Goal: Task Accomplishment & Management: Complete application form

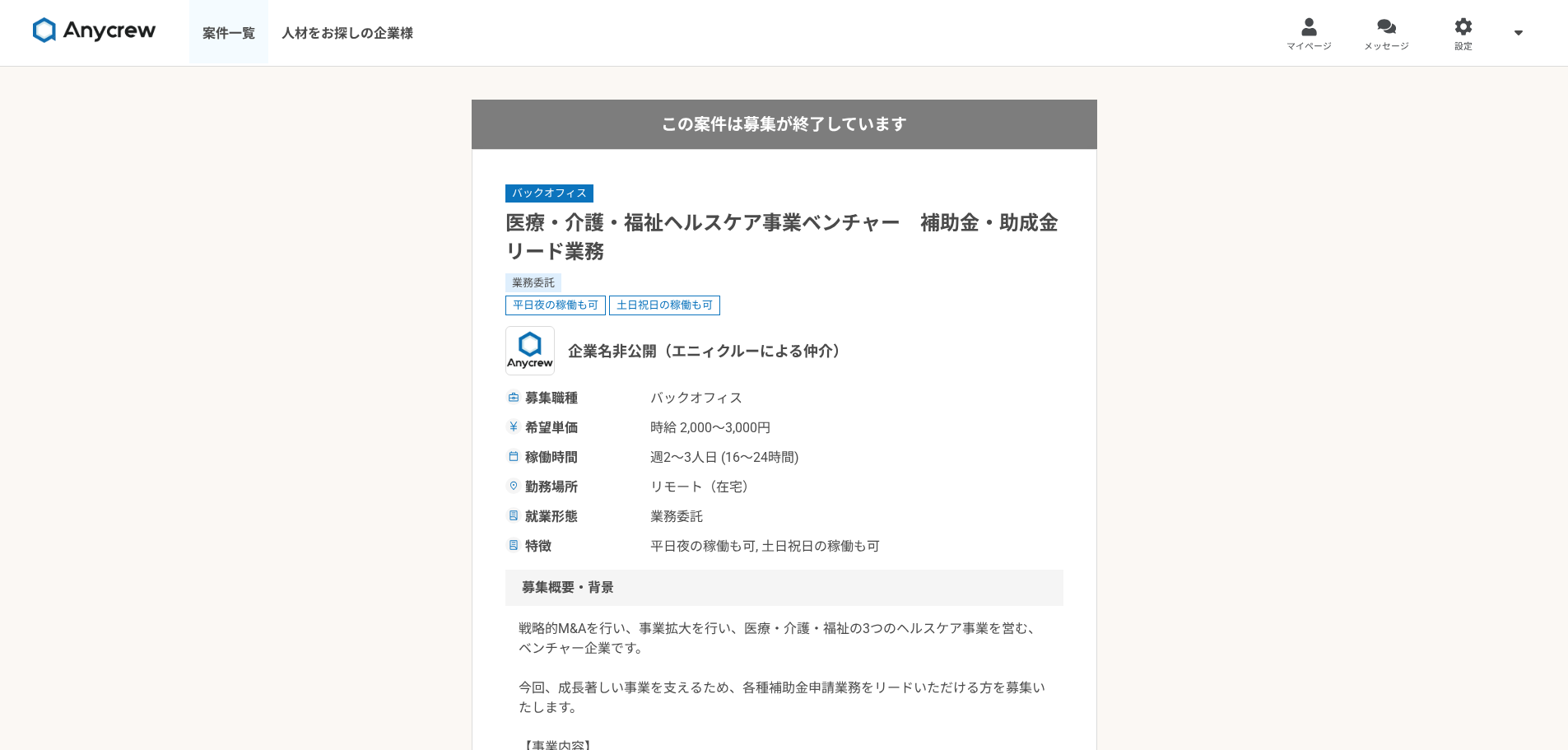
click at [228, 39] on link "案件一覧" at bounding box center [229, 33] width 79 height 66
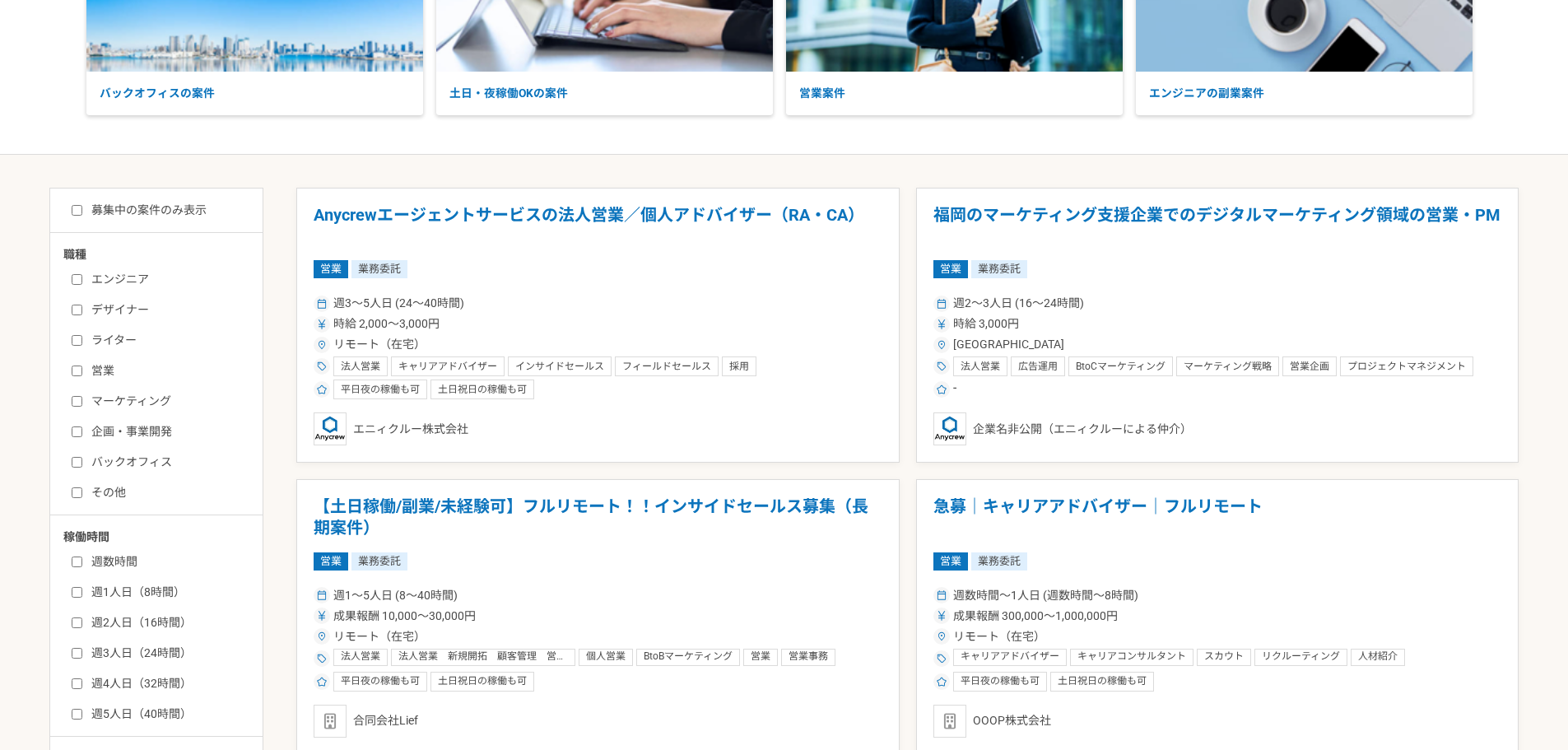
scroll to position [247, 0]
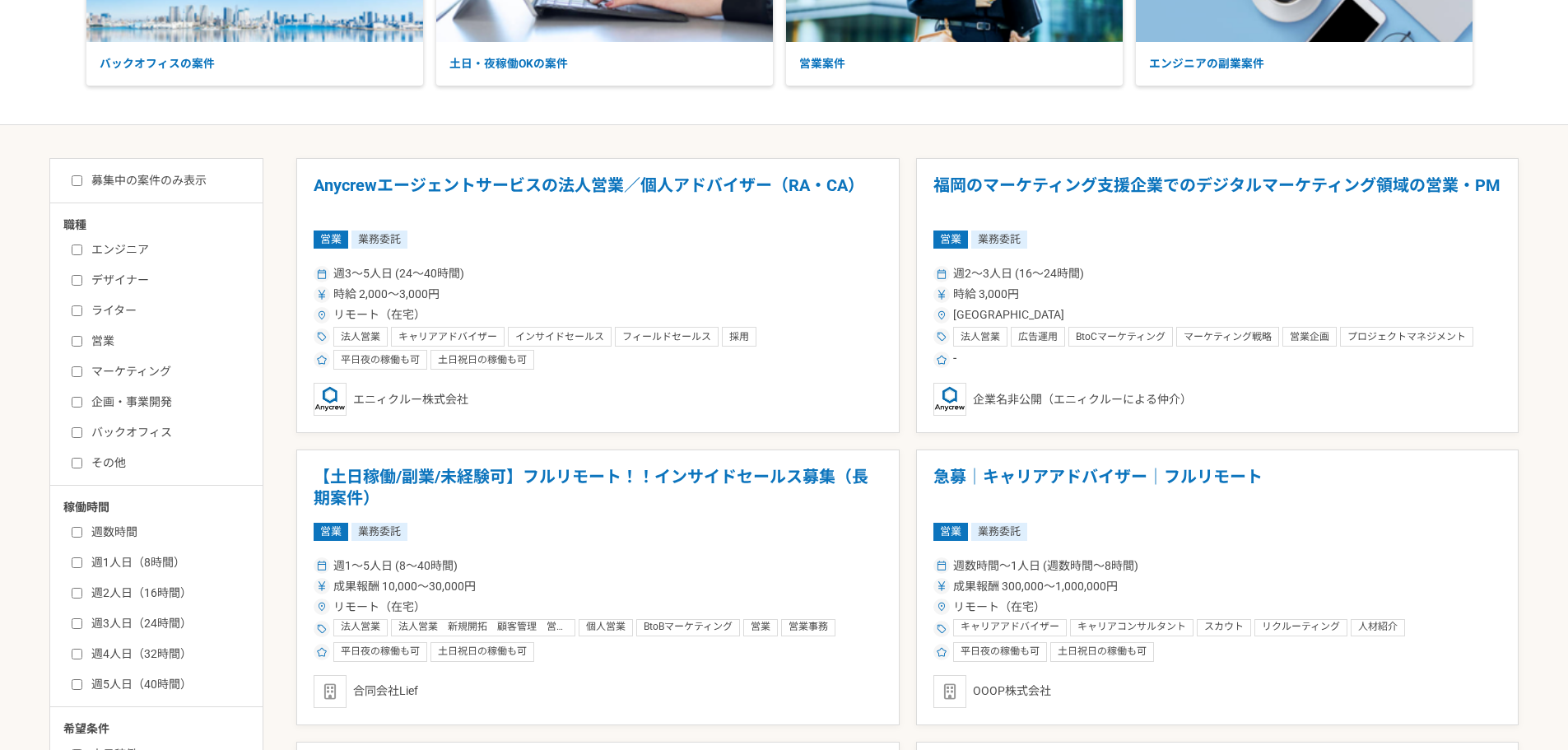
click at [104, 343] on label "営業" at bounding box center [166, 340] width 190 height 17
click at [82, 343] on input "営業" at bounding box center [77, 341] width 11 height 11
checkbox input "true"
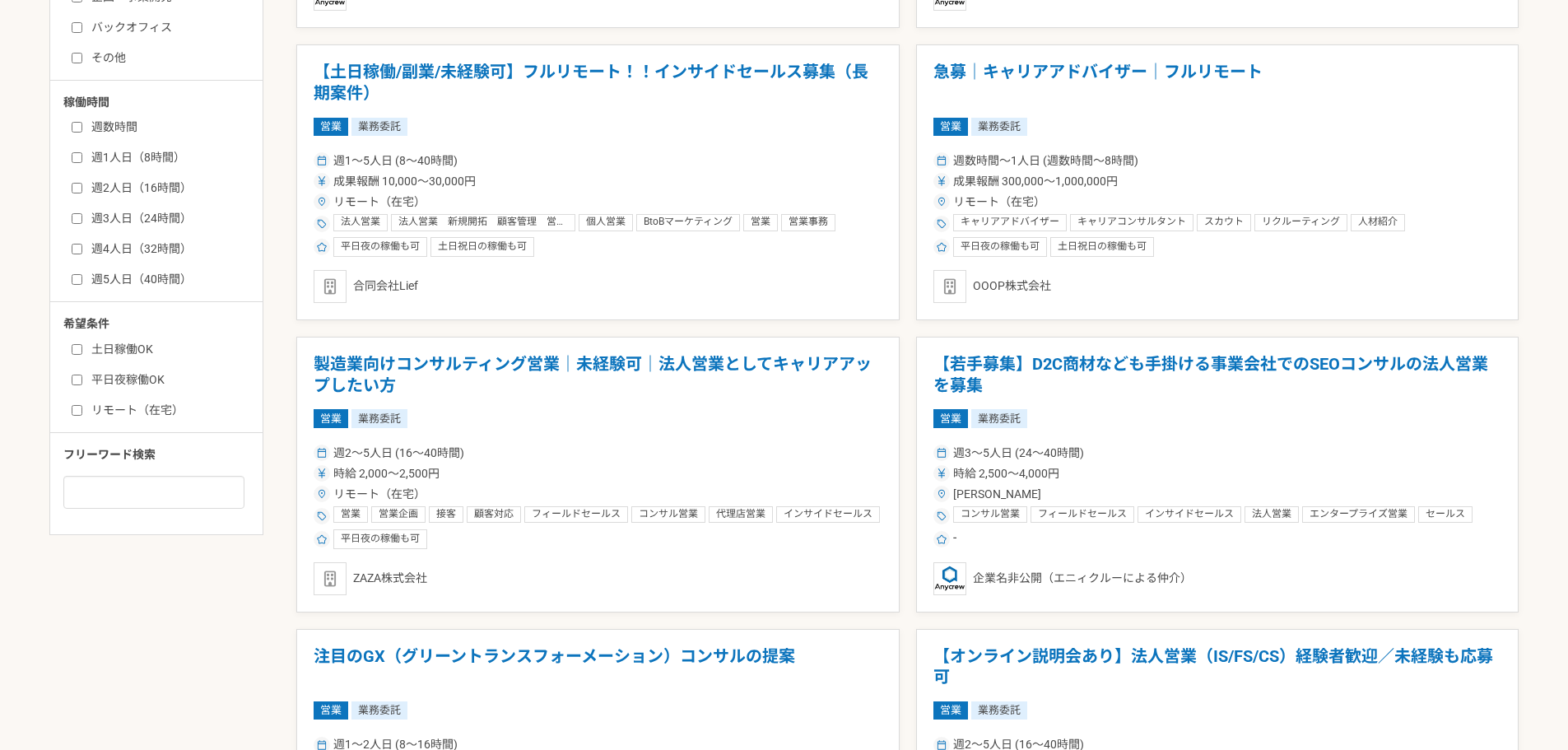
scroll to position [445, 0]
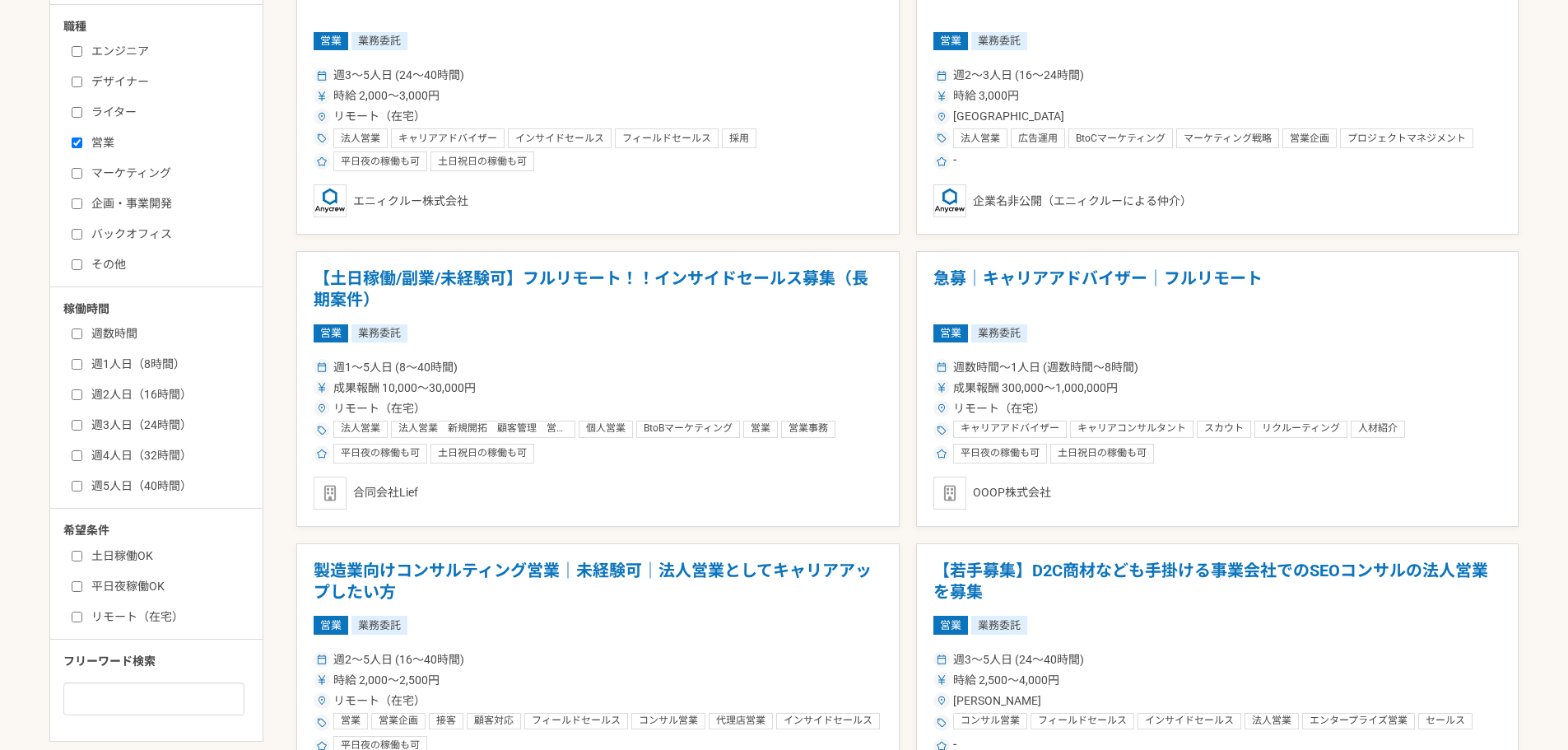
click at [151, 618] on label "リモート（在宅）" at bounding box center [166, 616] width 190 height 17
click at [82, 618] on input "リモート（在宅）" at bounding box center [77, 617] width 11 height 11
checkbox input "true"
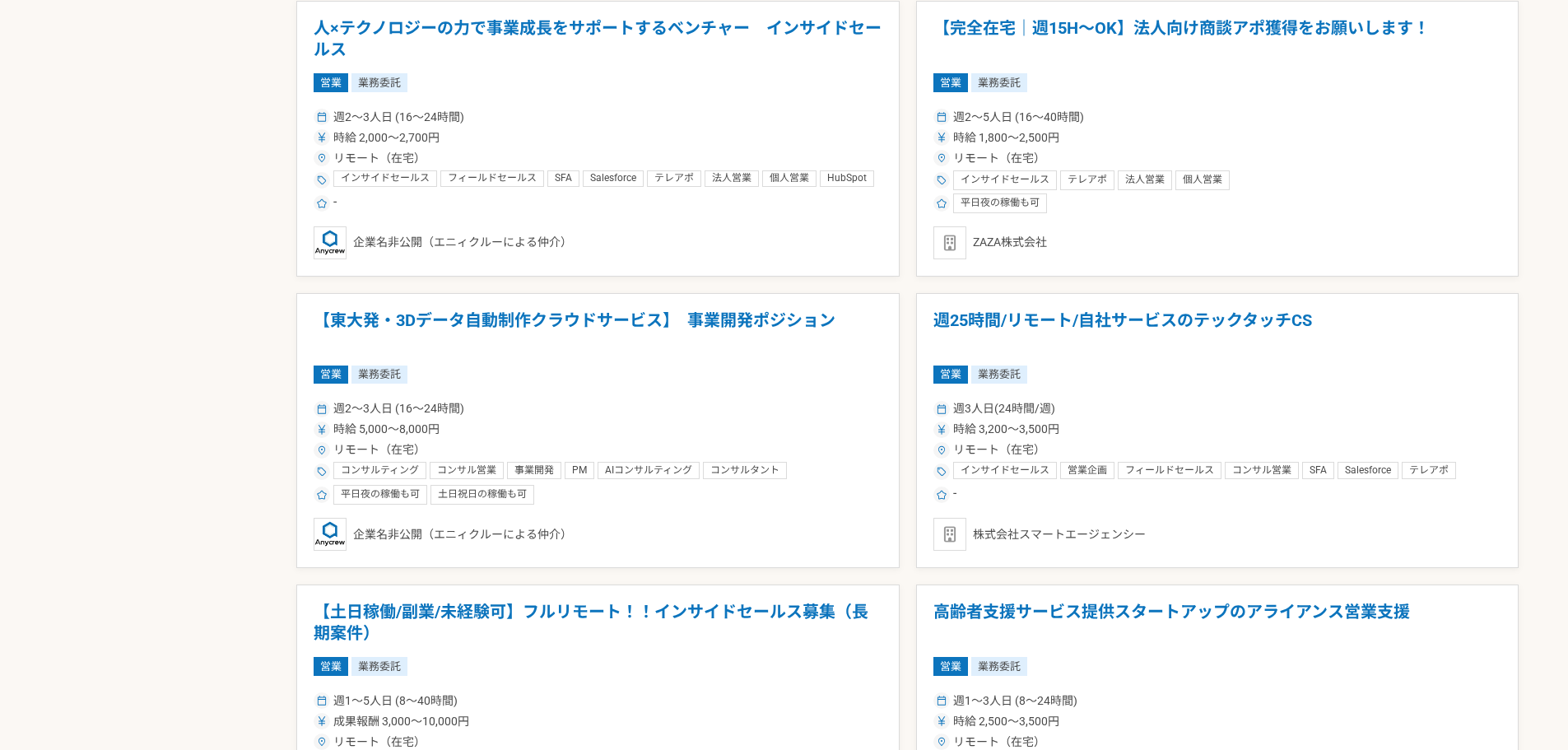
scroll to position [2421, 0]
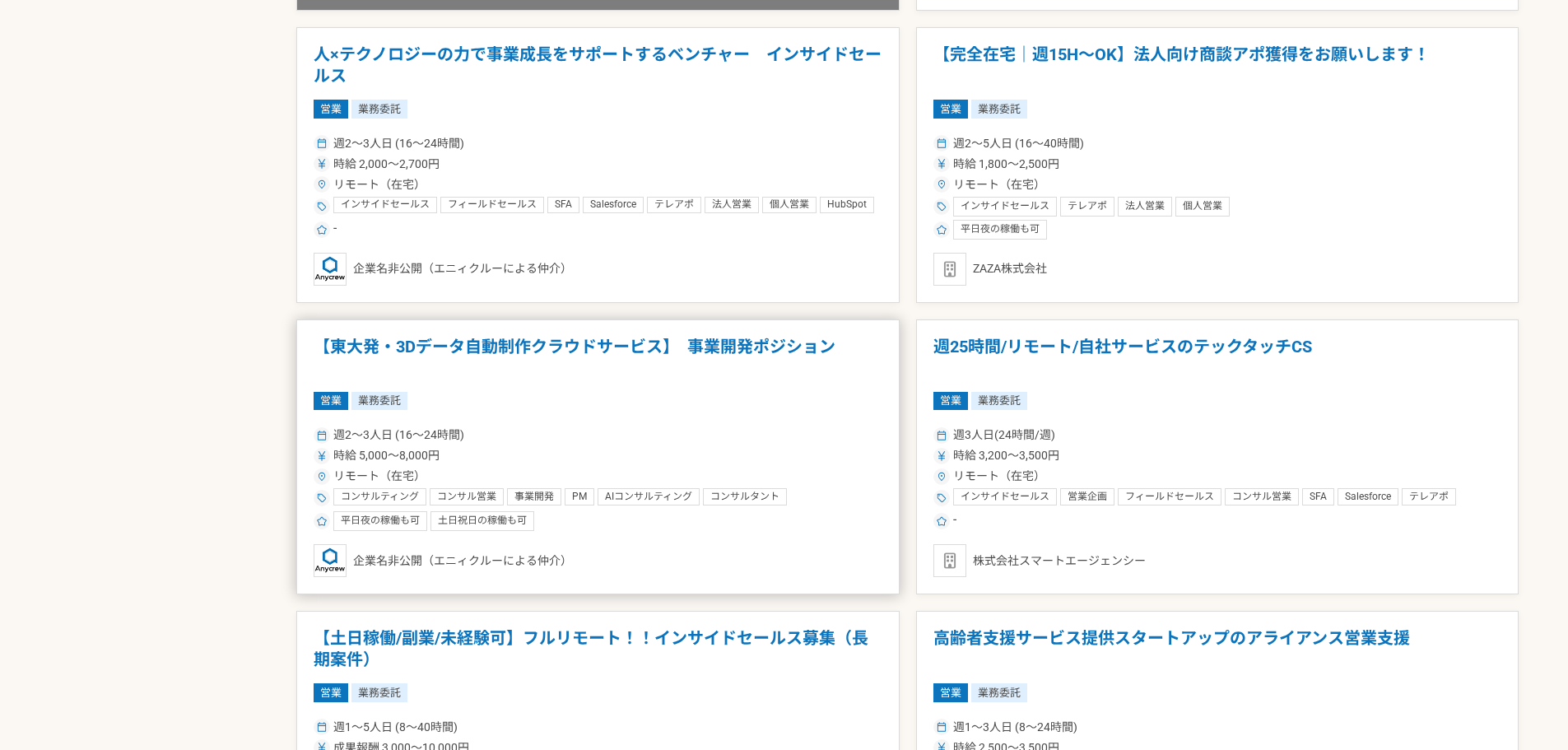
click at [570, 342] on h1 "【東大発・3Dデータ自動制作クラウドサービス】　事業開発ポジション" at bounding box center [597, 357] width 569 height 42
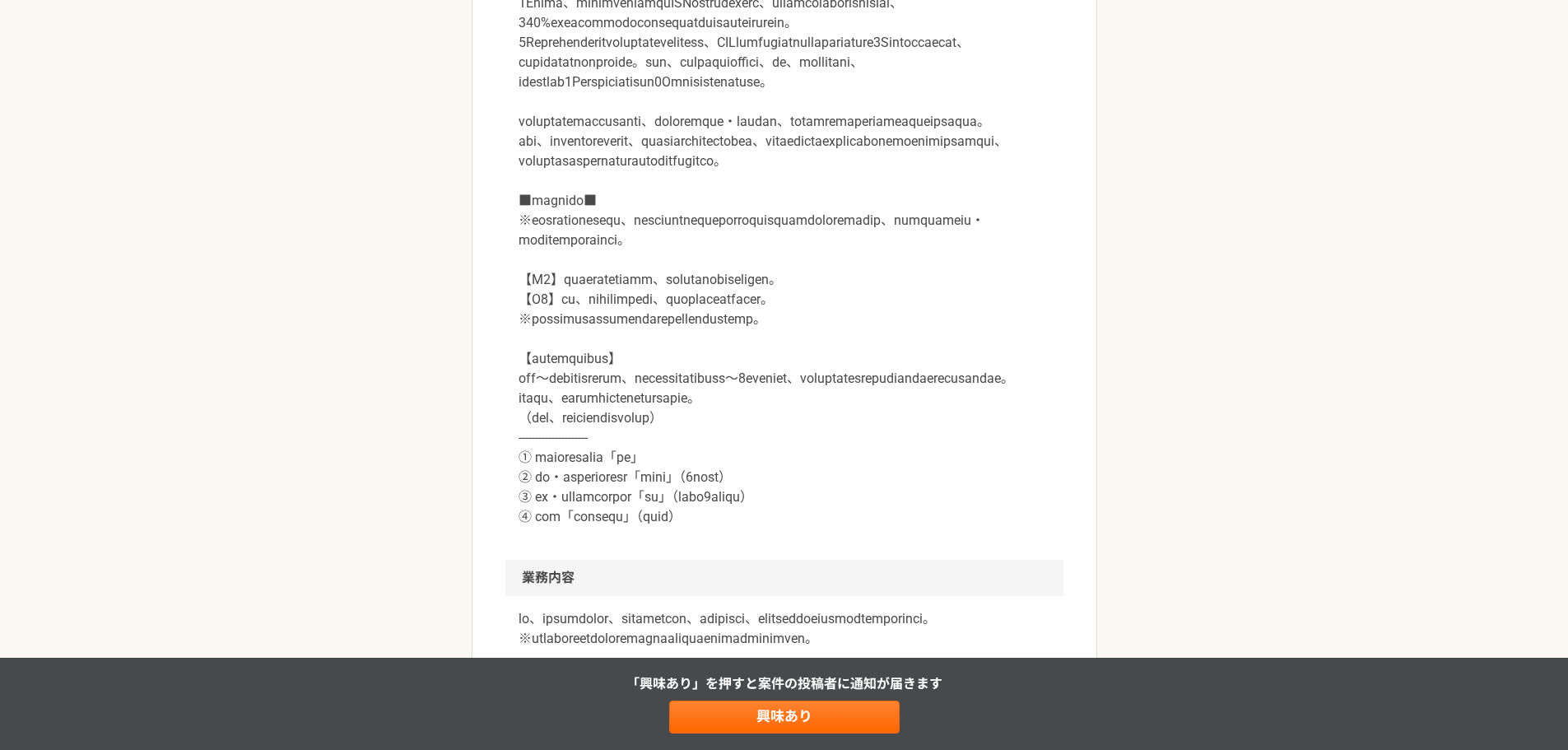
scroll to position [658, 0]
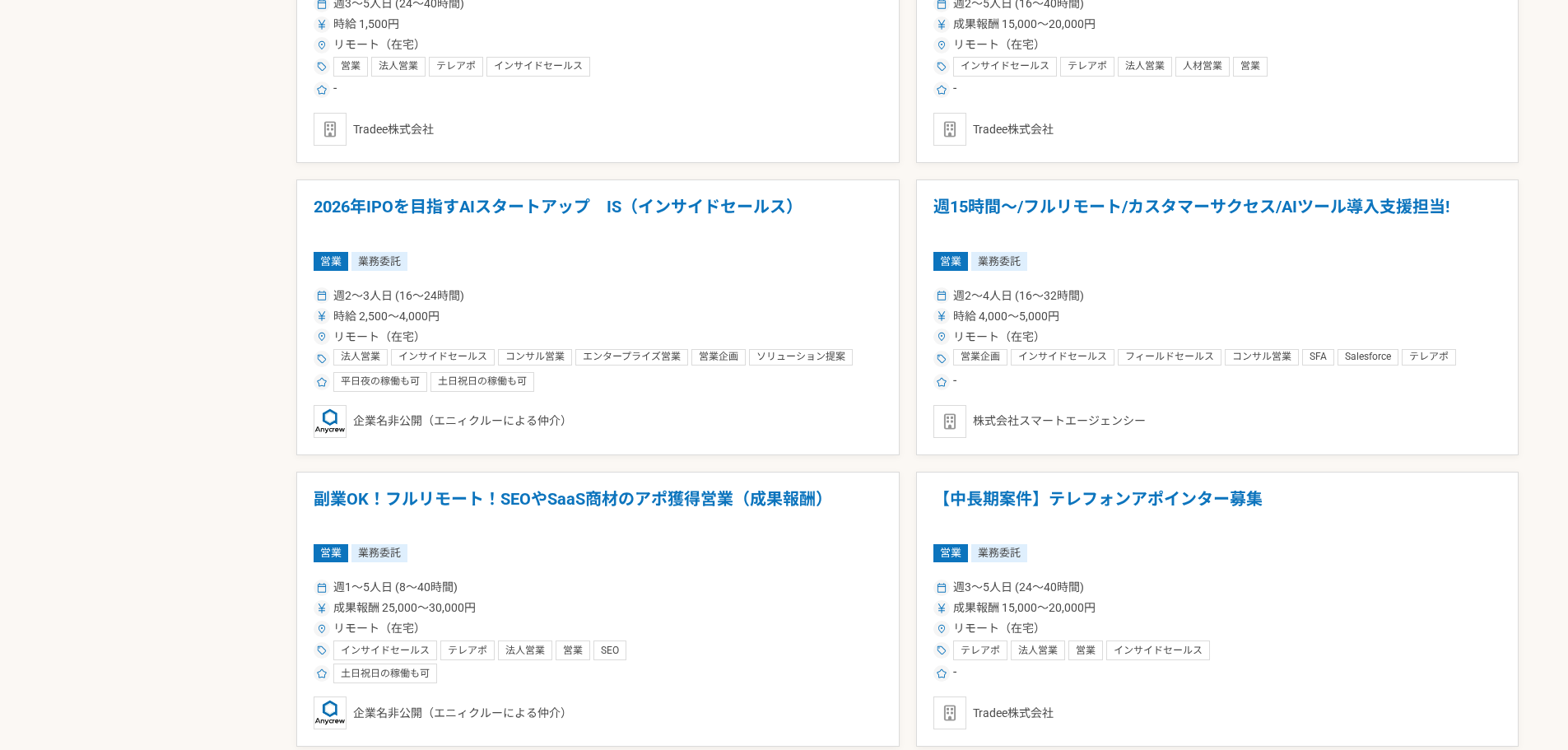
scroll to position [1399, 0]
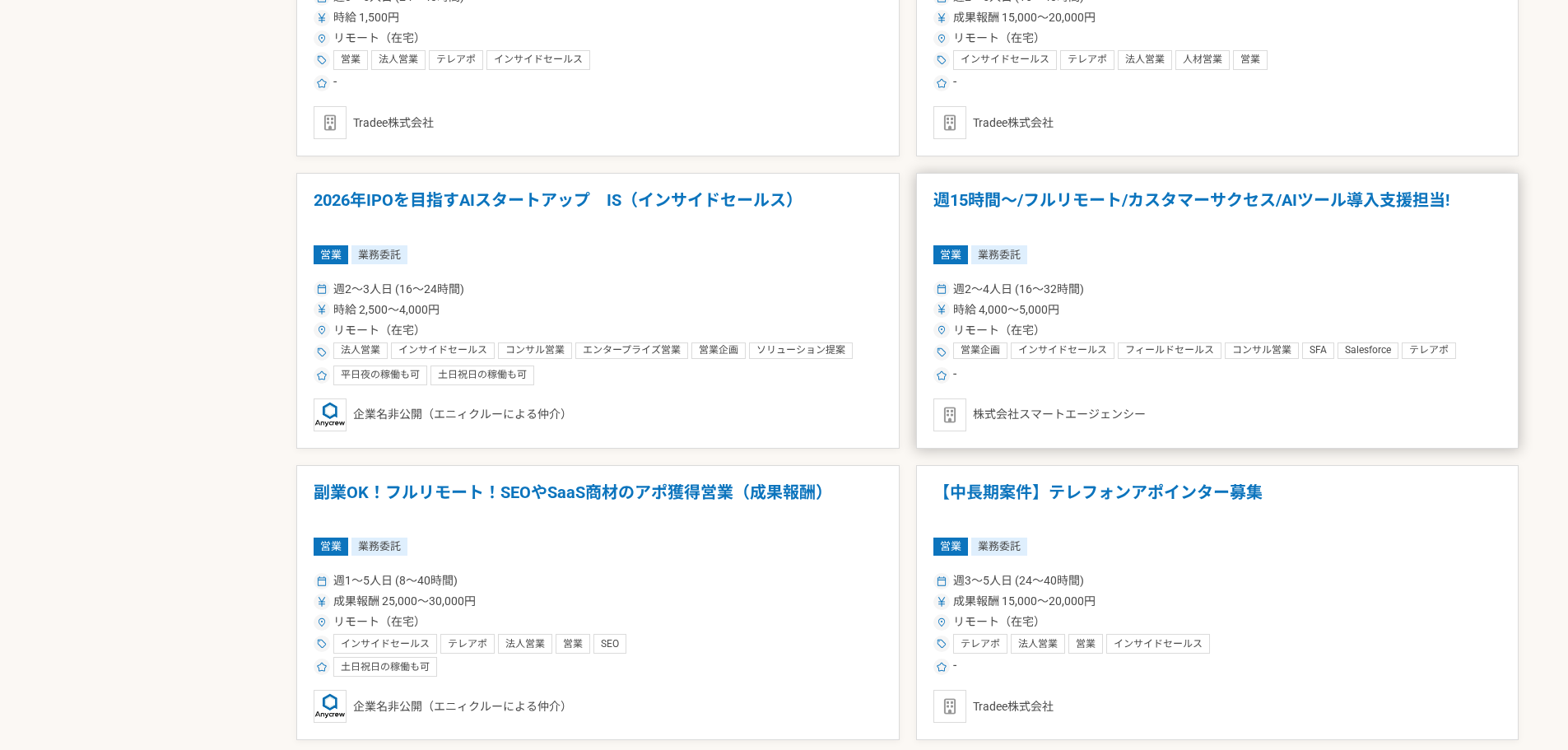
click at [1091, 192] on h1 "週15時間〜/フルリモート/カスタマーサクセス/AIツール導入支援担当!" at bounding box center [1217, 211] width 569 height 42
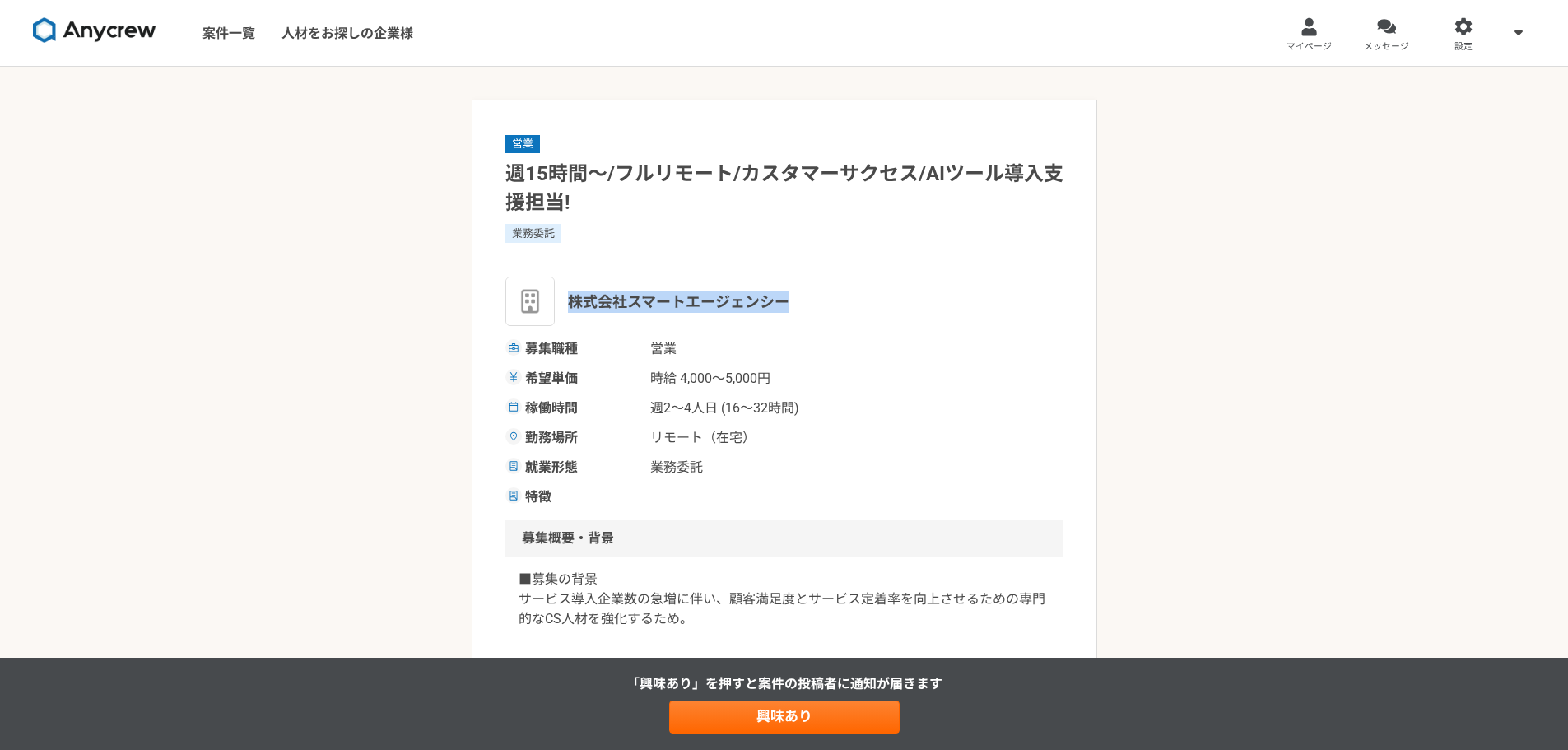
drag, startPoint x: 573, startPoint y: 299, endPoint x: 833, endPoint y: 303, distance: 260.0
click at [833, 303] on div "株式会社スマートエージェンシー" at bounding box center [784, 301] width 558 height 49
copy span "株式会社スマートエージェンシー"
click at [916, 391] on div "募集職種 営業 希望単価 時給 4,000〜5,000円 稼働時間 週2〜4人日 (16〜32時間) 勤務場所 リモート（在宅） 就業形態 業務委託 特徴" at bounding box center [784, 423] width 558 height 168
click at [111, 40] on img at bounding box center [94, 30] width 124 height 27
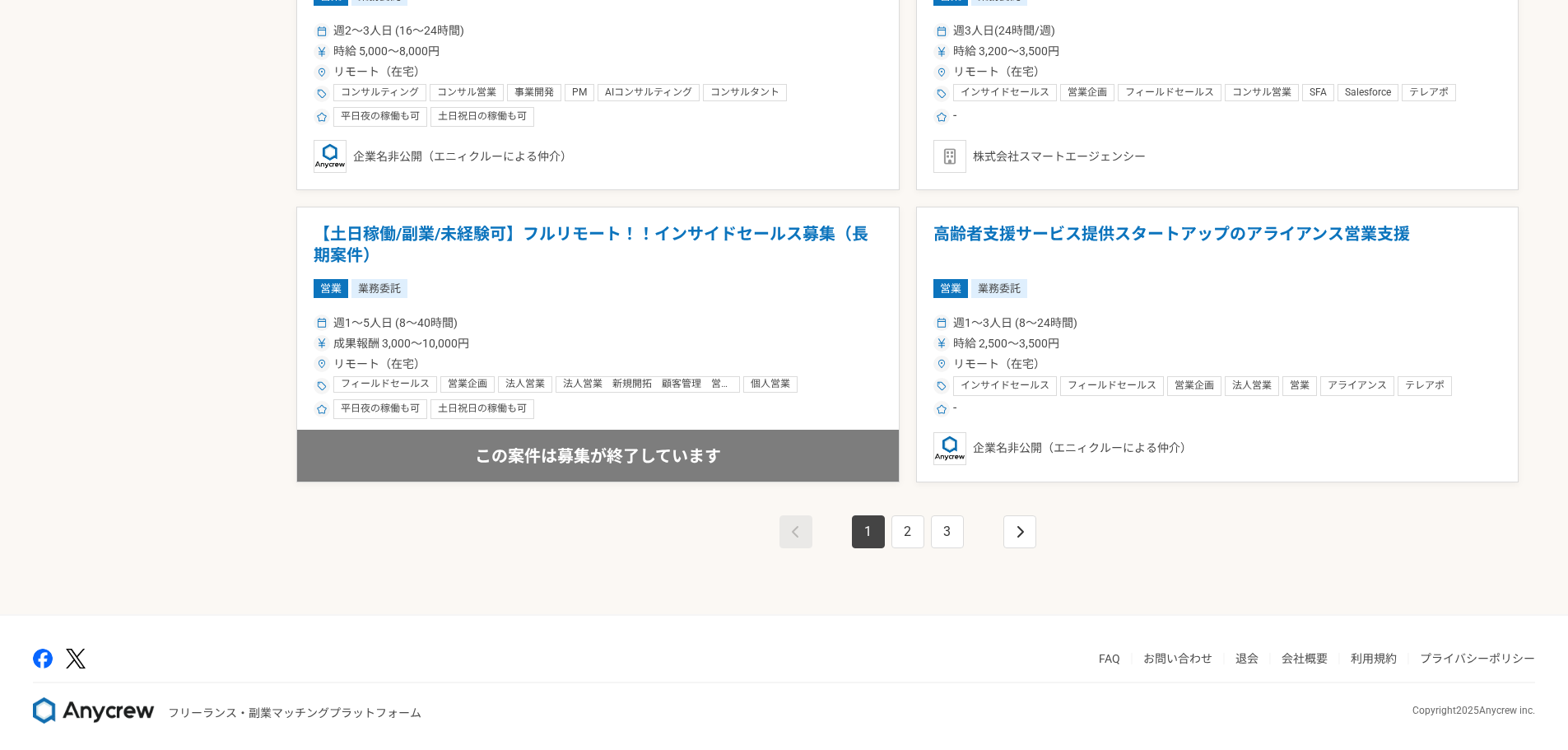
scroll to position [2833, 0]
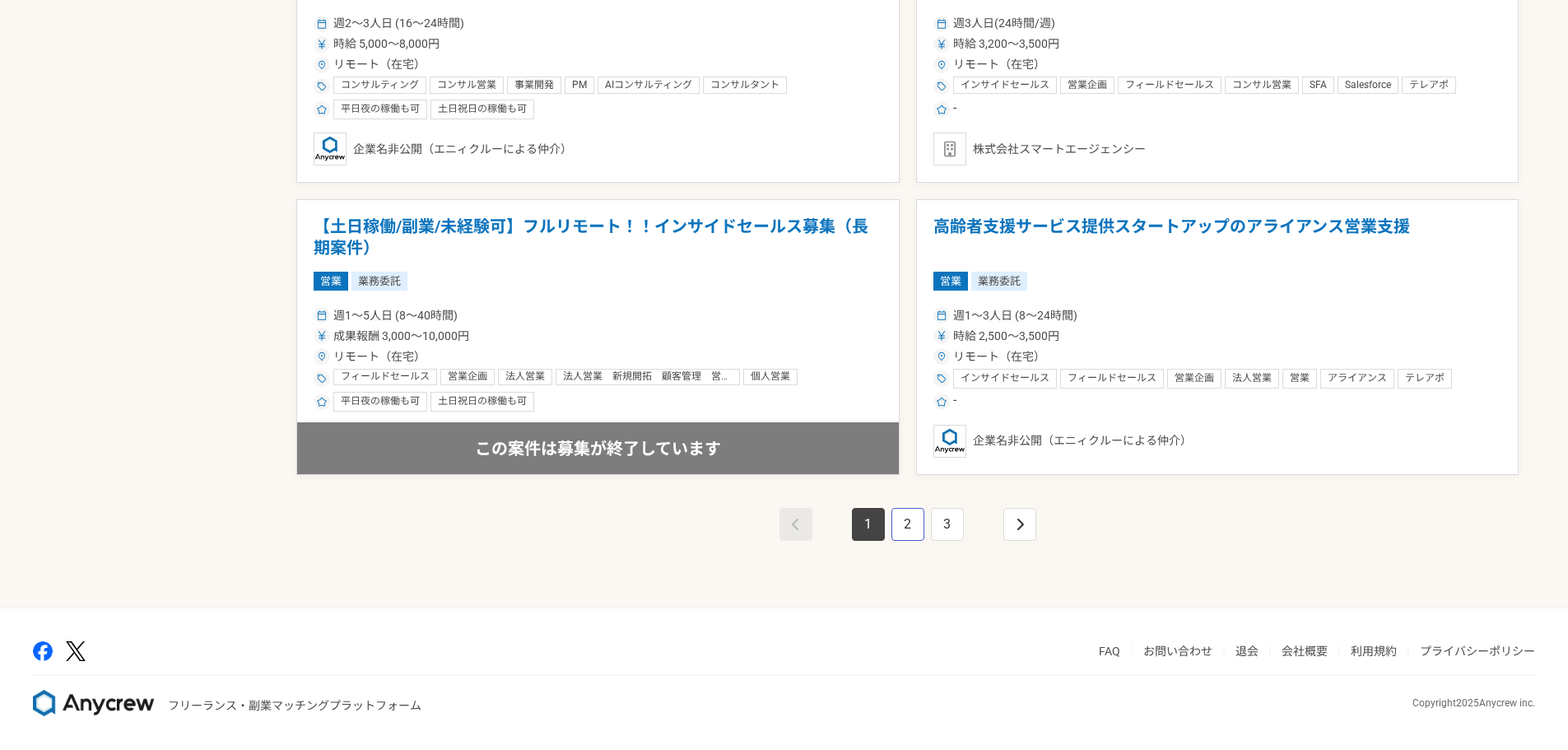
click at [907, 529] on link "2" at bounding box center [907, 524] width 33 height 33
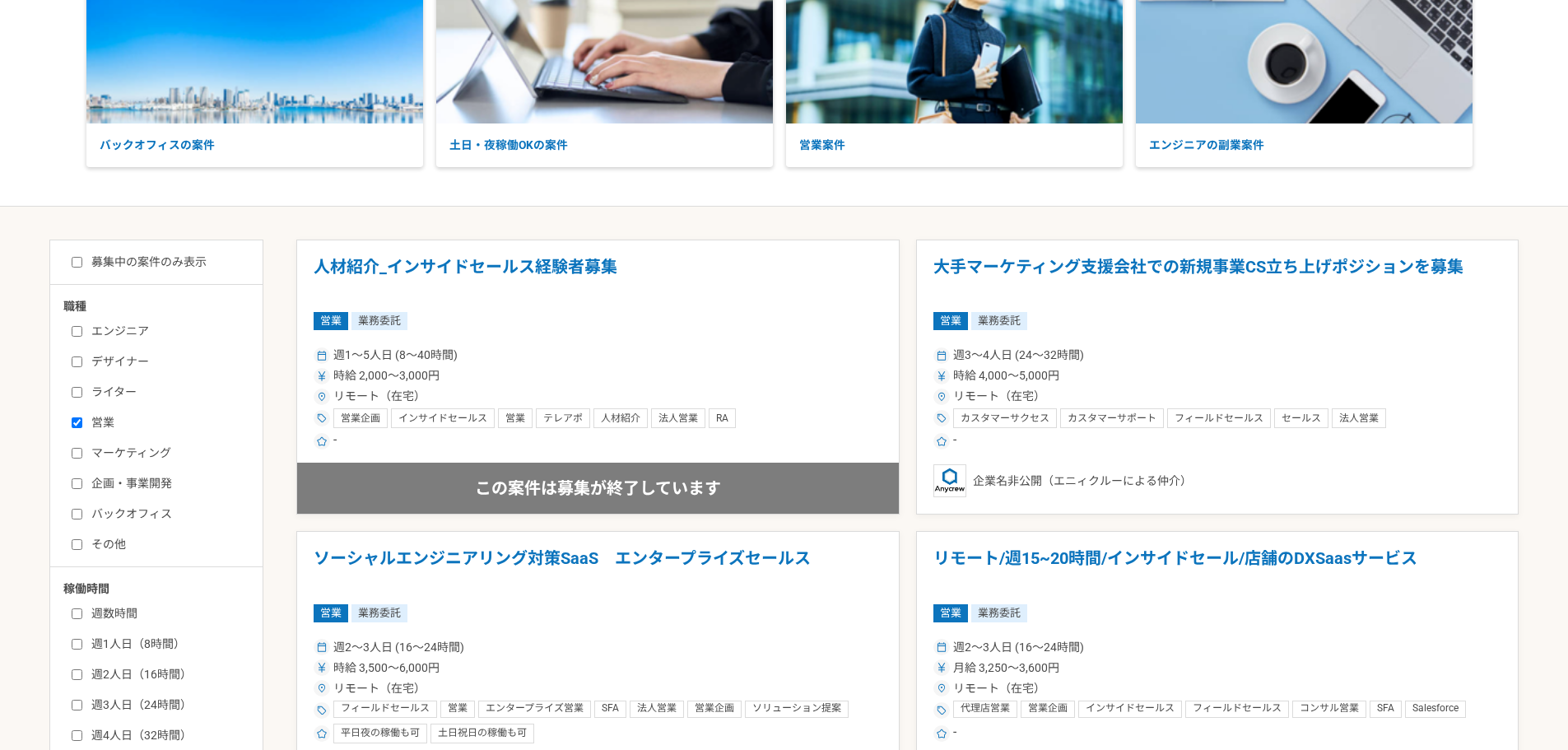
scroll to position [165, 0]
click at [1054, 274] on h1 "大手マーケティング支援会社での新規事業CS立ち上げポジションを募集" at bounding box center [1217, 278] width 569 height 42
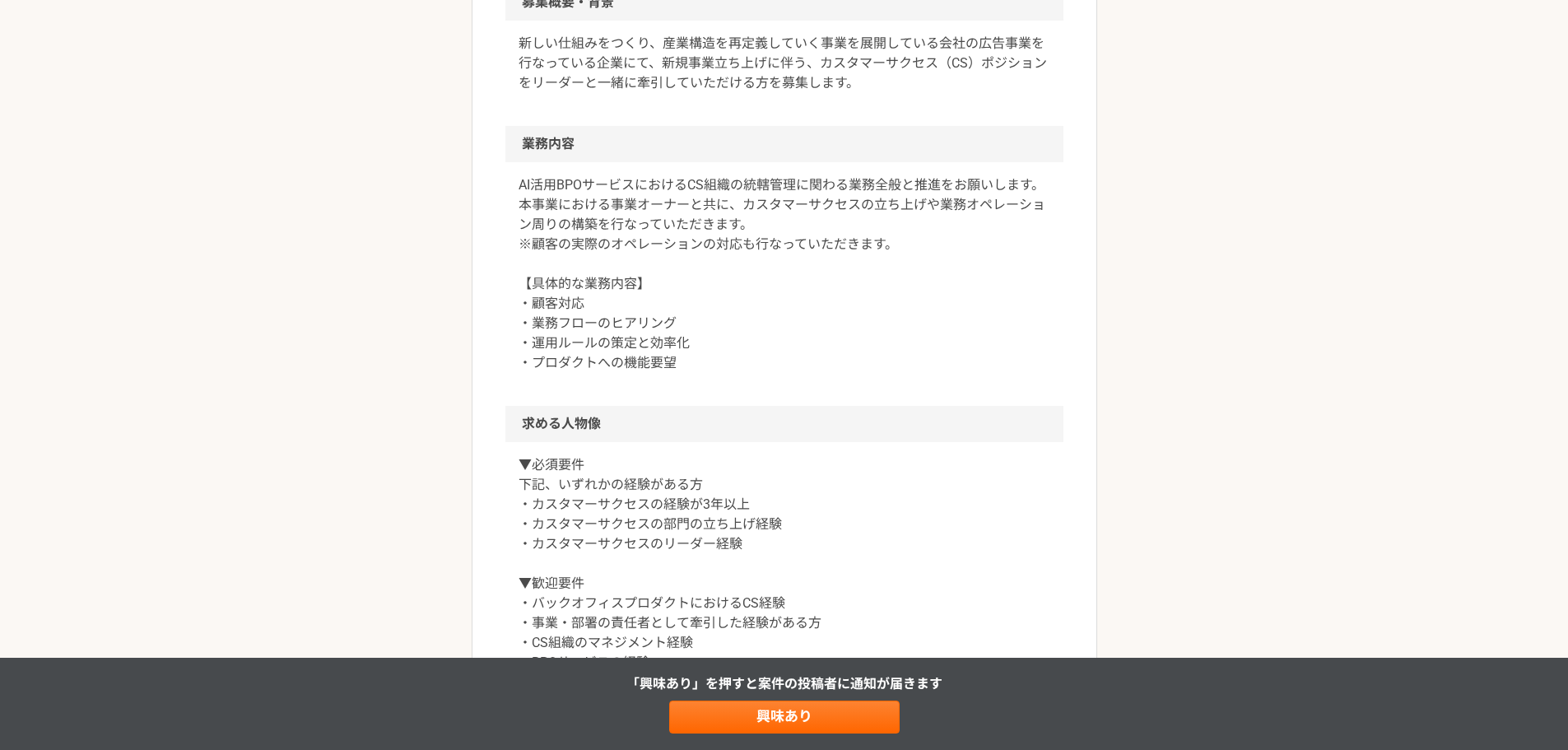
scroll to position [576, 0]
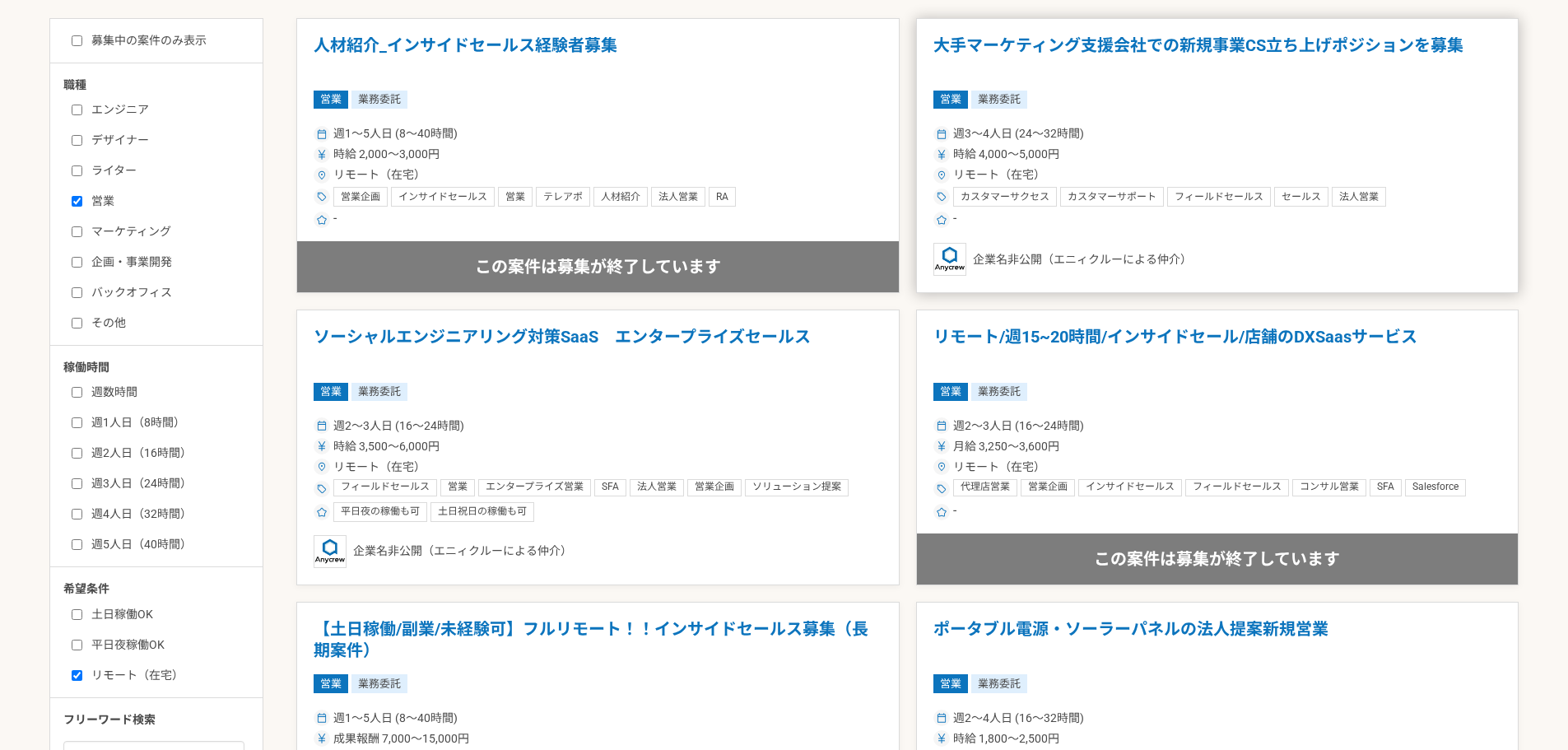
scroll to position [494, 0]
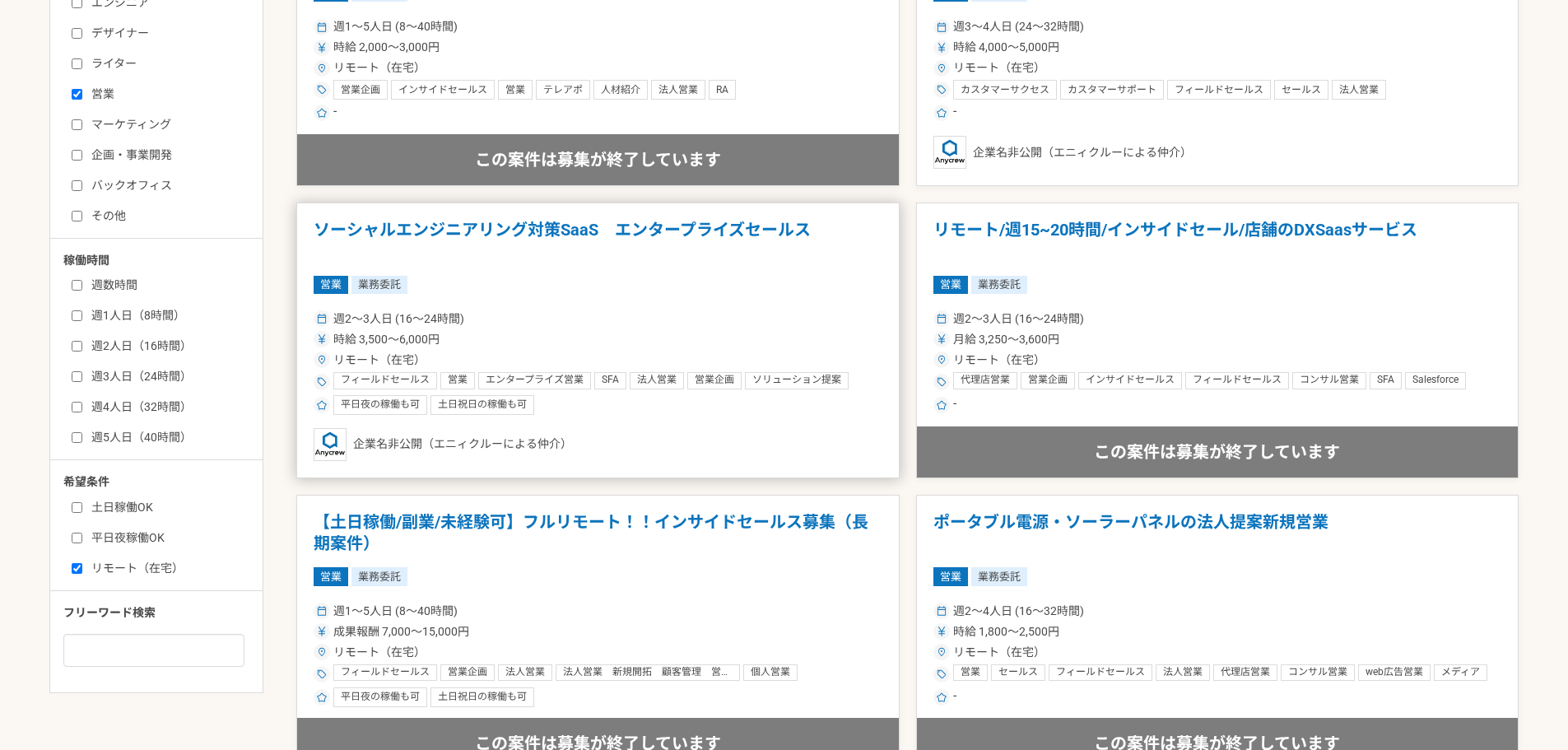
click at [583, 230] on h1 "ソーシャルエンジニアリング対策SaaS　エンタープライズセールス" at bounding box center [597, 240] width 569 height 42
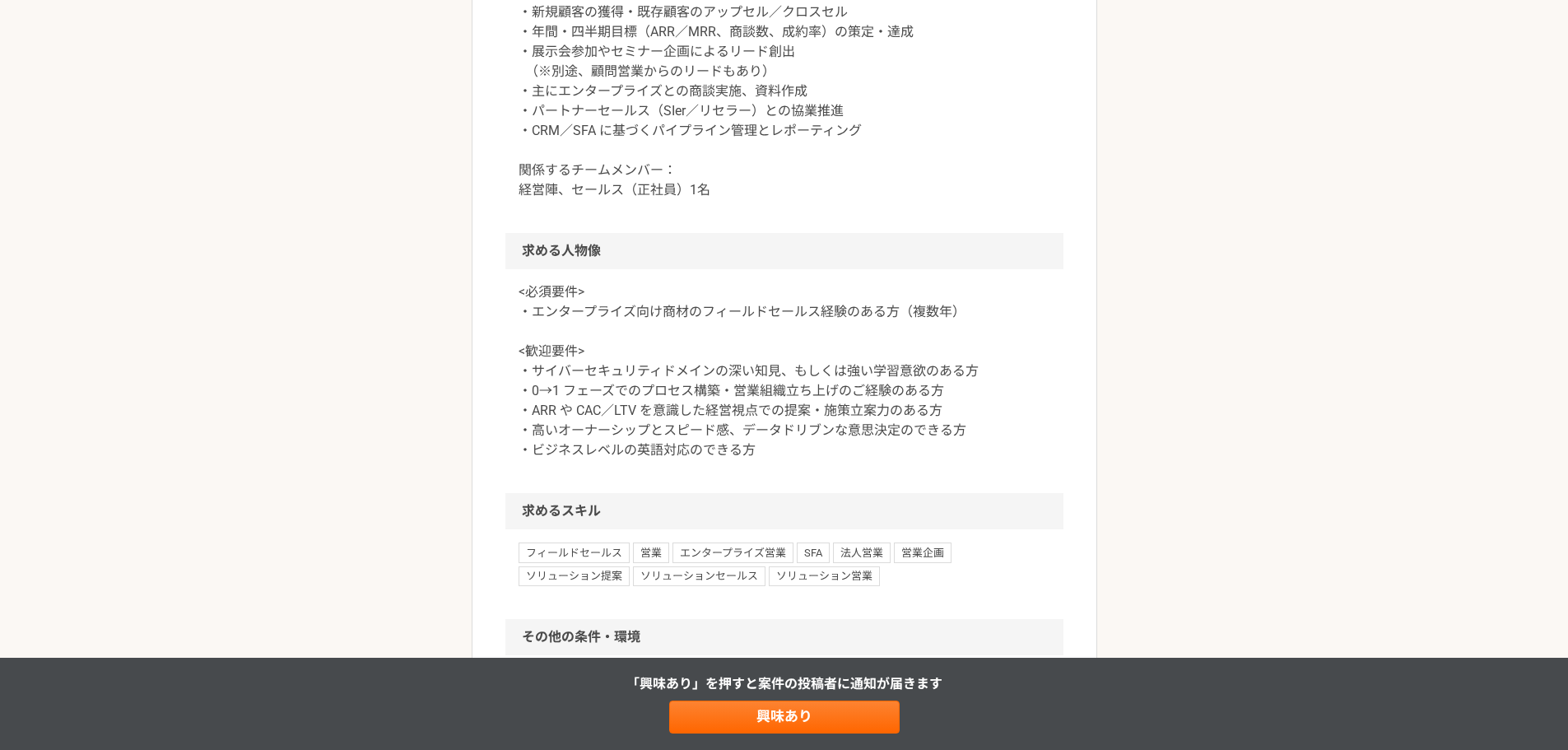
scroll to position [988, 0]
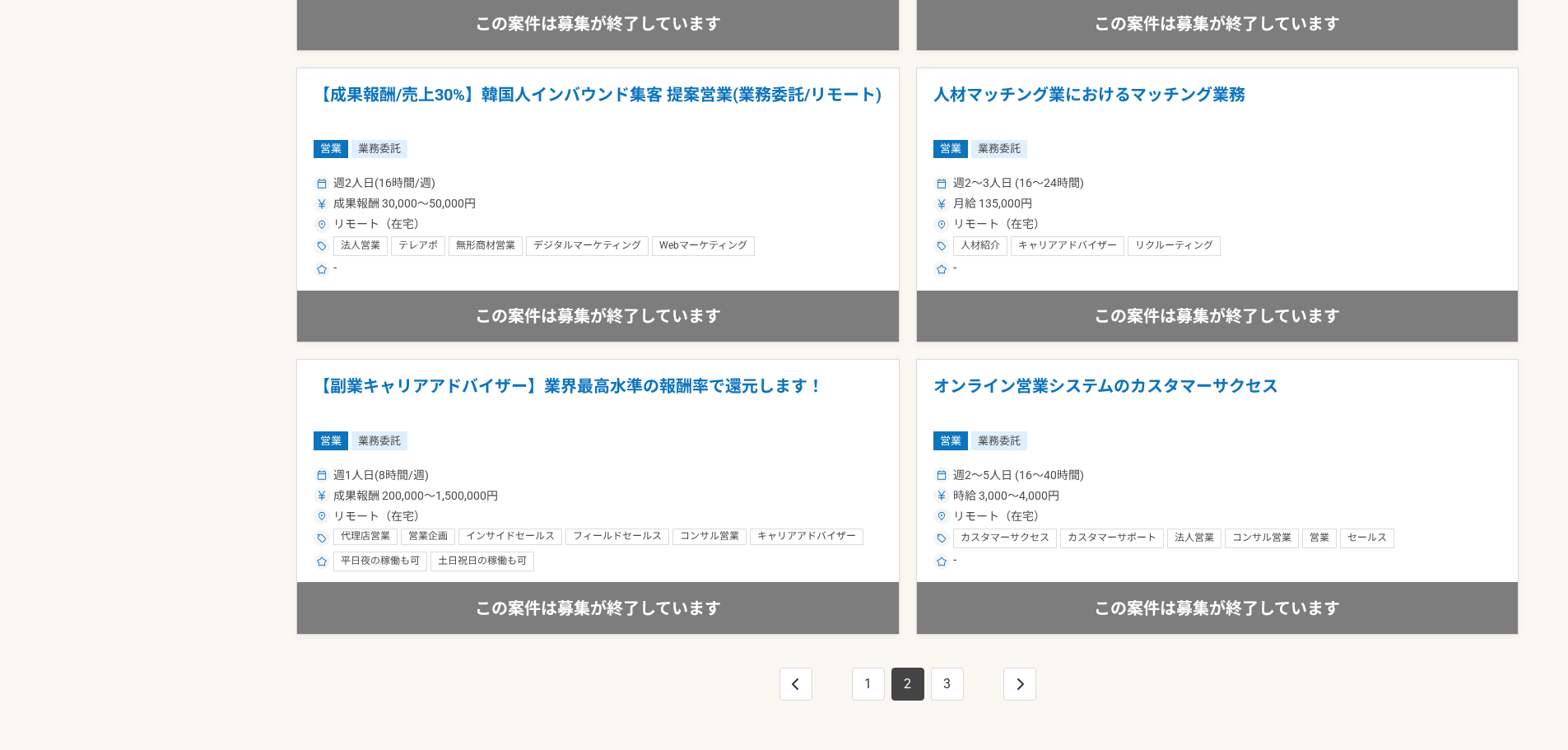
scroll to position [2833, 0]
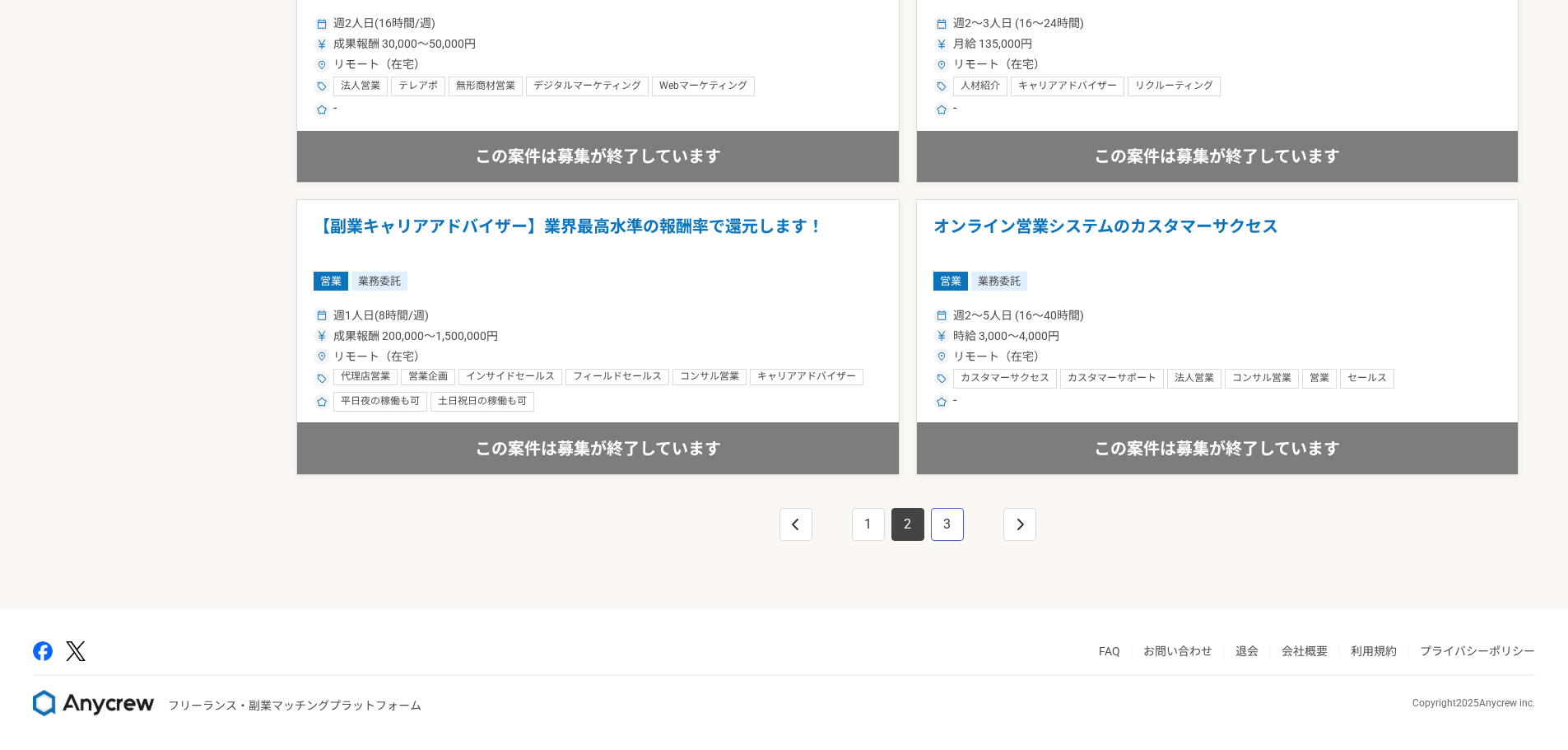
click at [946, 530] on link "3" at bounding box center [946, 524] width 33 height 33
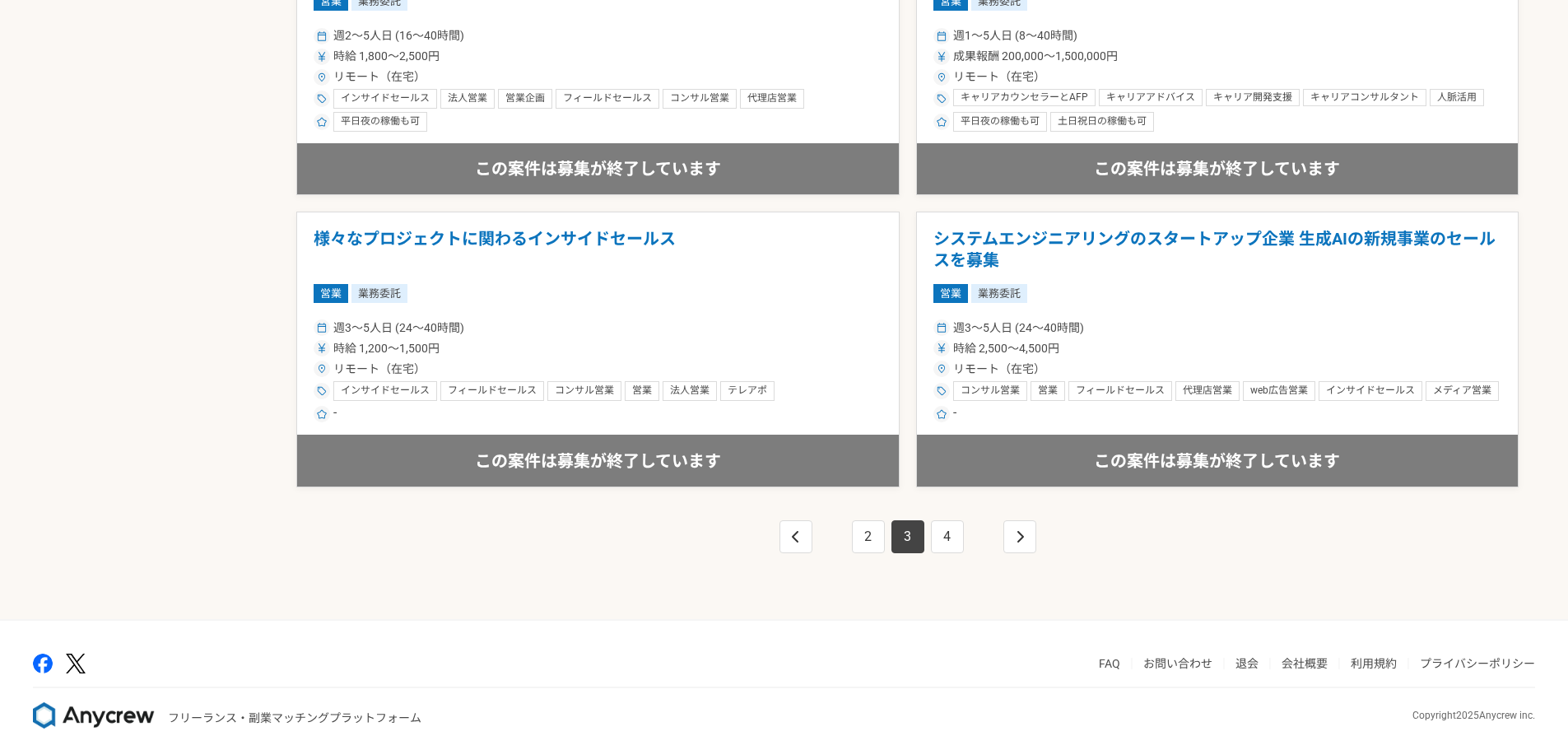
scroll to position [2833, 0]
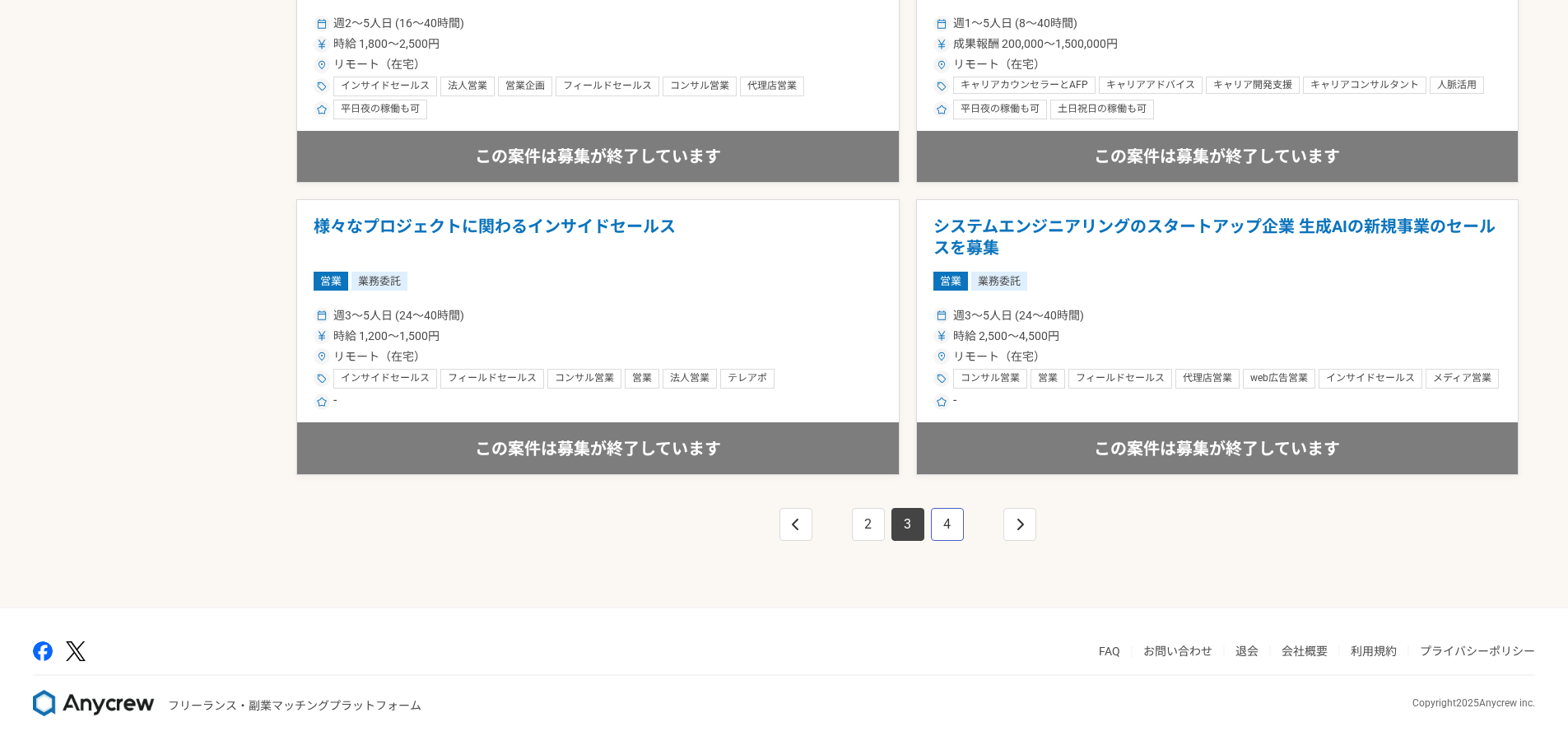
click at [941, 534] on link "4" at bounding box center [946, 524] width 33 height 33
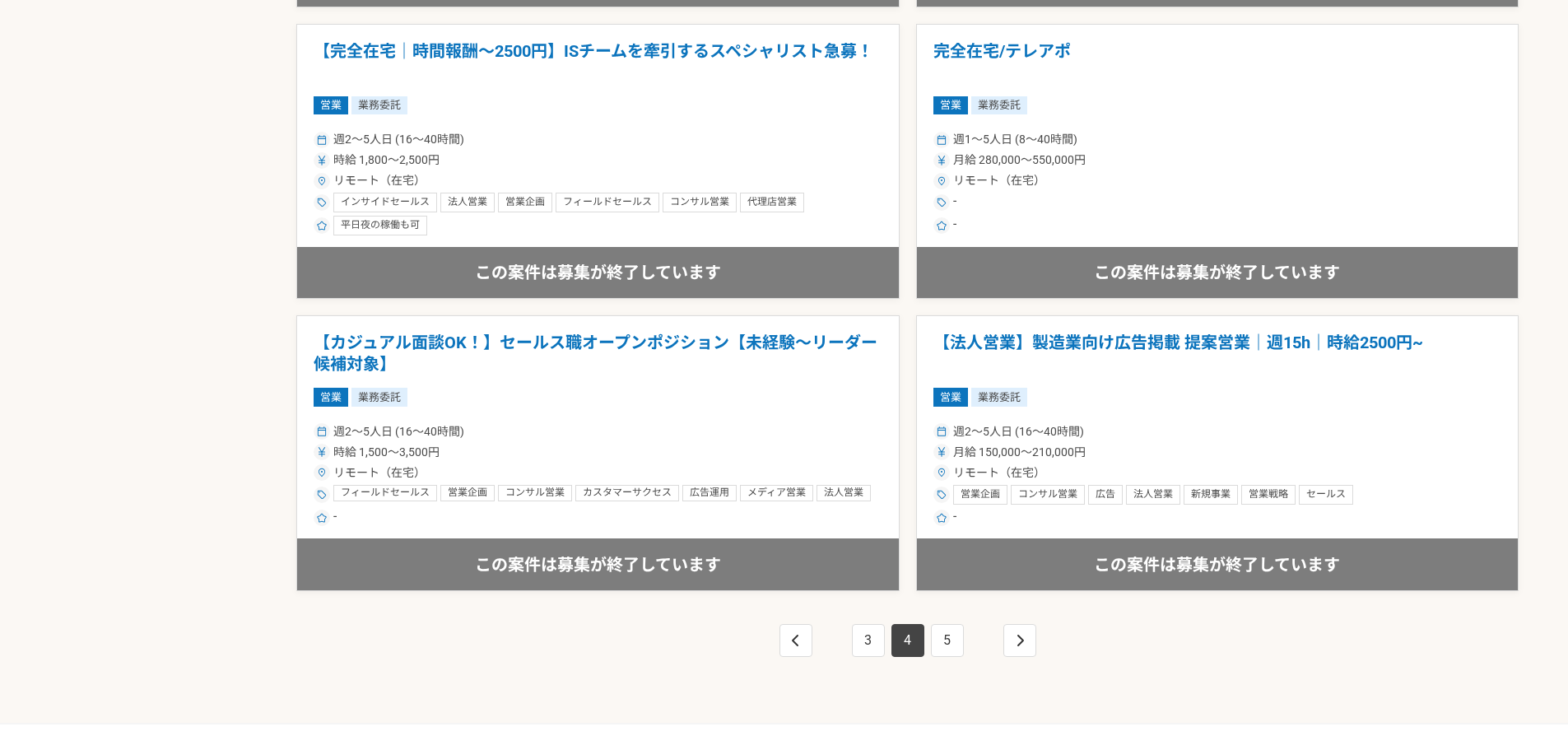
scroll to position [2833, 0]
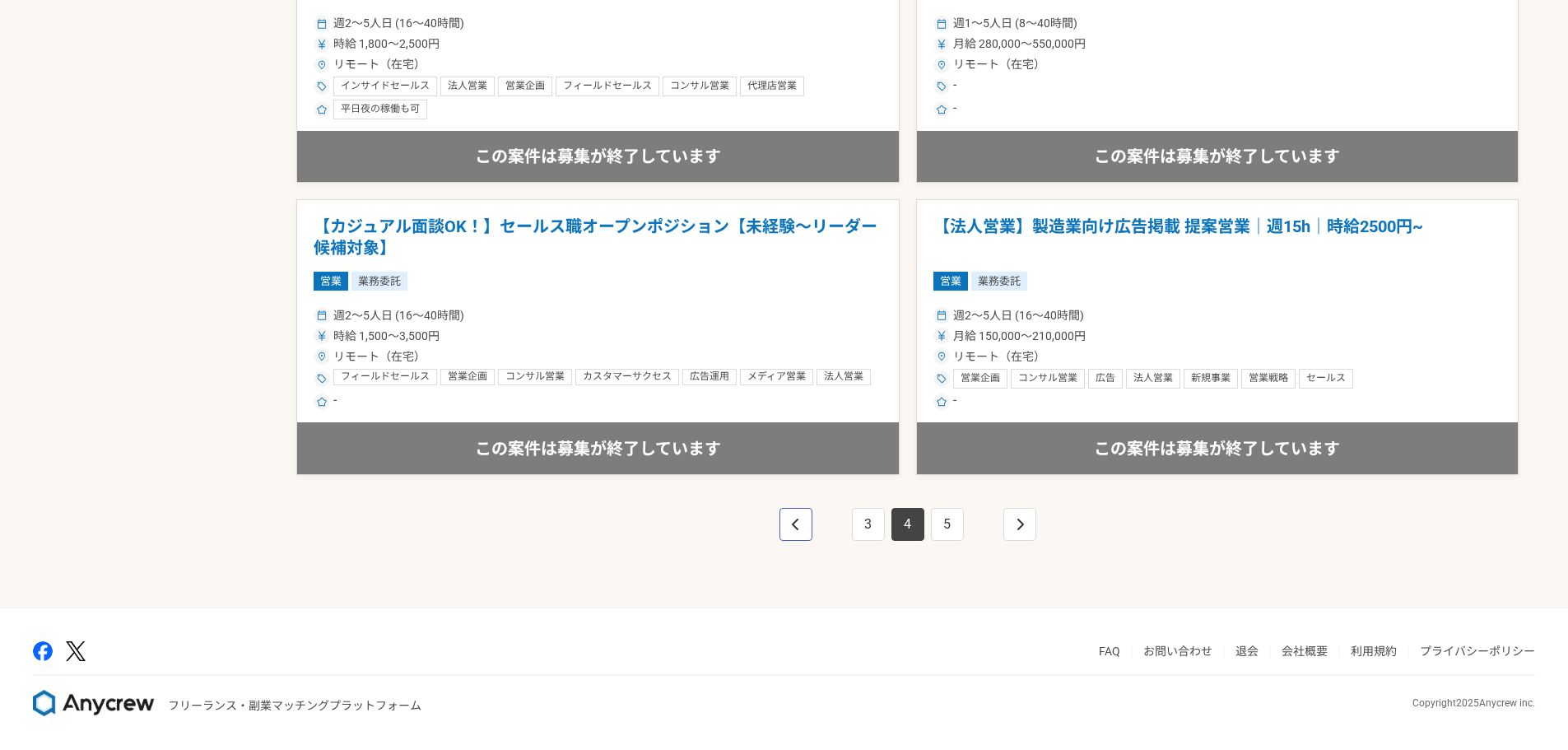
click at [799, 532] on link "pagination" at bounding box center [795, 524] width 33 height 33
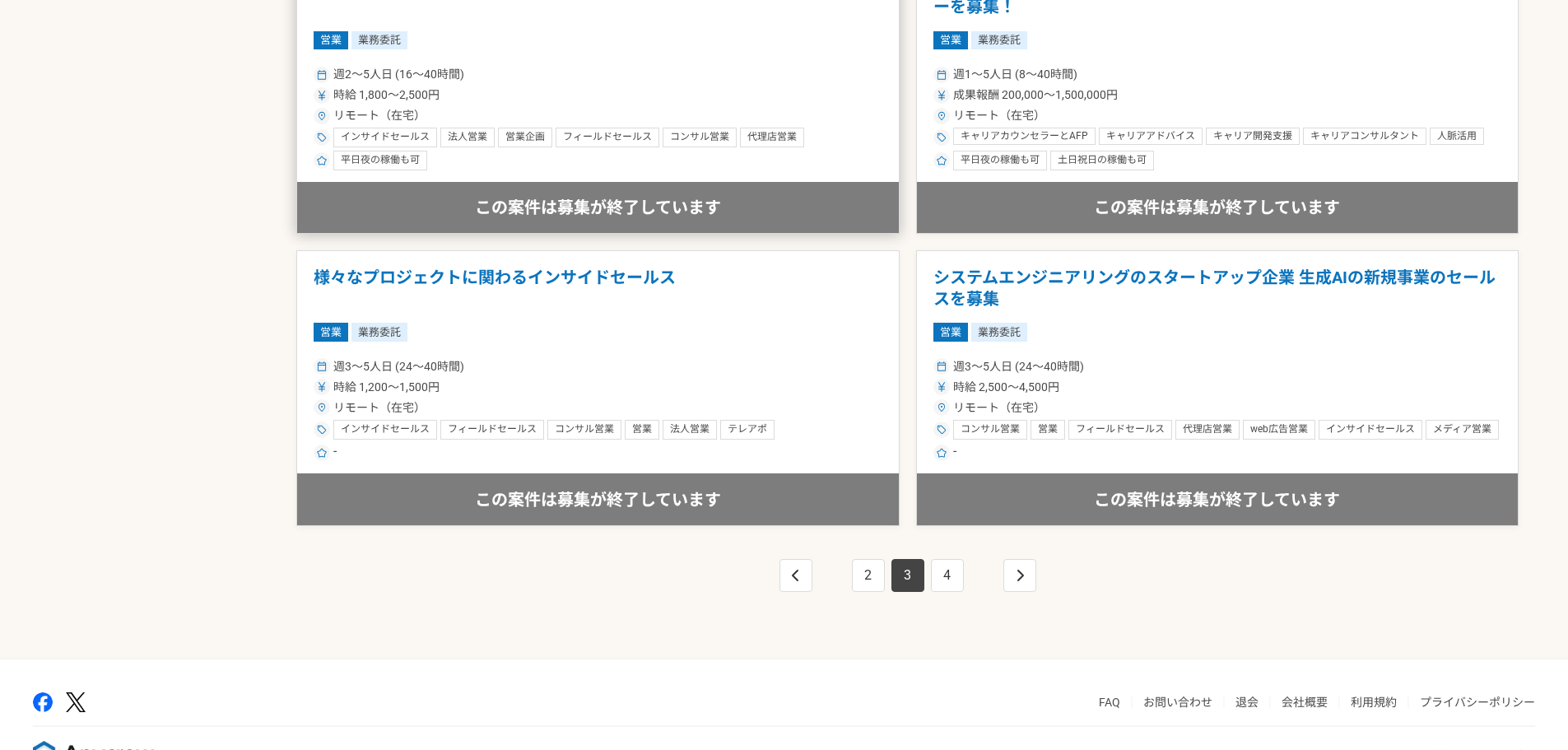
scroll to position [2833, 0]
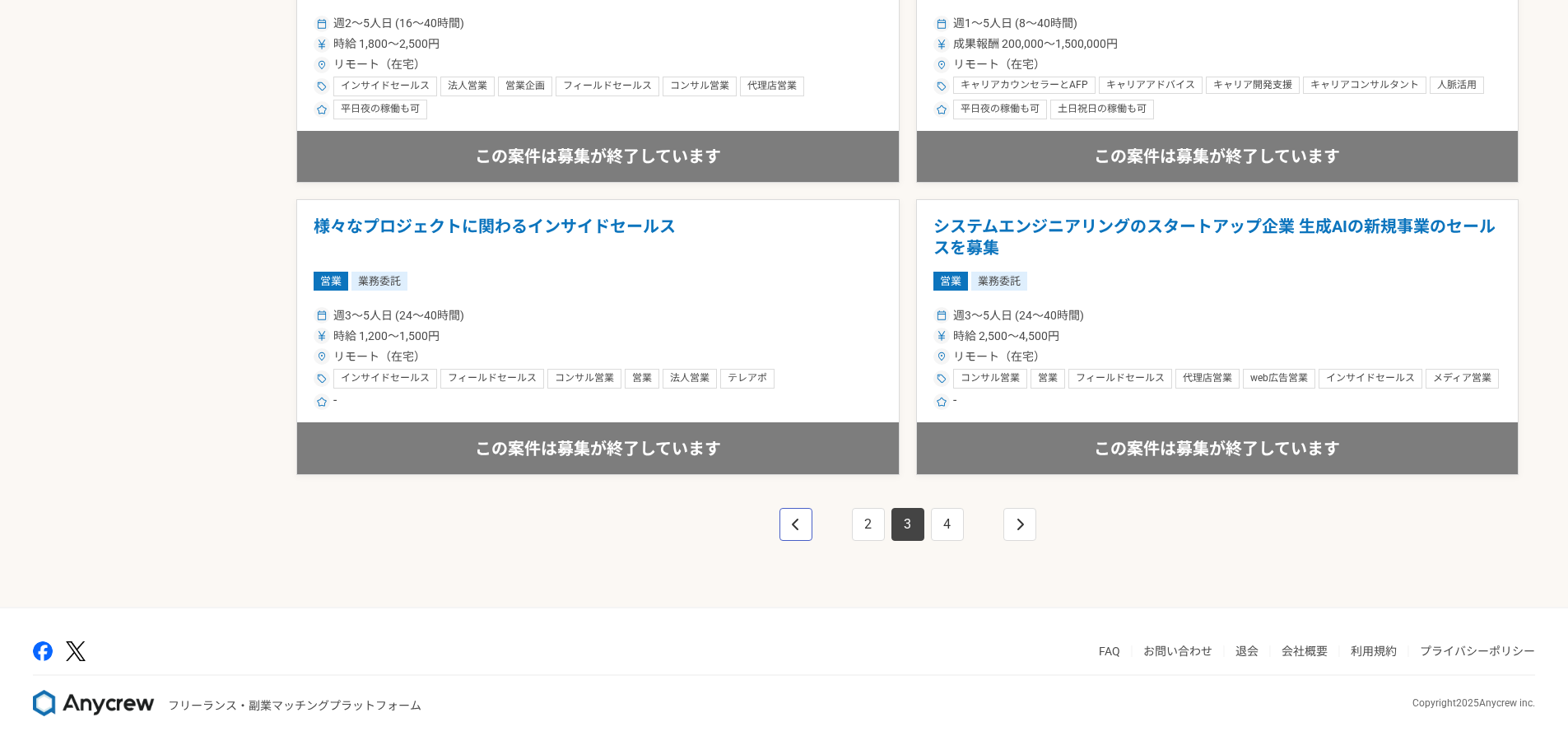
click at [792, 529] on icon "pagination" at bounding box center [795, 524] width 8 height 13
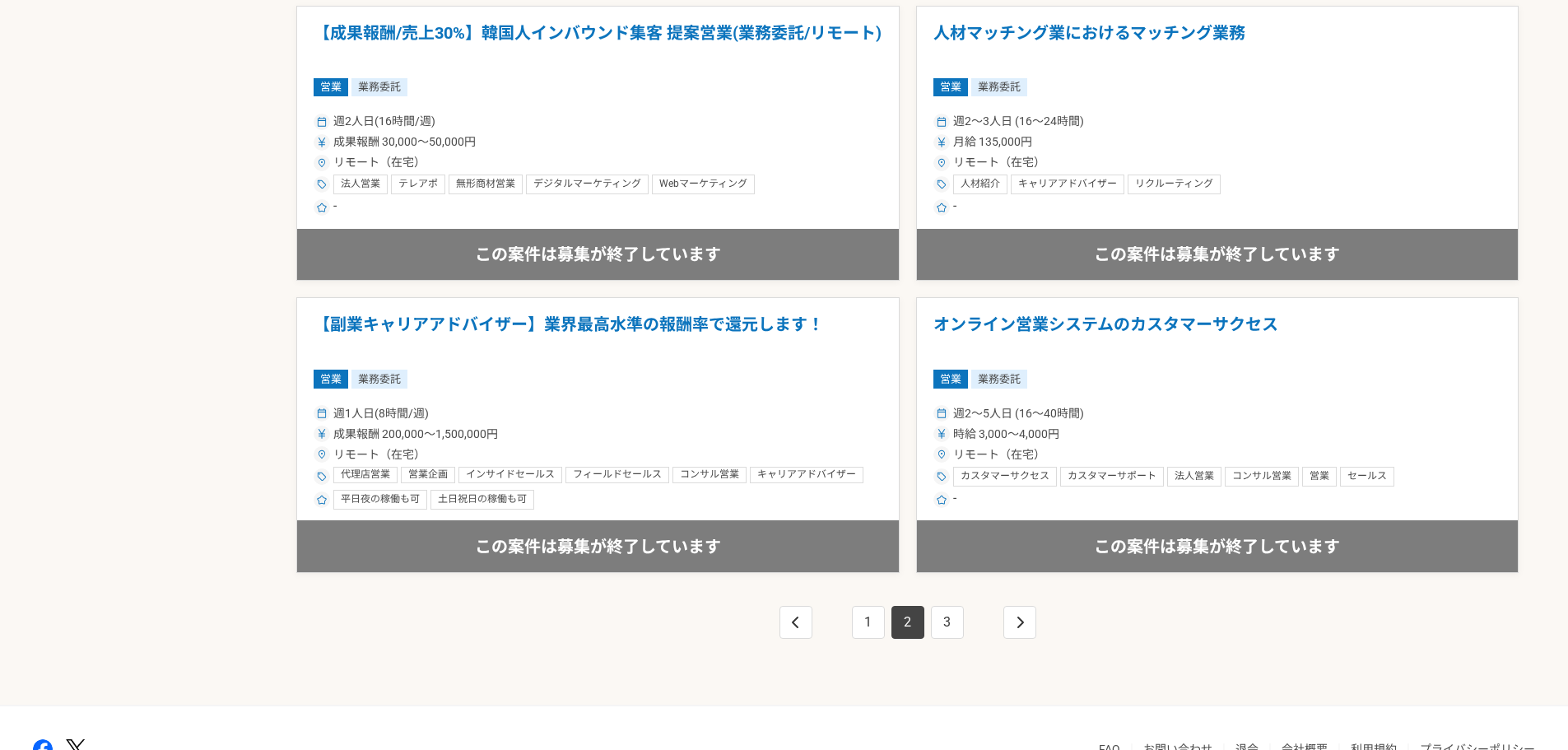
scroll to position [2833, 0]
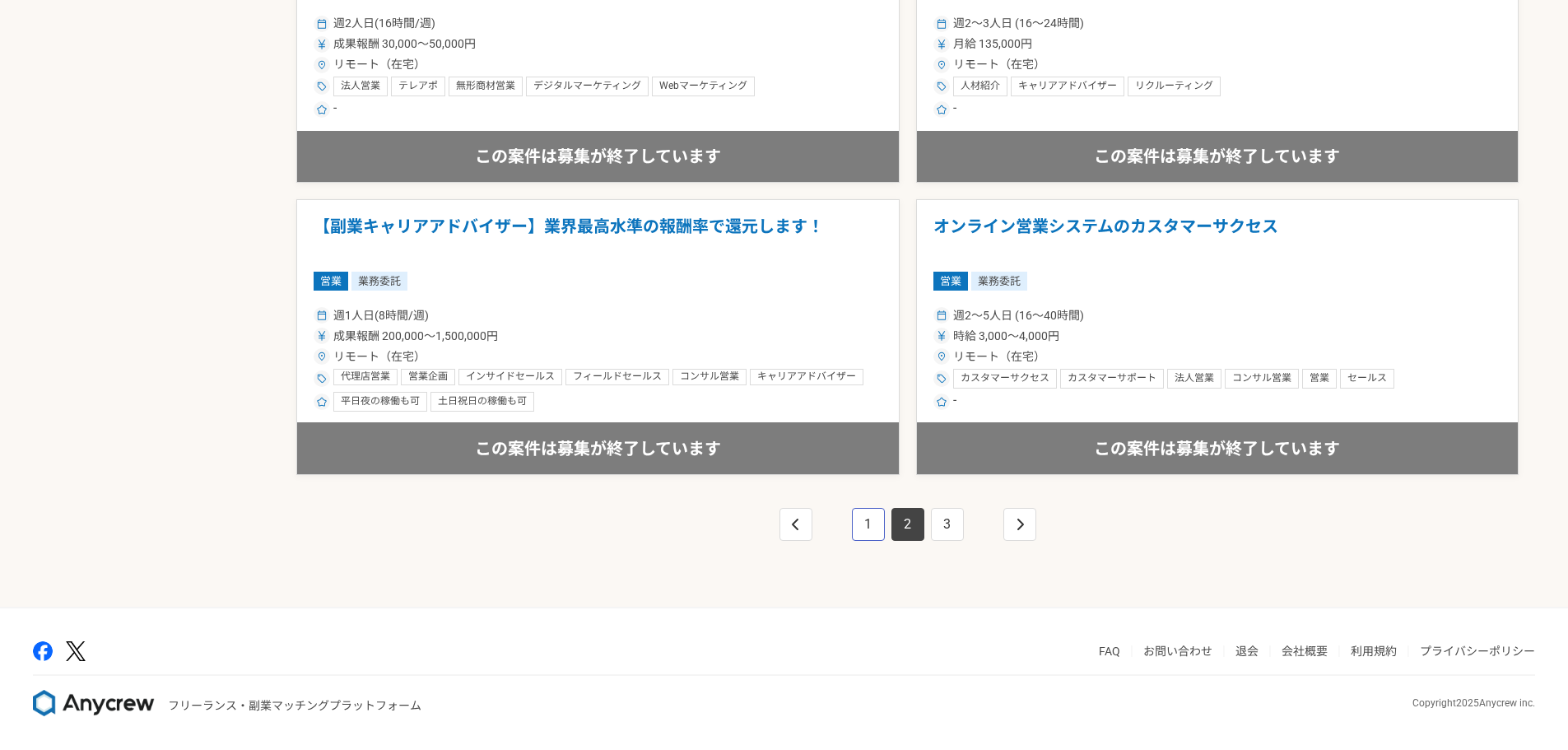
click at [862, 529] on link "1" at bounding box center [868, 524] width 33 height 33
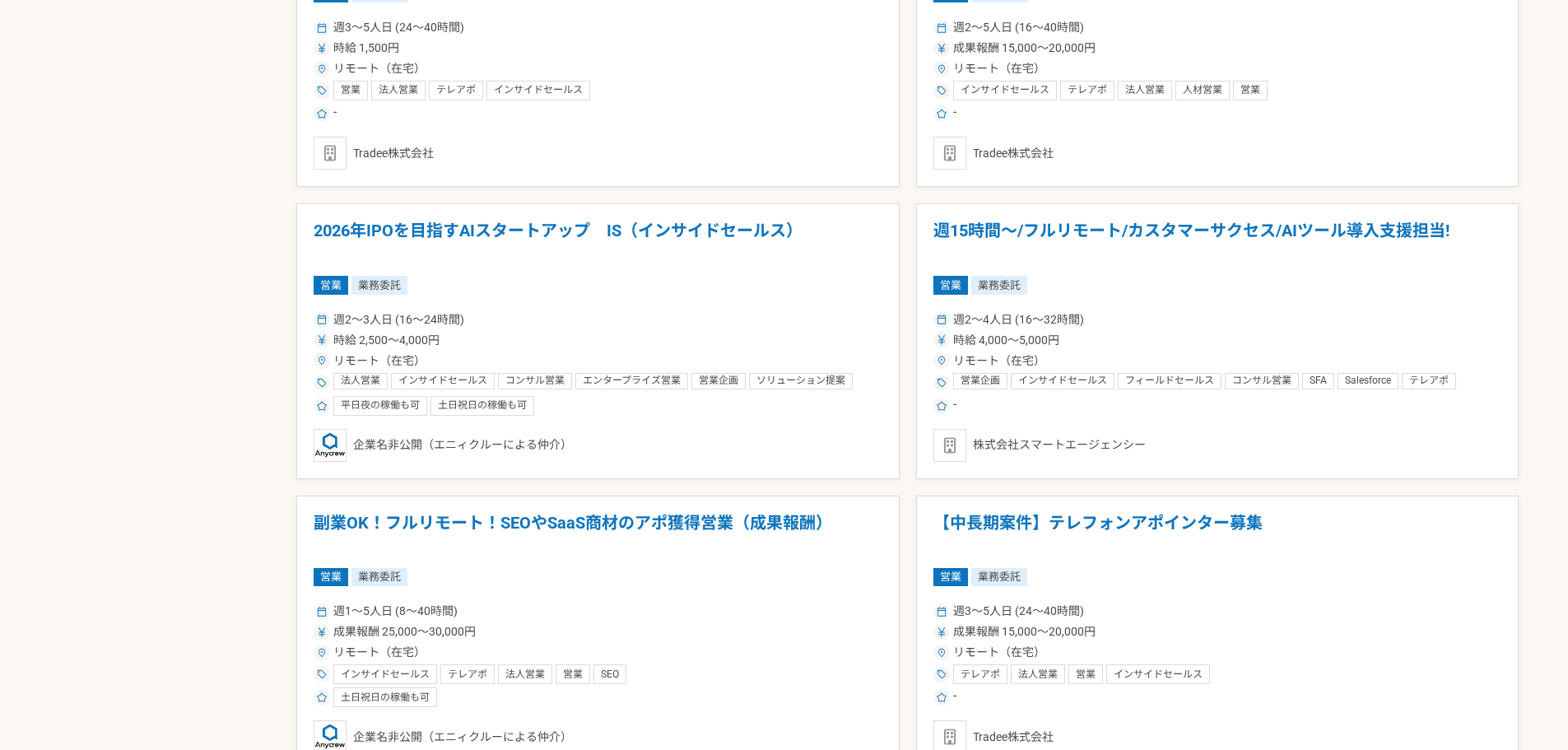
scroll to position [1482, 0]
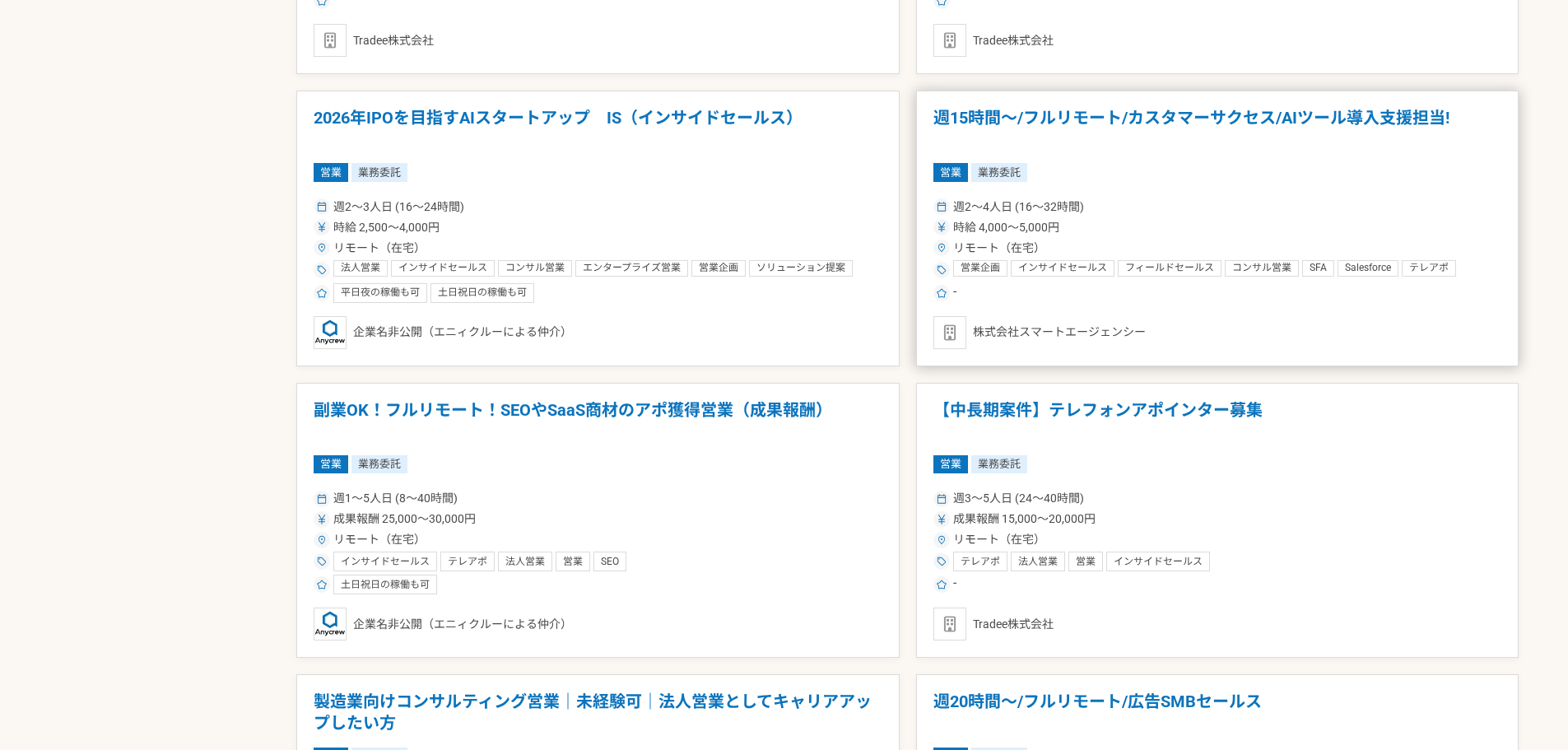
click at [1113, 114] on h1 "週15時間〜/フルリモート/カスタマーサクセス/AIツール導入支援担当!" at bounding box center [1217, 128] width 569 height 42
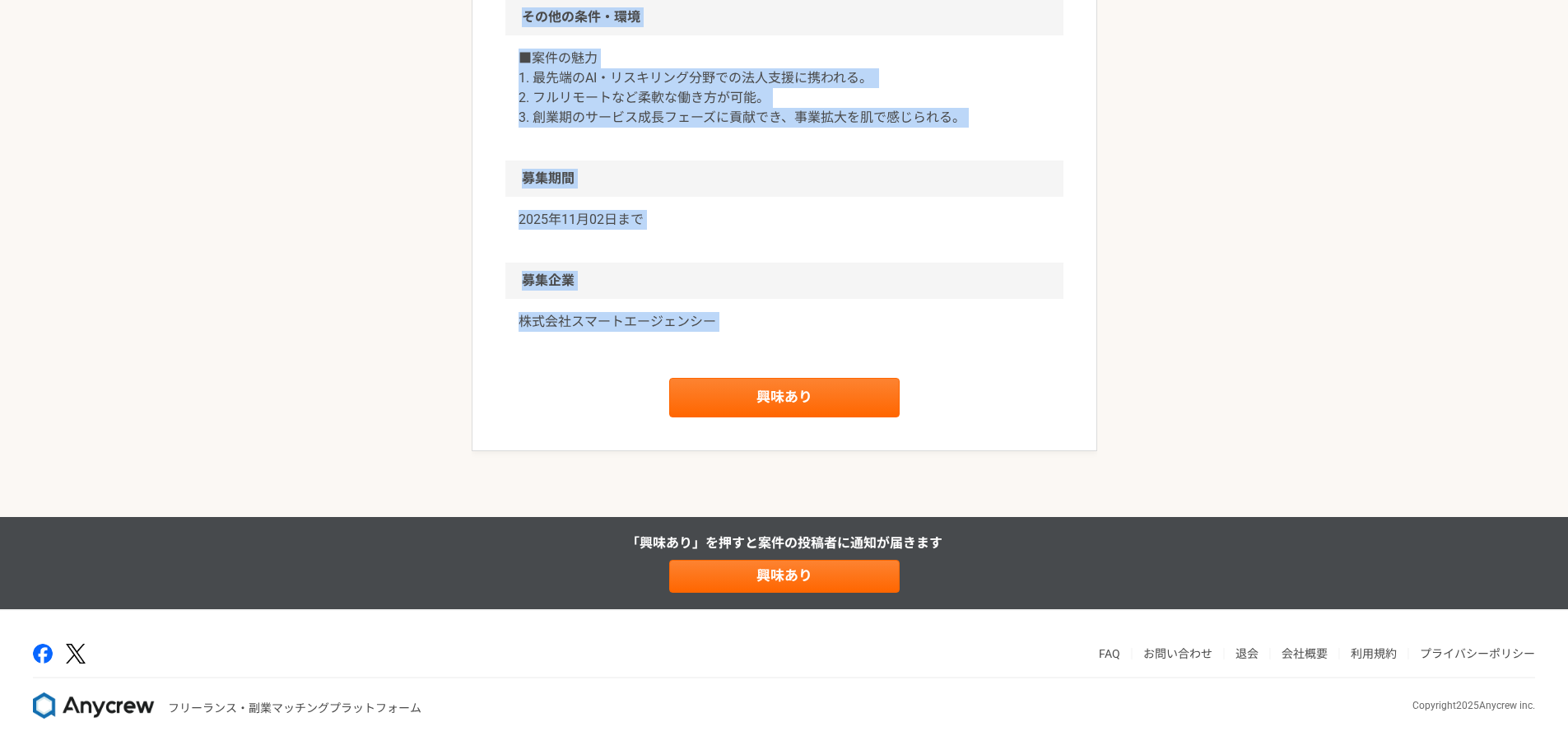
scroll to position [1157, 0]
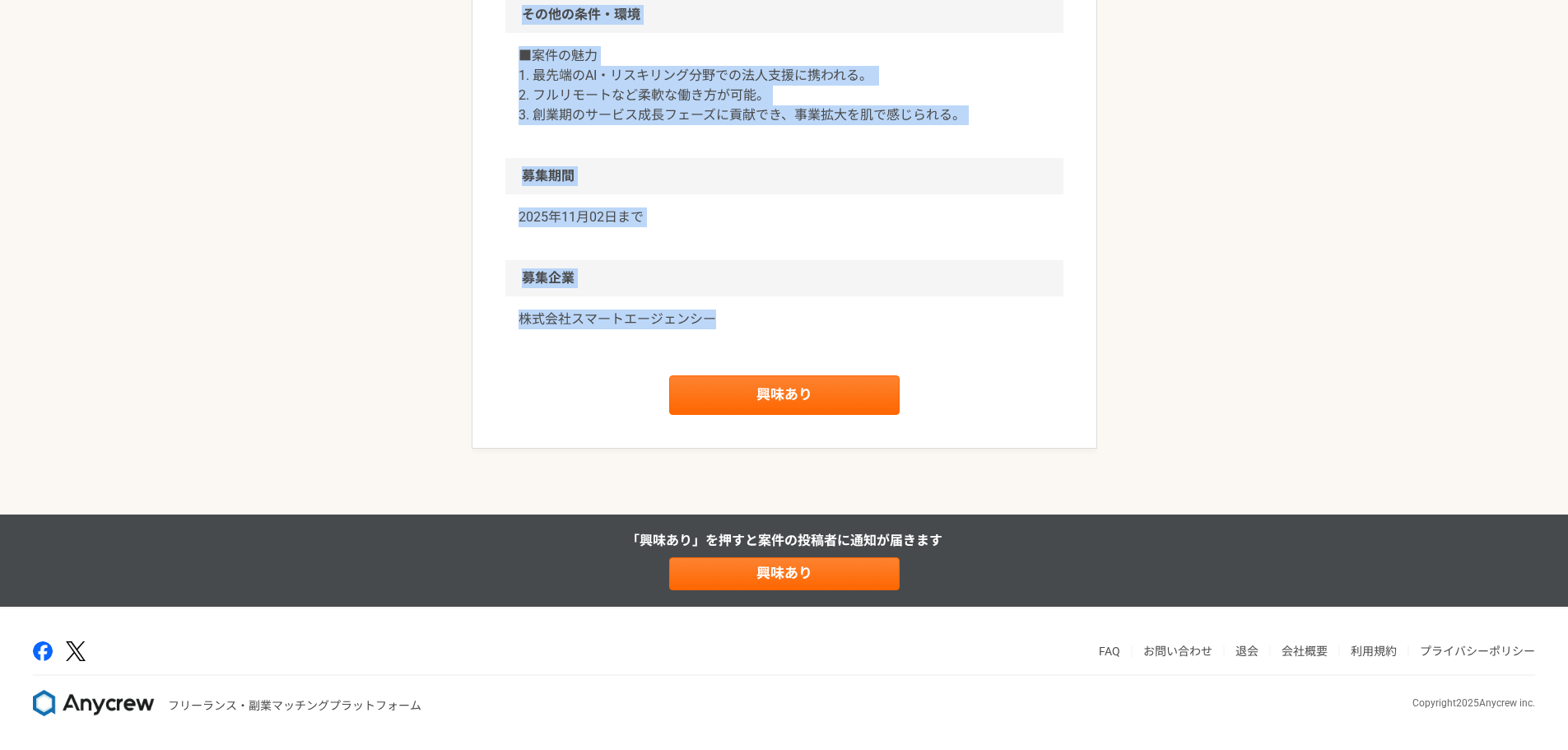
drag, startPoint x: 514, startPoint y: 140, endPoint x: 765, endPoint y: 334, distance: 317.2
copy article "lo i16do〜/sitame/consectet/ADipiscinge! sedd eiusmodtemporin utla et dolo ma 2,…"
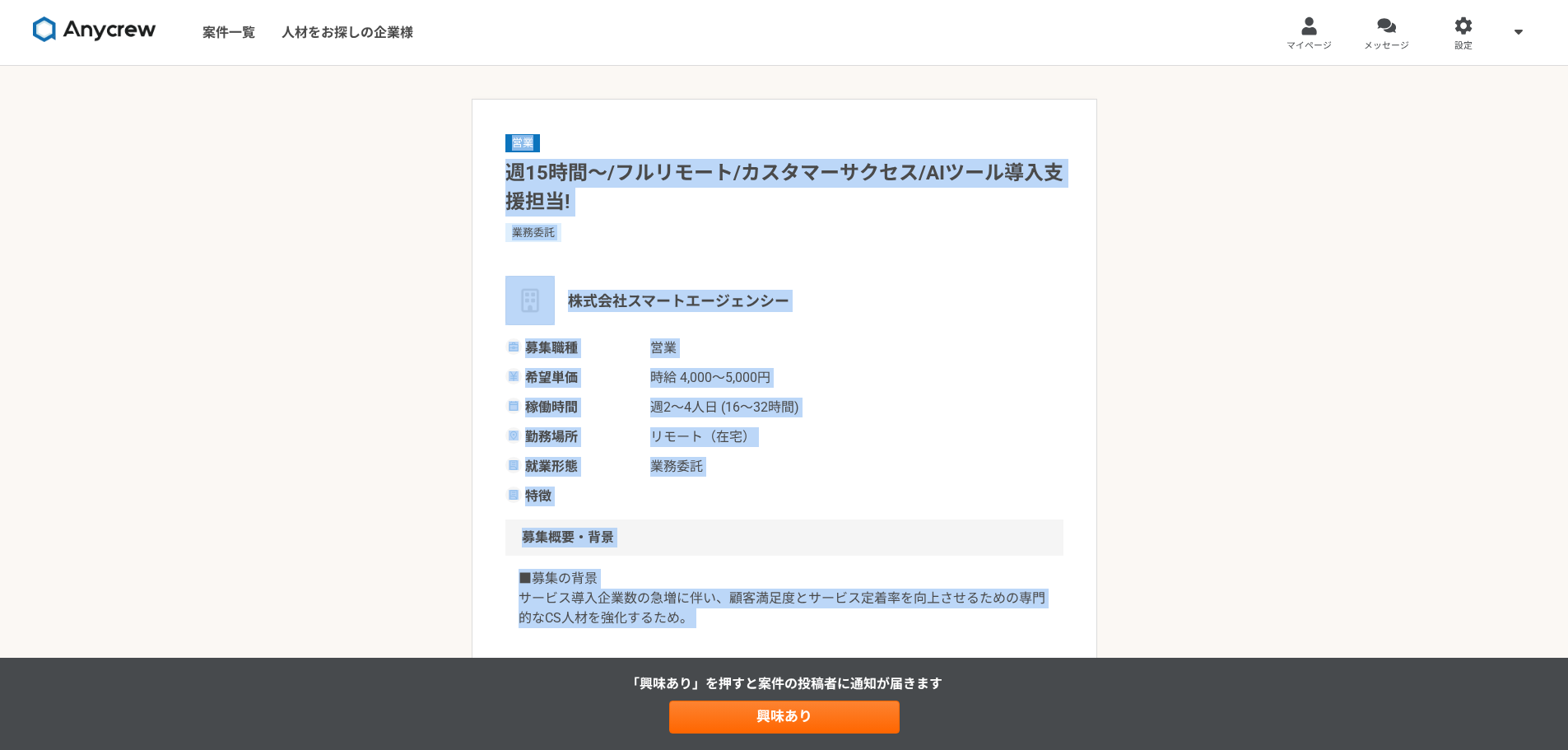
scroll to position [0, 0]
click at [1320, 29] on link "マイページ" at bounding box center [1309, 33] width 77 height 66
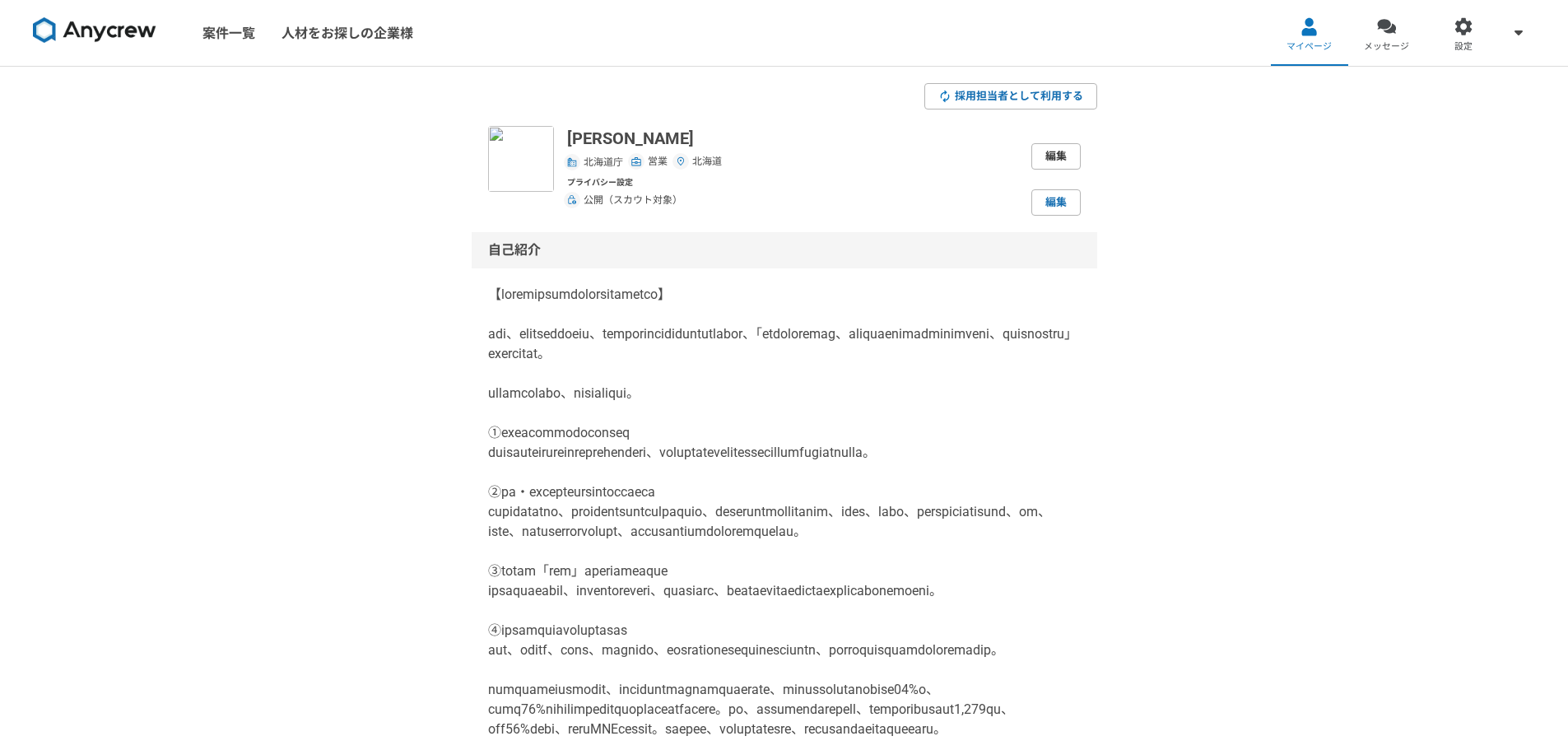
click at [1062, 159] on link "編集" at bounding box center [1055, 157] width 49 height 27
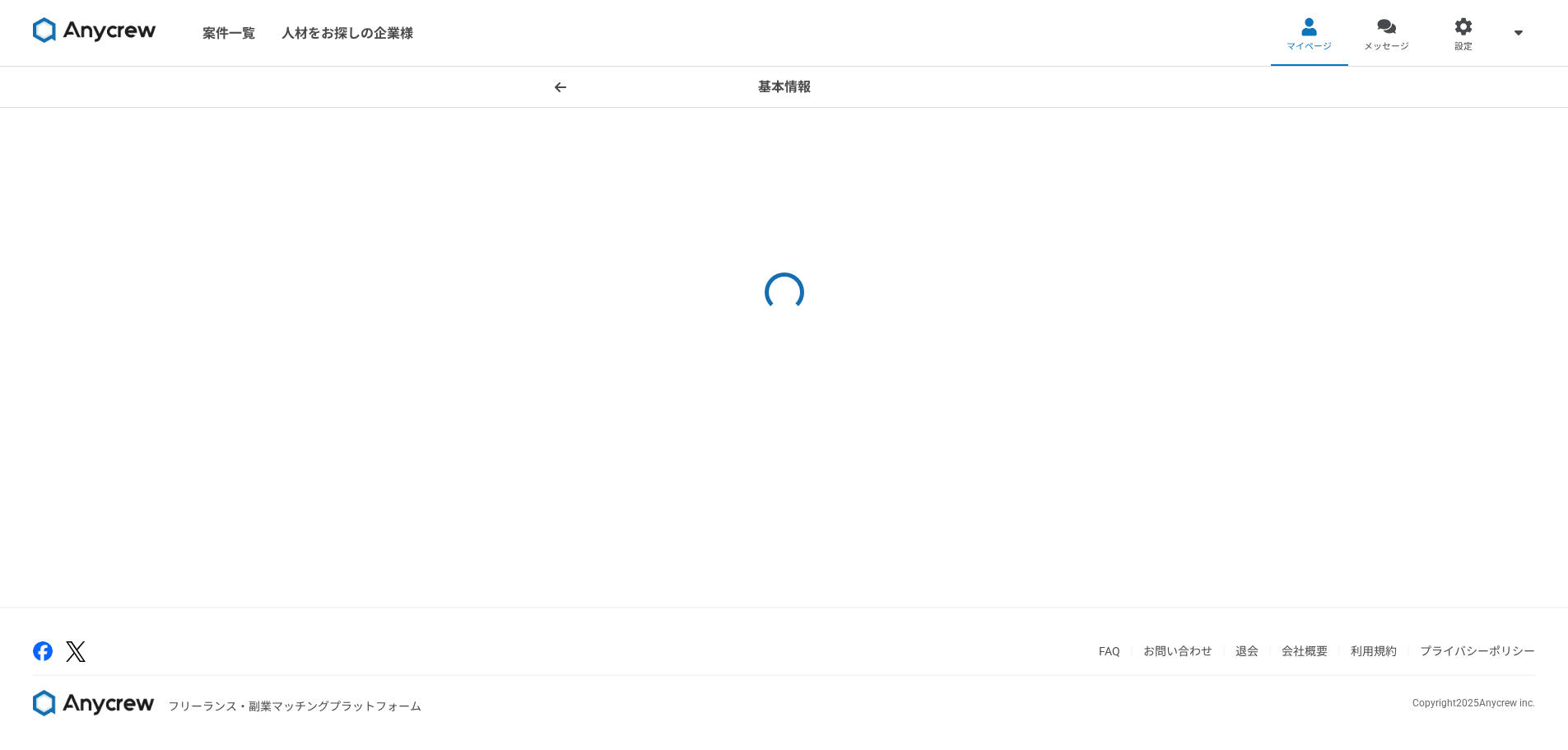
select select "4"
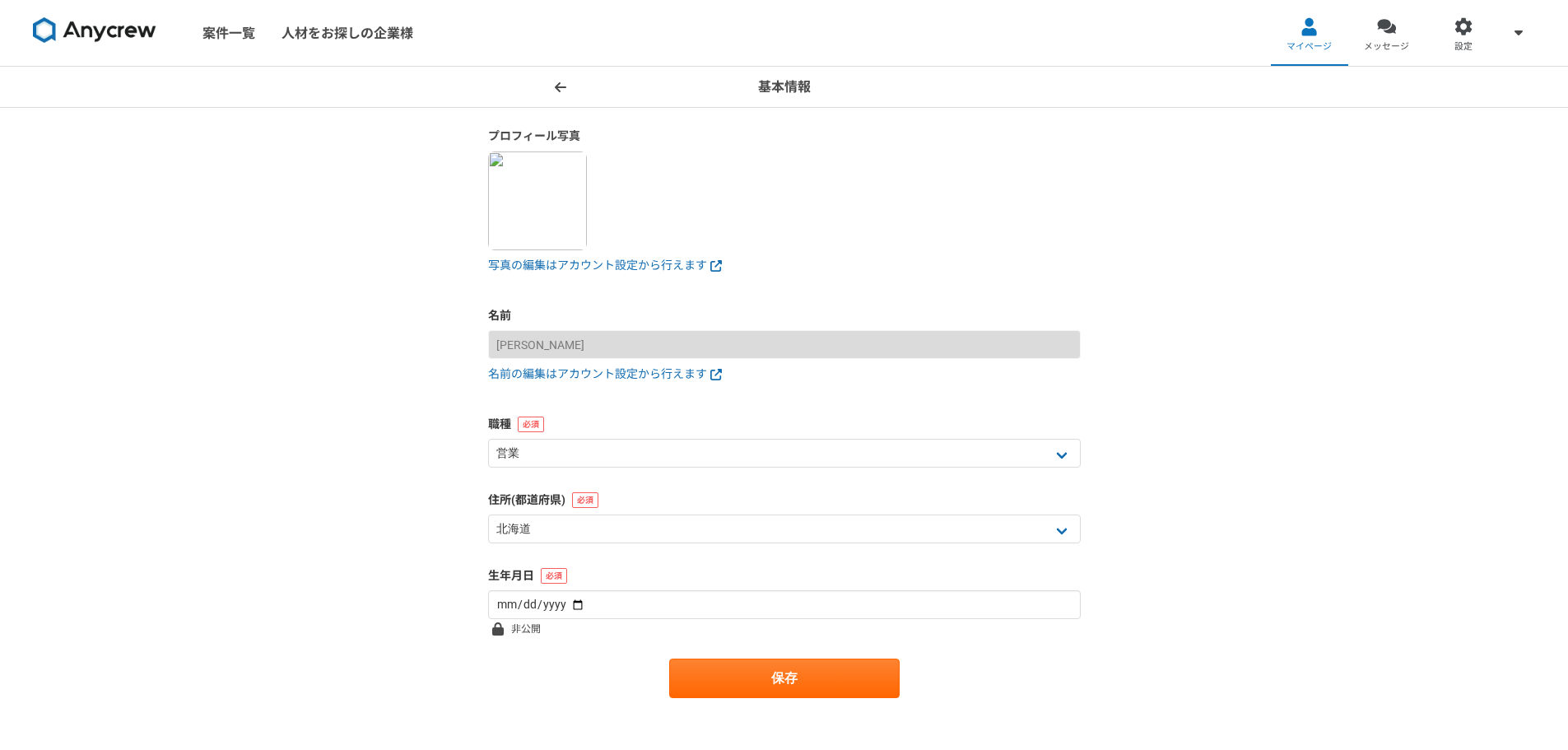
click at [561, 89] on icon at bounding box center [560, 87] width 12 height 13
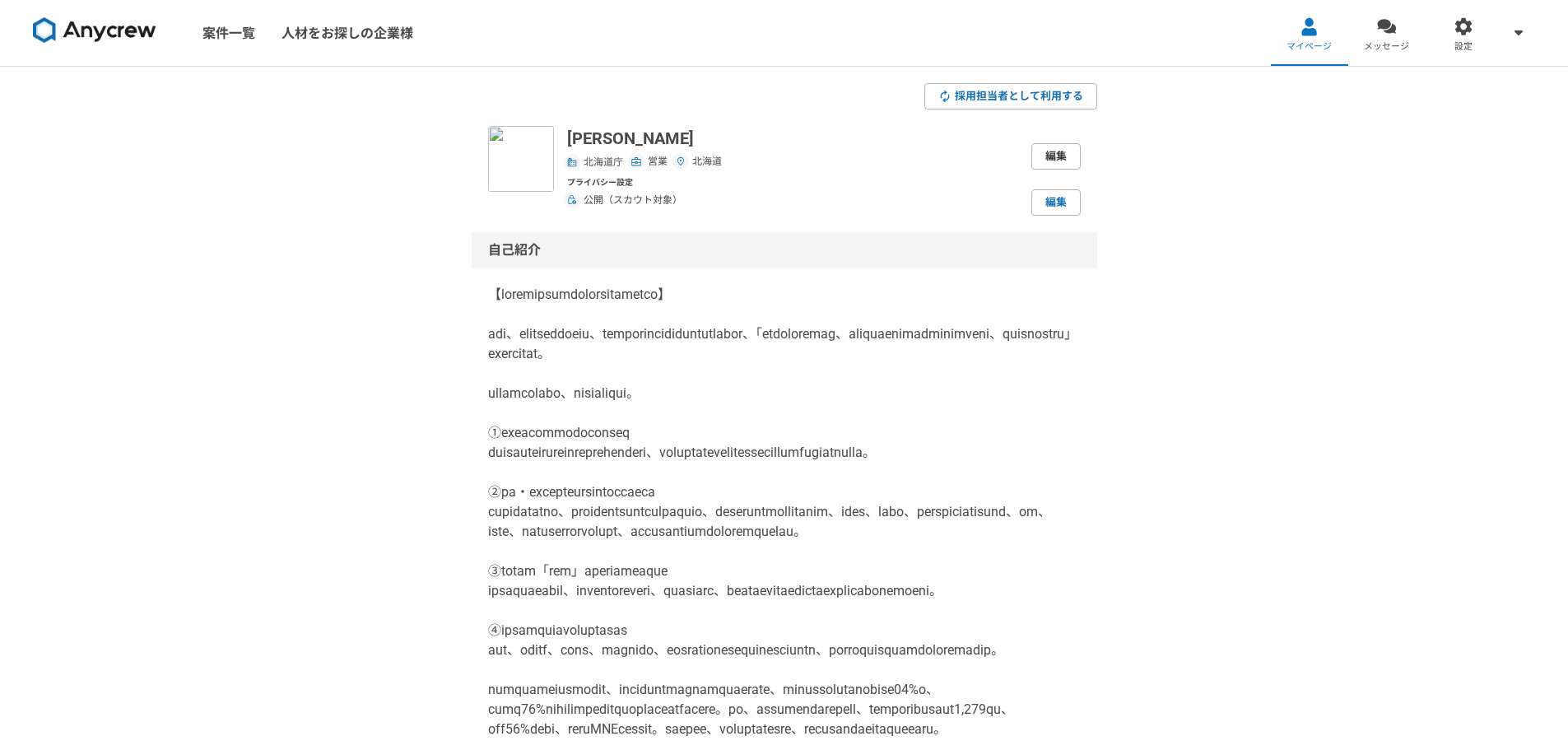
click at [1056, 159] on link "編集" at bounding box center [1055, 157] width 49 height 27
select select "4"
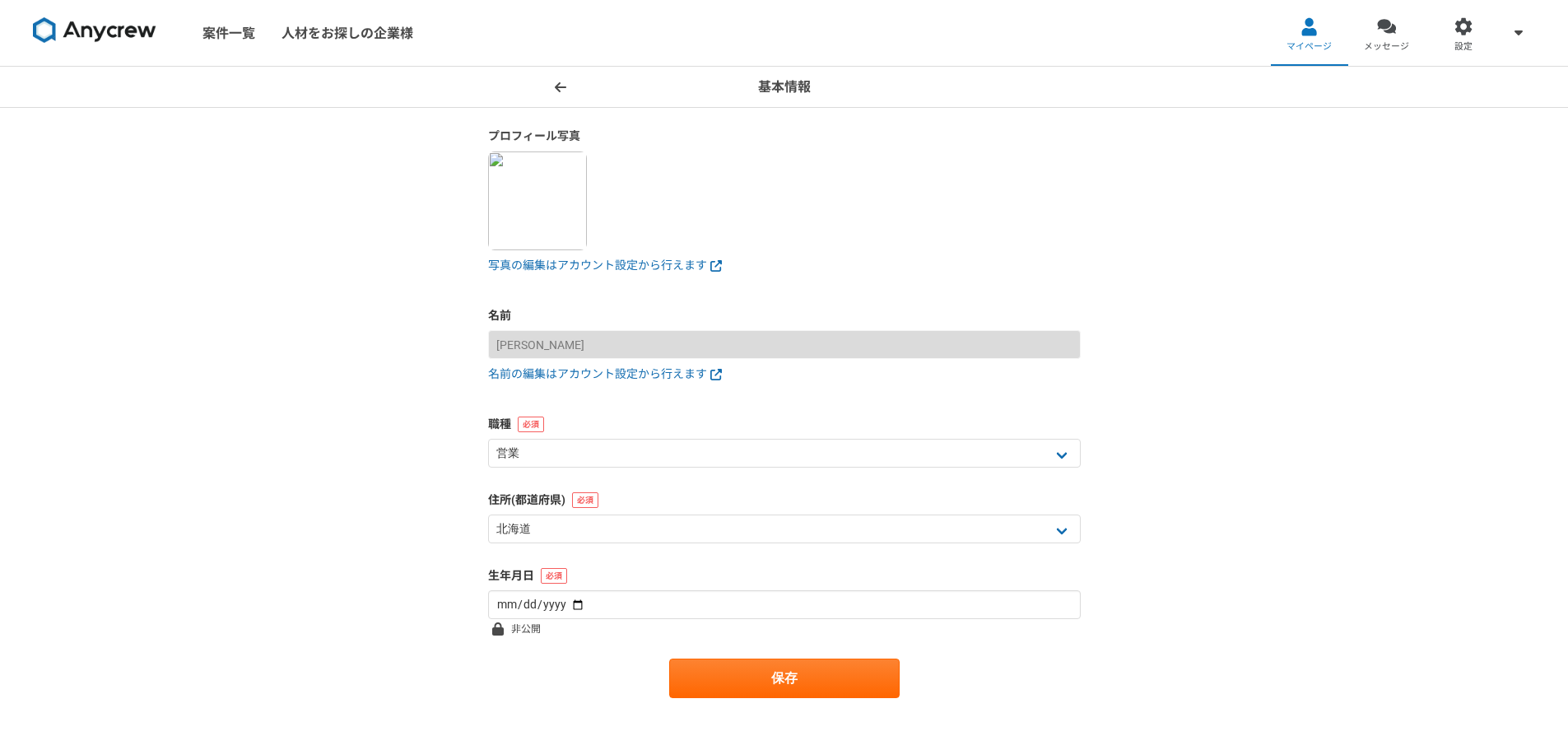
click at [558, 81] on icon at bounding box center [560, 87] width 12 height 13
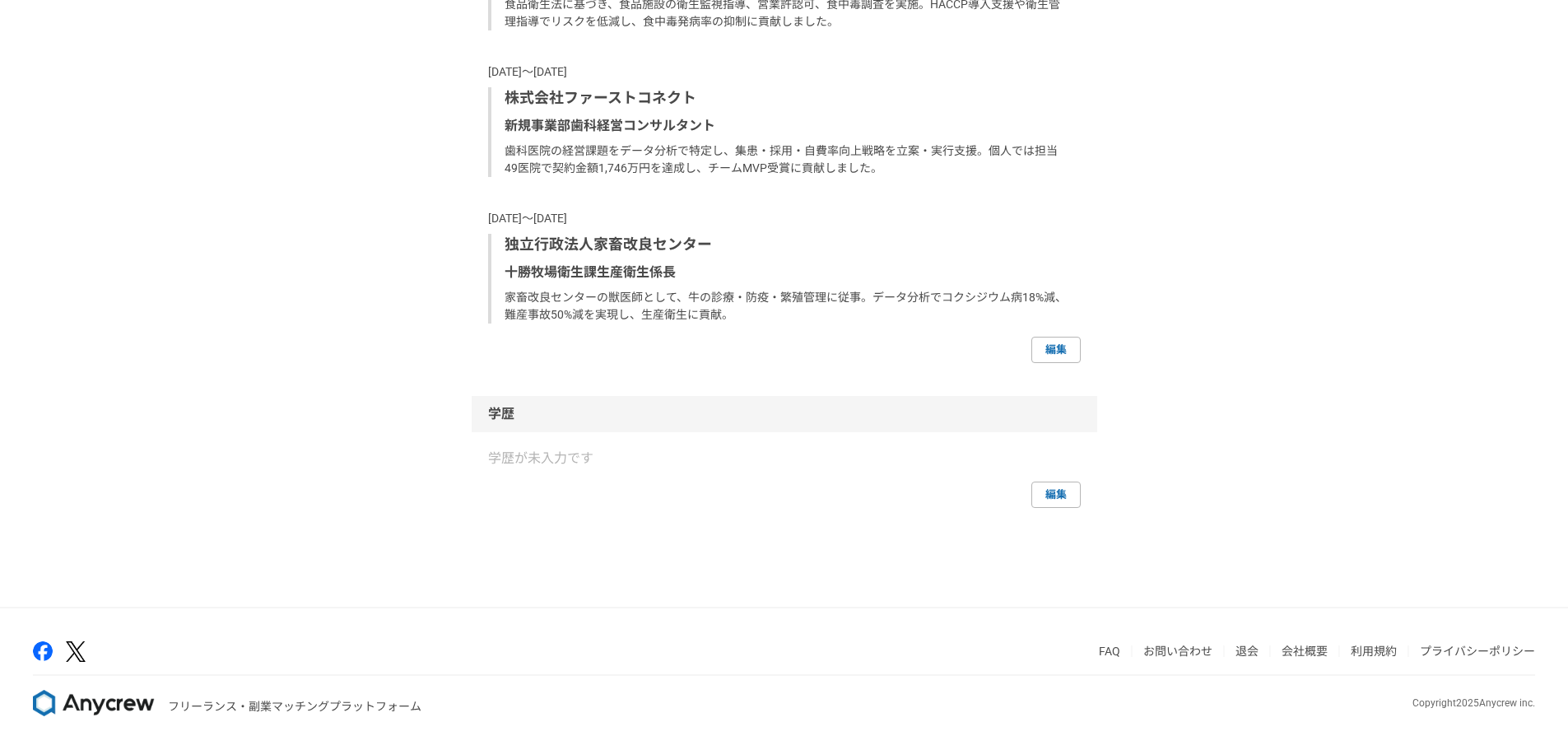
scroll to position [2001, 0]
click at [1052, 500] on link "編集" at bounding box center [1055, 495] width 49 height 27
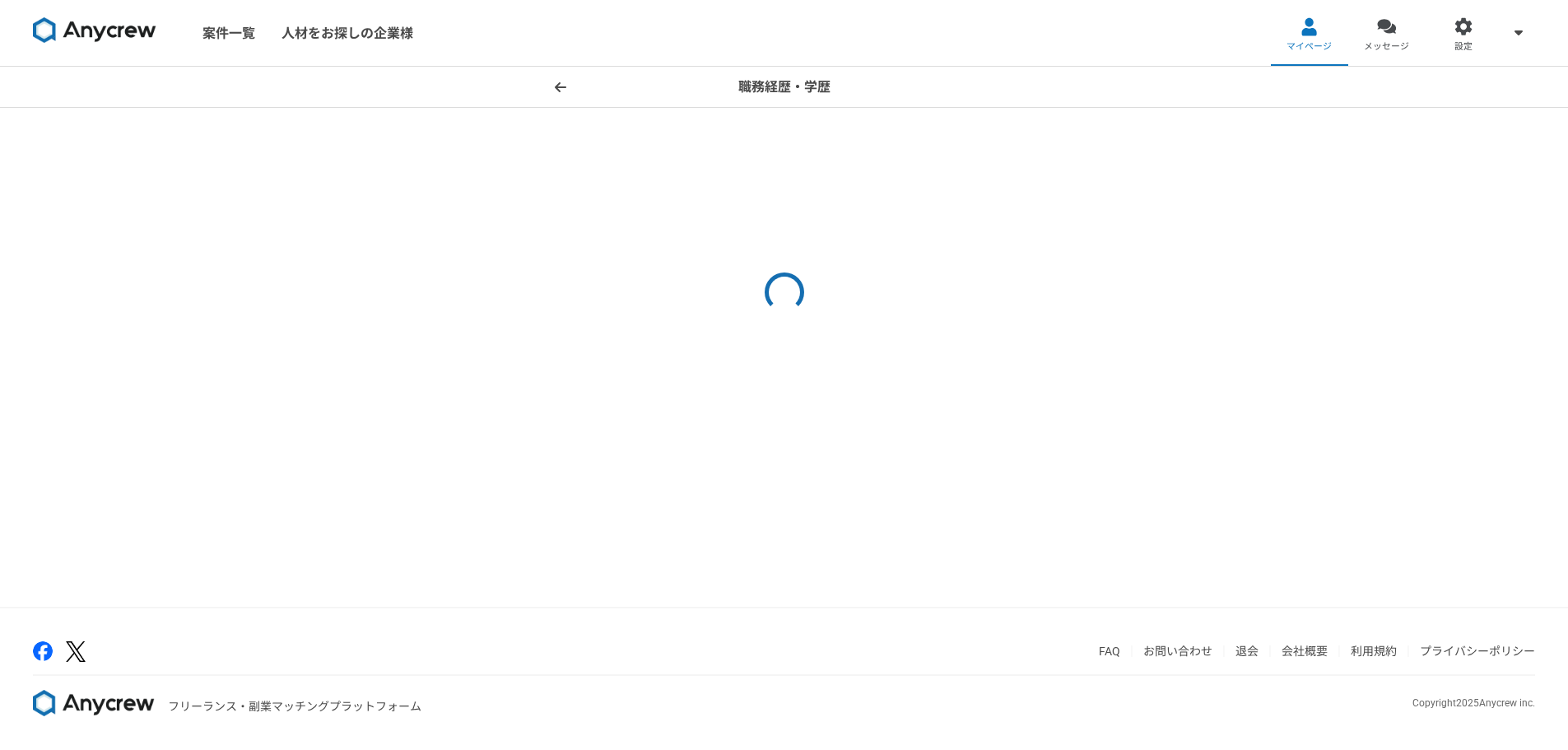
select select "2024"
select select "2023"
select select "2024"
select select "2019"
select select "2023"
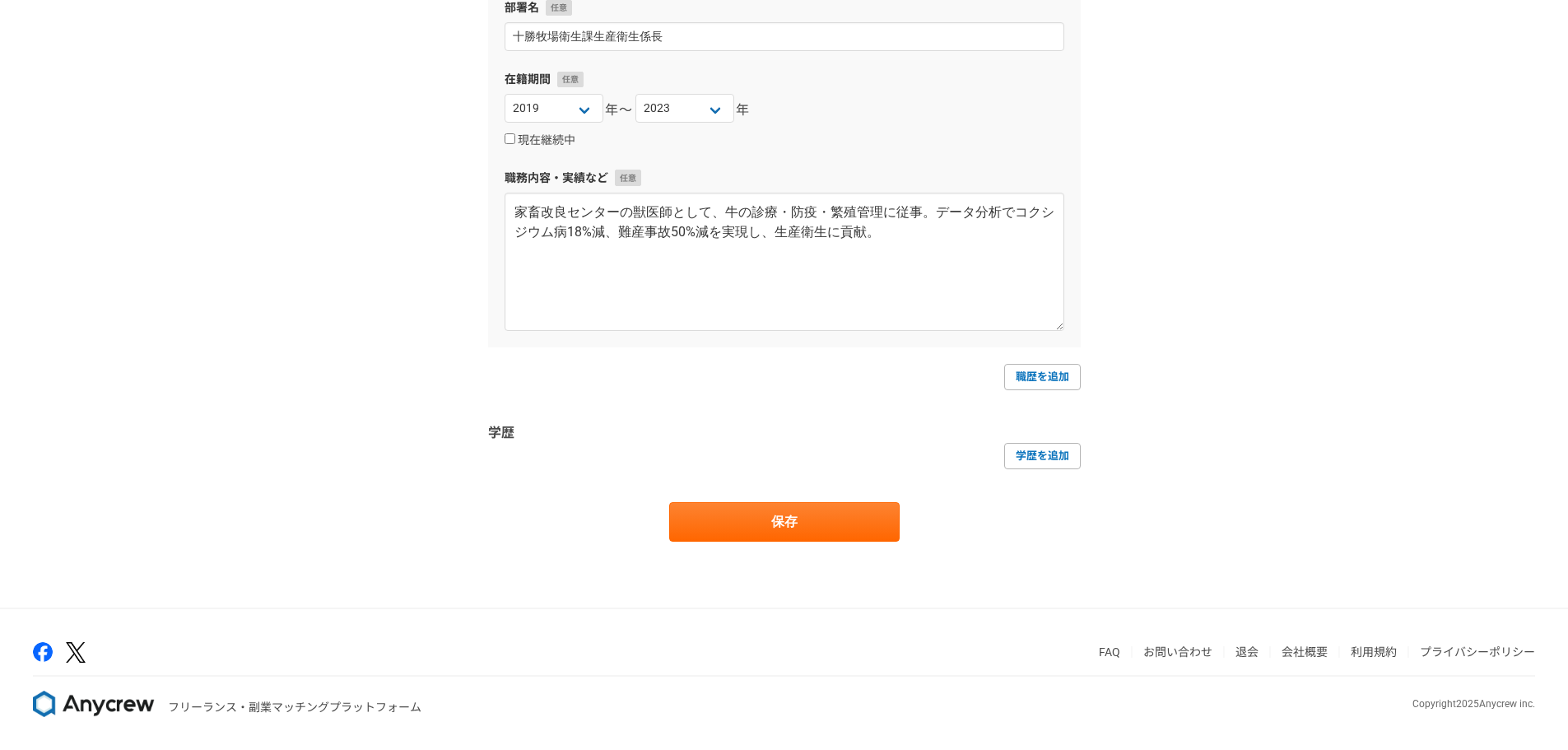
scroll to position [1250, 0]
click at [1057, 455] on link "学歴を追加" at bounding box center [1043, 455] width 77 height 27
select select
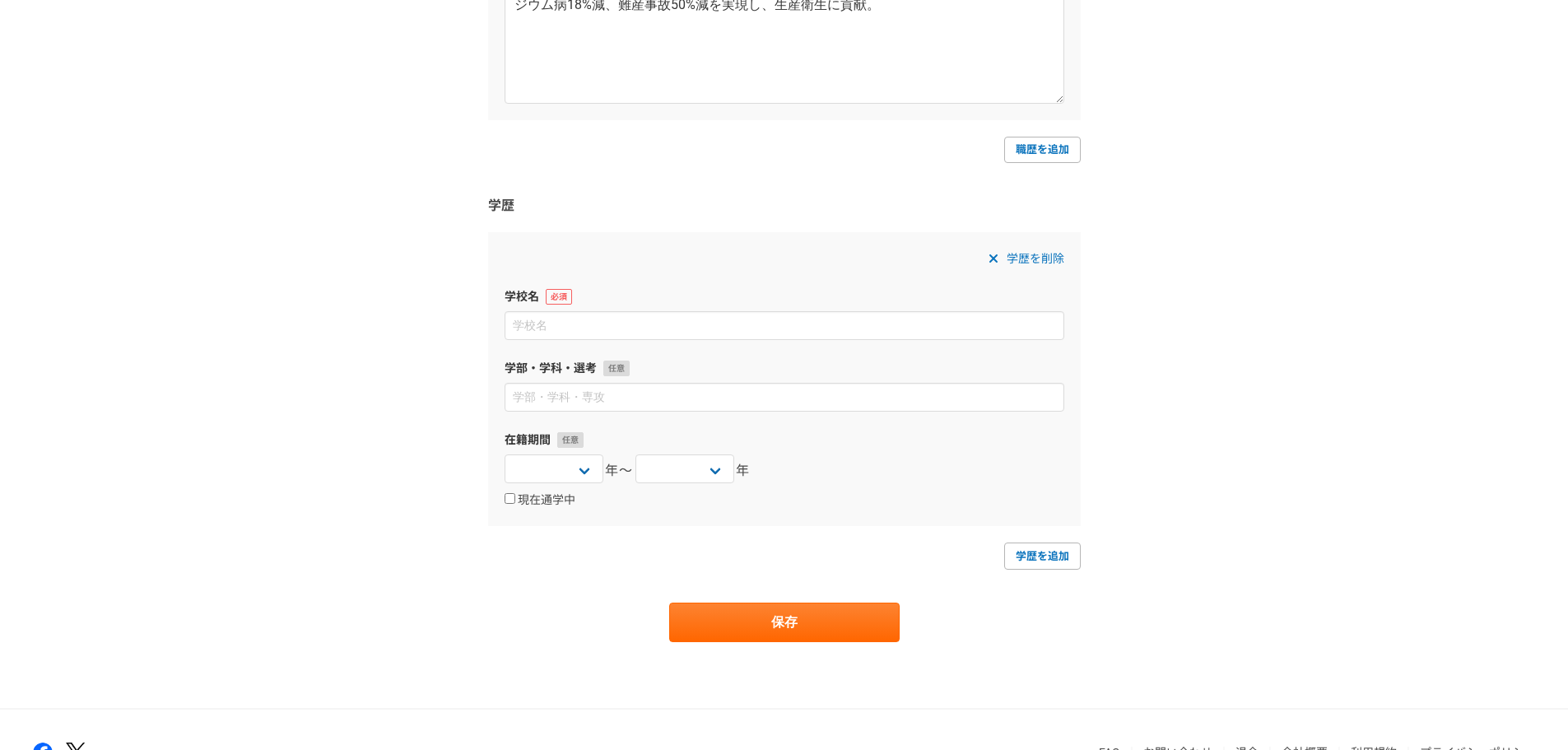
scroll to position [1496, 0]
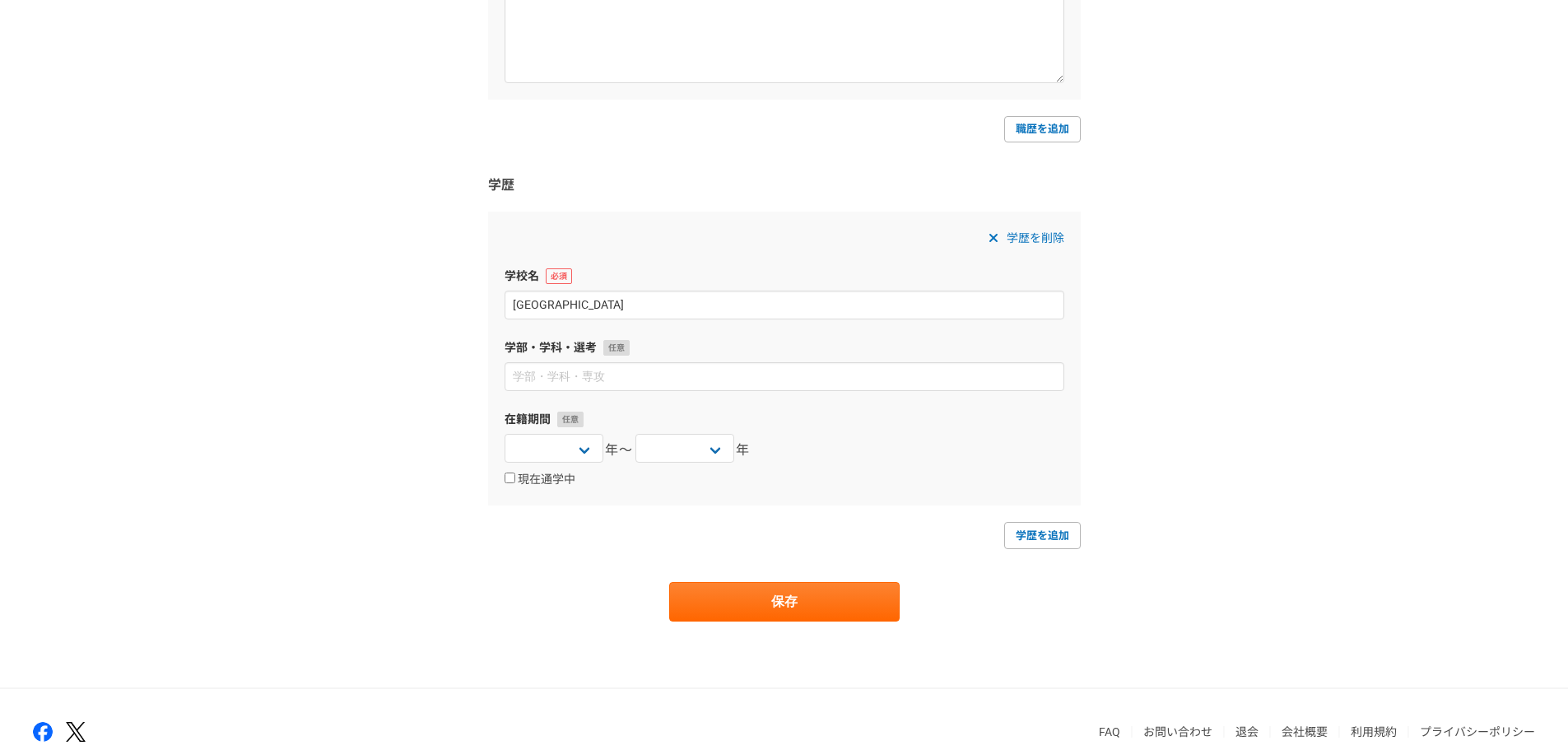
type input "[GEOGRAPHIC_DATA]"
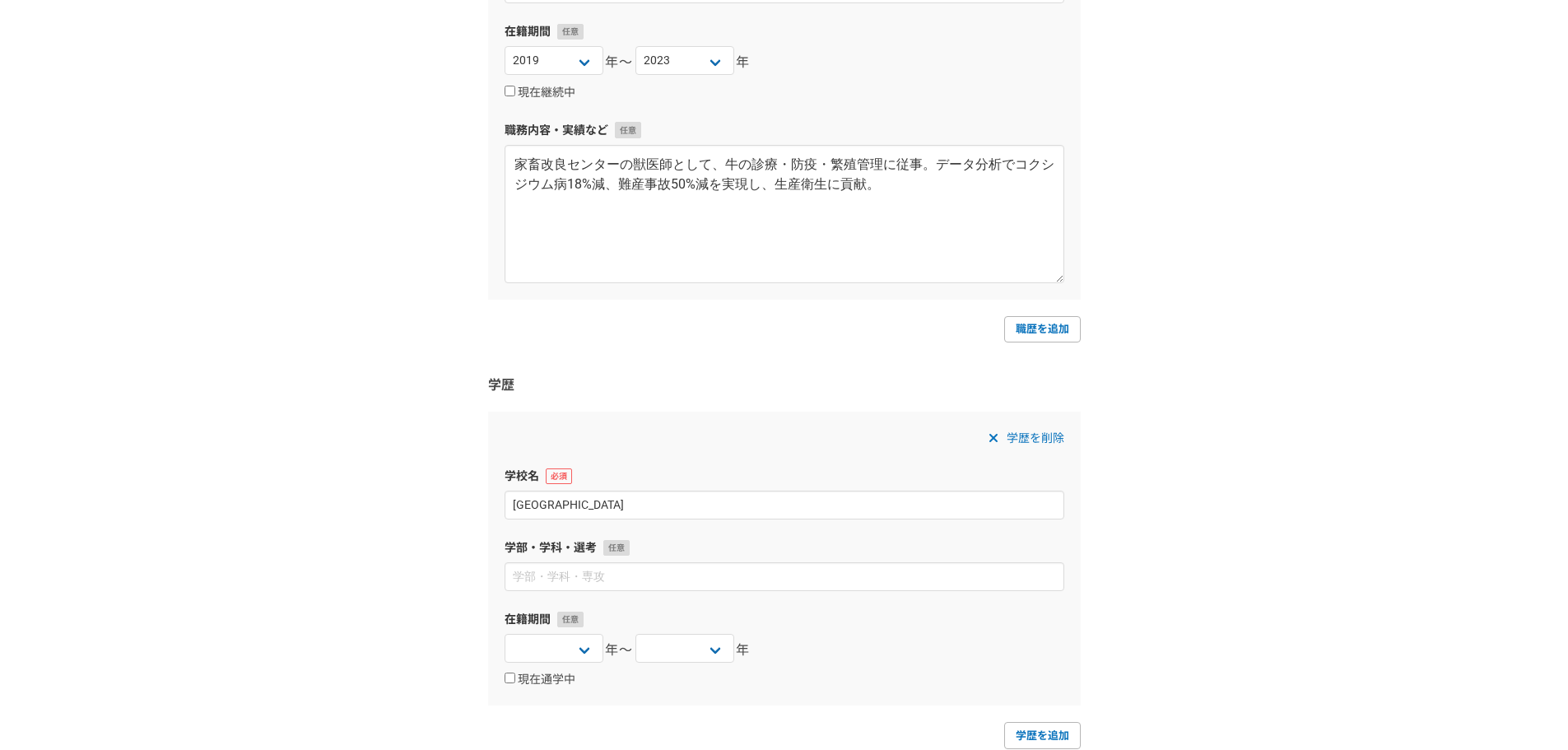
scroll to position [1332, 0]
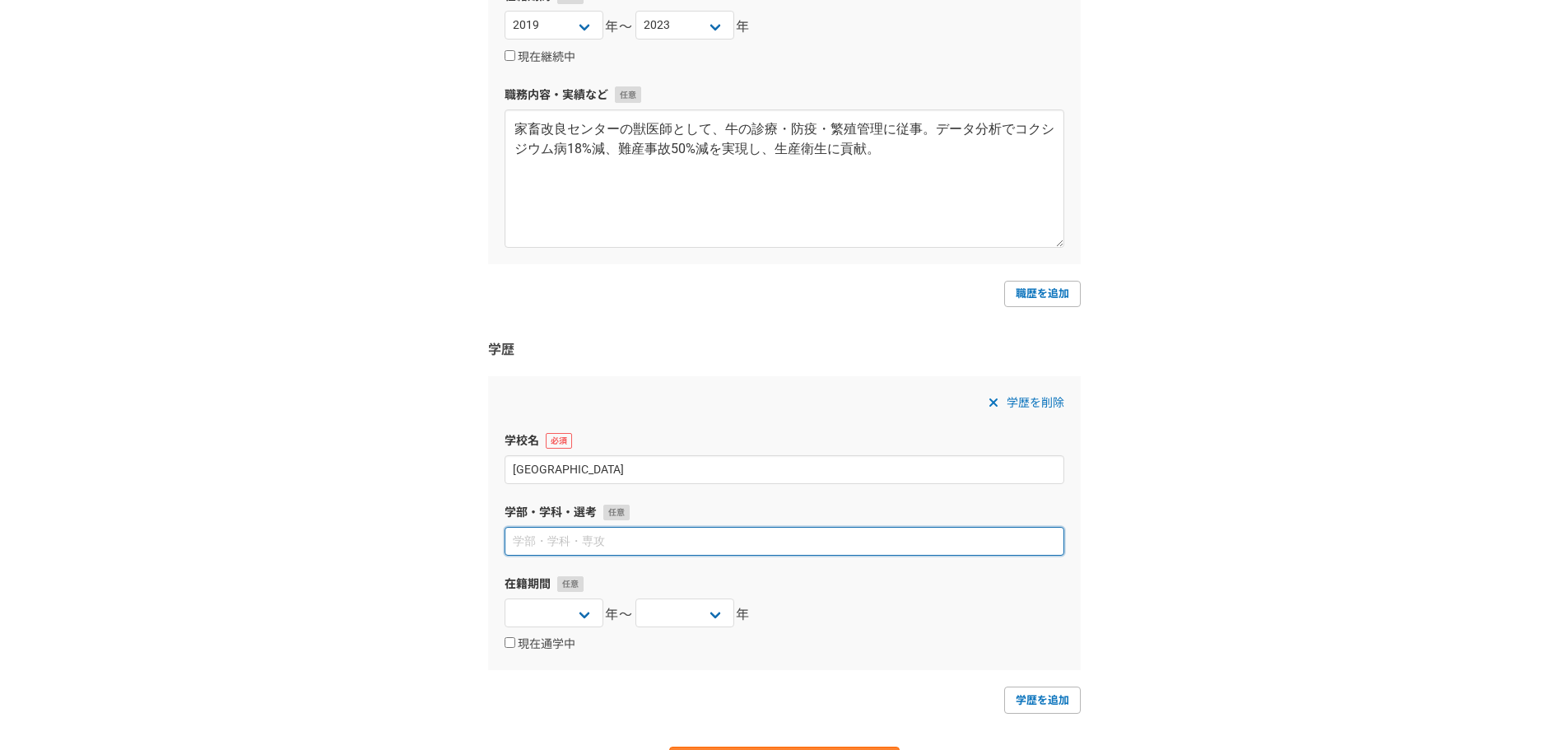
click at [564, 549] on input at bounding box center [784, 542] width 559 height 29
type input "[PERSON_NAME]群[PERSON_NAME]類"
click at [559, 601] on select "[DATE] [DATE] [DATE] [DATE] [DATE] [DATE] [DATE] [DATE] [DATE] [DATE] [DATE] [D…" at bounding box center [554, 613] width 99 height 29
click at [505, 599] on select "[DATE] [DATE] [DATE] [DATE] [DATE] [DATE] [DATE] [DATE] [DATE] [DATE] [DATE] [D…" at bounding box center [554, 613] width 99 height 29
click at [572, 611] on select "[DATE] [DATE] [DATE] [DATE] [DATE] [DATE] [DATE] [DATE] [DATE] [DATE] [DATE] [D…" at bounding box center [554, 613] width 99 height 29
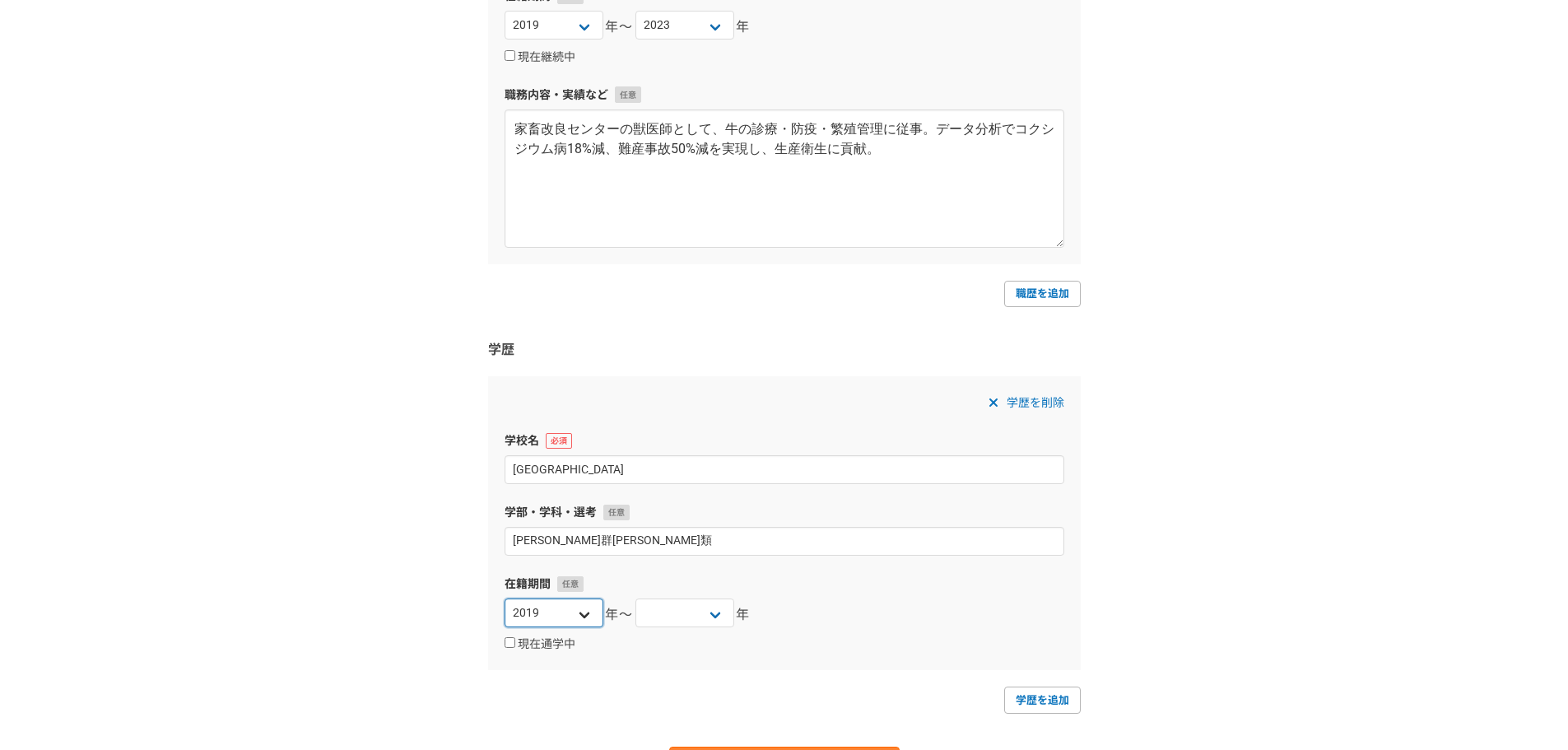
select select "2013"
click at [505, 599] on select "[DATE] [DATE] [DATE] [DATE] [DATE] [DATE] [DATE] [DATE] [DATE] [DATE] [DATE] [D…" at bounding box center [554, 613] width 99 height 29
click at [701, 613] on select "[DATE] [DATE] [DATE] [DATE] [DATE] [DATE] [DATE] [DATE] [DATE] [DATE] [DATE] [D…" at bounding box center [685, 613] width 99 height 29
select select "2019"
click at [636, 599] on select "[DATE] [DATE] [DATE] [DATE] [DATE] [DATE] [DATE] [DATE] [DATE] [DATE] [DATE] [D…" at bounding box center [685, 613] width 99 height 29
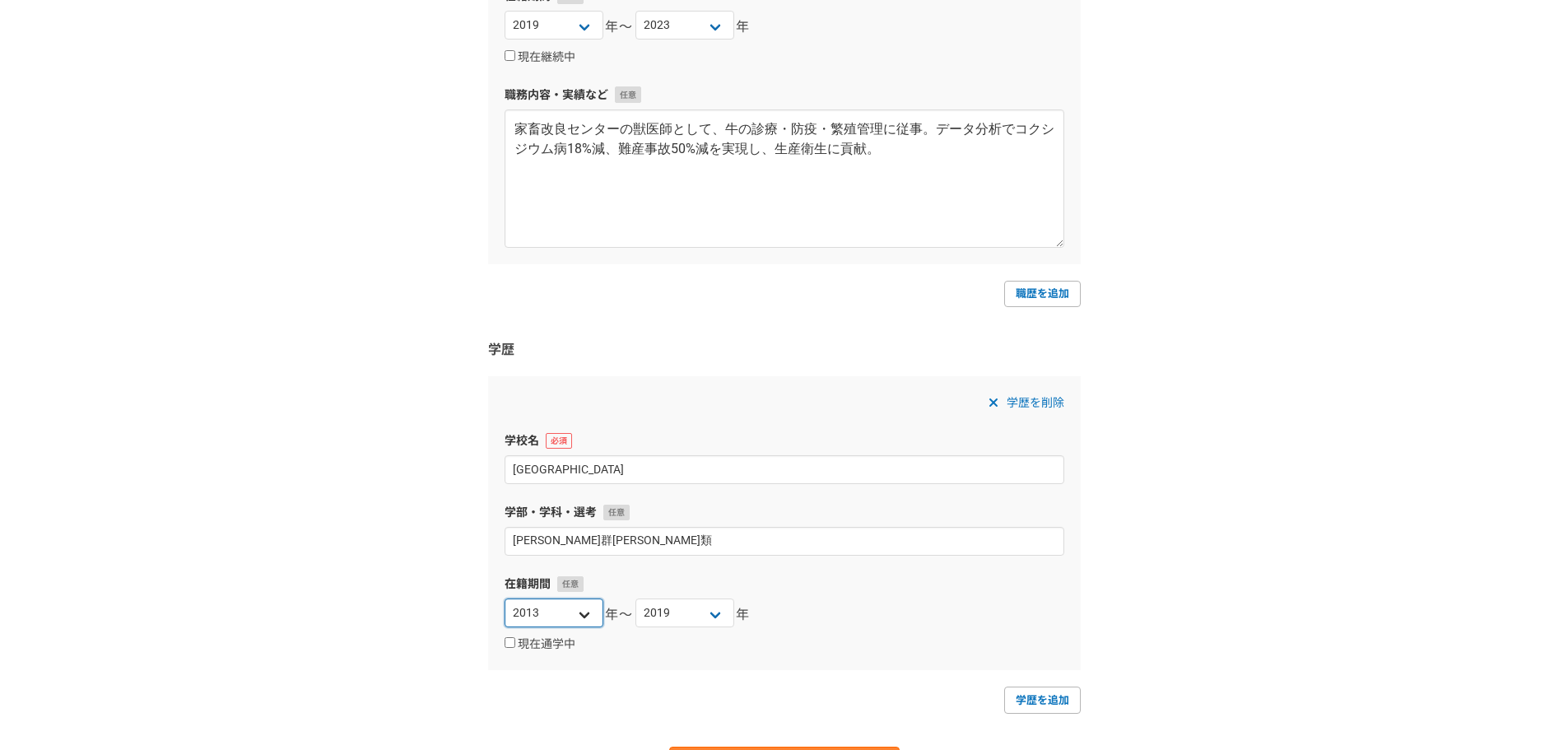
click at [555, 604] on select "[DATE] [DATE] [DATE] [DATE] [DATE] [DATE] [DATE] [DATE] [DATE] [DATE] [DATE] [D…" at bounding box center [554, 613] width 99 height 29
select select "2014"
click at [505, 599] on select "[DATE] [DATE] [DATE] [DATE] [DATE] [DATE] [DATE] [DATE] [DATE] [DATE] [DATE] [D…" at bounding box center [554, 613] width 99 height 29
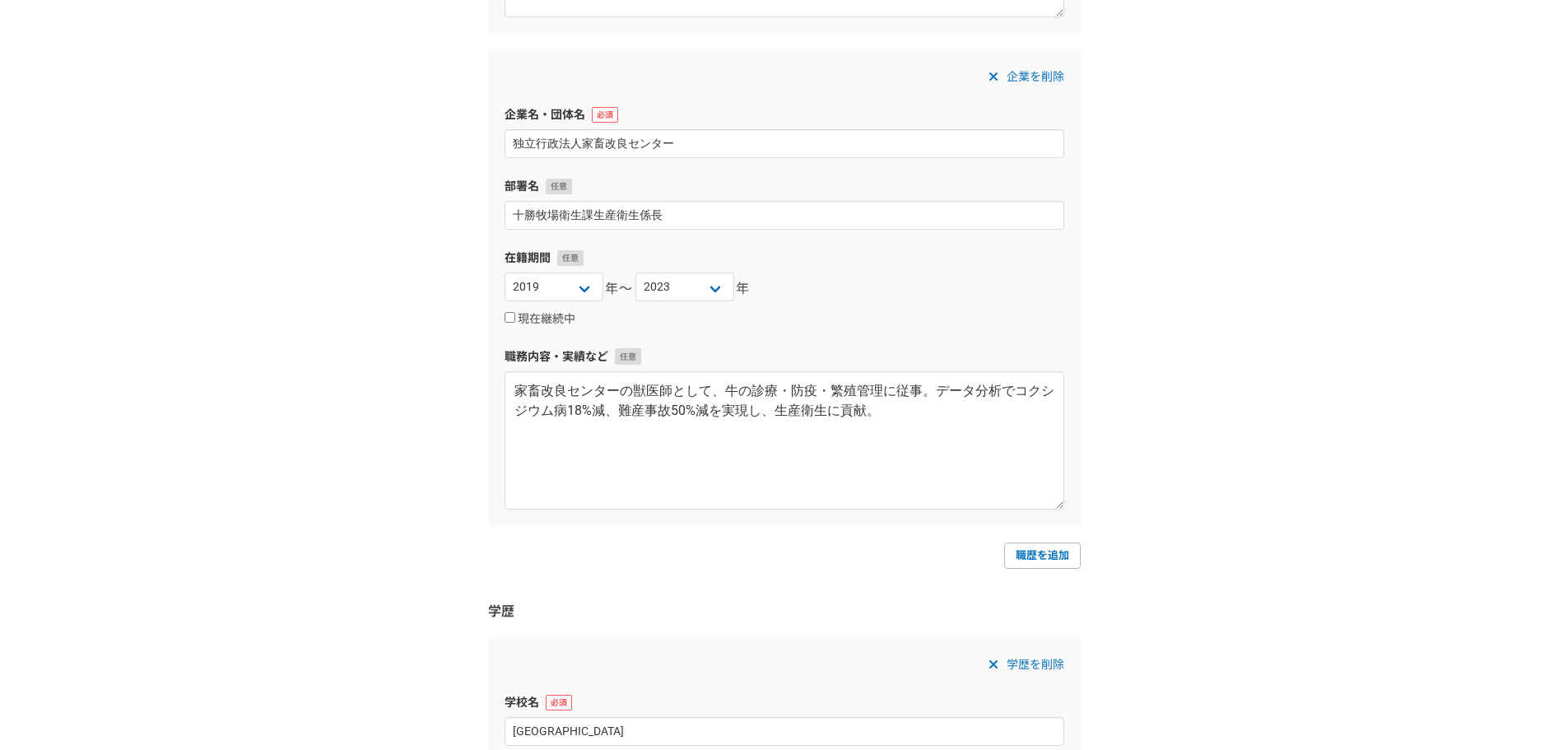
scroll to position [1317, 0]
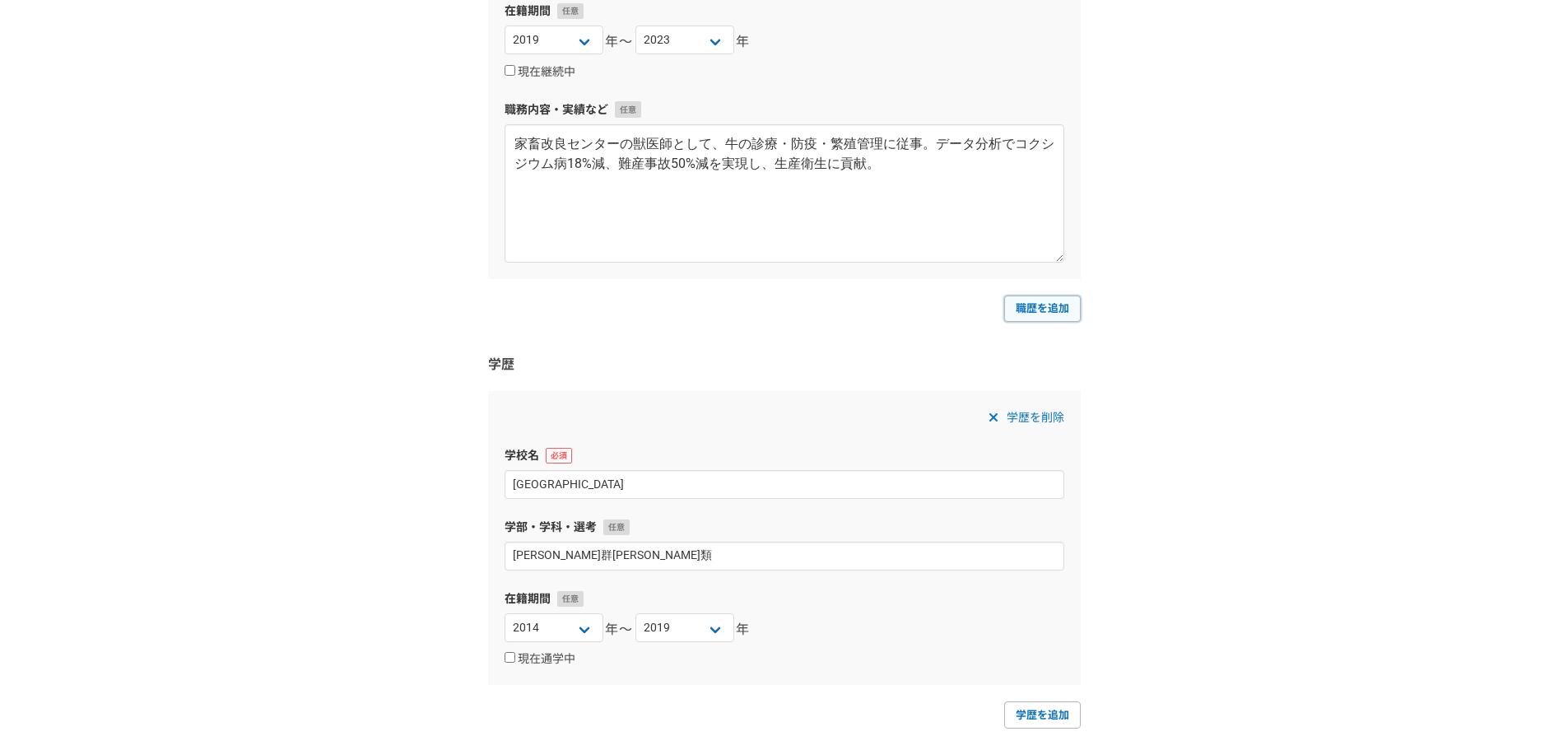
click at [1044, 306] on link "職歴を追加" at bounding box center [1043, 309] width 77 height 27
select select
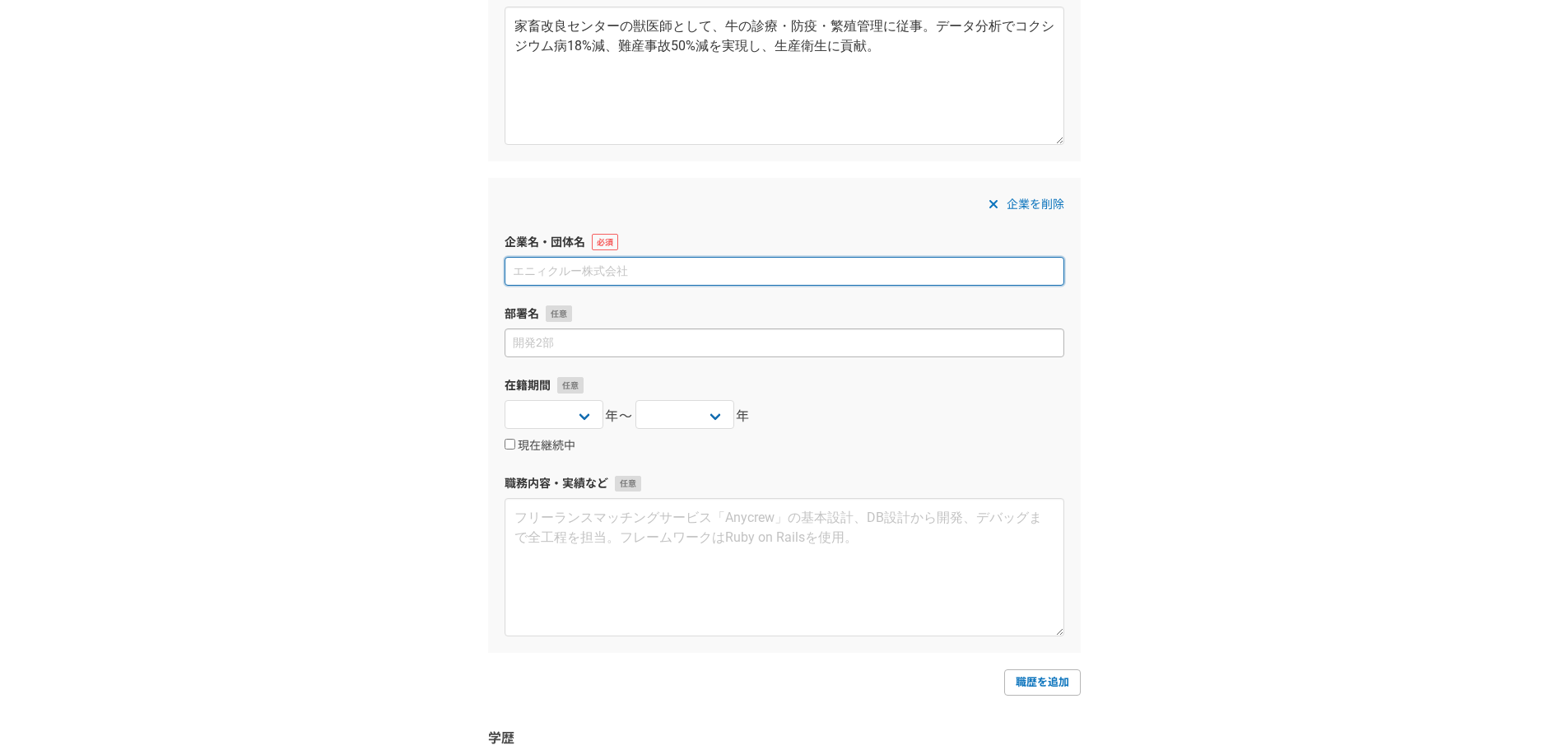
scroll to position [1482, 0]
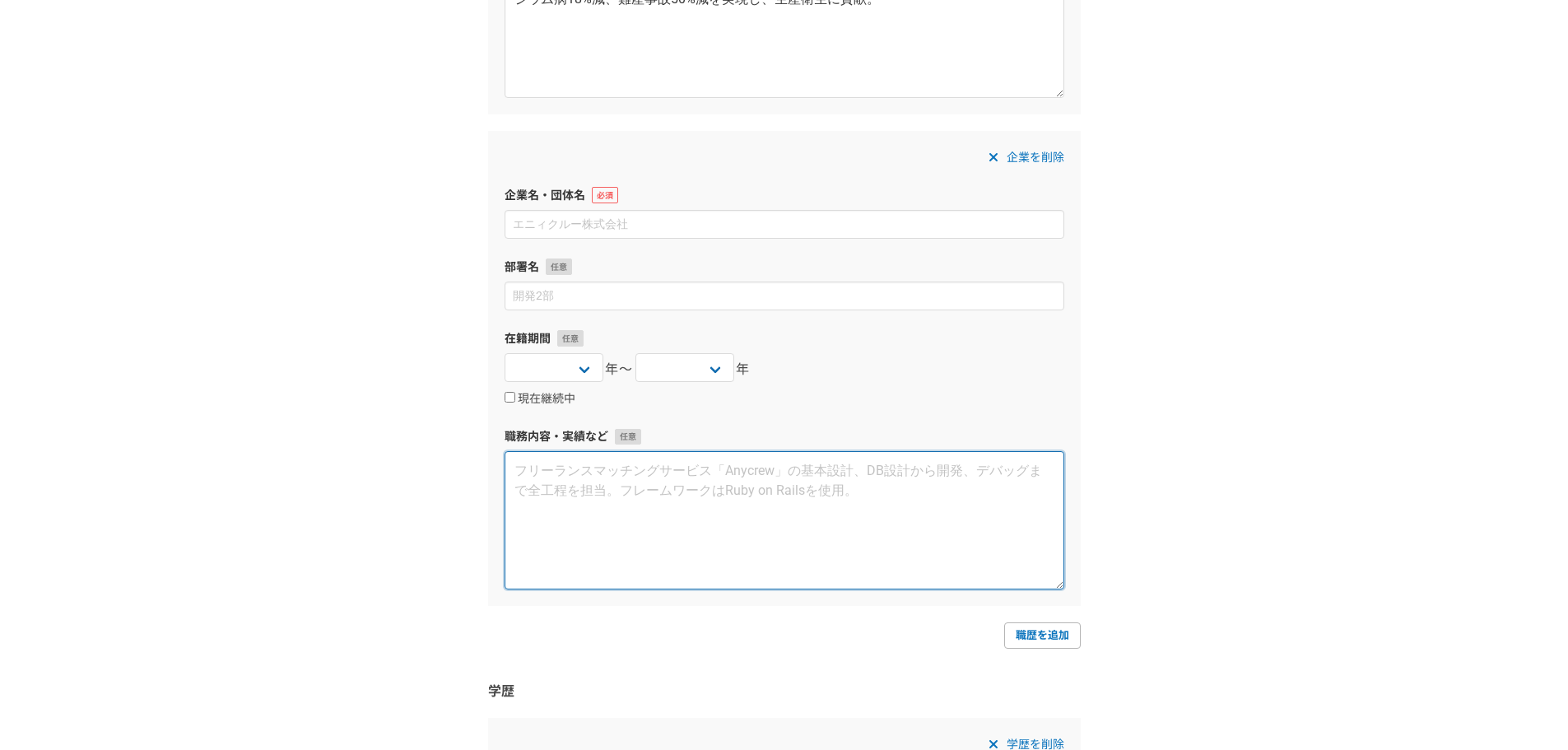
click at [637, 534] on textarea at bounding box center [784, 519] width 559 height 138
paste textarea "現職 株式会社Maroo フリーランス [DATE]〜現在 ｜コンサルティング・専門事務所・監査法人・税理士法人・リサーチ 役職なし [DATE]〜現在 コン…"
drag, startPoint x: 827, startPoint y: 528, endPoint x: 508, endPoint y: 454, distance: 327.5
click at [508, 454] on textarea "現職 株式会社Maroo フリーランス [DATE]〜現在 ｜コンサルティング・専門事務所・監査法人・税理士法人・リサーチ 役職なし [DATE]〜現在 コン…" at bounding box center [784, 519] width 559 height 138
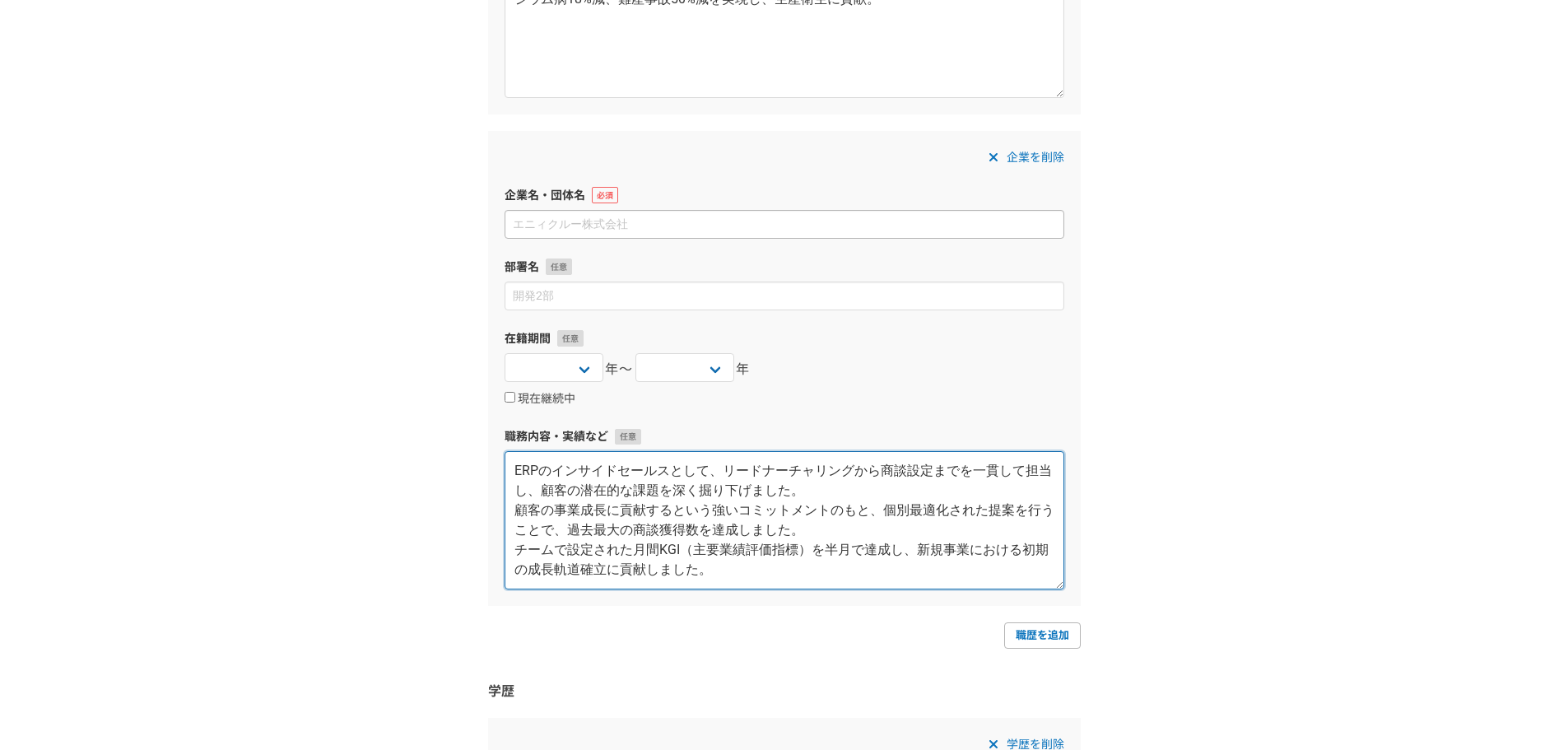
type textarea "ERPのインサイドセールスとして、リードナーチャリングから商談設定までを一貫して担当し、顧客の潜在的な課題を深く掘り下げました。 顧客の事業成長に貢献するとい…"
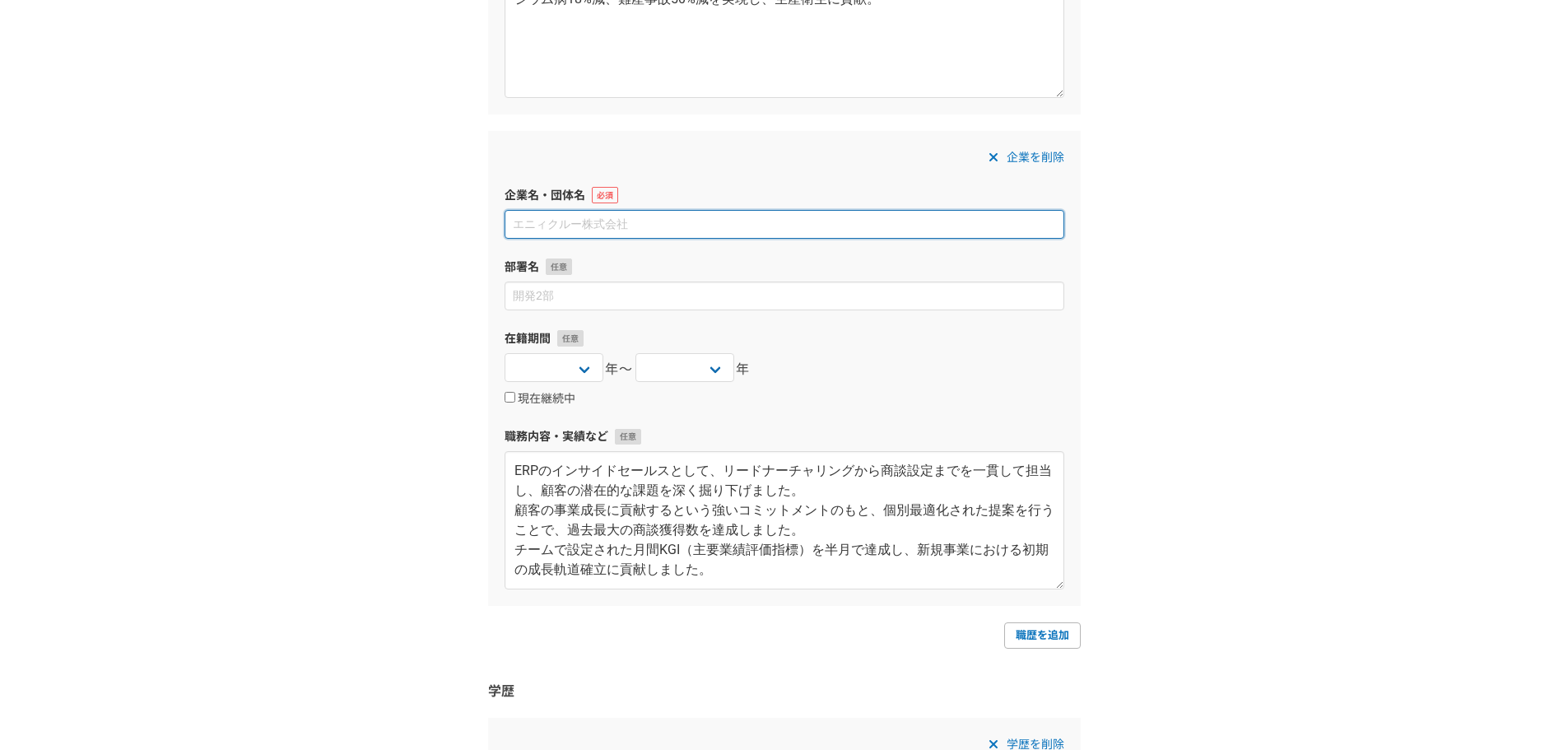
click at [691, 220] on input at bounding box center [784, 224] width 559 height 29
paste input "現職 株式会社Maroo フリーランス [DATE]〜現在 ｜コンサルティング・専門事務所・監査法人・税理士法人・リサーチ 役職なし [DATE]〜現在 コン…"
type input "現職 株式会社Maroo フリーランス [DATE]〜現在 ｜コンサルティング・専門事務所・監査法人・税理士法人・リサーチ 役職なし [DATE]〜現在 コン…"
type input "株式会社Maroo"
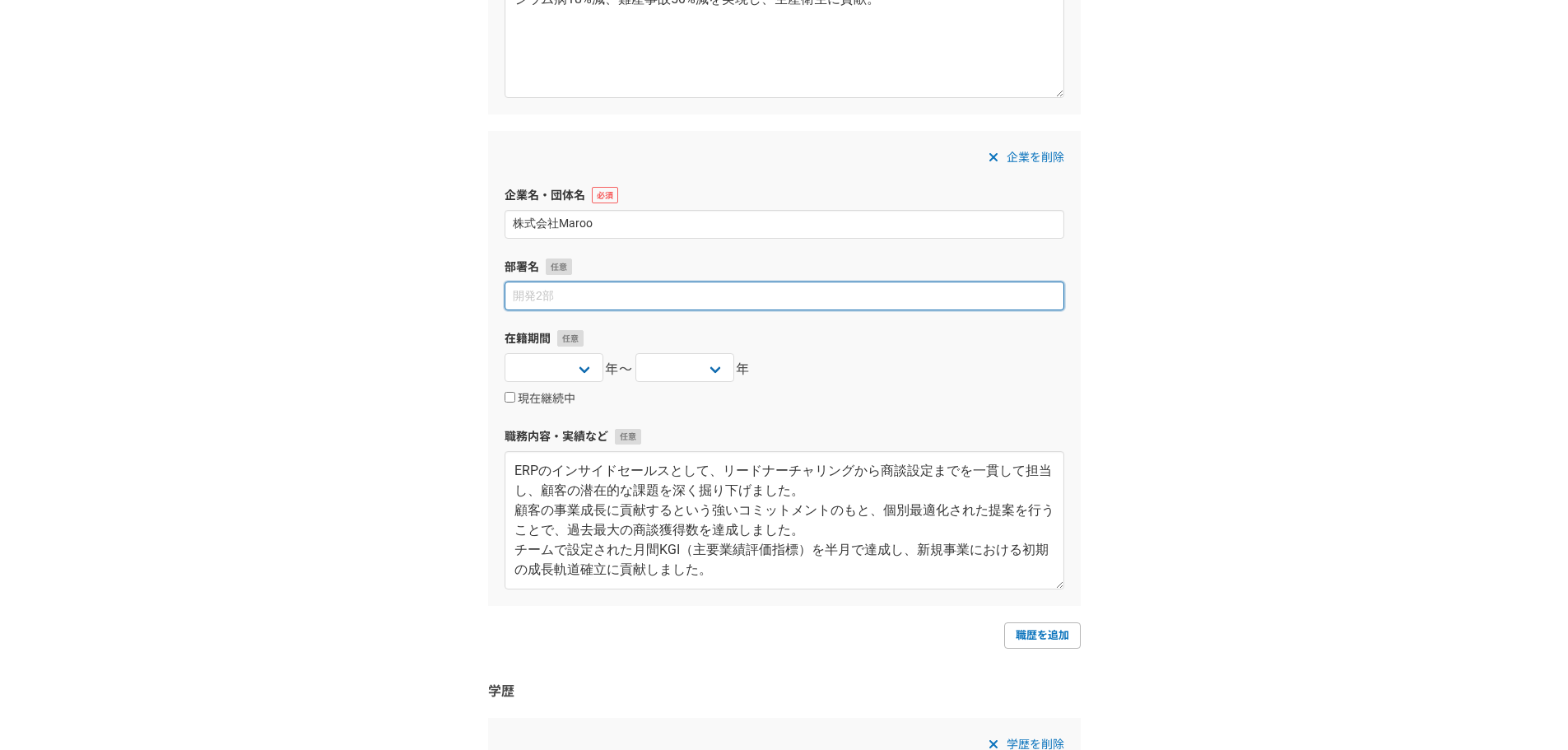
click at [603, 298] on input at bounding box center [784, 296] width 559 height 29
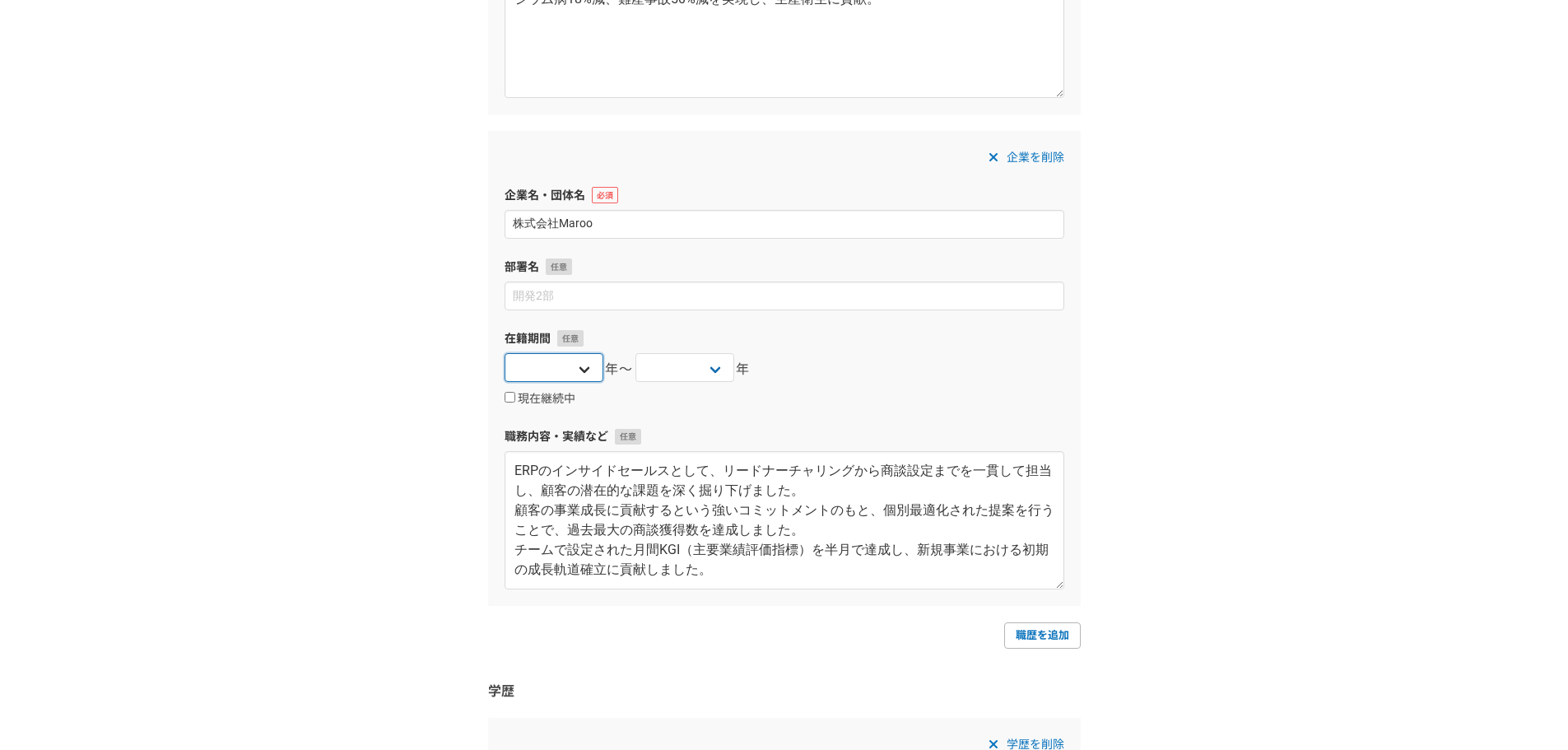
click at [547, 378] on select "[DATE] [DATE] [DATE] [DATE] [DATE] [DATE] [DATE] [DATE] [DATE] [DATE] [DATE] [D…" at bounding box center [554, 368] width 99 height 29
click at [569, 364] on select "[DATE] [DATE] [DATE] [DATE] [DATE] [DATE] [DATE] [DATE] [DATE] [DATE] [DATE] [D…" at bounding box center [554, 368] width 99 height 29
click at [555, 397] on label "現在継続中" at bounding box center [540, 399] width 70 height 15
click at [516, 397] on input "現在継続中" at bounding box center [510, 397] width 11 height 11
checkbox input "true"
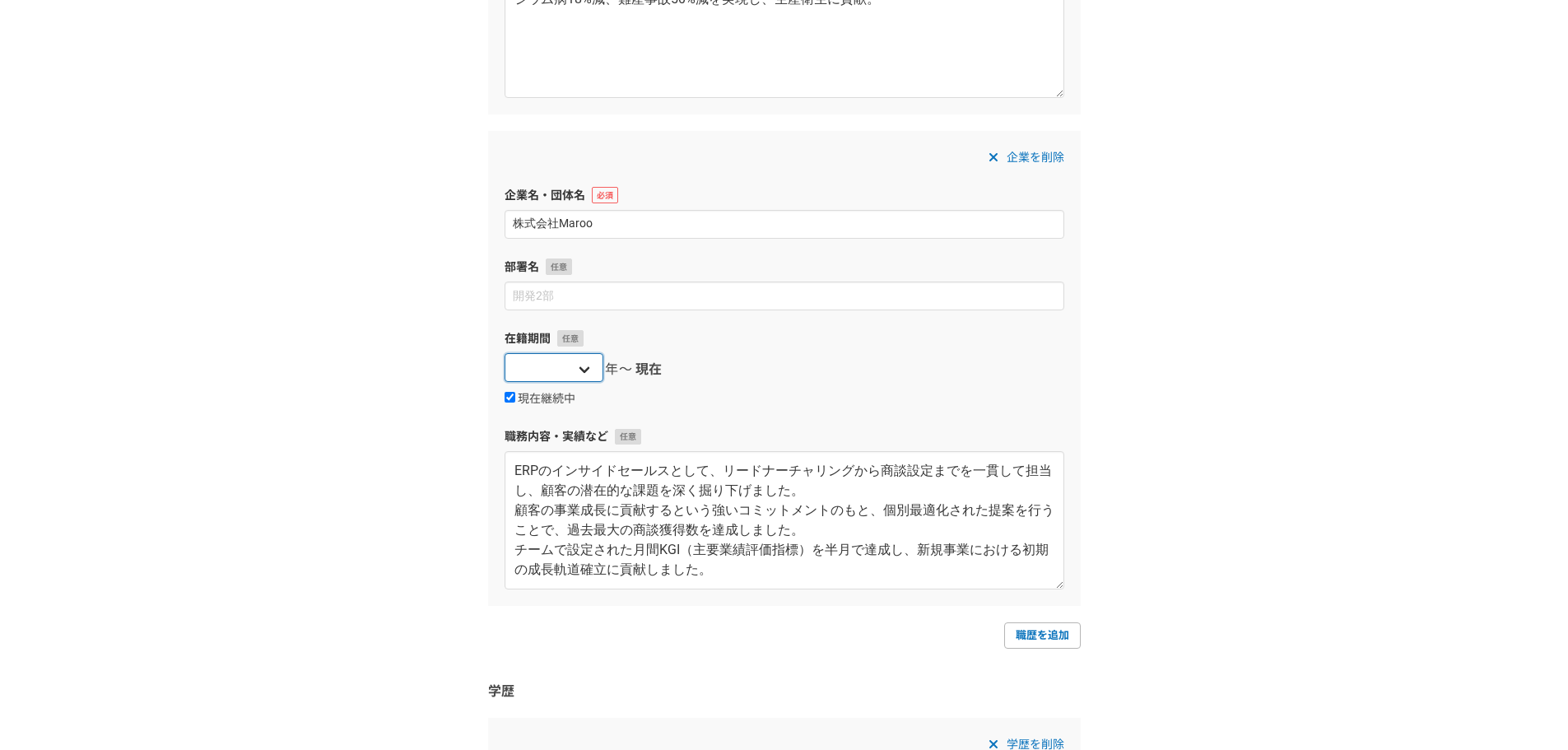
click at [581, 362] on select "[DATE] [DATE] [DATE] [DATE] [DATE] [DATE] [DATE] [DATE] [DATE] [DATE] [DATE] [D…" at bounding box center [554, 368] width 99 height 29
select select "2025"
click at [505, 354] on select "[DATE] [DATE] [DATE] [DATE] [DATE] [DATE] [DATE] [DATE] [DATE] [DATE] [DATE] [D…" at bounding box center [554, 368] width 99 height 29
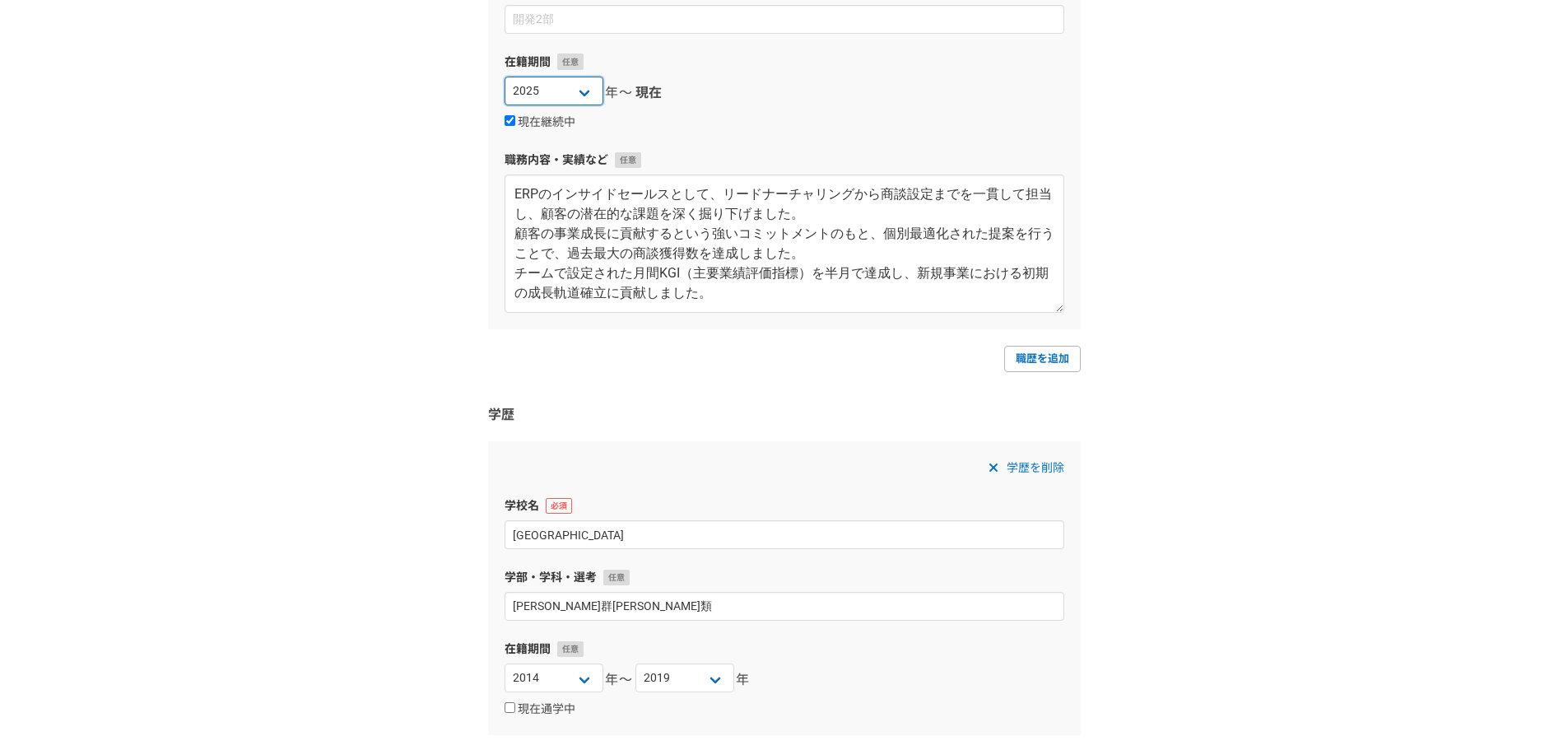
scroll to position [1729, 0]
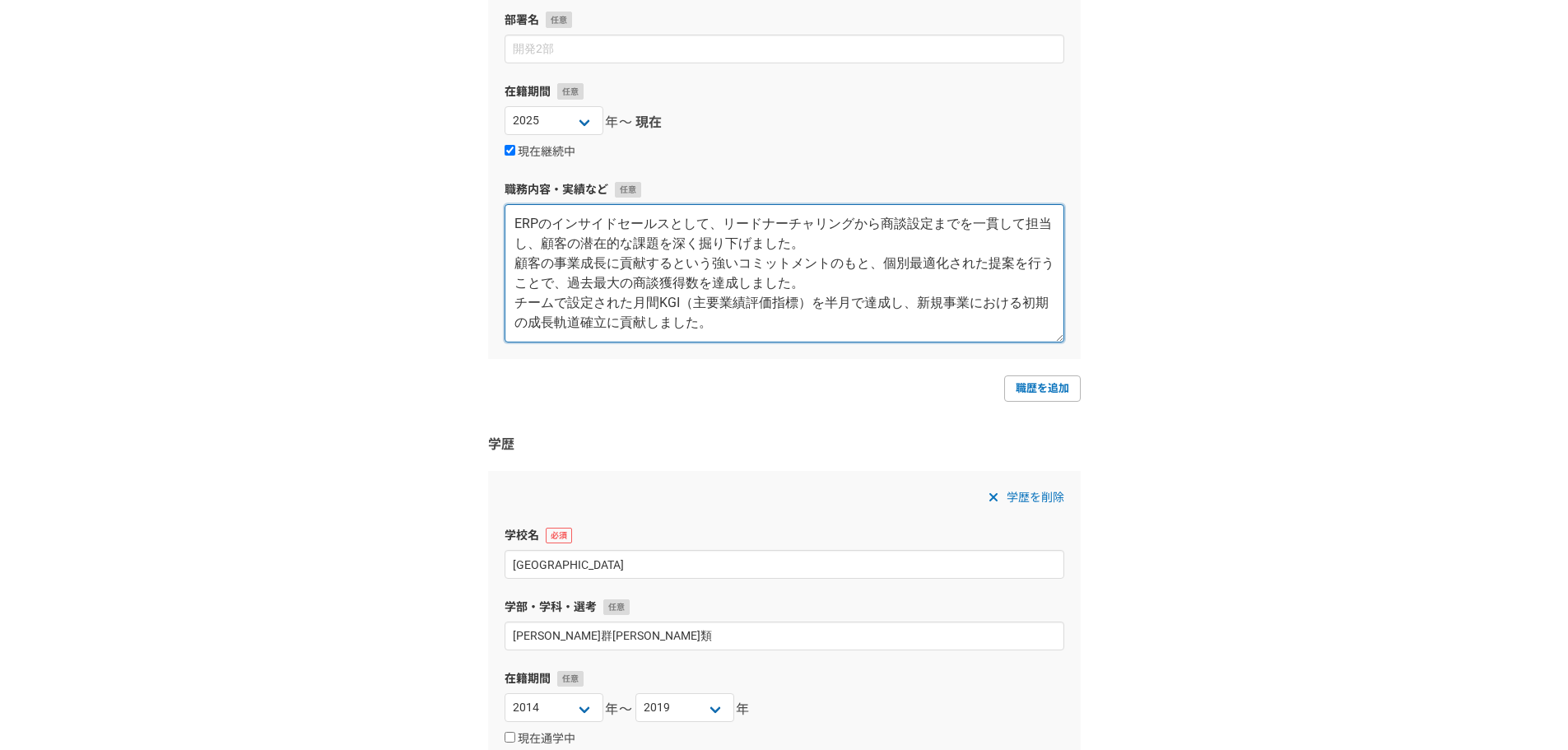
click at [822, 300] on textarea "ERPのインサイドセールスとして、リードナーチャリングから商談設定までを一貫して担当し、顧客の潜在的な課題を深く掘り下げました。 顧客の事業成長に貢献するとい…" at bounding box center [784, 273] width 559 height 138
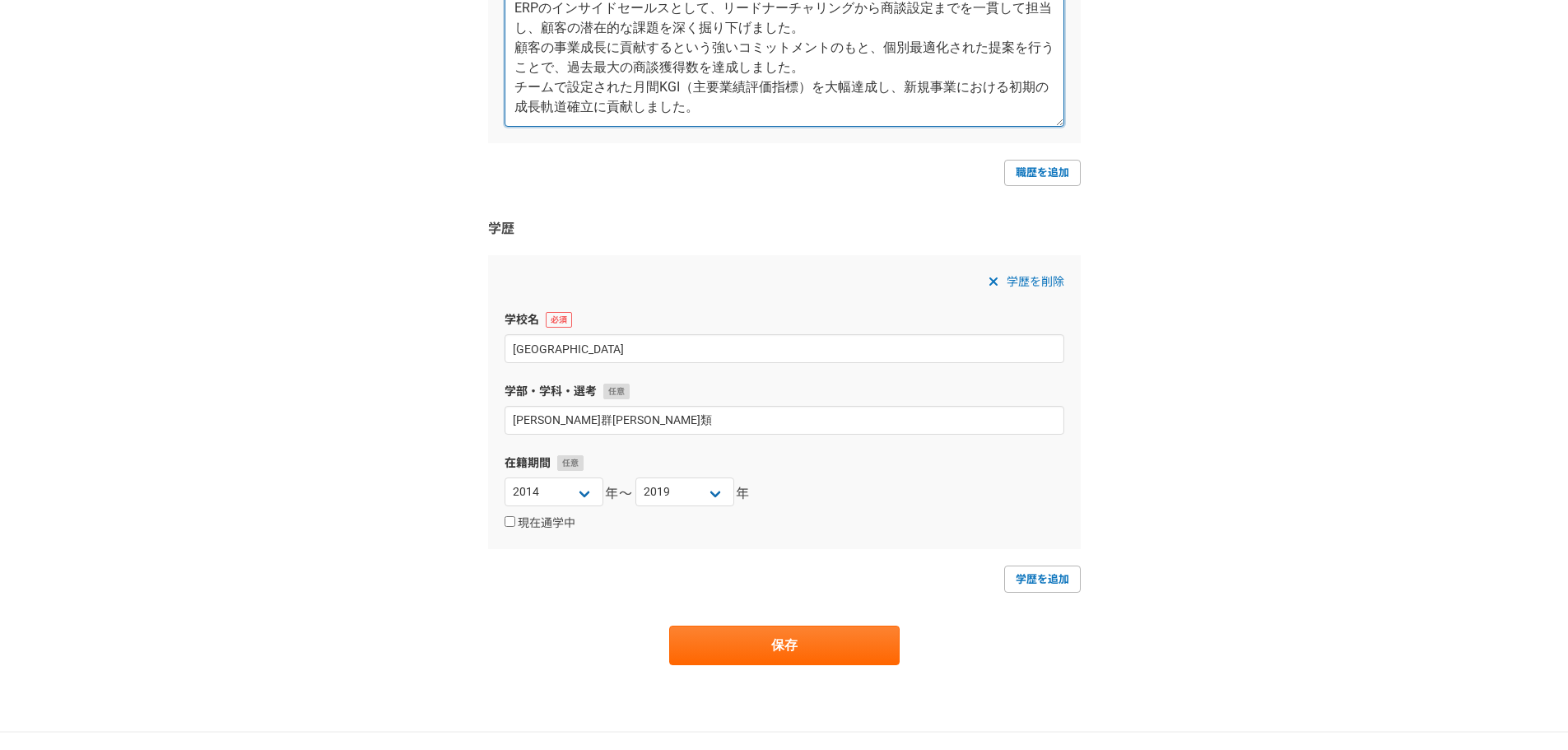
scroll to position [2069, 0]
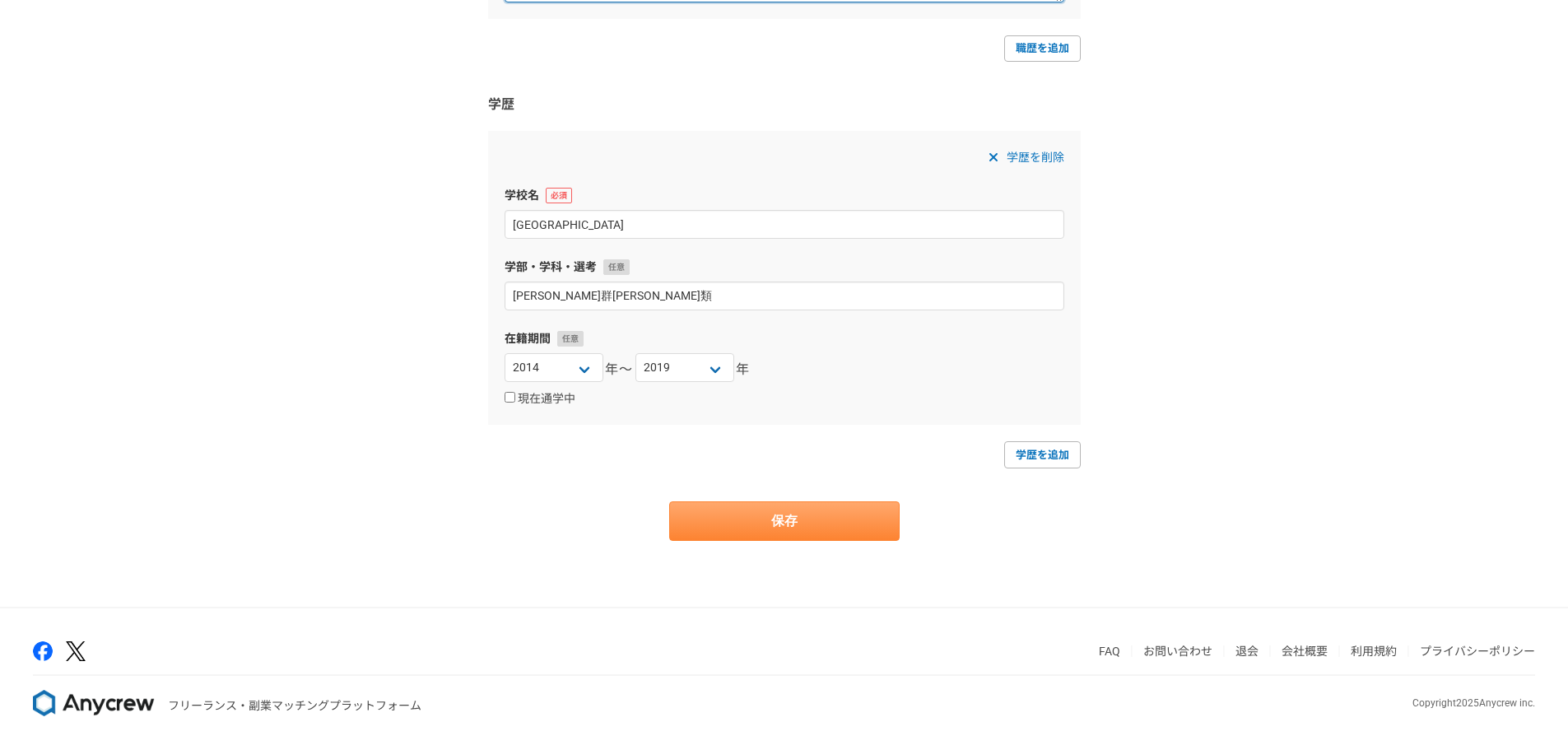
type textarea "ERPのインサイドセールスとして、リードナーチャリングから商談設定までを一貫して担当し、顧客の潜在的な課題を深く掘り下げました。 顧客の事業成長に貢献するとい…"
click at [788, 527] on button "保存" at bounding box center [784, 521] width 231 height 39
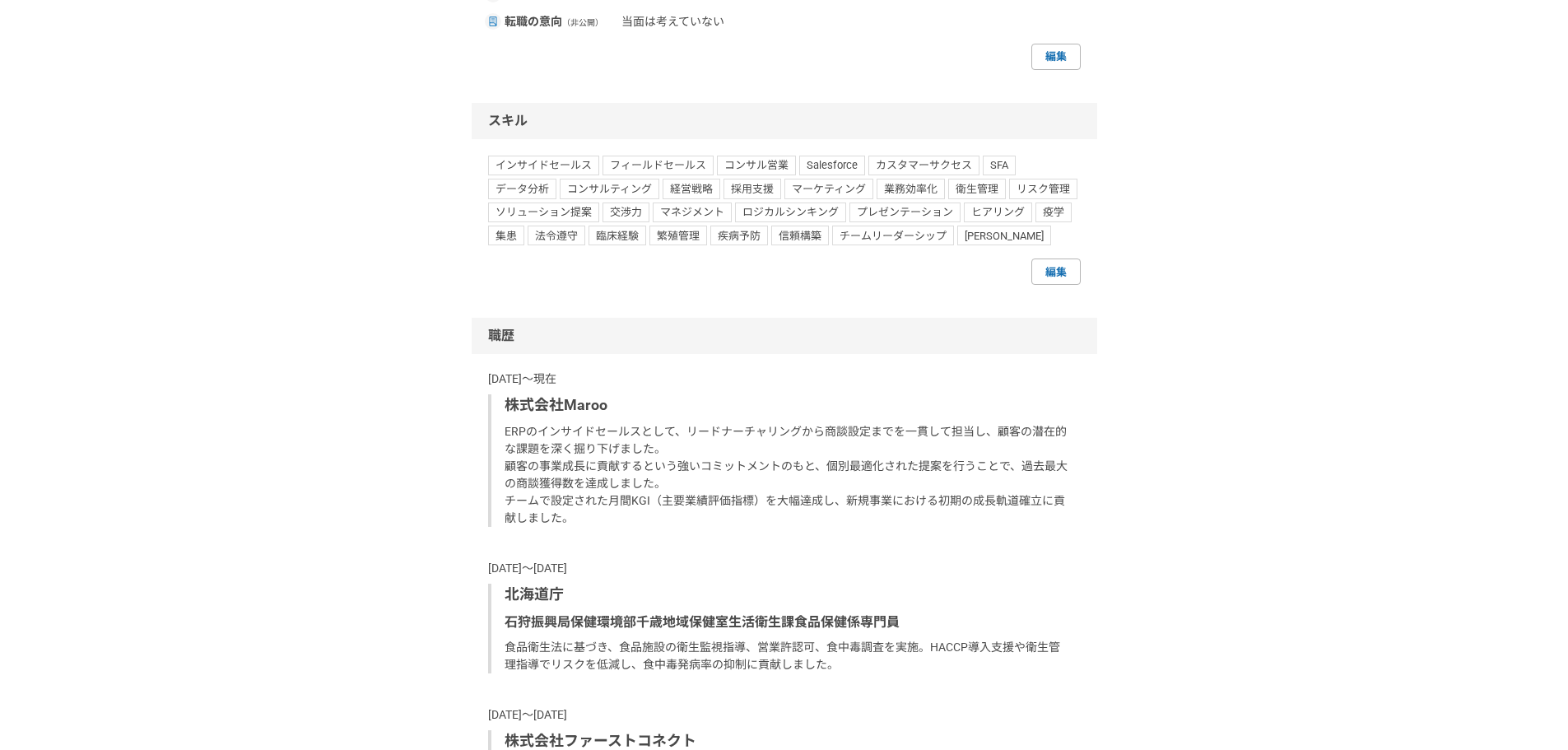
scroll to position [1255, 0]
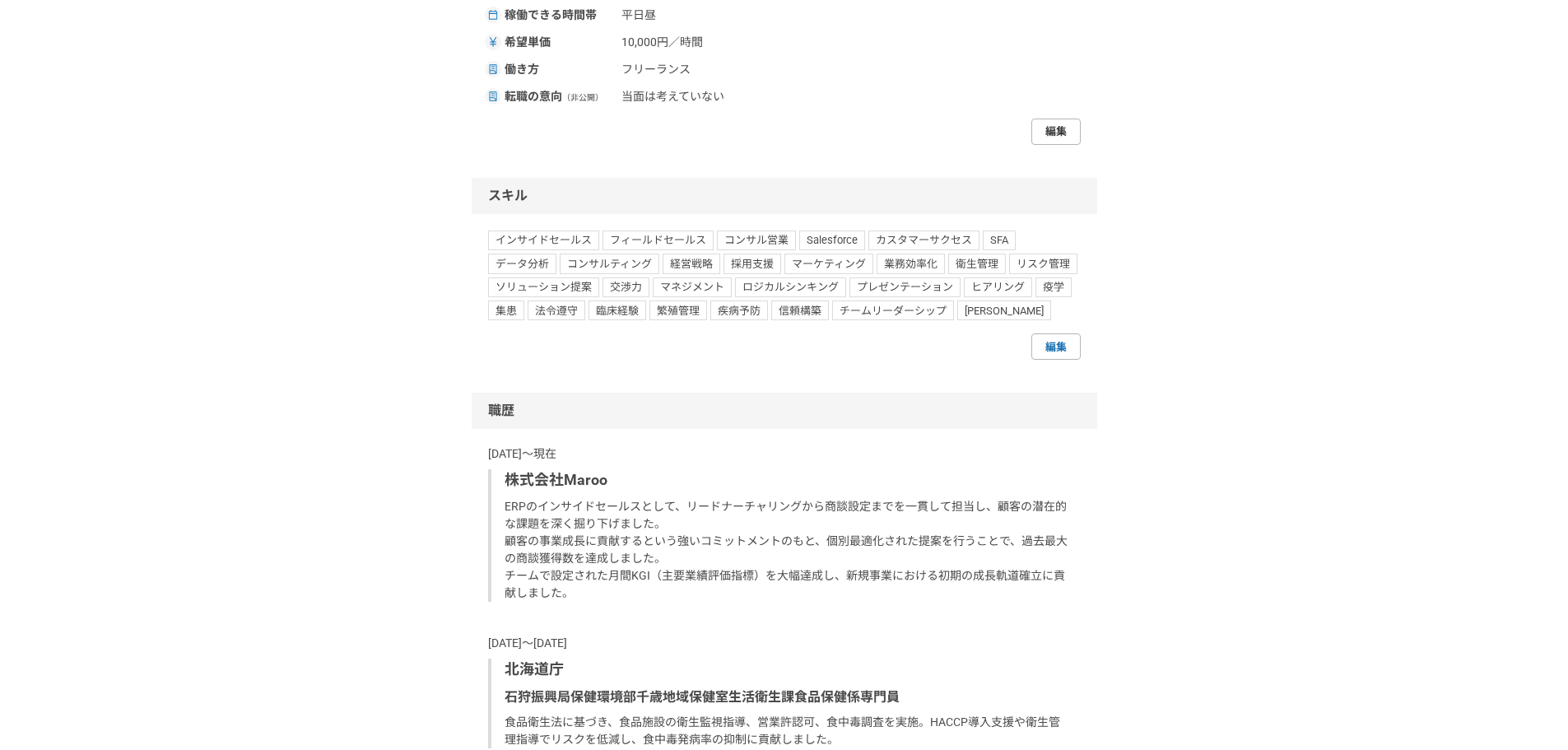
click at [1059, 145] on link "編集" at bounding box center [1055, 132] width 49 height 27
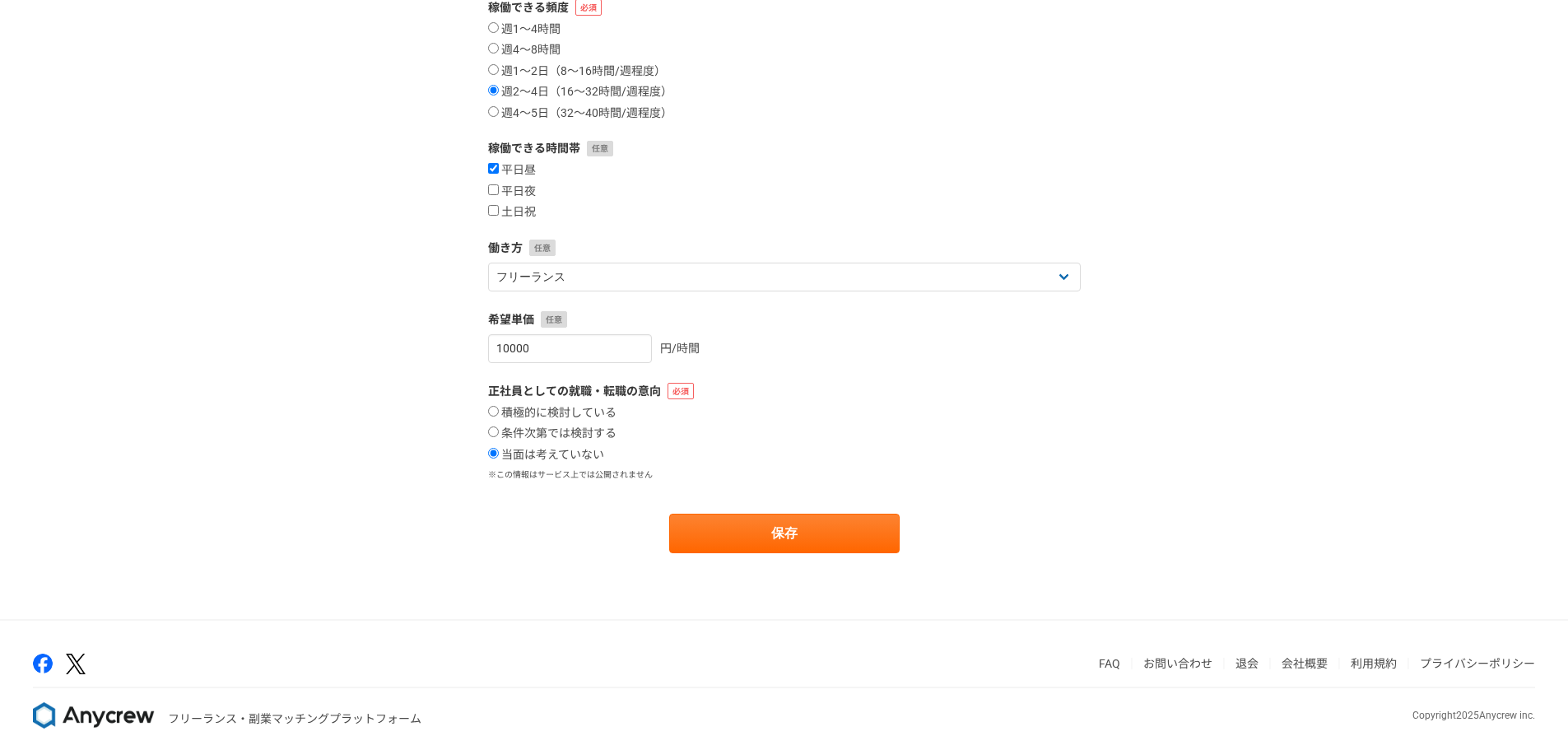
scroll to position [247, 0]
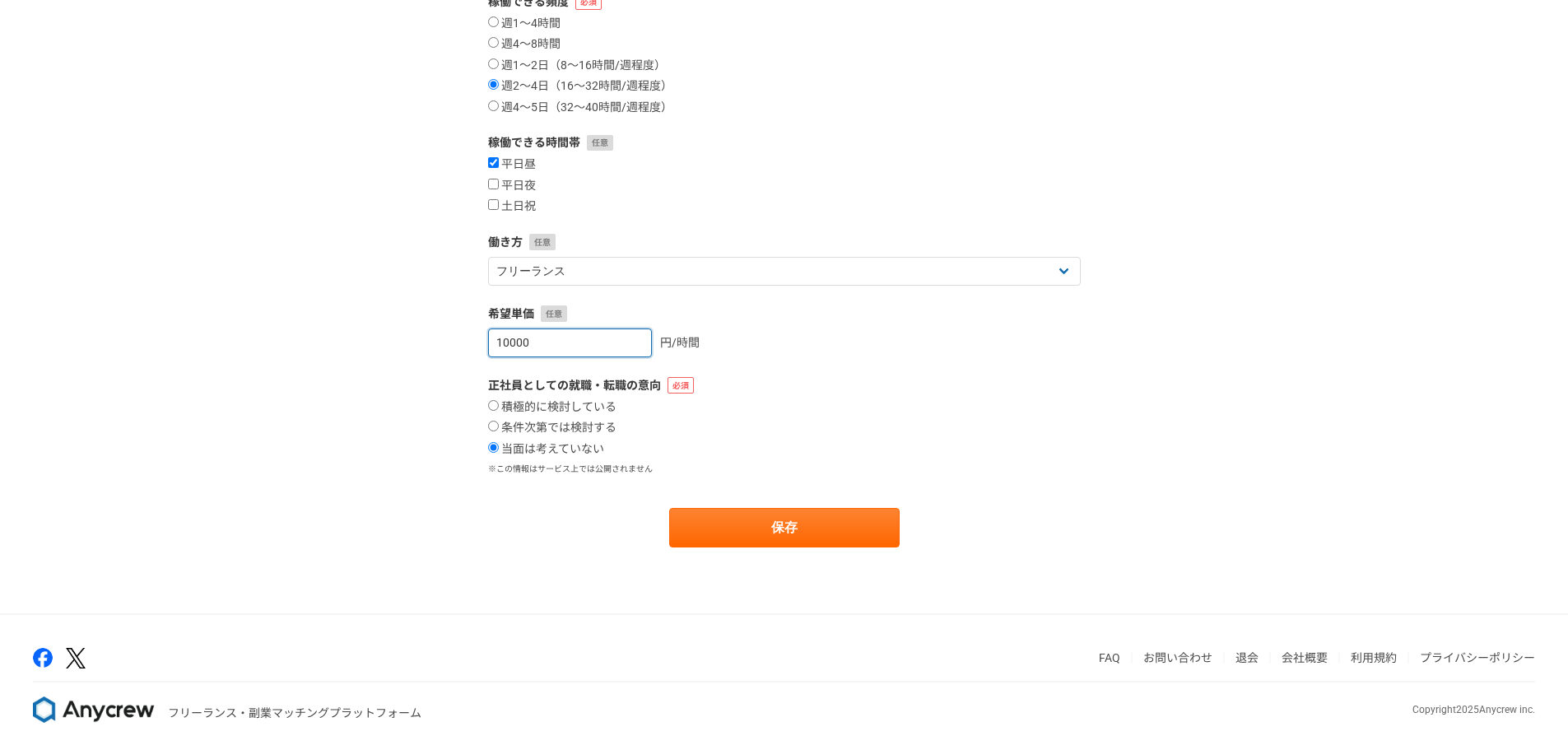
click at [583, 342] on input "10000" at bounding box center [570, 343] width 164 height 29
type input "5000"
click at [735, 518] on button "保存" at bounding box center [784, 527] width 231 height 39
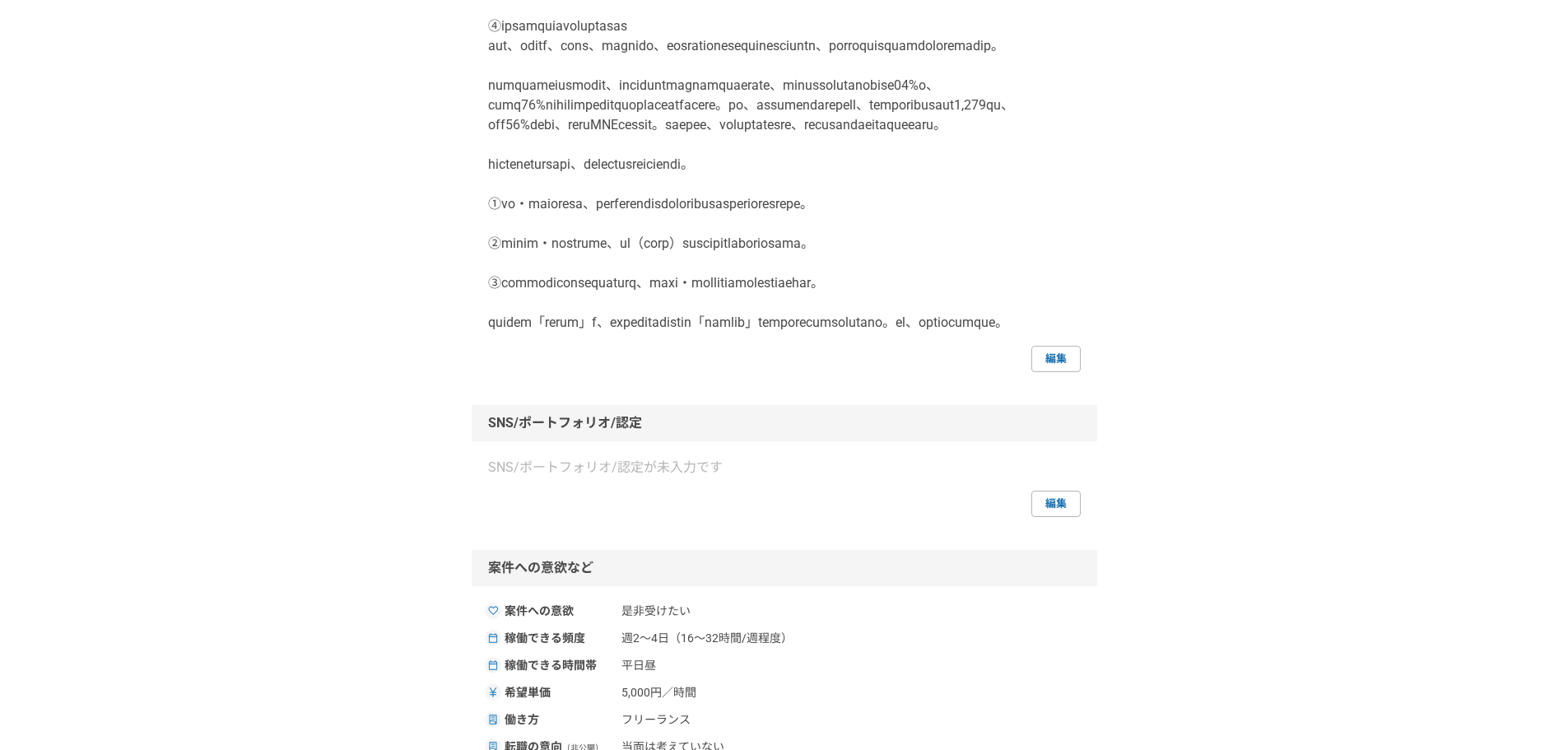
scroll to position [576, 0]
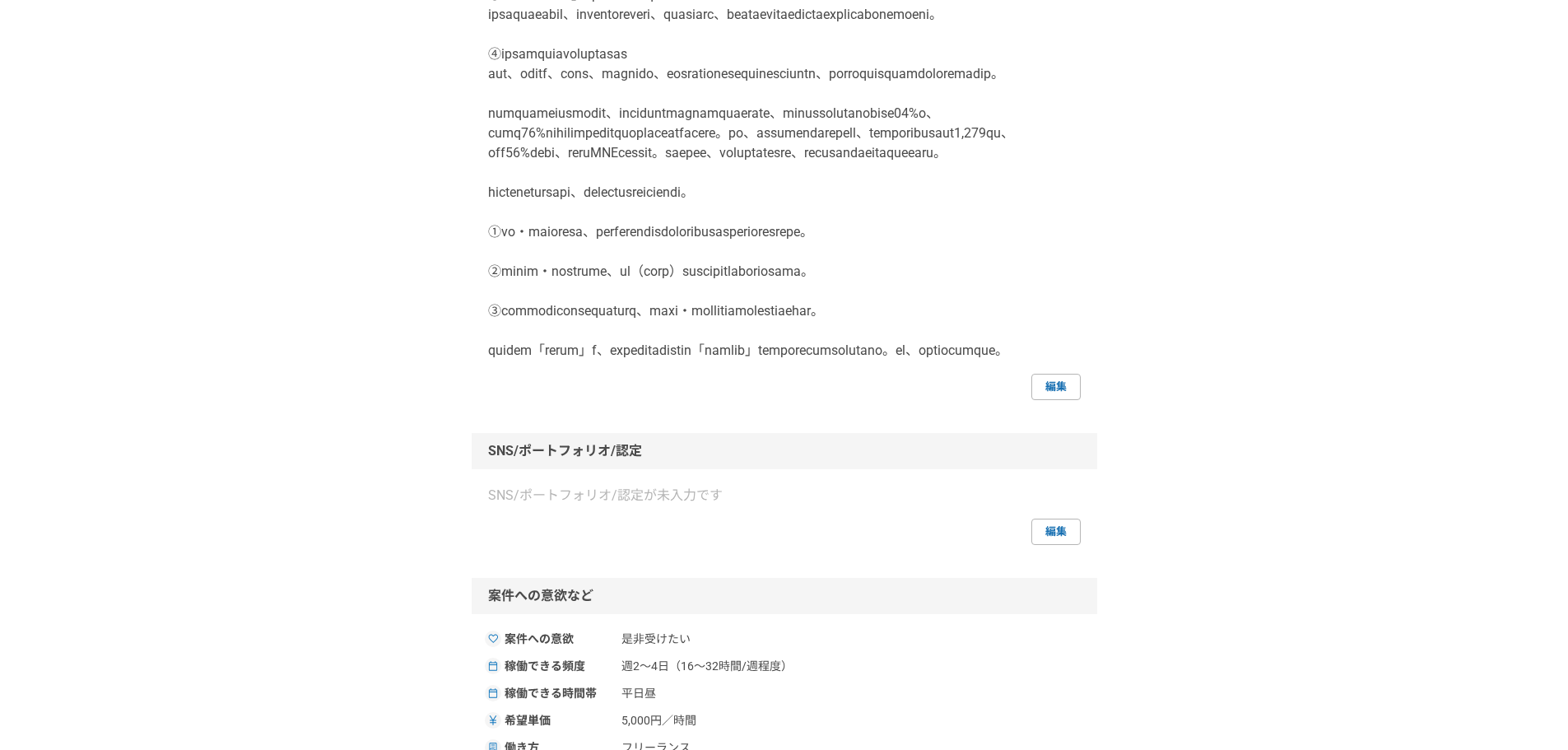
drag, startPoint x: 847, startPoint y: 468, endPoint x: 781, endPoint y: 518, distance: 82.8
click at [665, 361] on p at bounding box center [784, 35] width 592 height 652
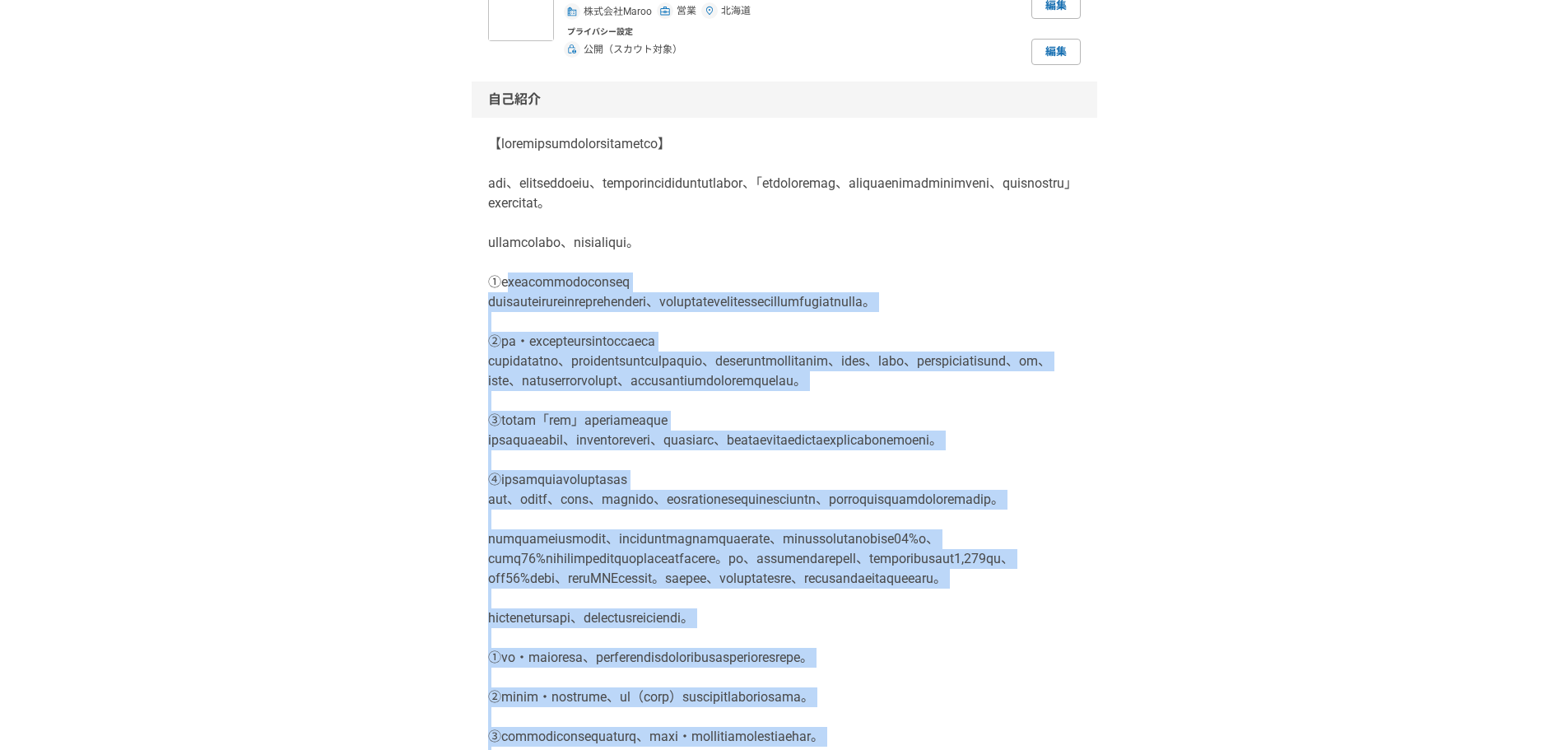
scroll to position [0, 0]
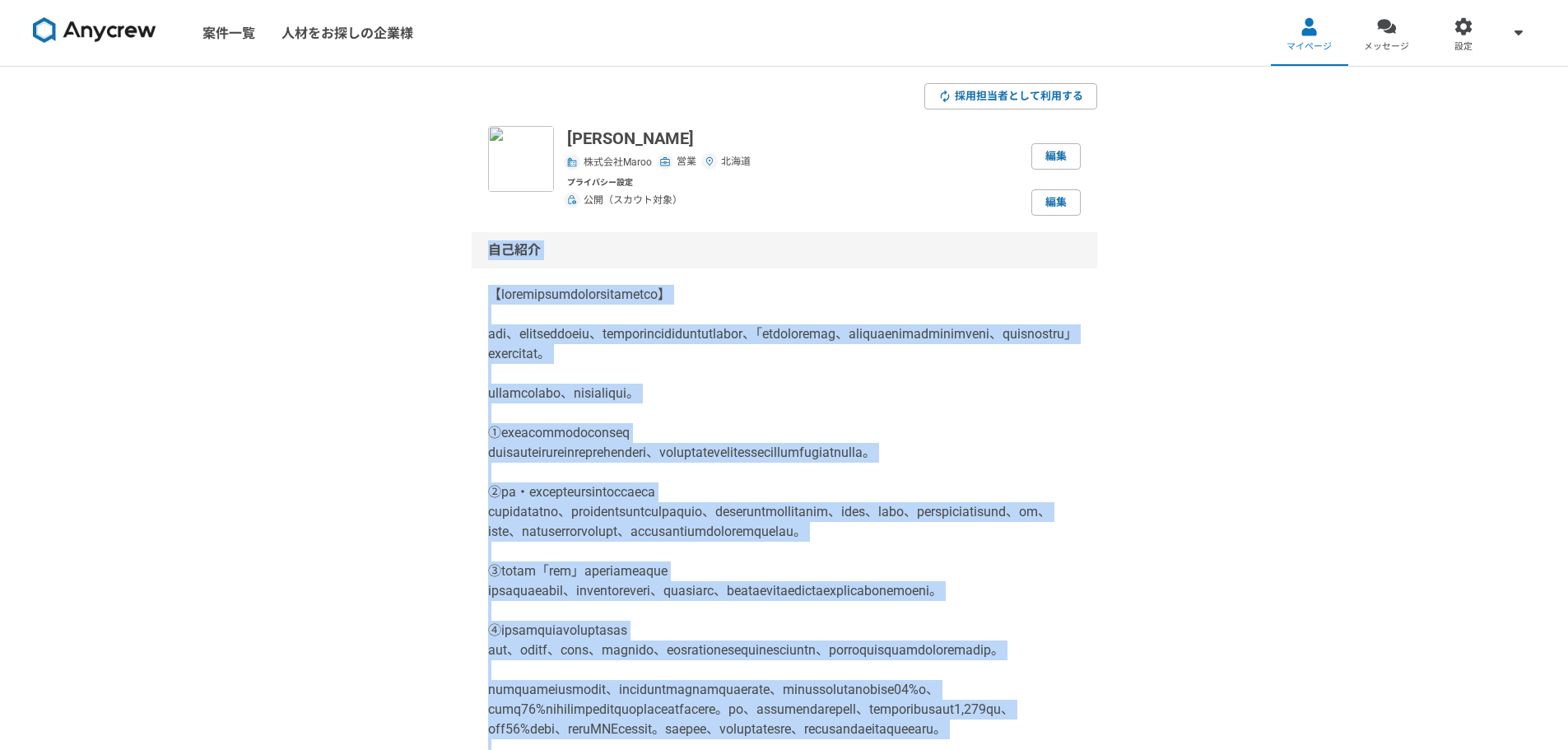
drag, startPoint x: 830, startPoint y: 548, endPoint x: 462, endPoint y: 255, distance: 470.4
copy div "lore 【ipsumdolorsitametconsect】 adi、elitseddoeiu、temporincididuntutlabor、「etdol…"
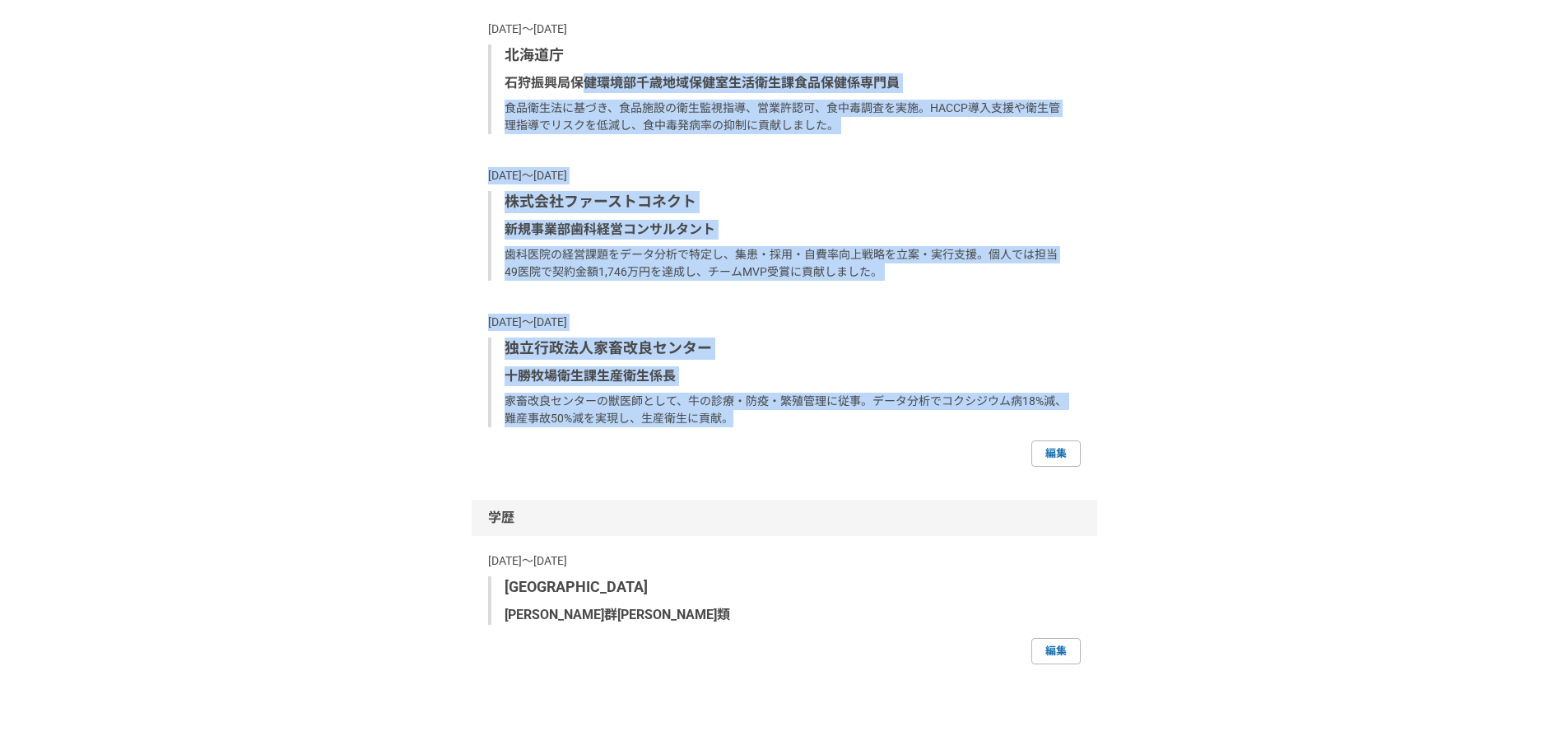
scroll to position [1831, 0]
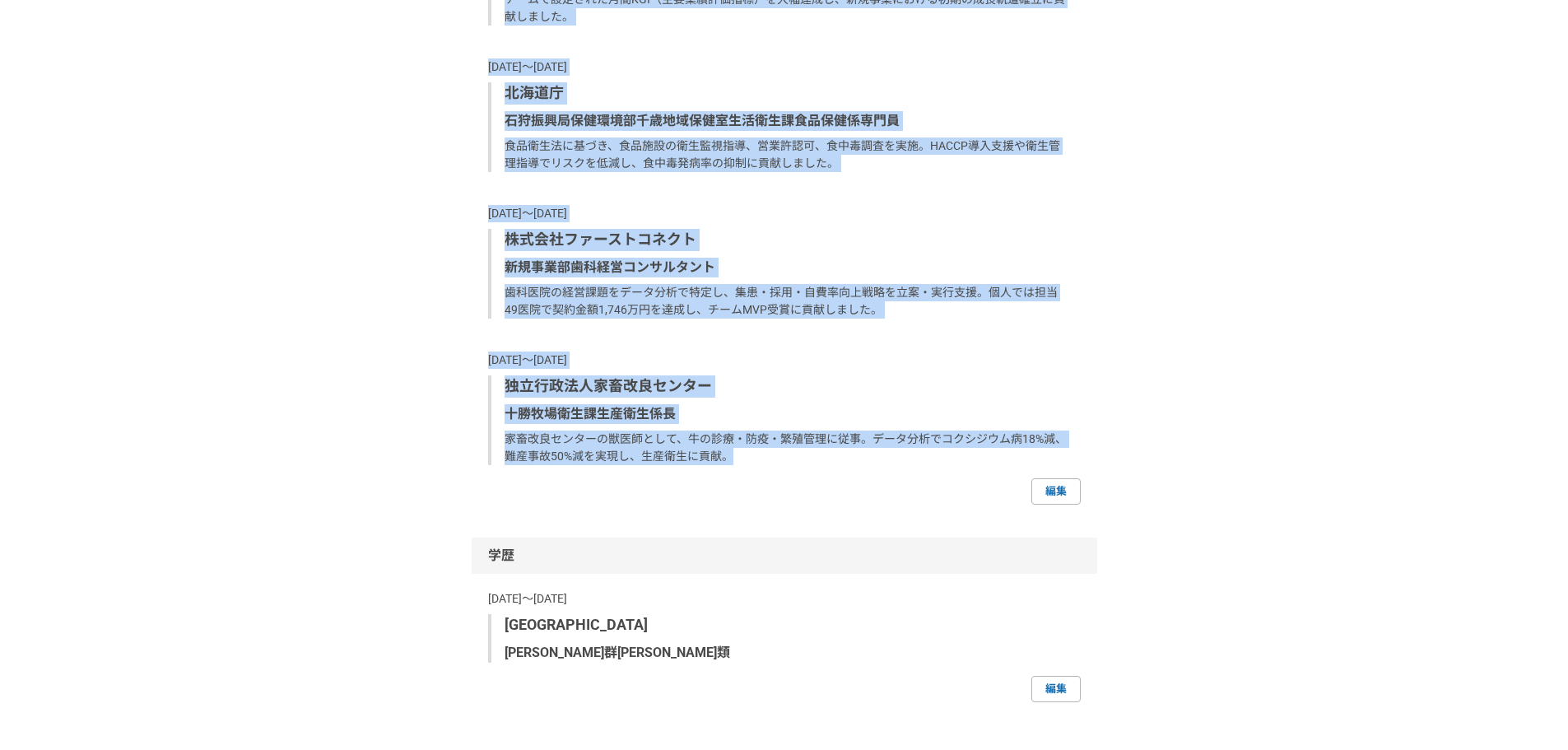
drag, startPoint x: 776, startPoint y: 599, endPoint x: 489, endPoint y: 94, distance: 580.9
click at [489, 94] on div "[DATE]〜現在 株式会社Maroo ERPのインサイドセールスとして、リードナーチャリングから商談設定までを一貫して担当し、顧客の潜在的な課題を深く掘り下…" at bounding box center [784, 167] width 592 height 596
copy div "3063l〜ip doloRsita CONsecteturadipi、elitseddoeiusmodtemporinci、utlaboreetdolore…"
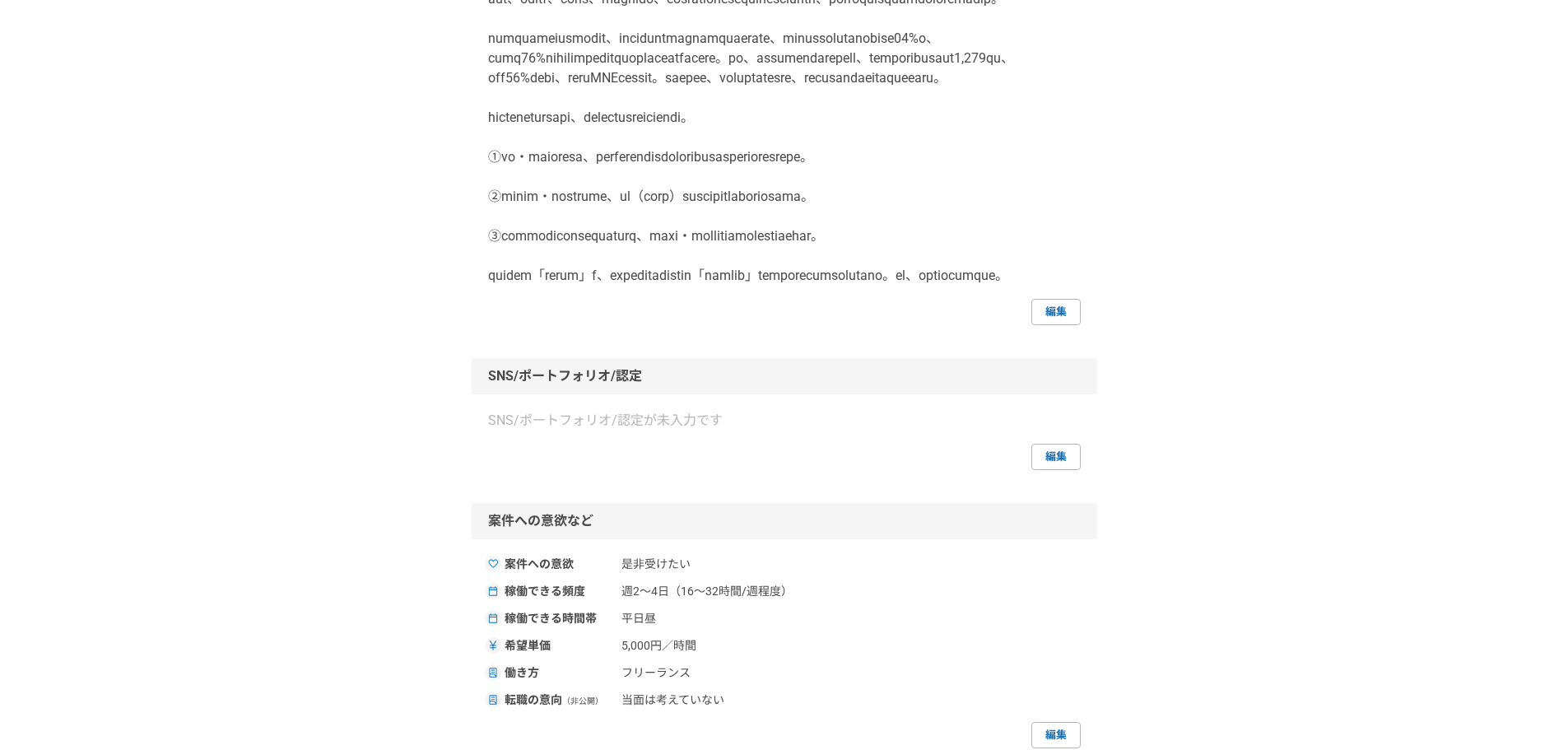
scroll to position [741, 0]
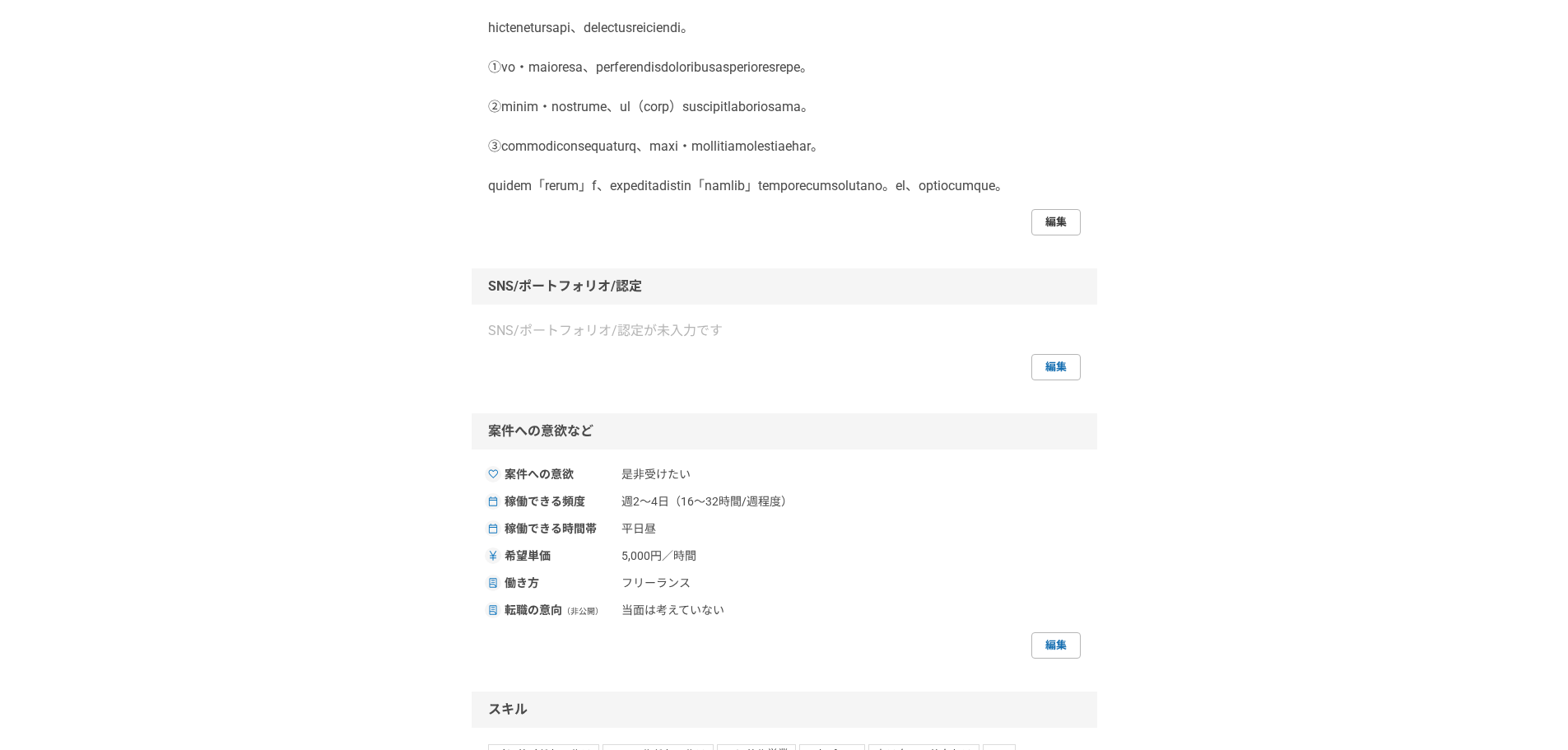
click at [1047, 235] on link "編集" at bounding box center [1055, 223] width 49 height 27
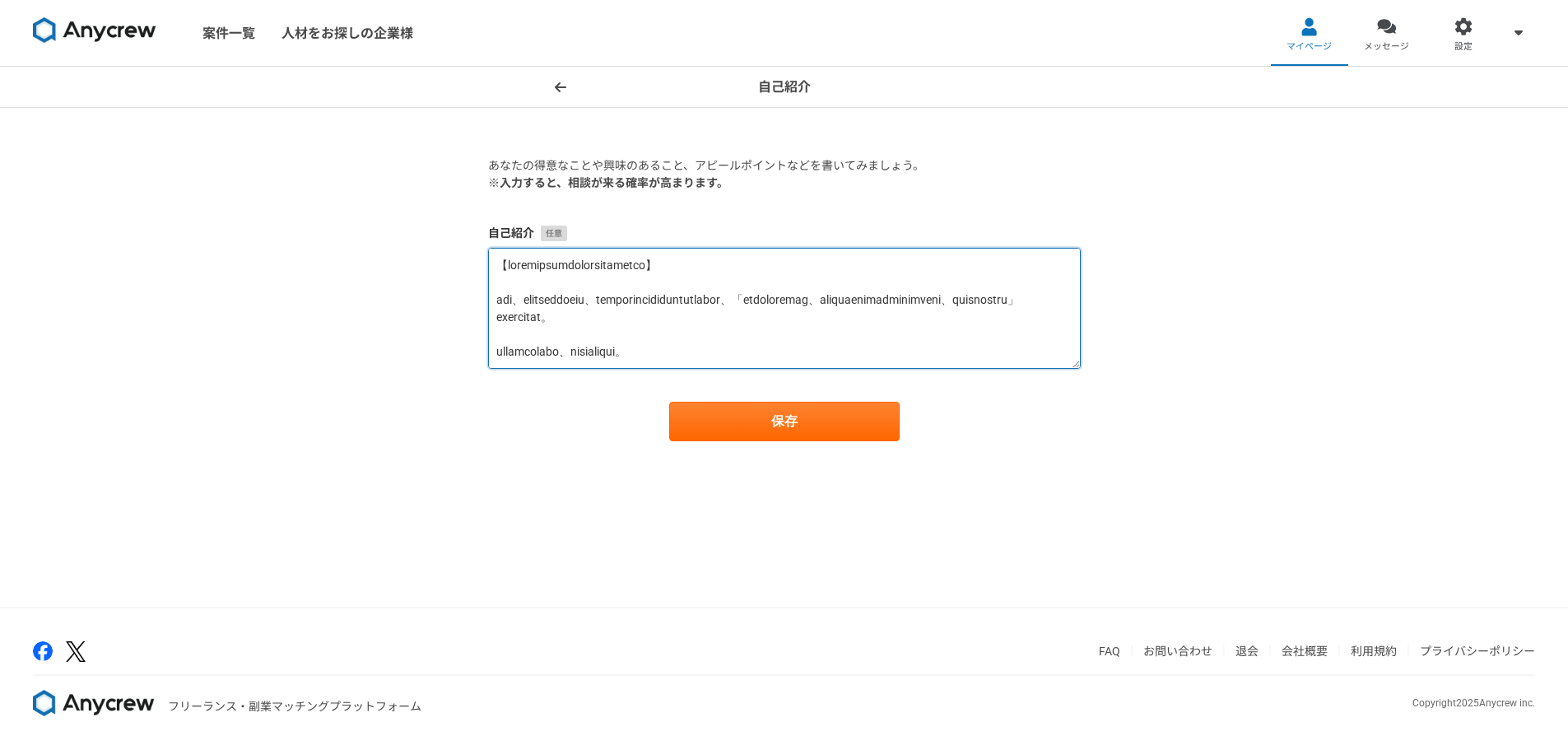
click at [651, 325] on textarea at bounding box center [784, 308] width 592 height 121
paste textarea "LOremipsumdolo、sitametconsectetu adipis、elitseddo。 eius、temporincididun、utlabor…"
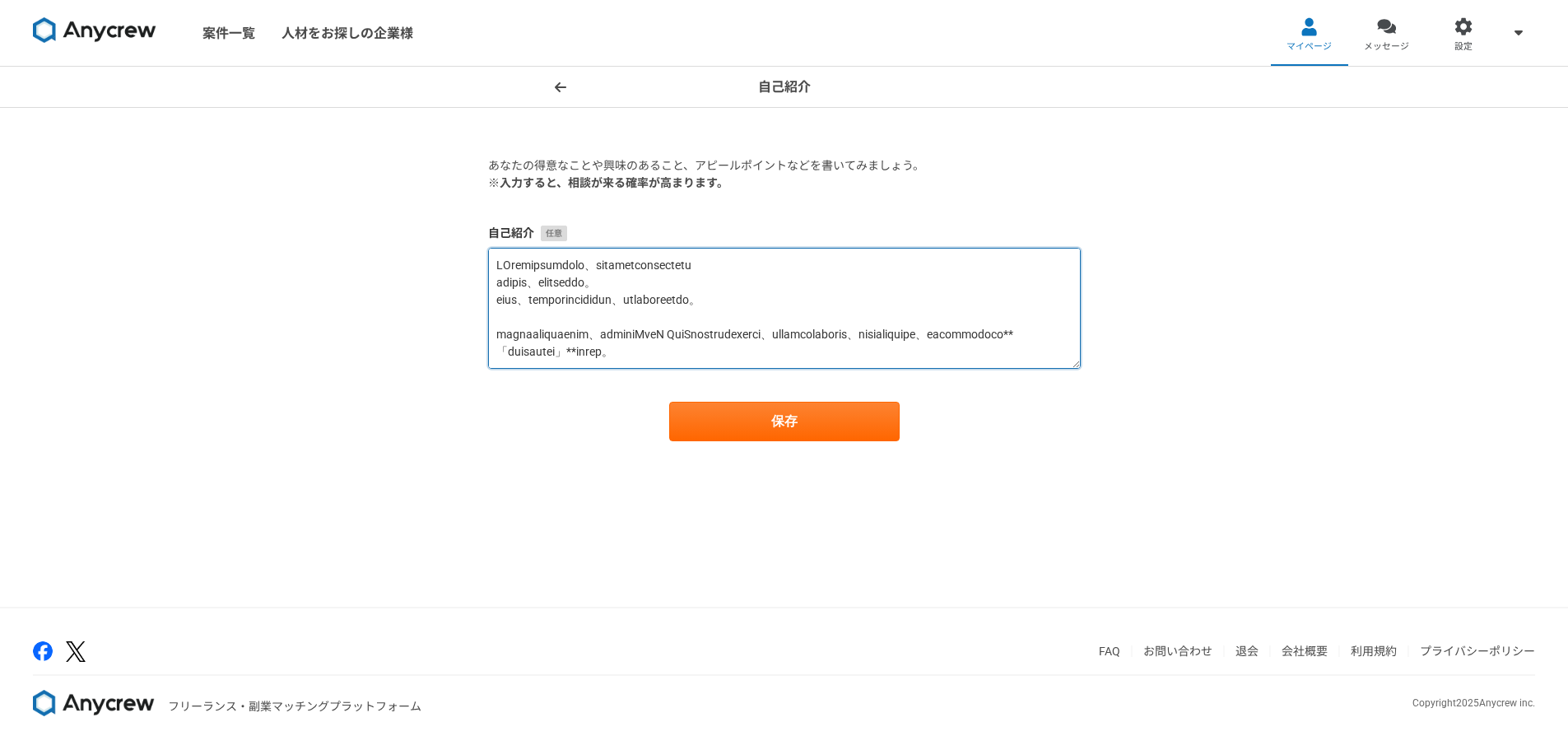
click at [499, 265] on textarea at bounding box center [784, 308] width 592 height 121
paste textarea "】"
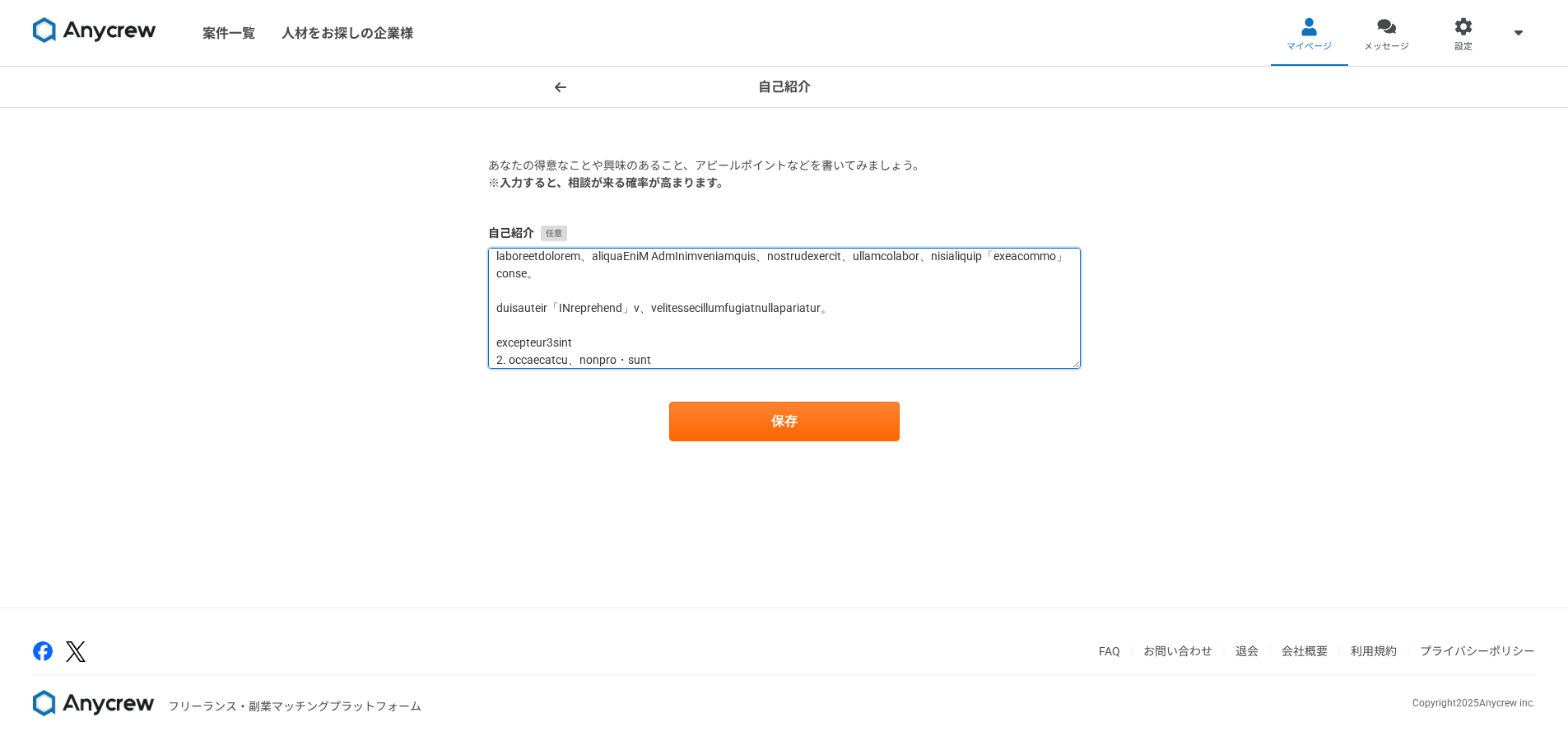
drag, startPoint x: 658, startPoint y: 329, endPoint x: 483, endPoint y: 314, distance: 175.6
click at [483, 314] on section "あなたの得意なことや興味のあること、アピールポイントなどを書いてみましょう。 ※入力すると、相談が来る確率が高まります。 自己紹介 保存" at bounding box center [784, 299] width 625 height 284
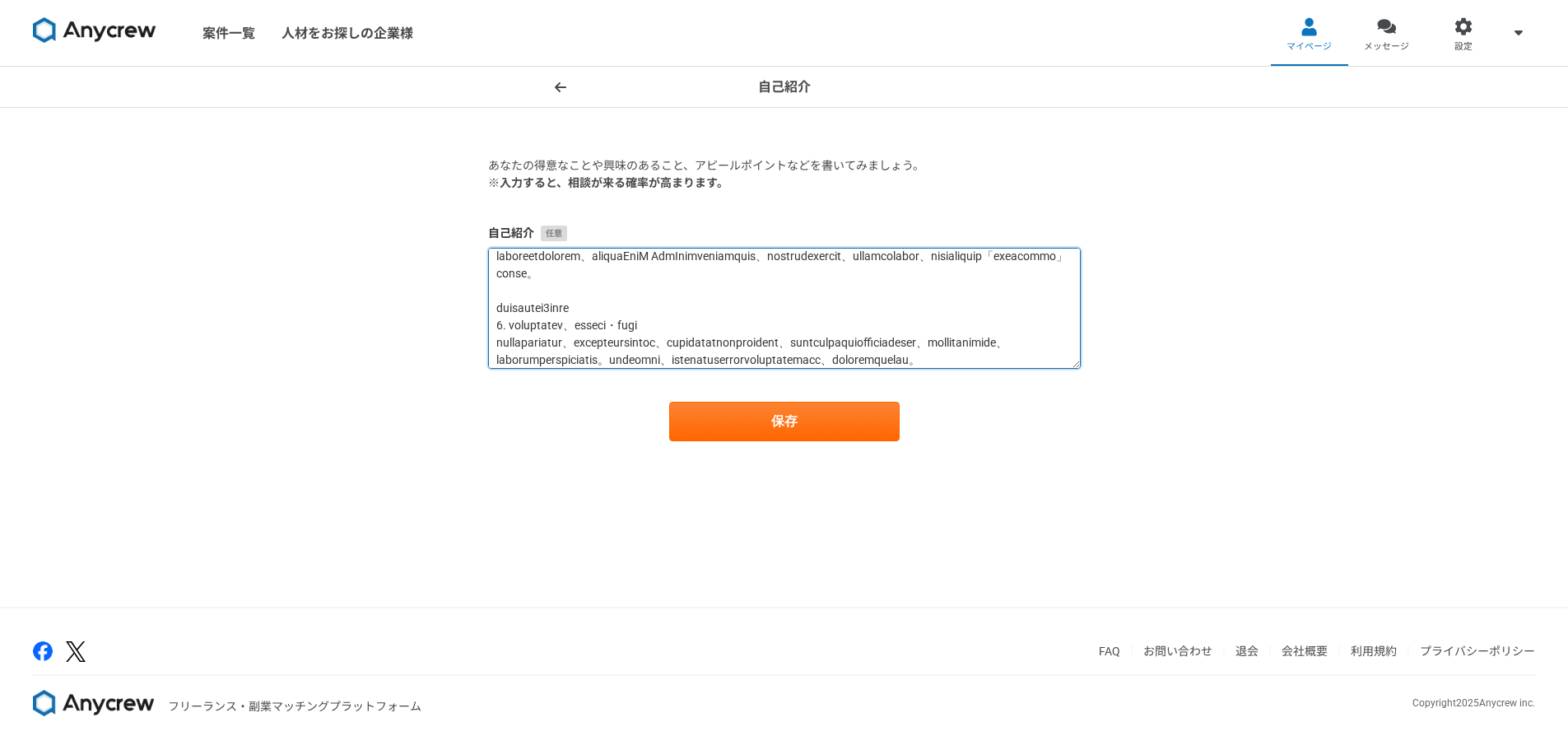
scroll to position [78, 0]
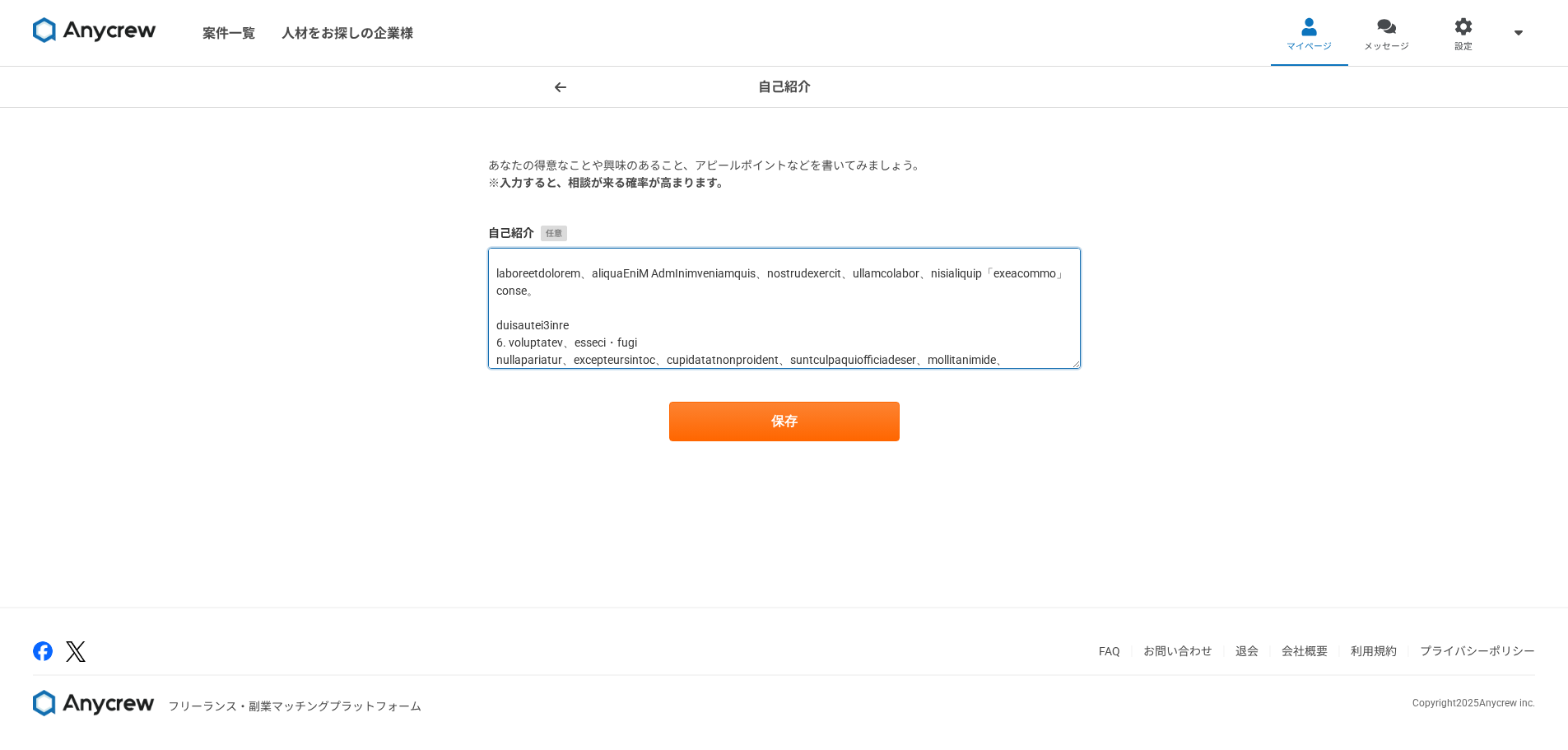
click at [532, 326] on textarea at bounding box center [784, 308] width 592 height 121
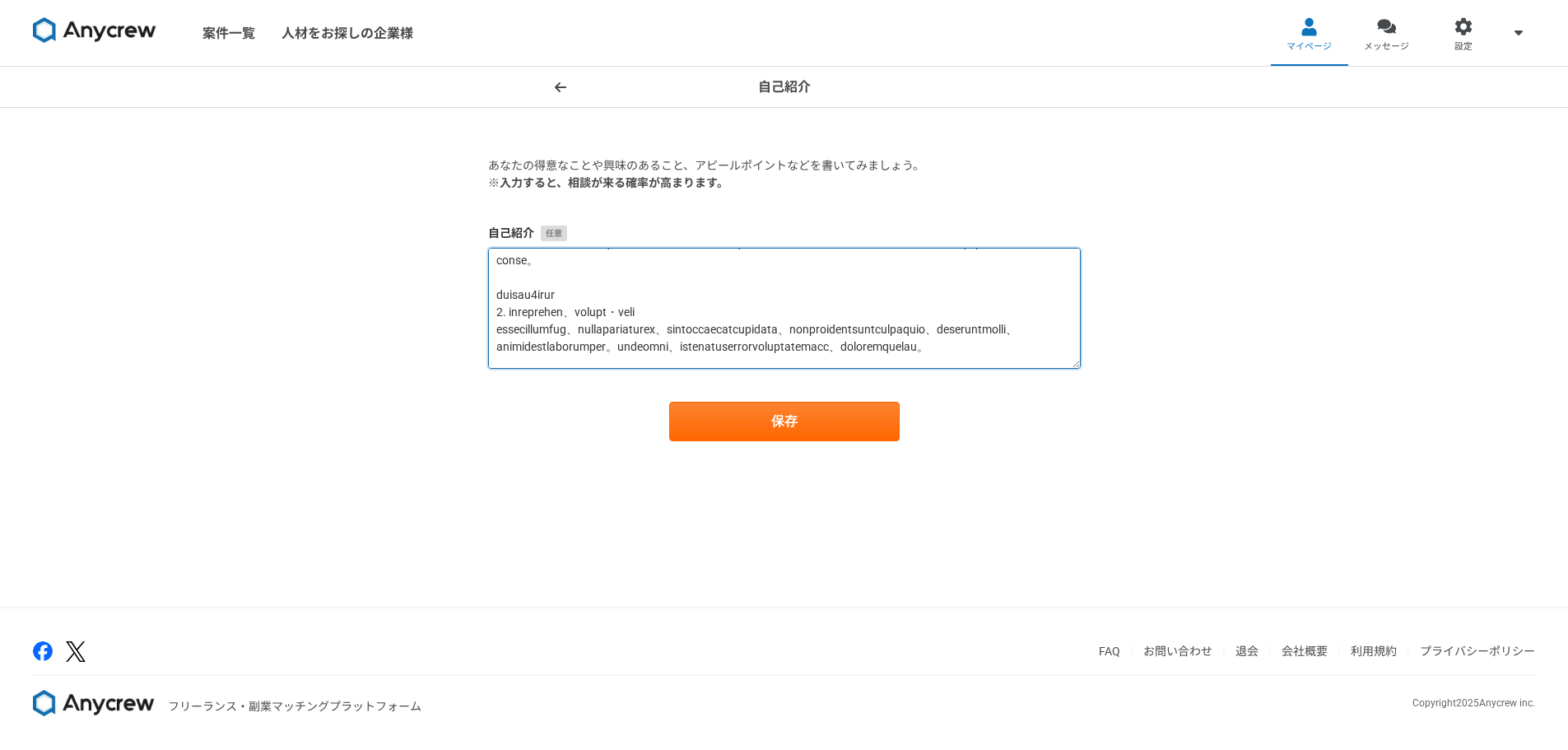
scroll to position [82, 0]
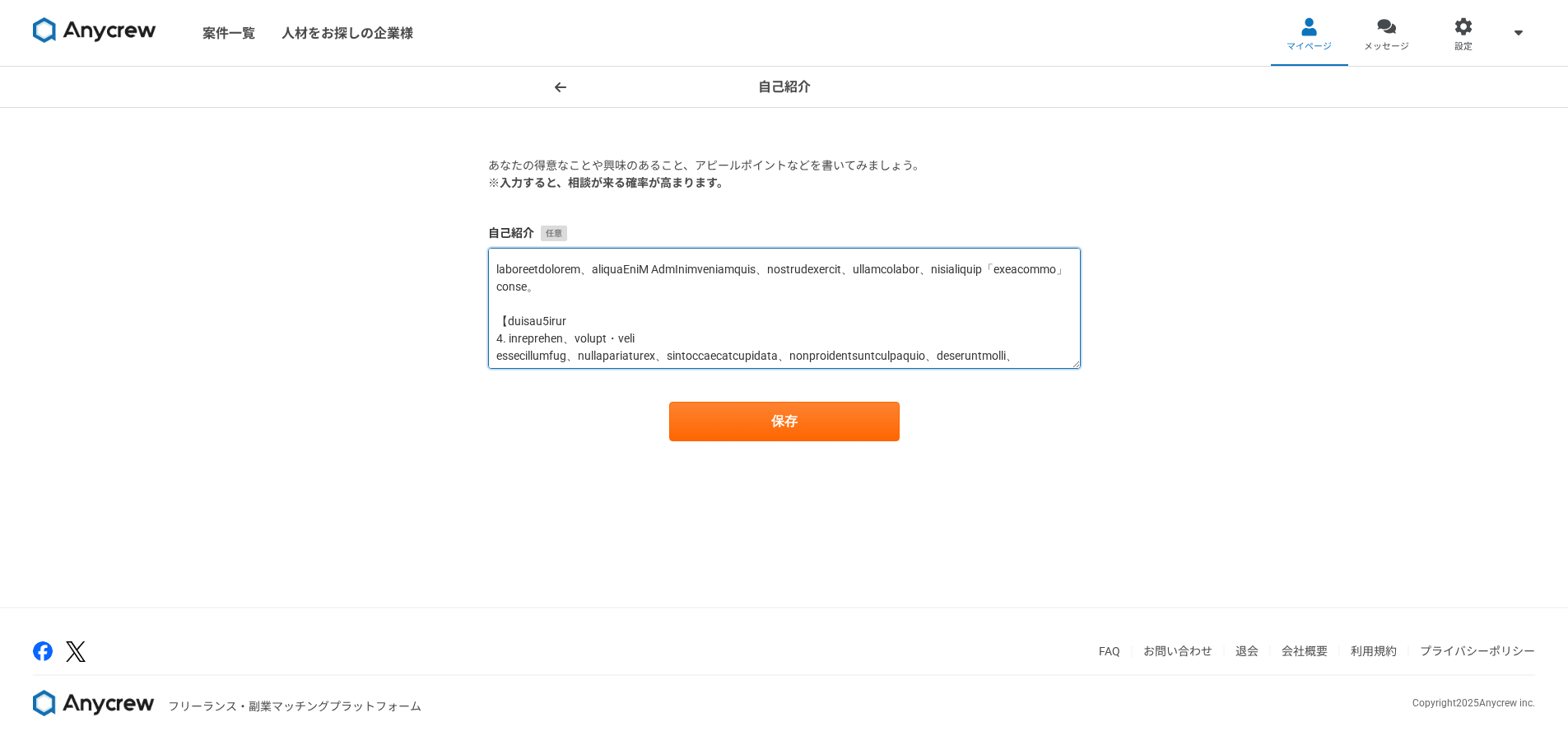
paste textarea "】"
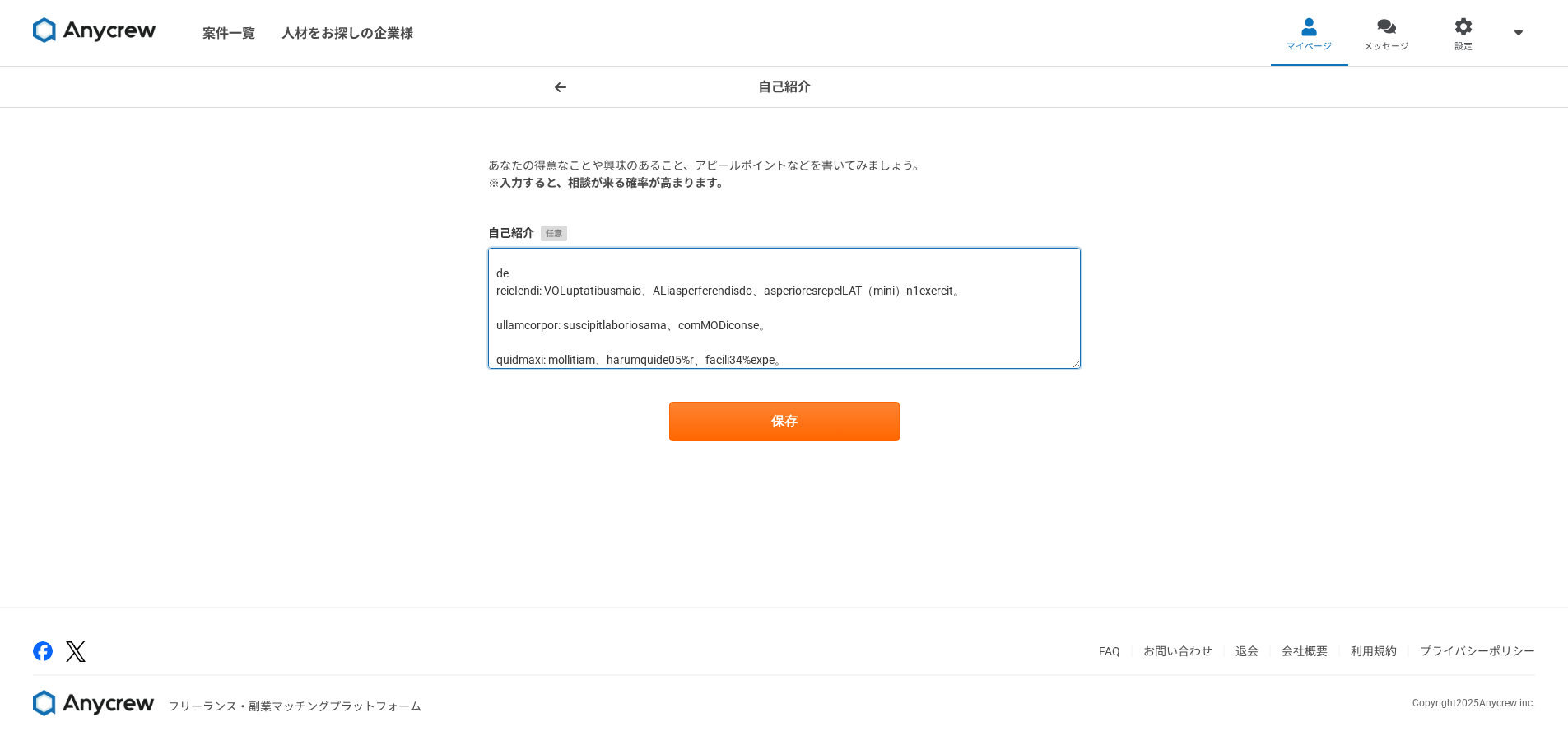
scroll to position [407, 0]
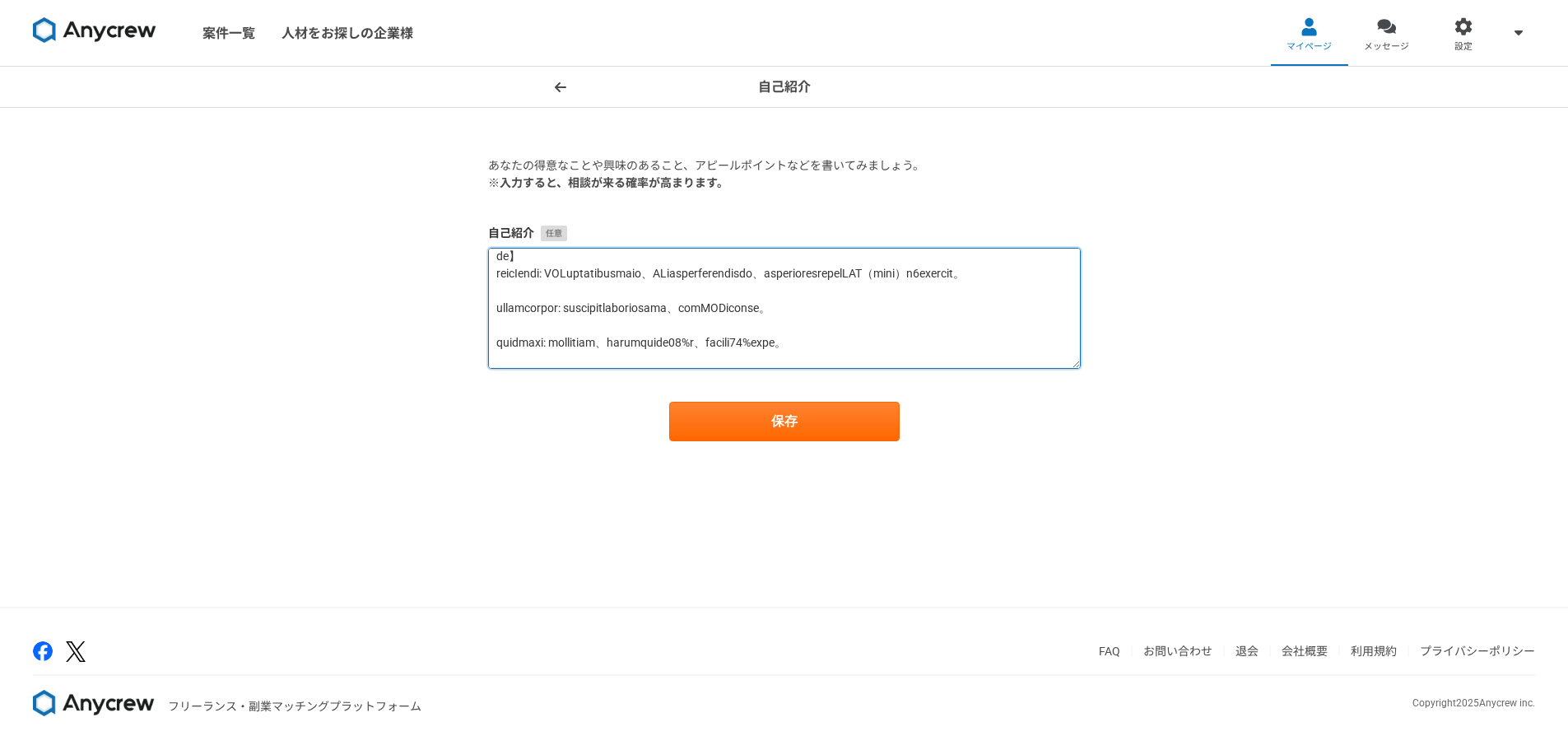
paste textarea "【"
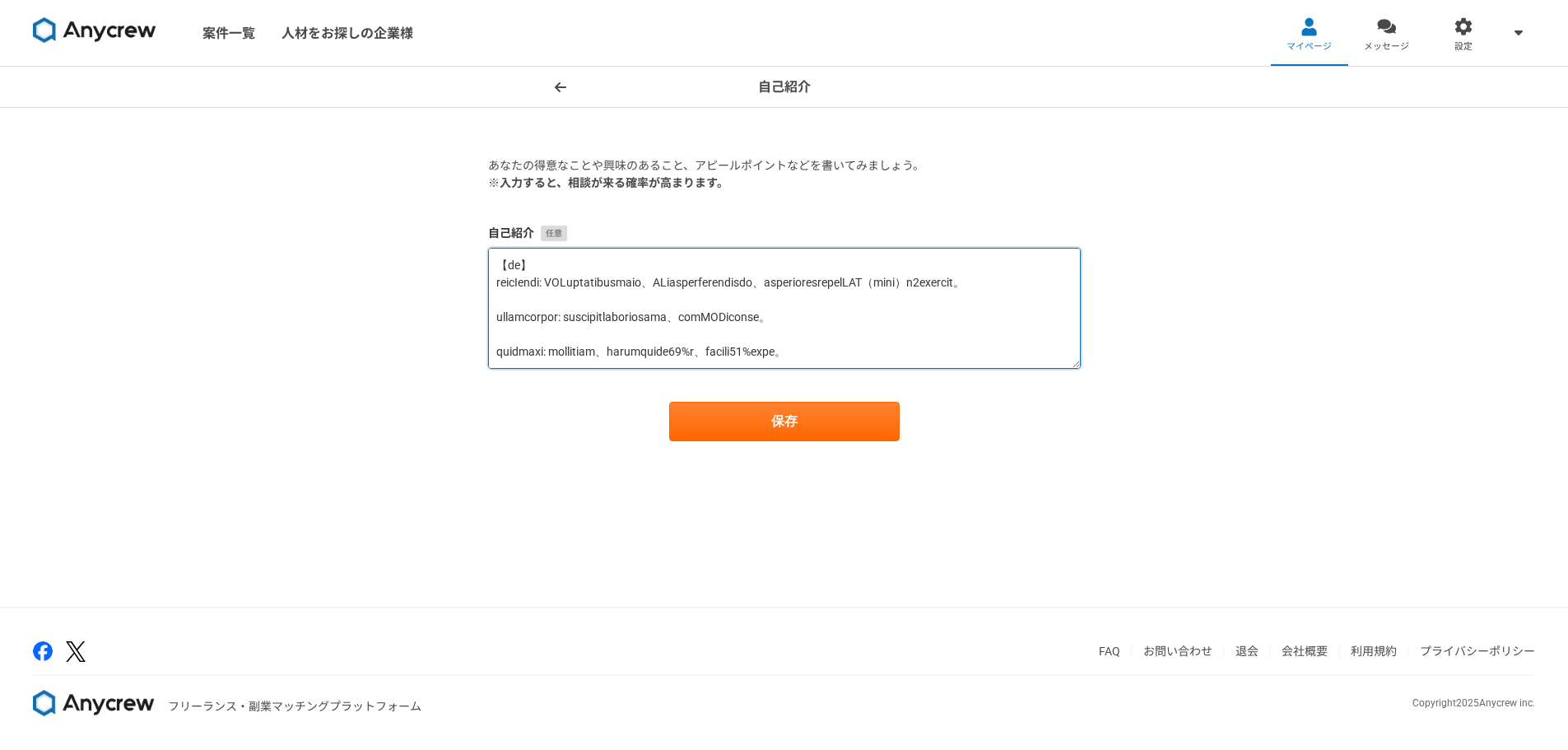
scroll to position [484, 0]
type textarea "【LOremipsumdolo、sitametconsectetu】 adipis、elitseddo。 eius、tempor、incididuntut。 …"
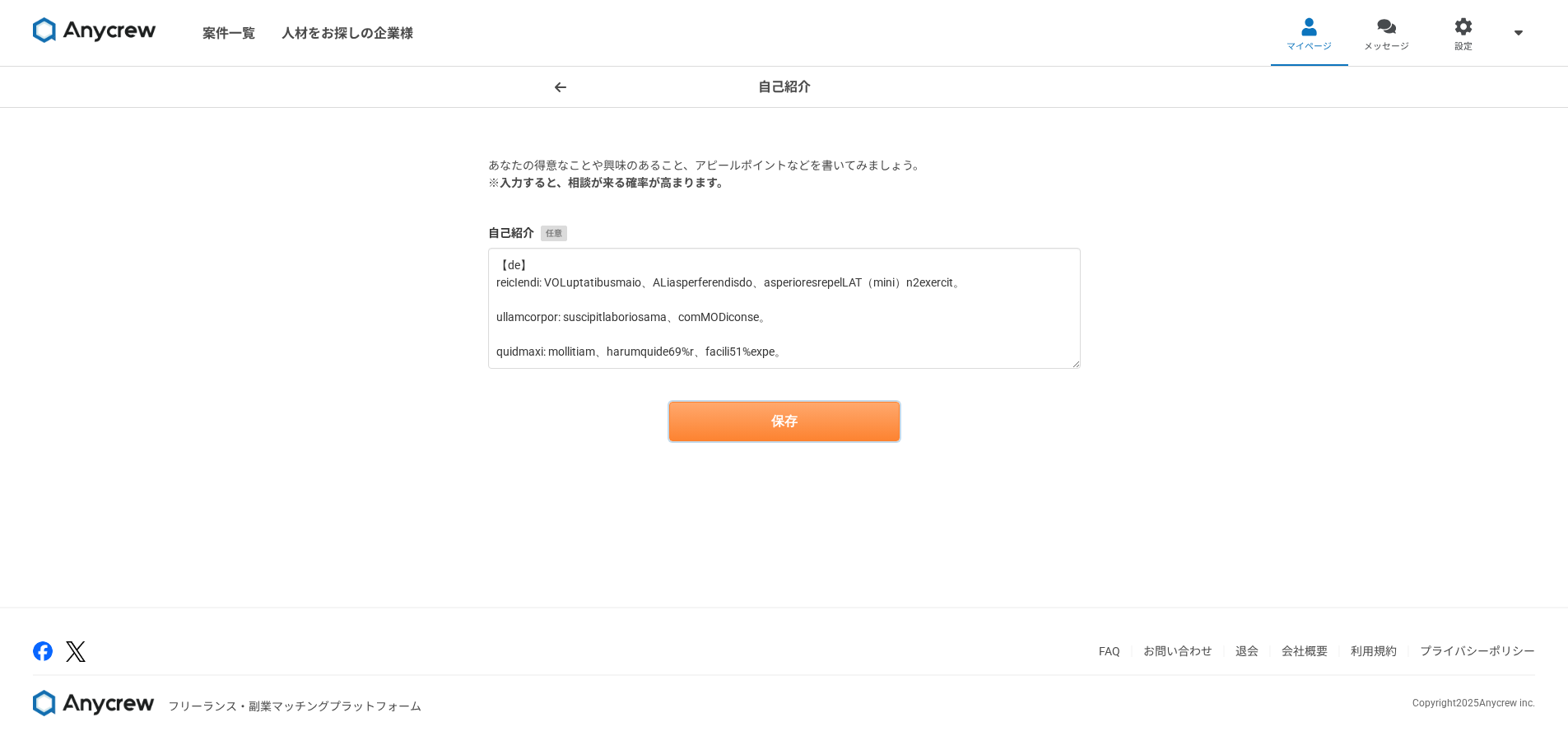
click at [757, 434] on button "保存" at bounding box center [784, 421] width 231 height 39
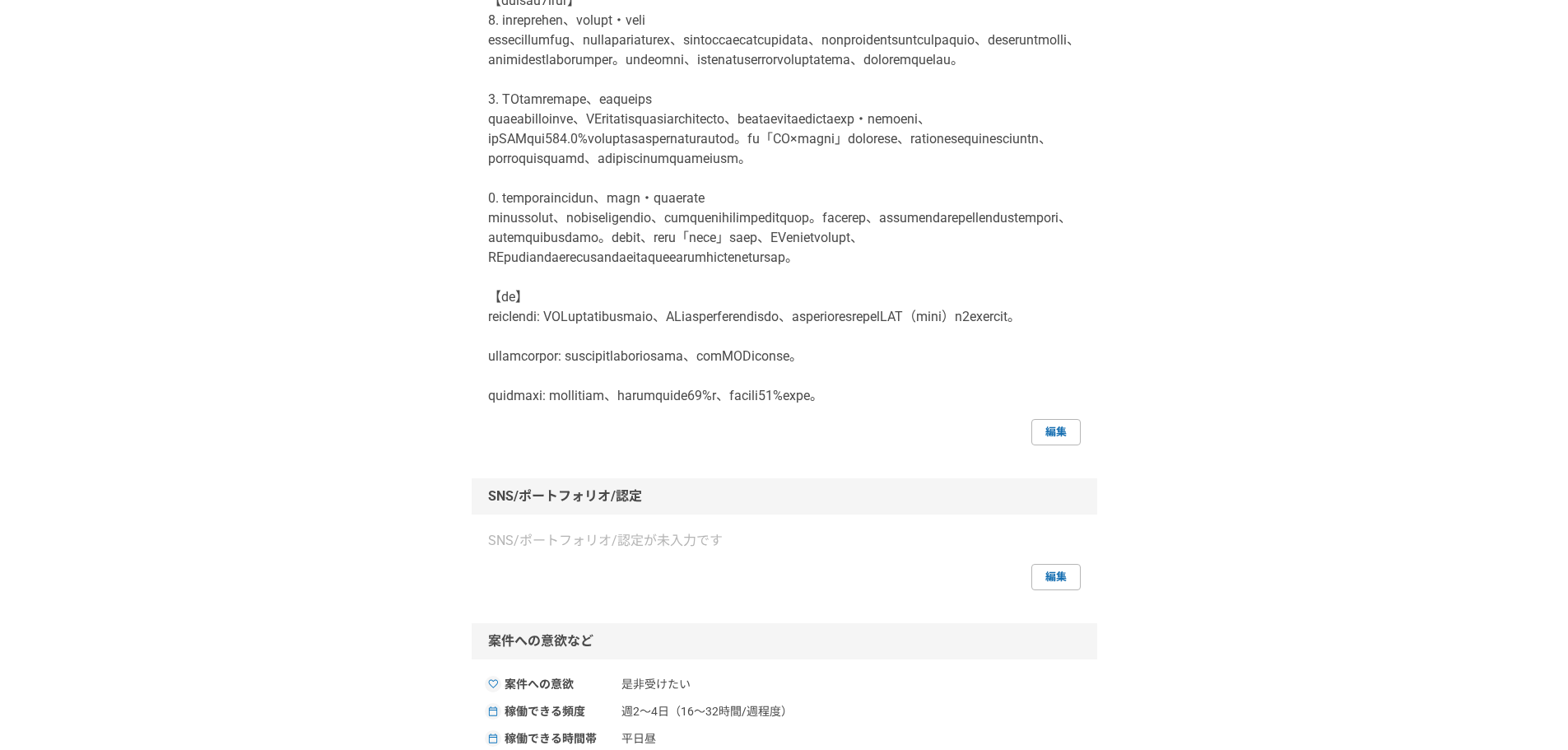
scroll to position [494, 0]
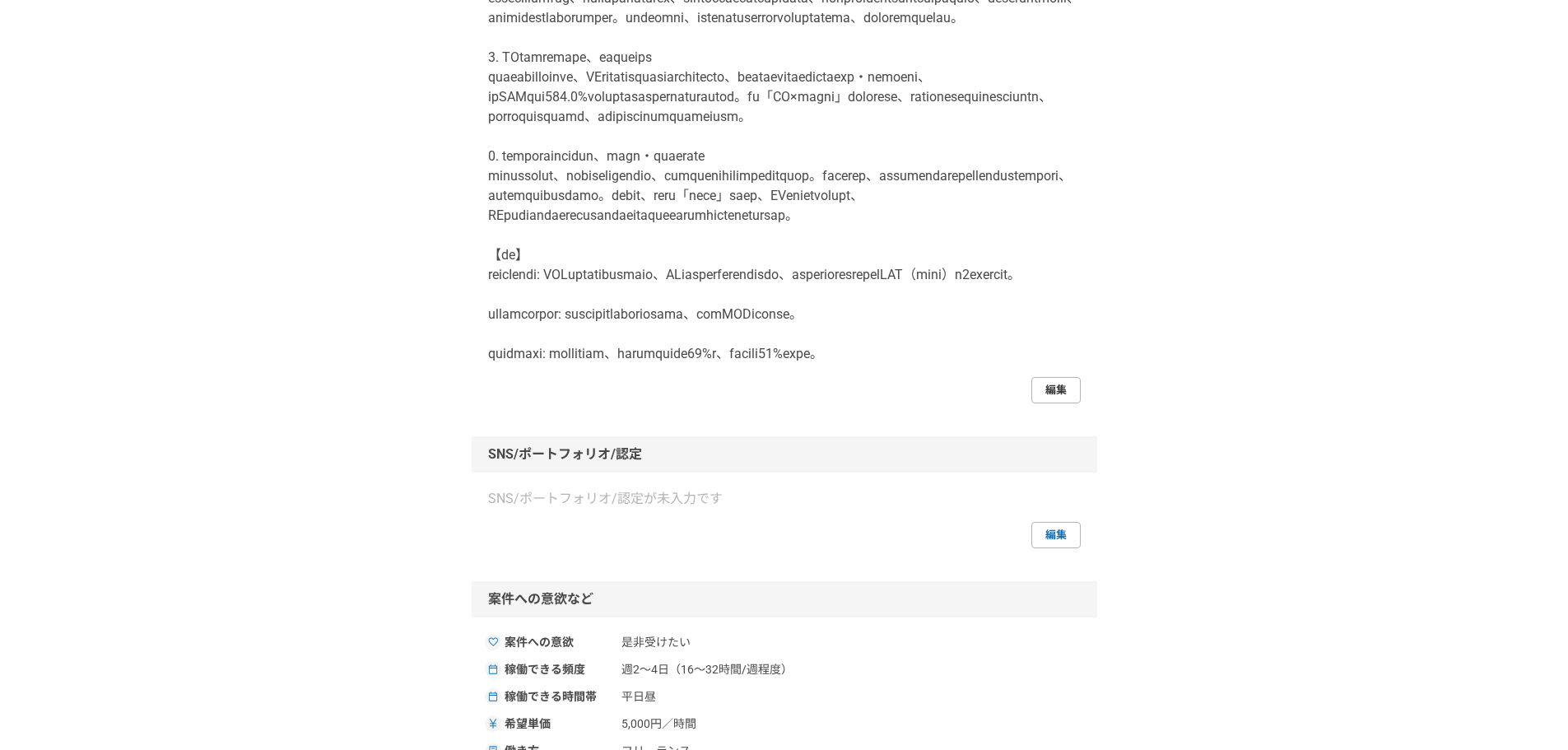
click at [1050, 404] on link "編集" at bounding box center [1055, 390] width 49 height 27
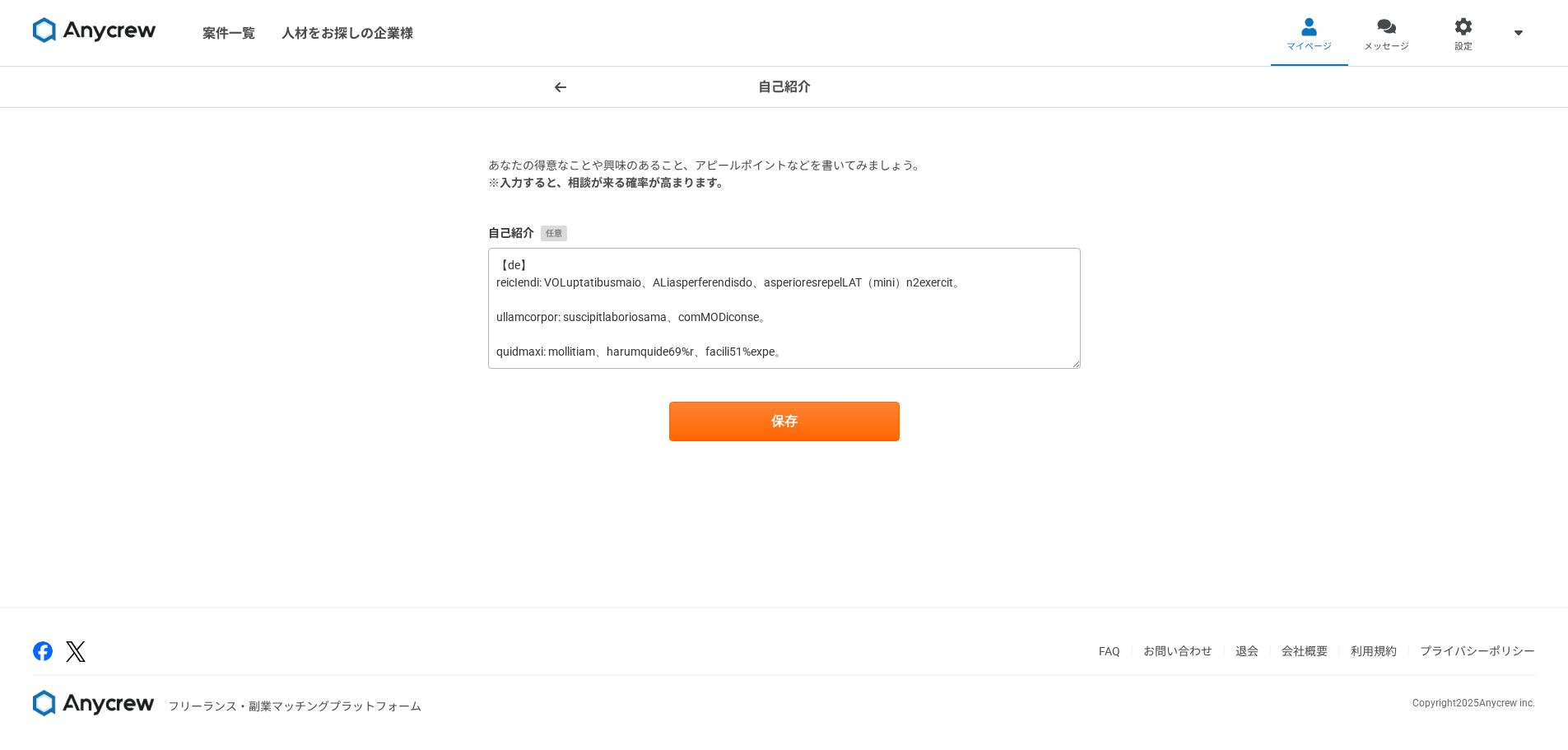
scroll to position [484, 0]
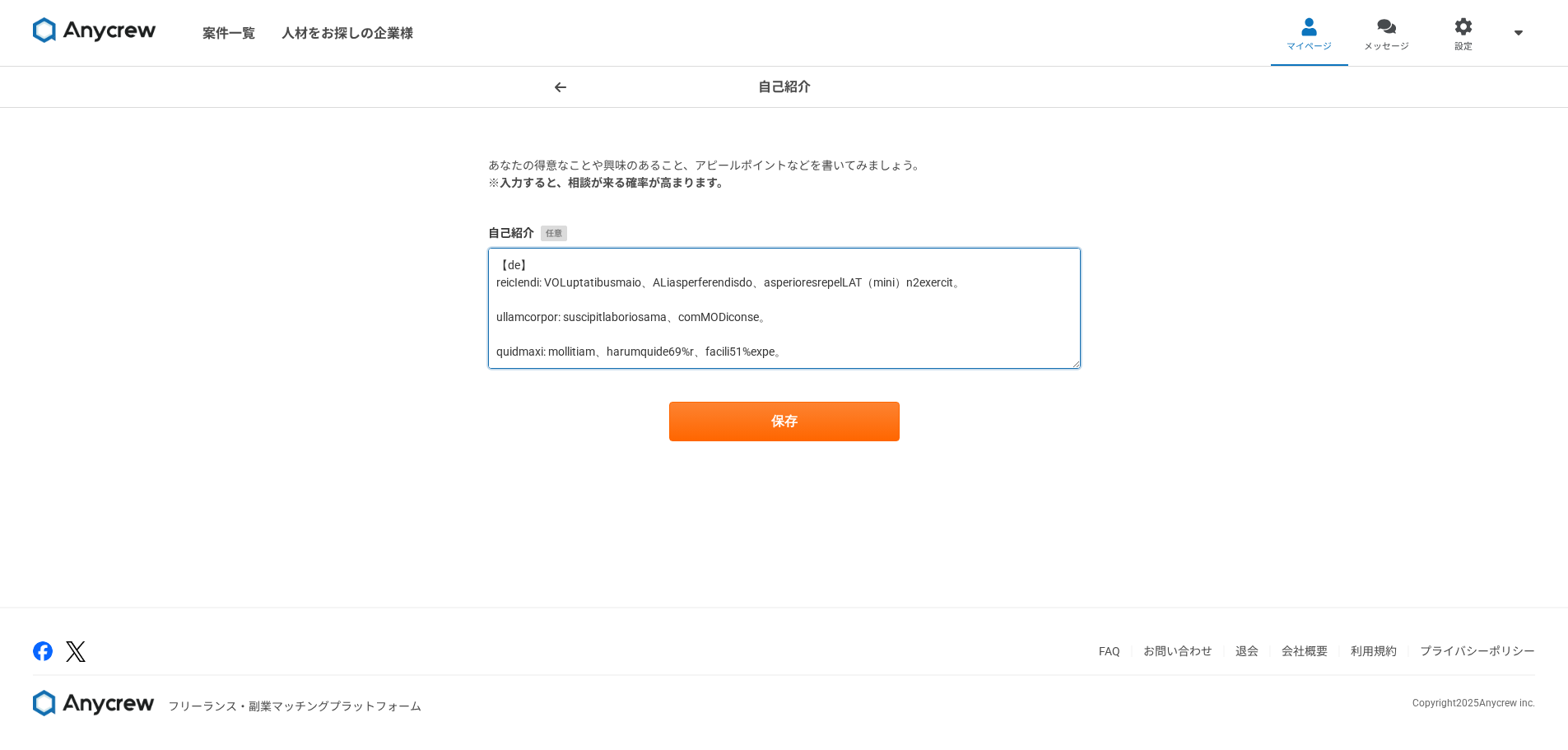
click at [581, 266] on textarea at bounding box center [784, 308] width 592 height 121
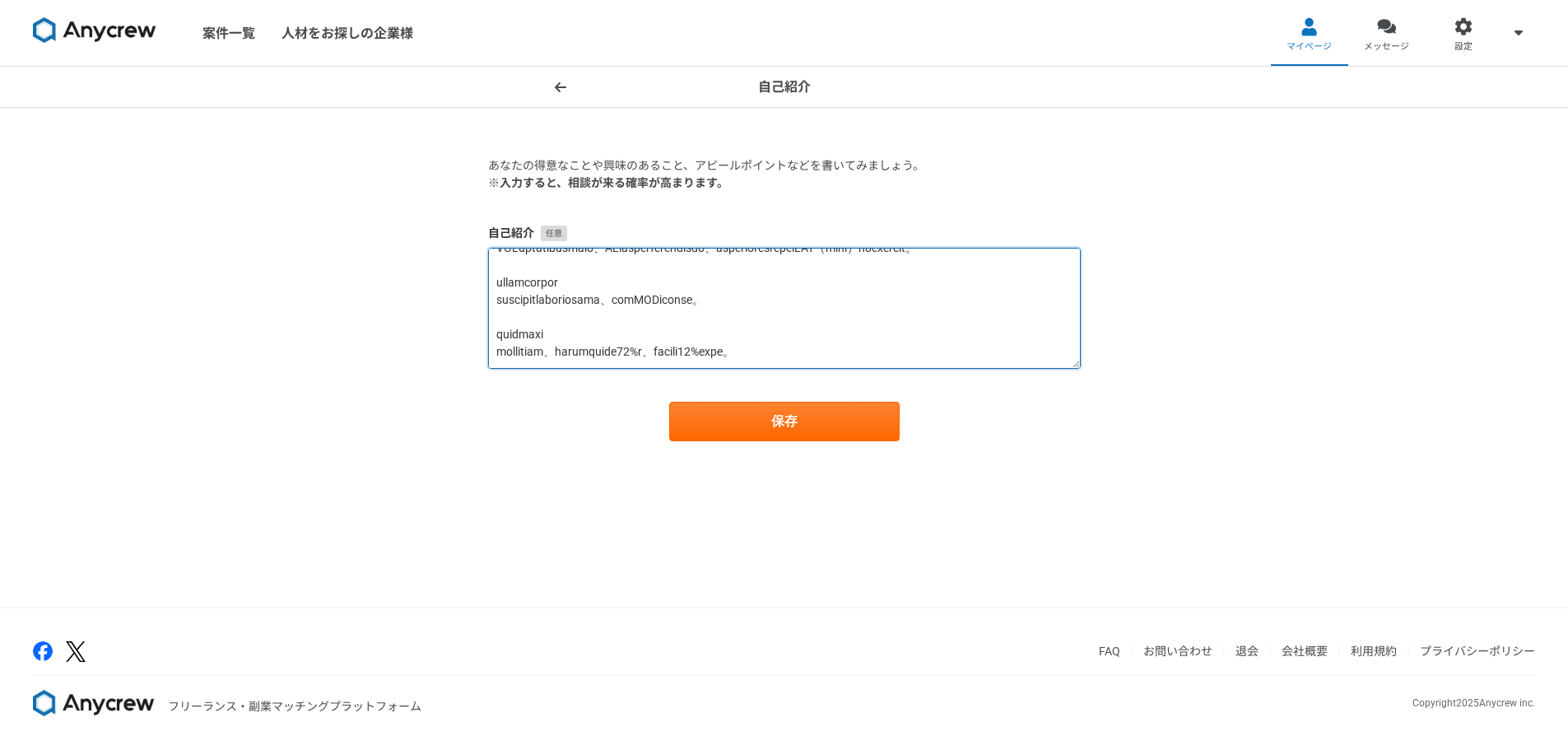
scroll to position [527, 0]
type textarea "【LOremipsumdolo、sitametconsectetu】 adipis、elitseddo。 eius、tempor、incididuntut。 …"
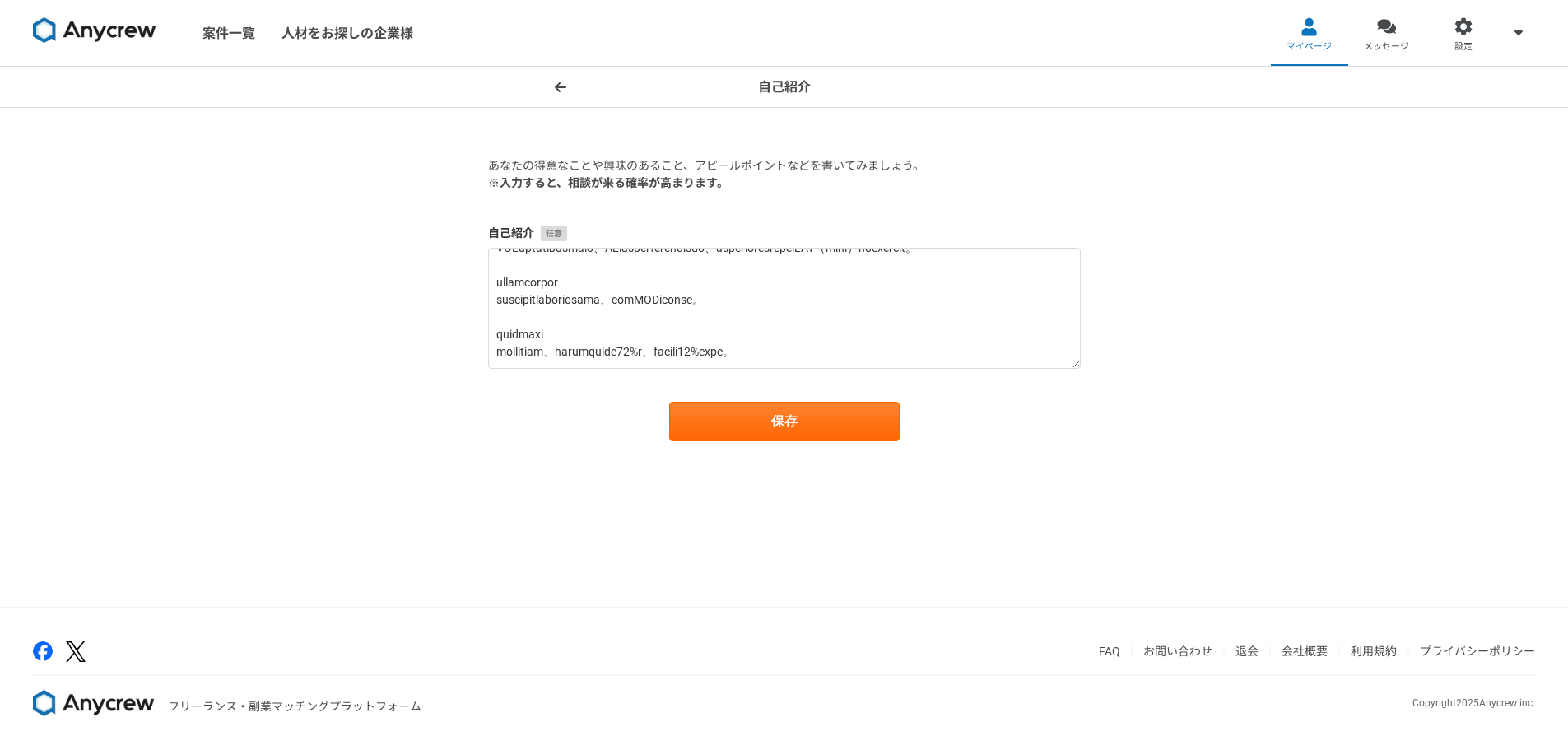
click at [814, 400] on form "あなたの得意なことや興味のあること、アピールポイントなどを書いてみましょう。 ※入力すると、相談が来る確率が高まります。 自己紹介 保存" at bounding box center [784, 299] width 592 height 284
click at [814, 412] on button "保存" at bounding box center [784, 421] width 231 height 39
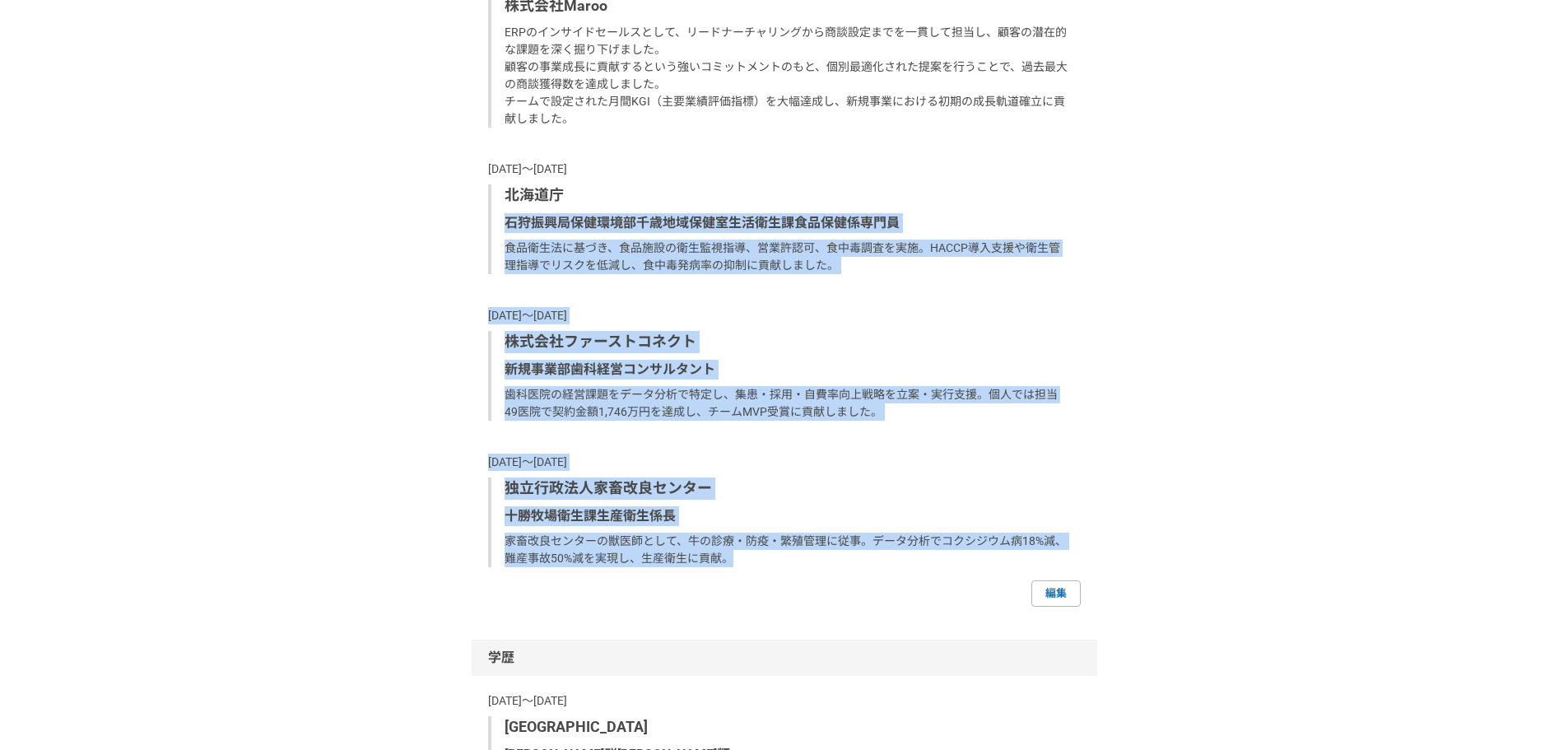
scroll to position [1646, 0]
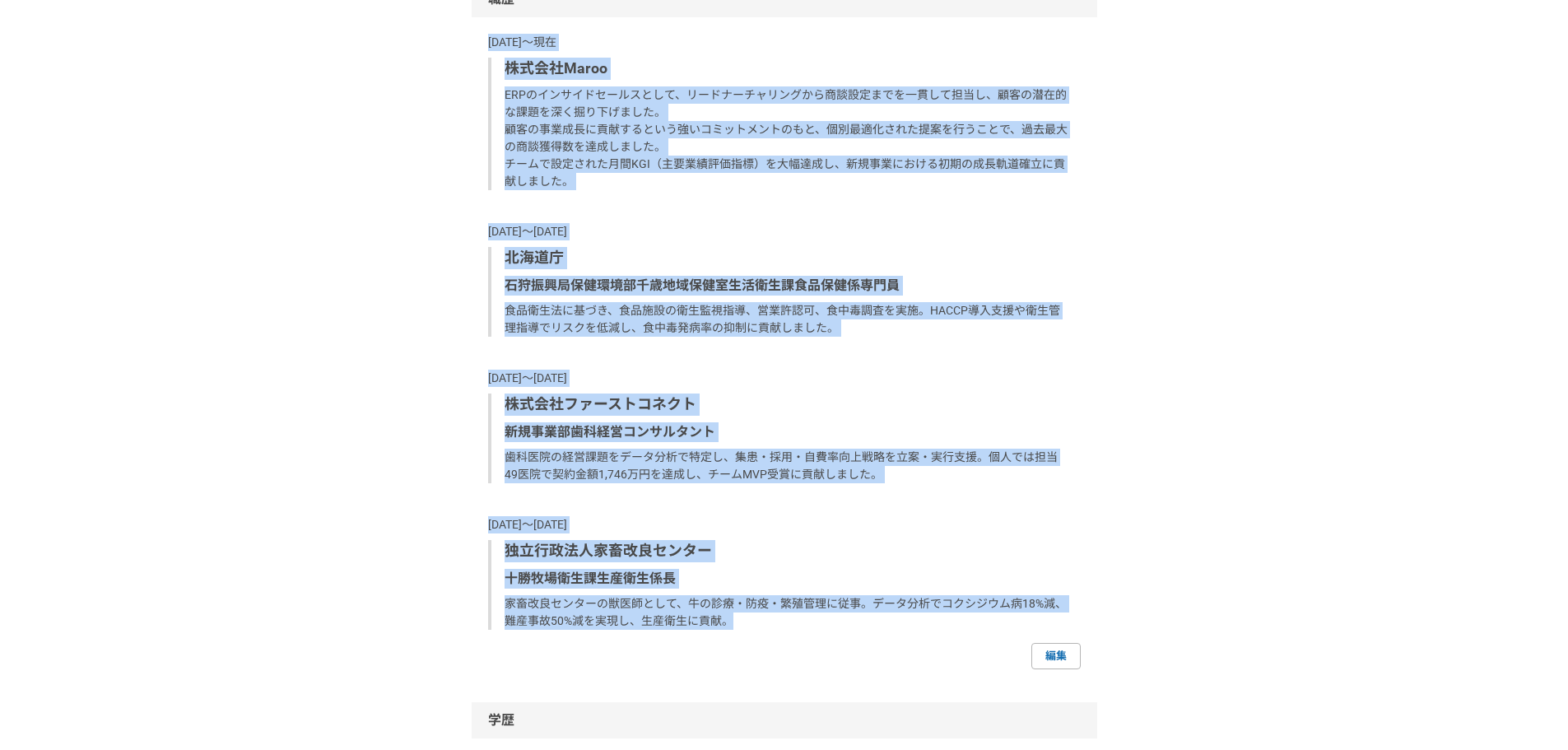
drag, startPoint x: 761, startPoint y: 498, endPoint x: 483, endPoint y: 166, distance: 433.0
click at [483, 166] on div "職歴 [DATE]〜現在 株式会社Maroo ERPのインサイドセールスとして、リードナーチャリングから商談設定までを一貫して担当し、顧客の潜在的な課題を深く…" at bounding box center [784, 325] width 625 height 689
copy div "3063l〜ip doloRsita CONsecteturadipi、elitseddoeiusmodtemporinci、utlaboreetdolore…"
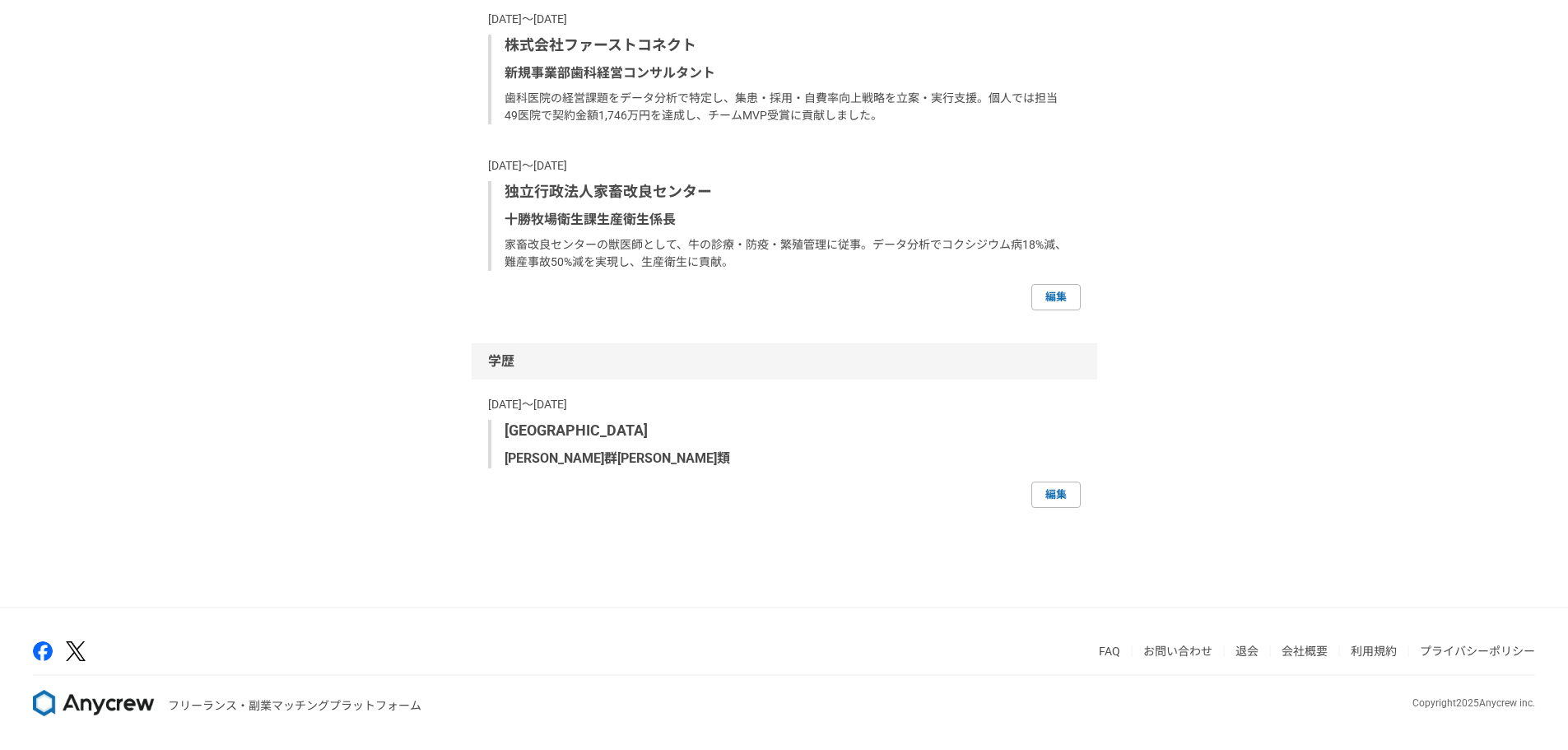
scroll to position [2124, 0]
click at [1037, 302] on link "編集" at bounding box center [1055, 298] width 49 height 27
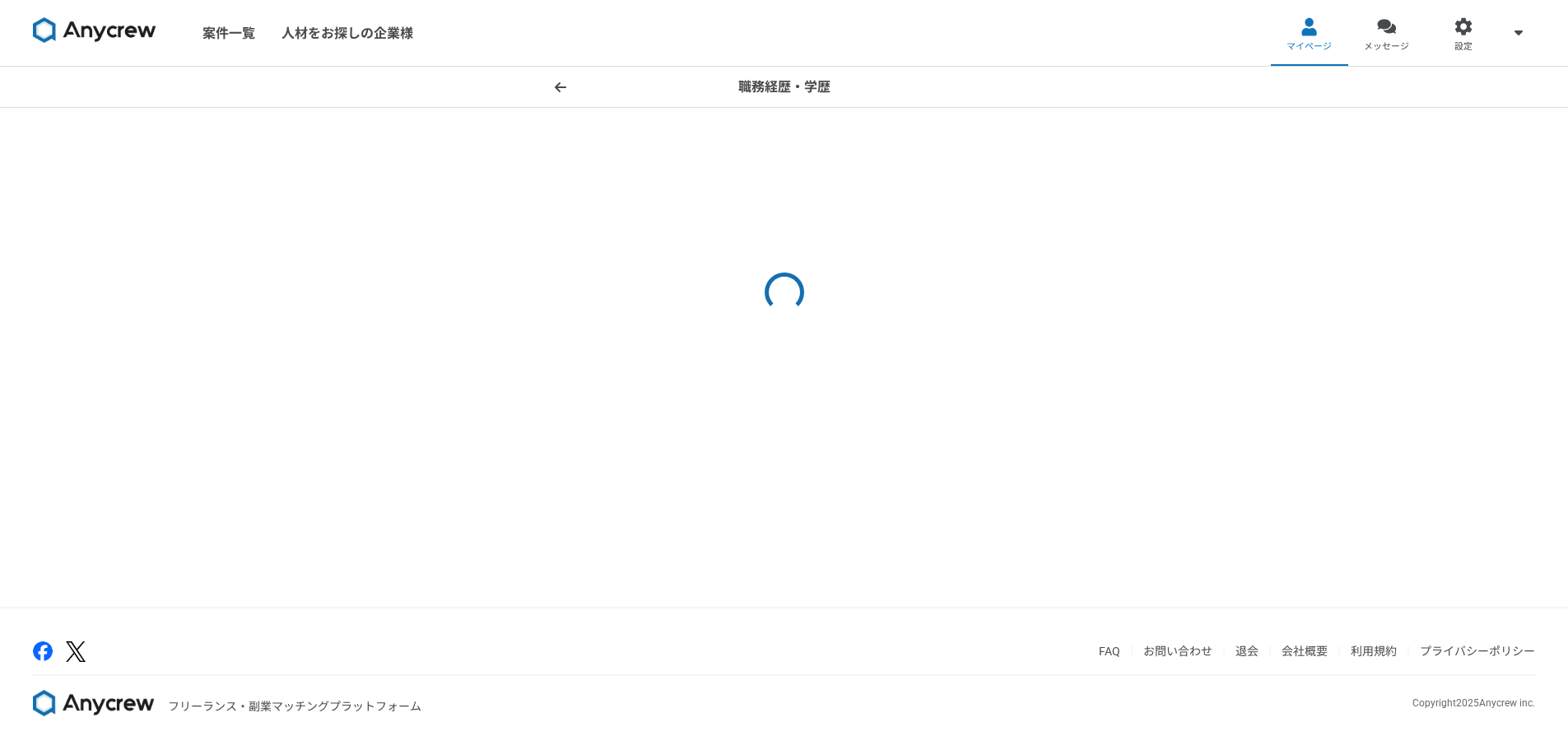
select select "2024"
select select "2023"
select select "2024"
select select "2019"
select select "2023"
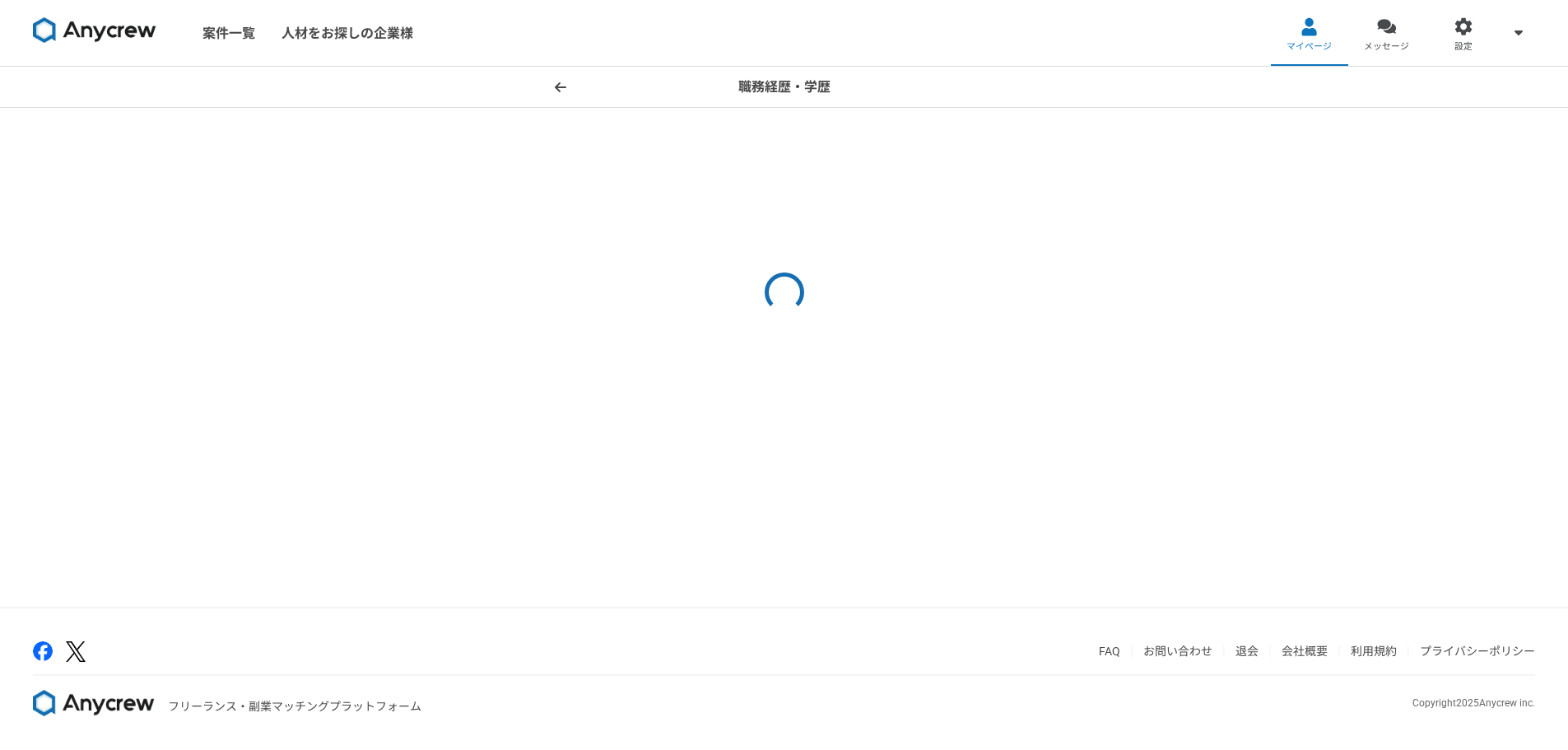
select select "2014"
select select "2019"
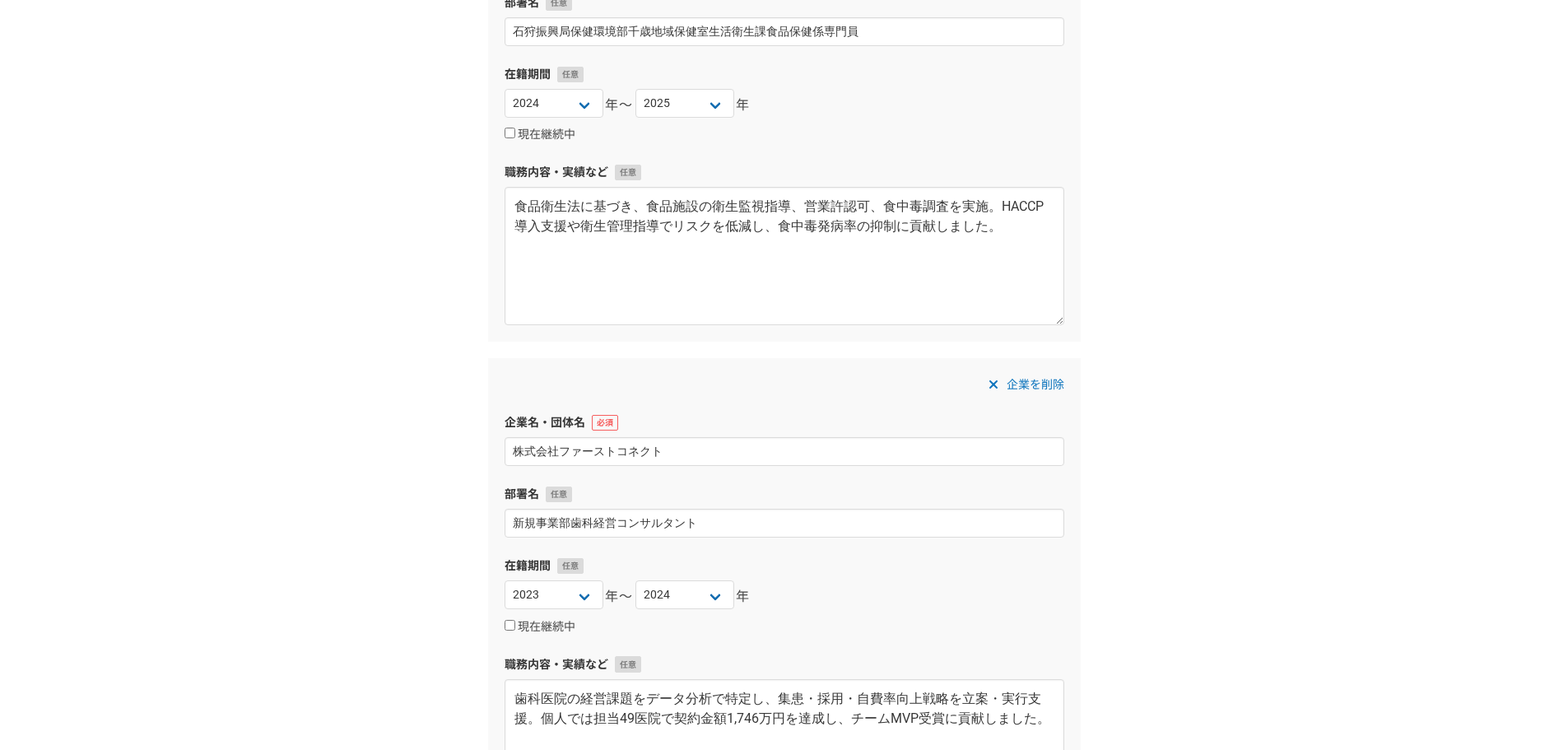
scroll to position [741, 0]
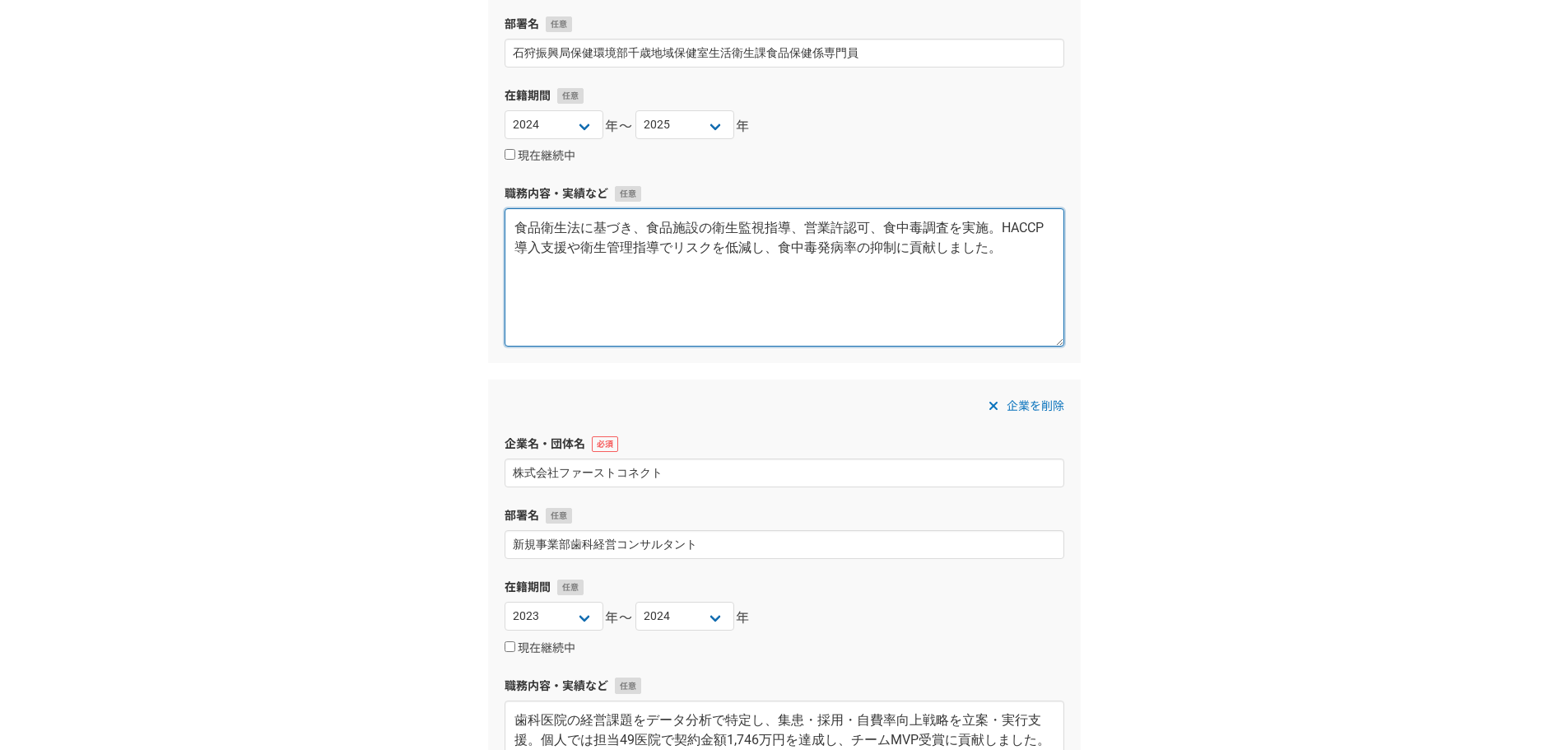
click at [630, 247] on textarea "食品衛生法に基づき、食品施設の衛生監視指導、営業許認可、食中毒調査を実施。HACCP導入支援や衛生管理指導でリスクを低減し、食中毒発病率の抑制に貢献しました。" at bounding box center [784, 277] width 559 height 138
paste textarea "北海道庁 / 食品衛生監視員 ([DATE]〜[DATE]) 食品衛生の専門家として、管轄区域内の事業者に対し、HACCP（衛生管理手法）の導入支援や衛生指導…"
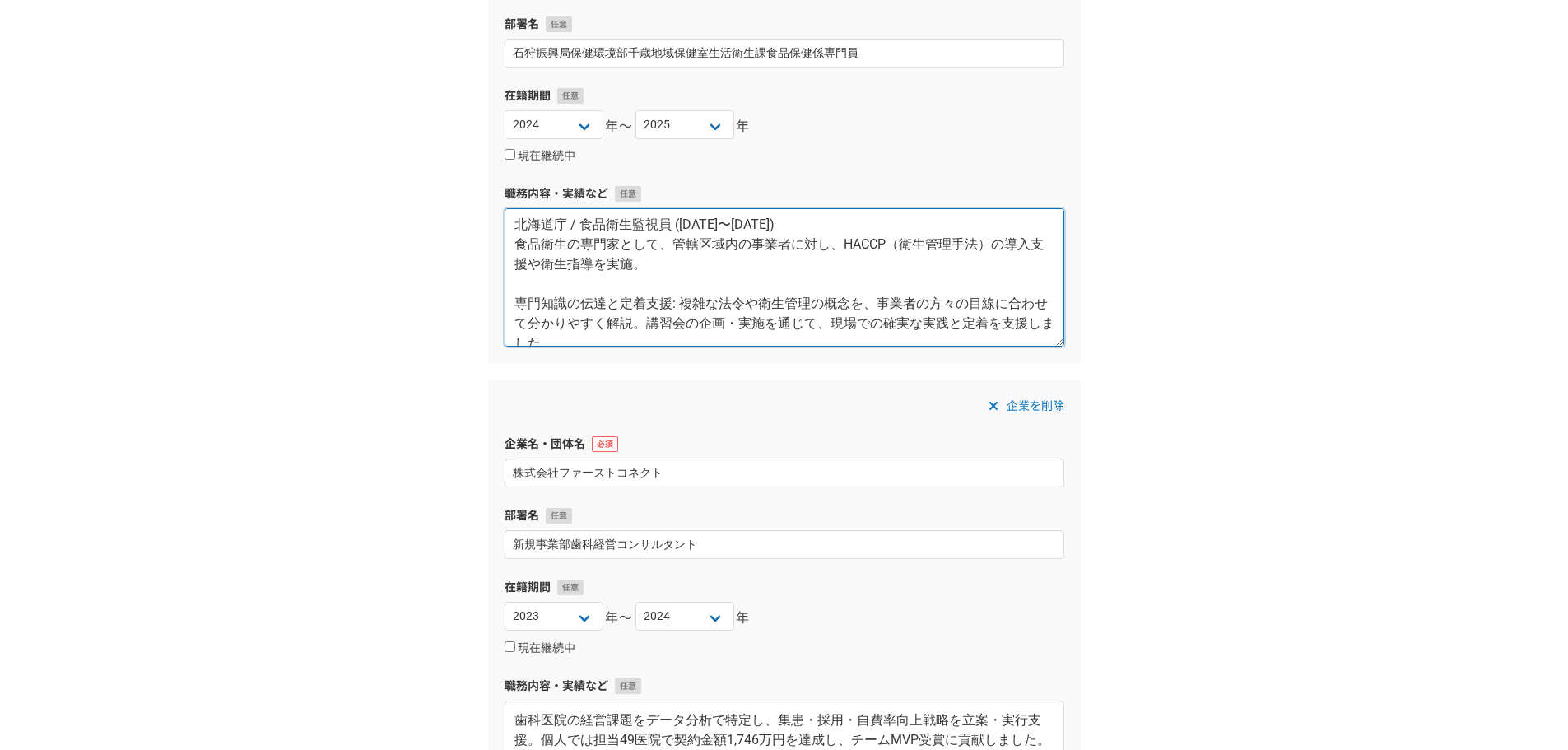
scroll to position [0, 0]
click at [557, 232] on textarea "北海道庁 / 食品衛生監視員 ([DATE]〜[DATE]) 食品衛生の専門家として、管轄区域内の事業者に対し、HACCP（衛生管理手法）の導入支援や衛生指導…" at bounding box center [784, 277] width 559 height 138
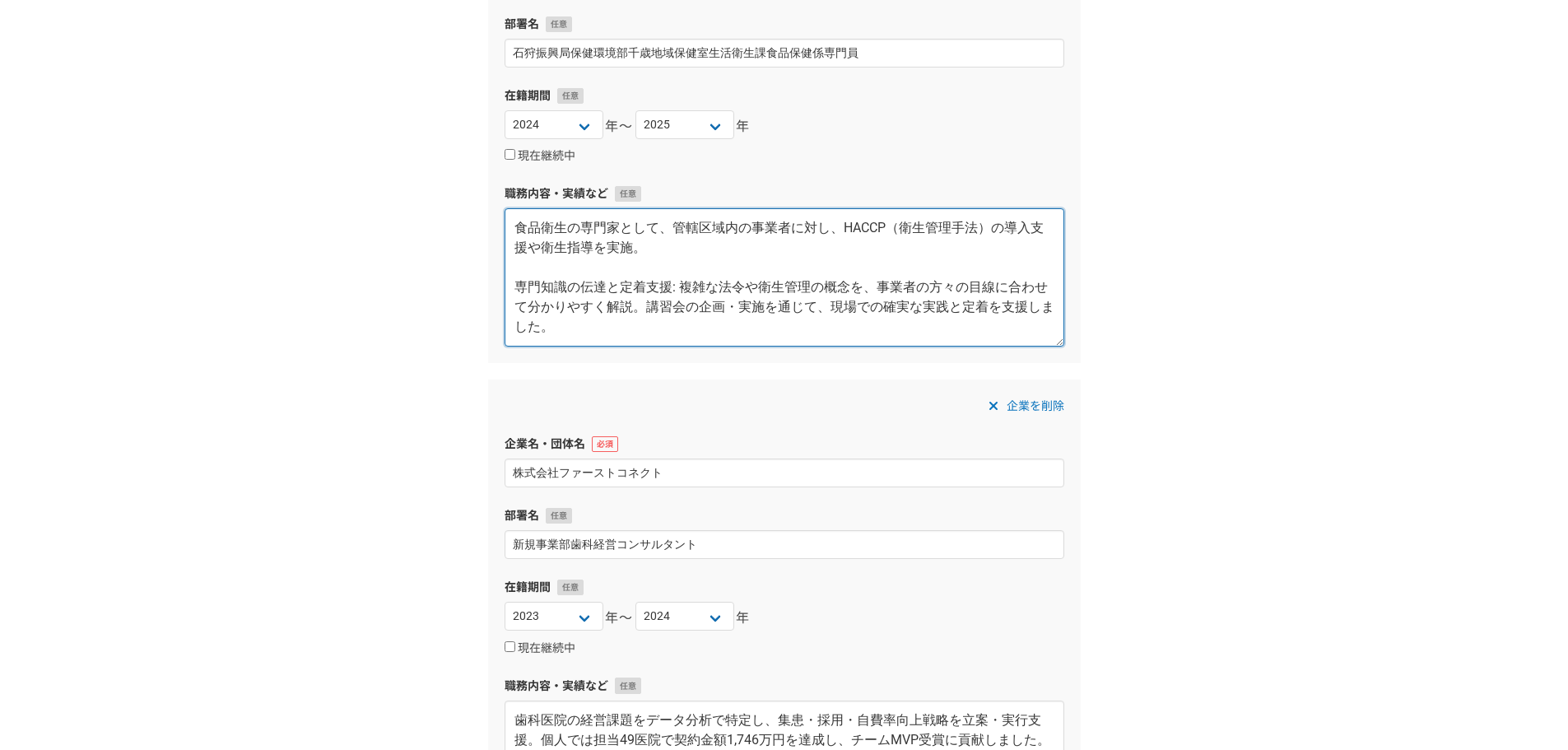
click at [516, 288] on textarea "食品衛生の専門家として、管轄区域内の事業者に対し、HACCP（衛生管理手法）の導入支援や衛生指導を実施。 専門知識の伝達と定着支援: 複雑な法令や衛生管理の概…" at bounding box center [784, 277] width 559 height 138
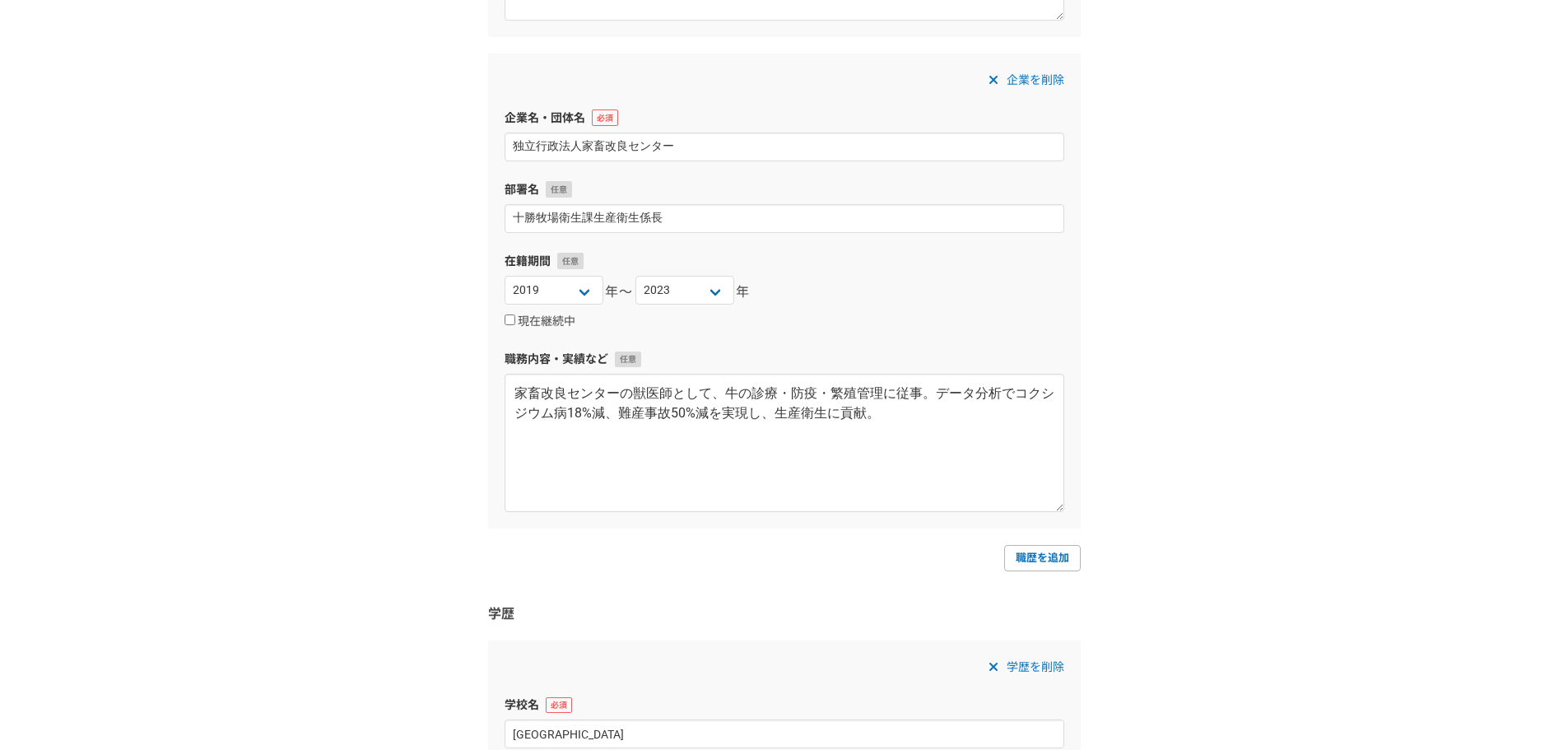
scroll to position [1564, 0]
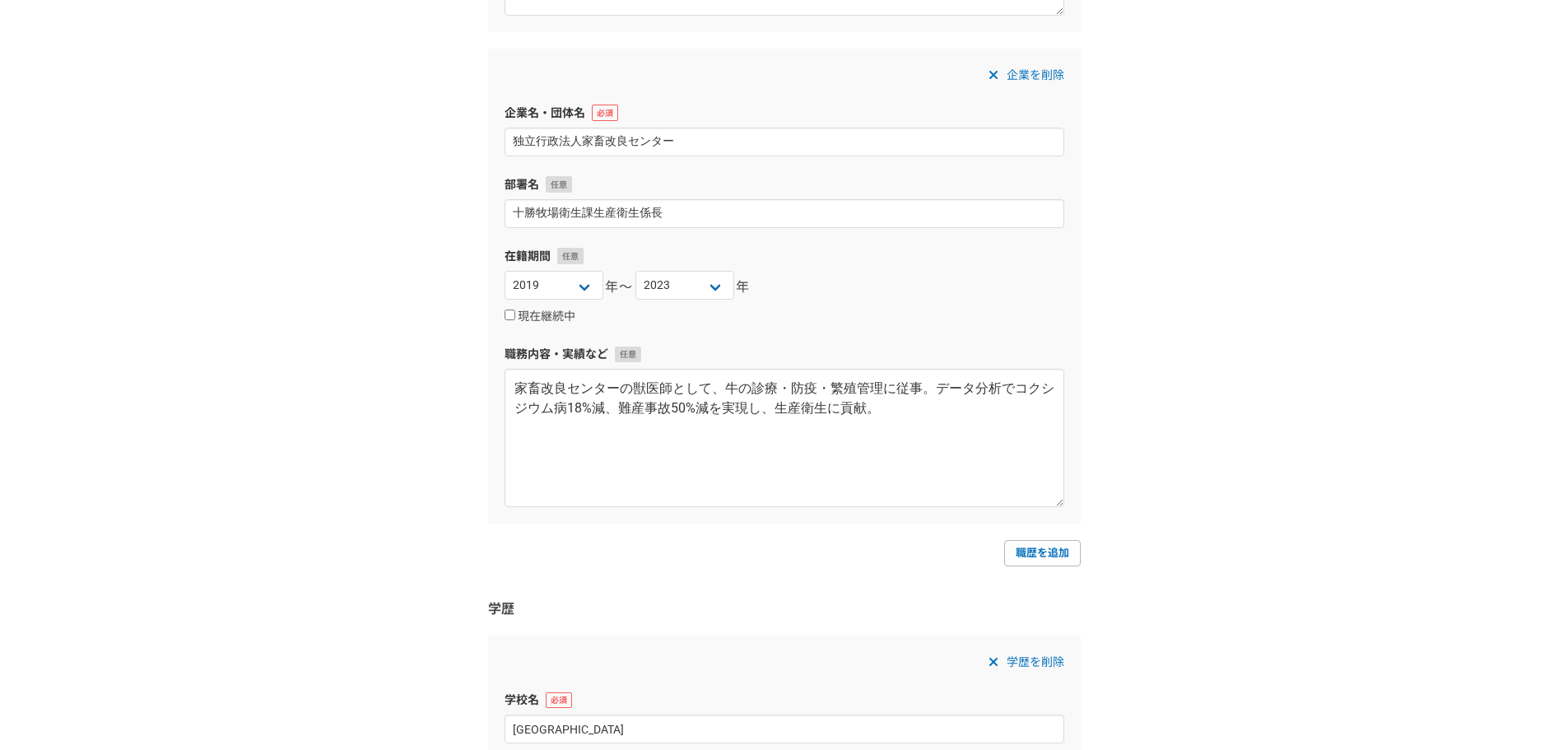
type textarea "食品衛生の専門家として、管轄区域内の事業者に対し、HACCP（衛生管理手法）の導入支援や衛生指導を実施。 ・専門知識の伝達と定着支援 複雑な法令や衛生管理の概…"
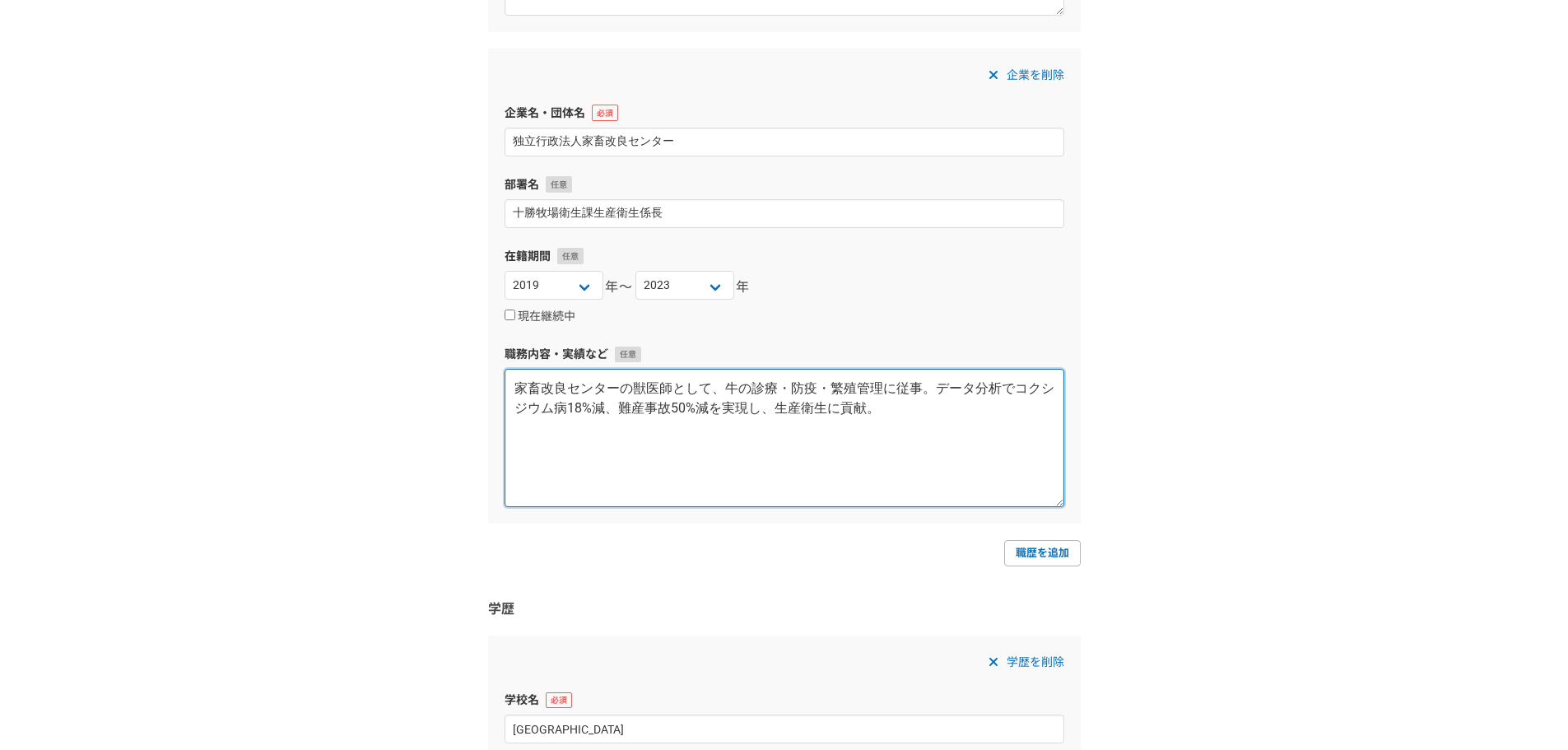
click at [599, 404] on textarea "家畜改良センターの獣医師として、牛の診療・防疫・繁殖管理に従事。データ分析でコクシジウム病18%減、難産事故50%減を実現し、生産衛生に貢献。" at bounding box center [784, 437] width 559 height 138
paste textarea "クライアントである歯科医院の事業成長にコミットする、まさに「カスタマーサクセス」の役割を担いました。 データに基づく戦略立案と実行支援: 経営データを分析して…"
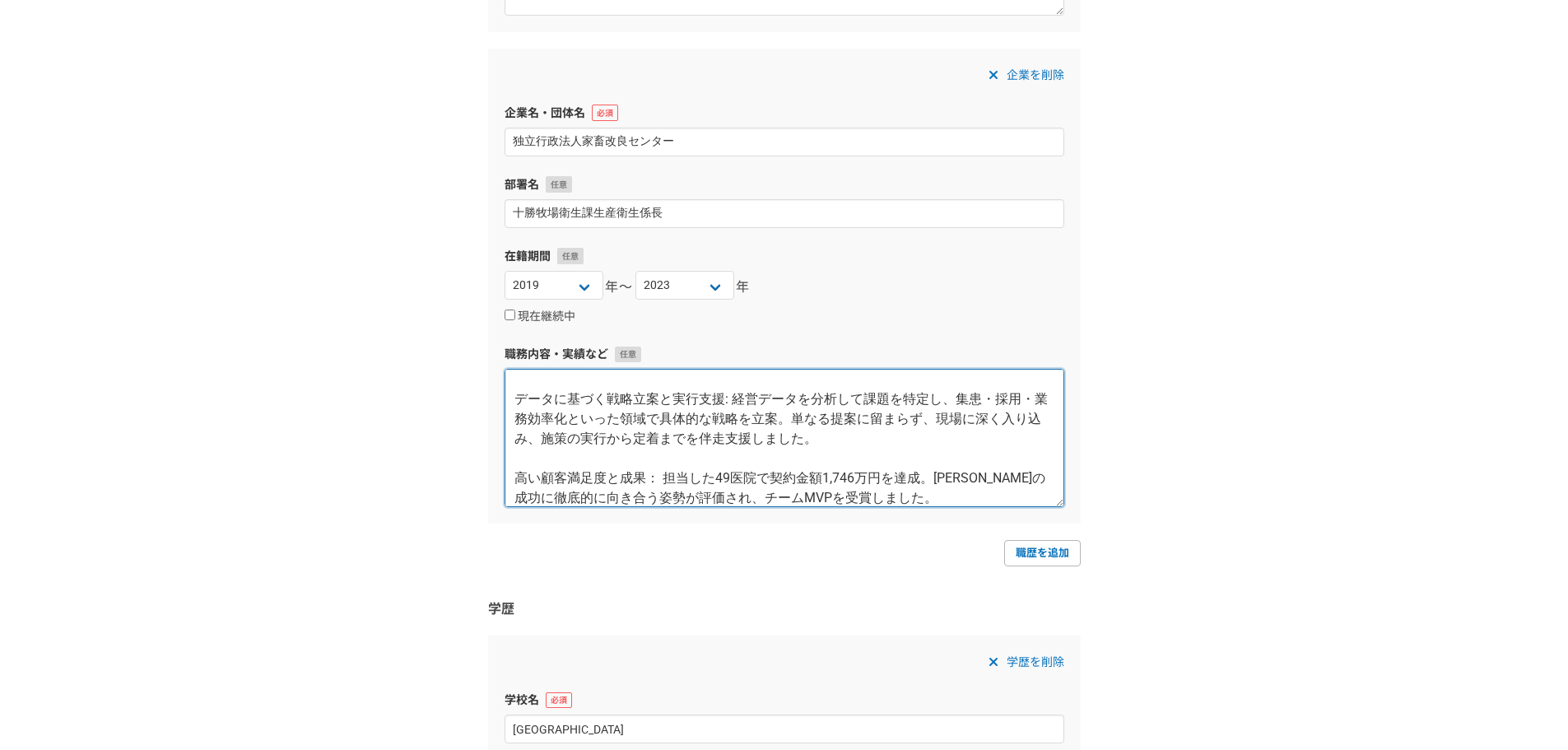
scroll to position [0, 0]
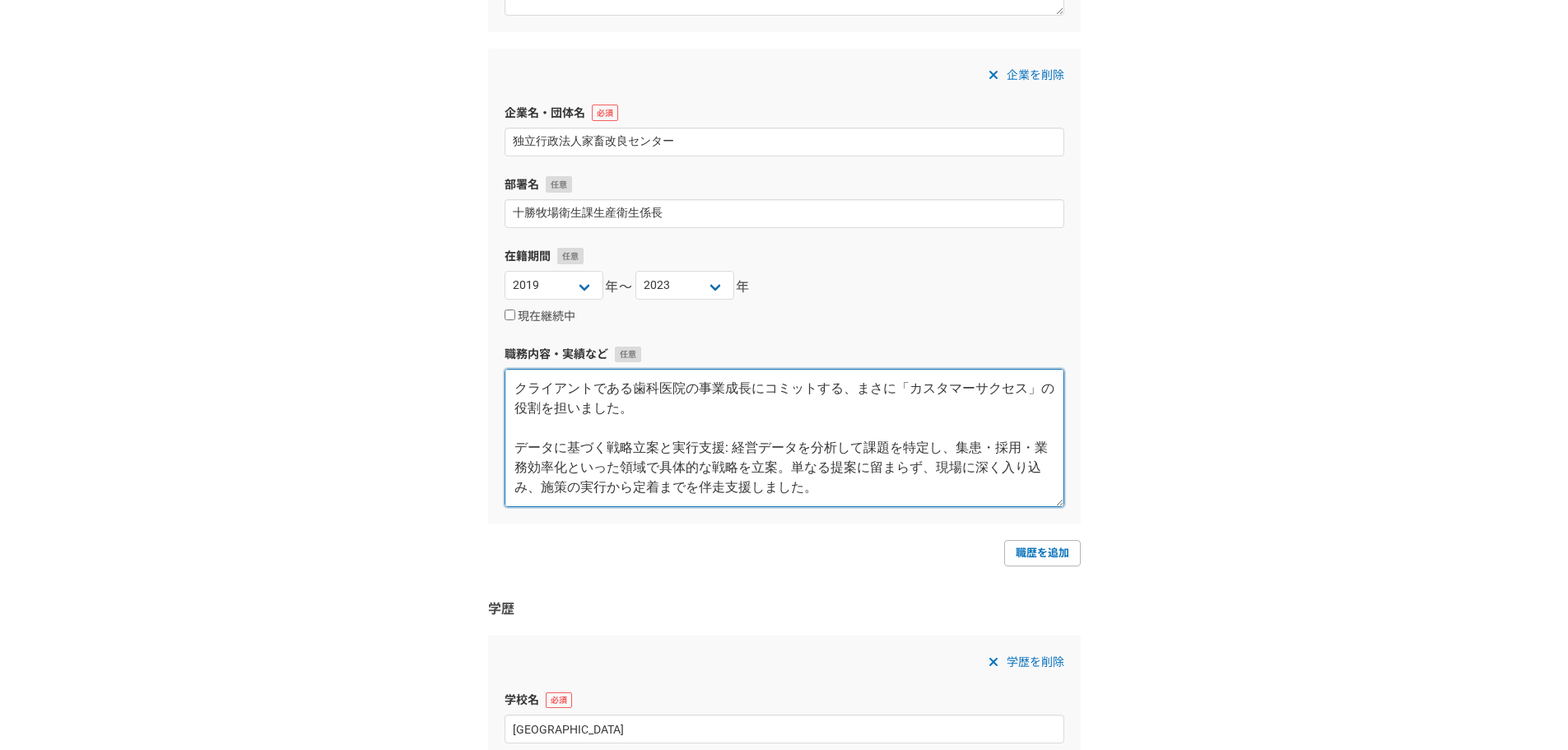
click at [511, 444] on textarea "クライアントである歯科医院の事業成長にコミットする、まさに「カスタマーサクセス」の役割を担いました。 データに基づく戦略立案と実行支援: 経営データを分析して…" at bounding box center [784, 437] width 559 height 138
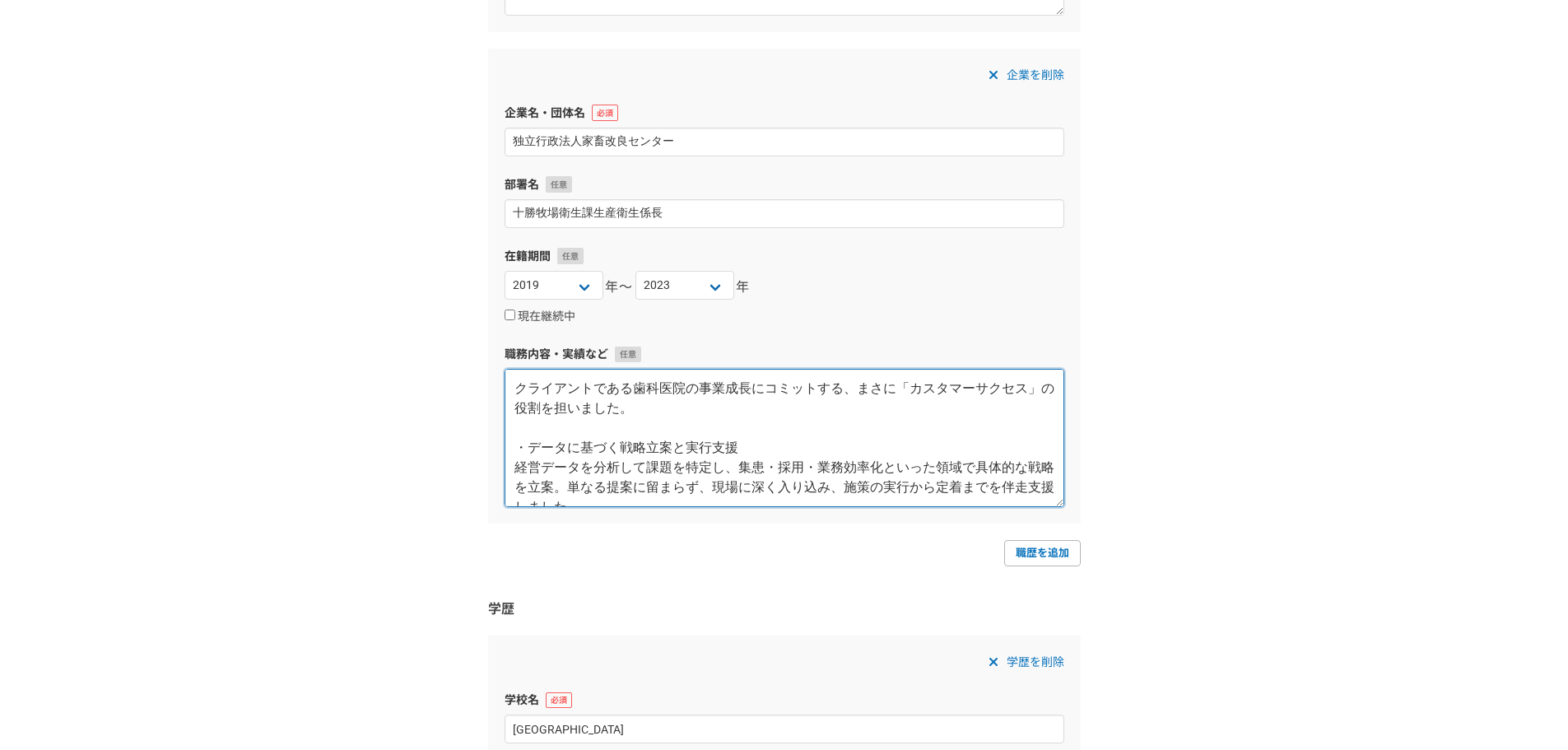
scroll to position [1482, 0]
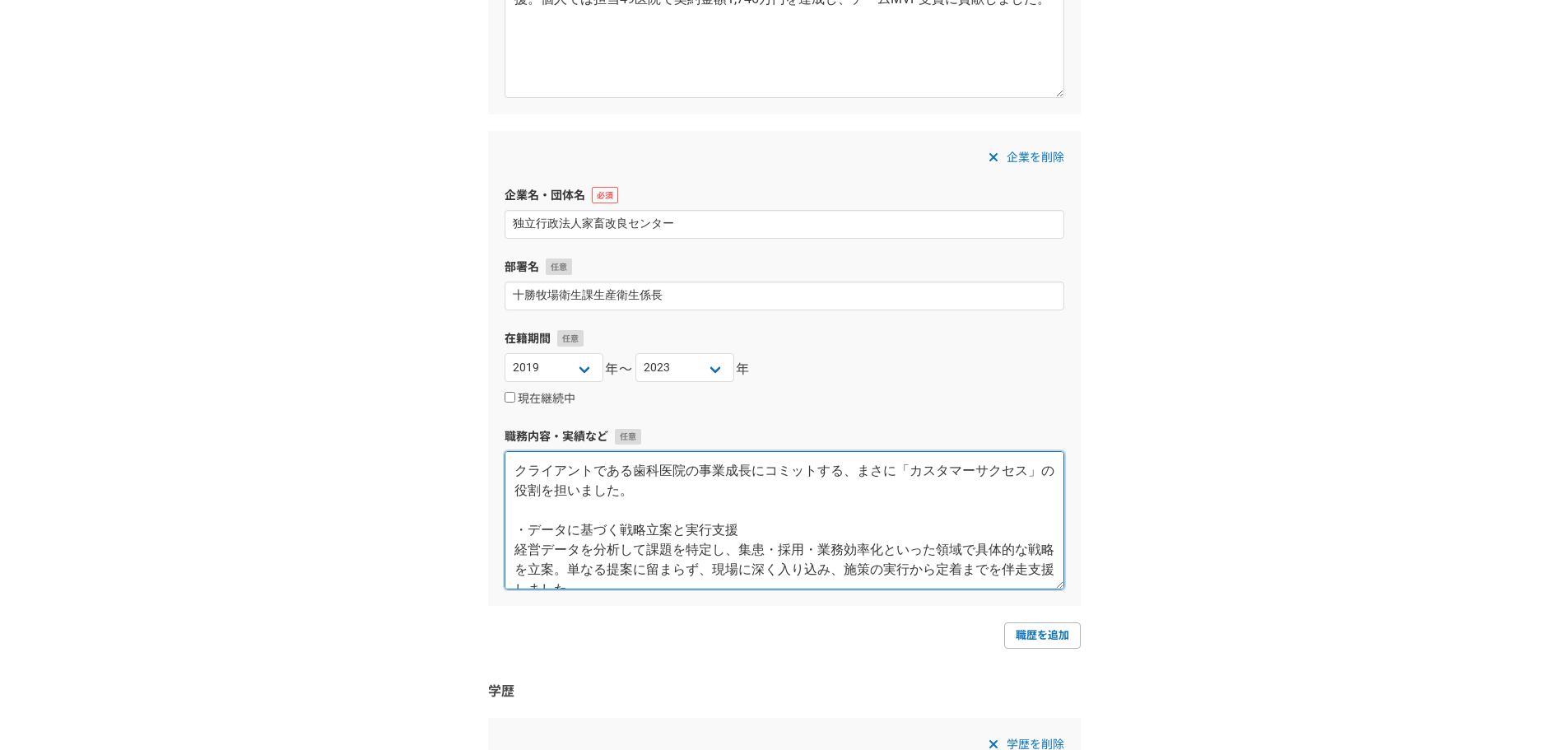
type textarea "クライアントである歯科医院の事業成長にコミットする、まさに「カスタマーサクセス」の役割を担いました。 ・データに基づく戦略立案と実行支援 経営データを分析して…"
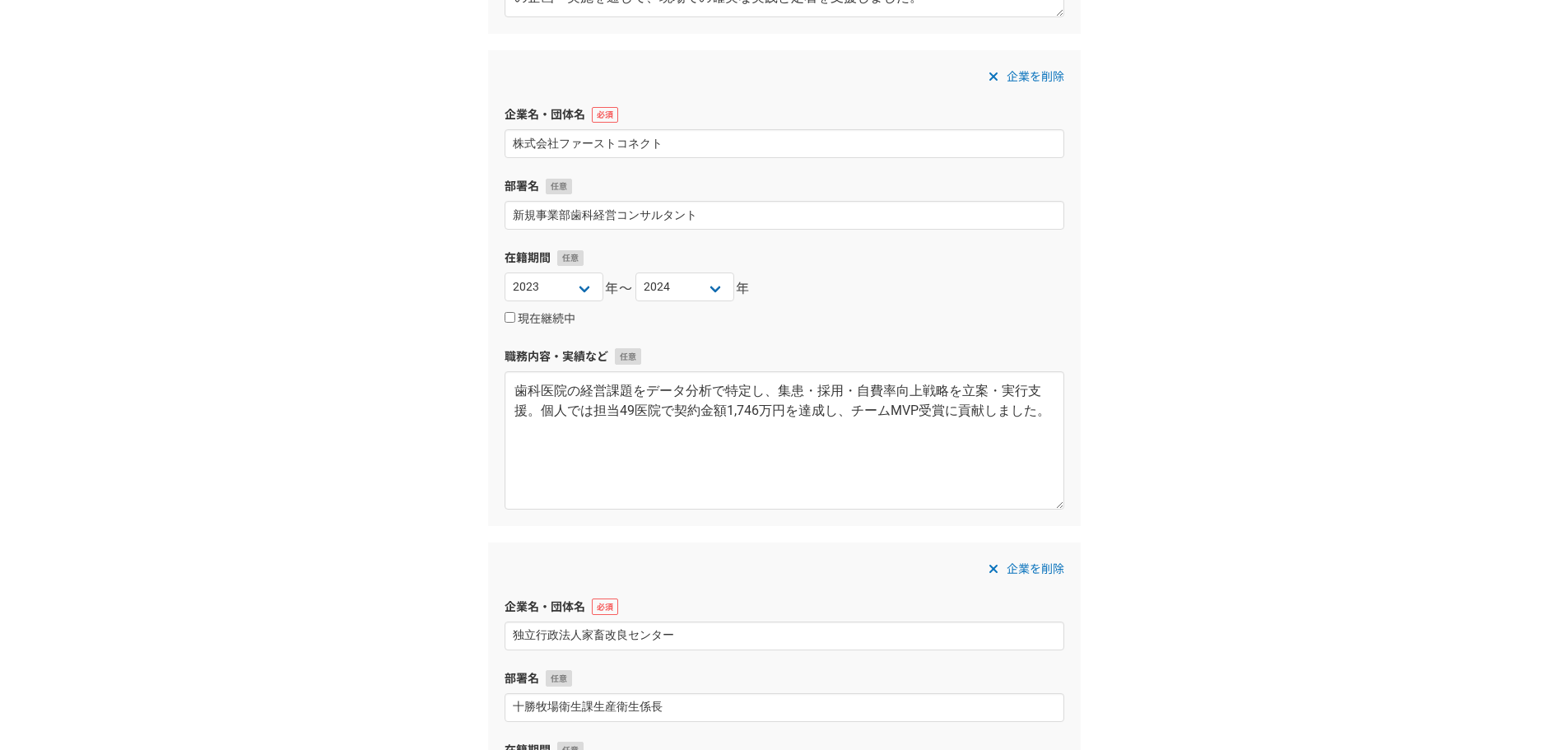
click at [442, 500] on div "職務経歴・学歴 職務経歴 企業名・団体名 株式会社Maroo 部署名 在籍期間 [DATE] [DATE] [DATE] [DATE] [DATE] [DAT…" at bounding box center [784, 300] width 1568 height 2609
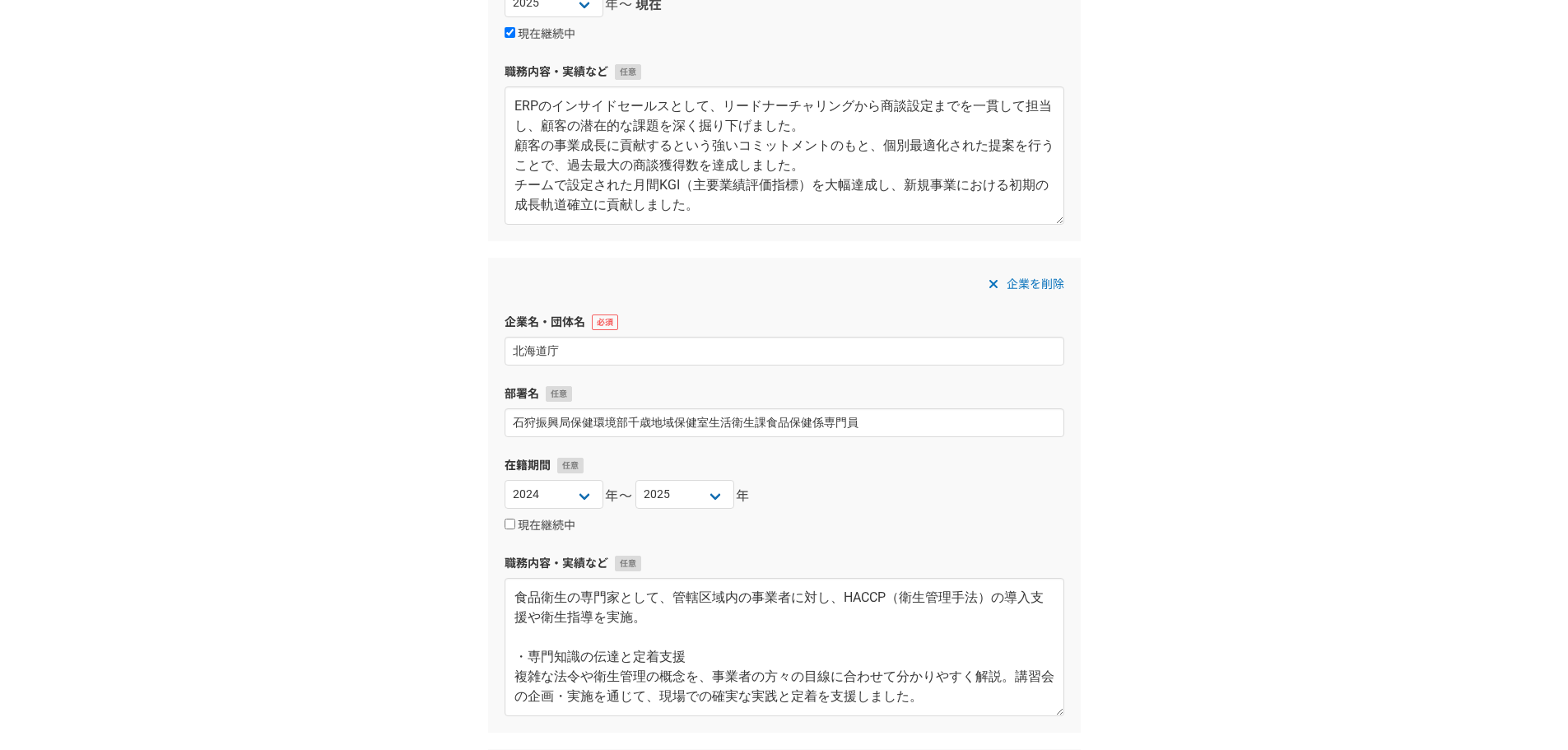
scroll to position [165, 0]
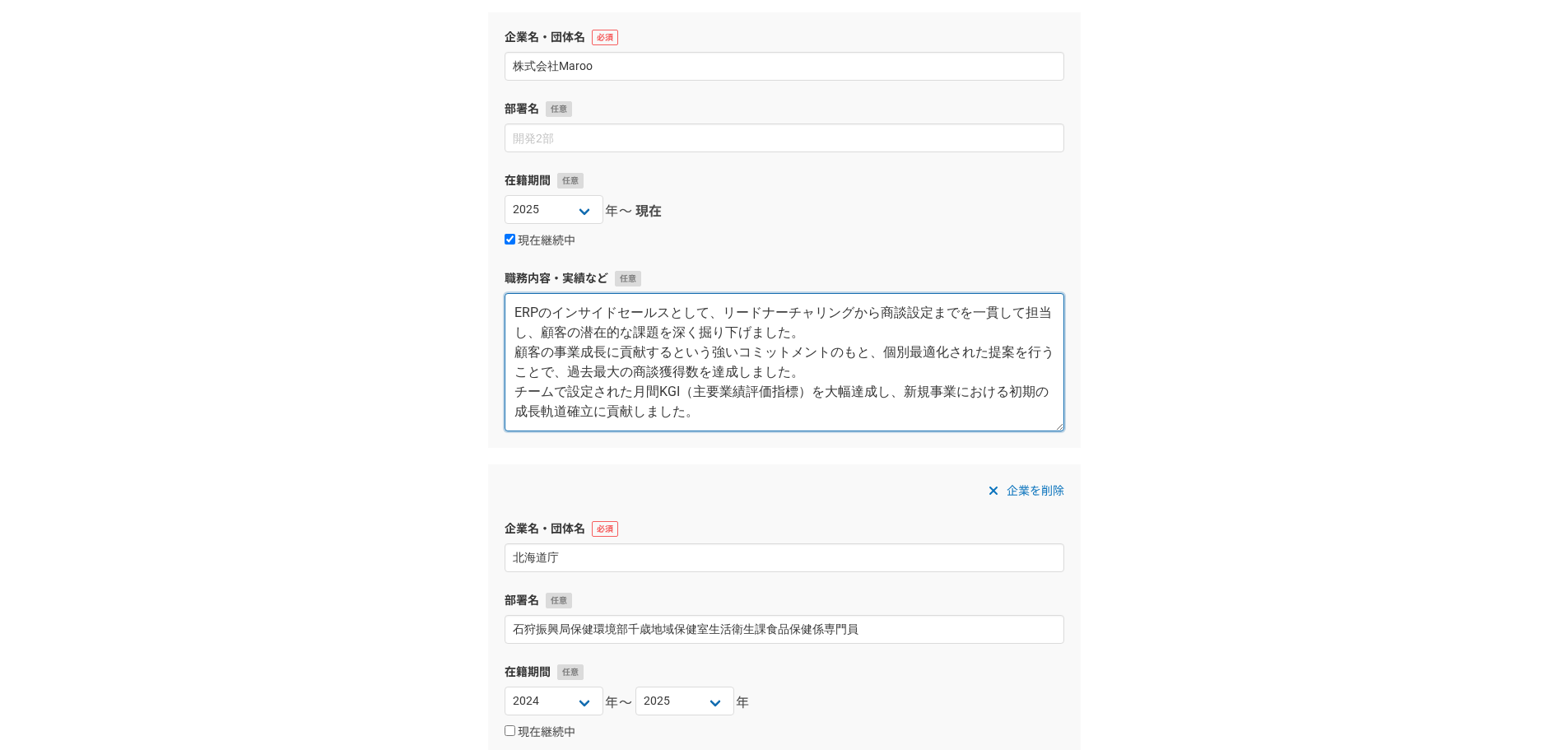
click at [616, 367] on textarea "ERPのインサイドセールスとして、リードナーチャリングから商談設定までを一貫して担当し、顧客の潜在的な課題を深く掘り下げました。 顧客の事業成長に貢献するとい…" at bounding box center [784, 362] width 559 height 138
paste textarea "SCSK社のERP（基幹システム）のインサイドセールスとして、AIを活用したデータ分析に基づき、顧客一人ひとりに最適化されたアプローチを立案・実行。 圧倒的な…"
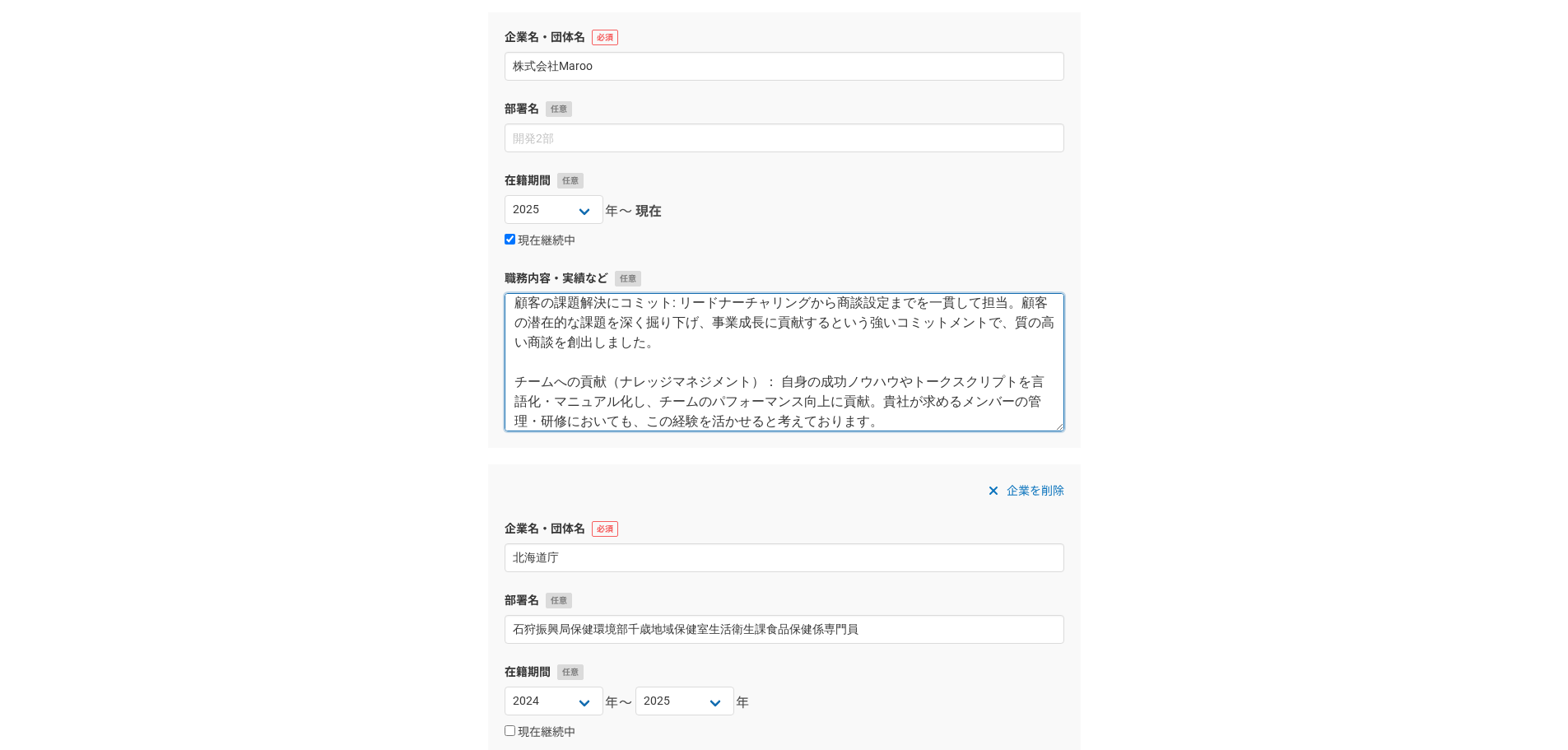
scroll to position [0, 0]
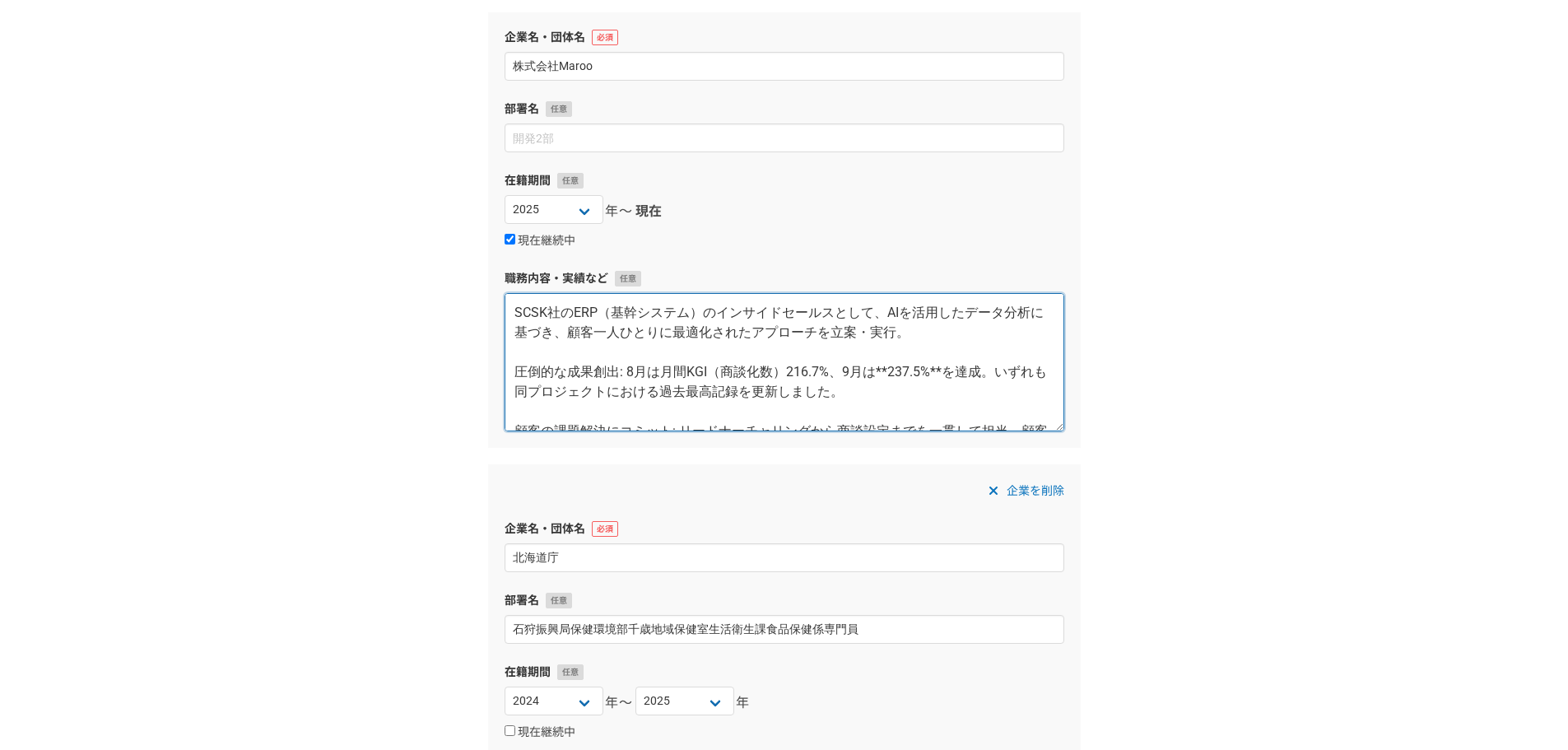
click at [881, 371] on textarea "SCSK社のERP（基幹システム）のインサイドセールスとして、AIを活用したデータ分析に基づき、顧客一人ひとりに最適化されたアプローチを立案・実行。 圧倒的な…" at bounding box center [784, 362] width 559 height 138
click at [627, 367] on textarea "SCSK社のERP（基幹システム）のインサイドセールスとして、AIを活用したデータ分析に基づき、顧客一人ひとりに最適化されたアプローチを立案・実行。 圧倒的な…" at bounding box center [784, 362] width 559 height 138
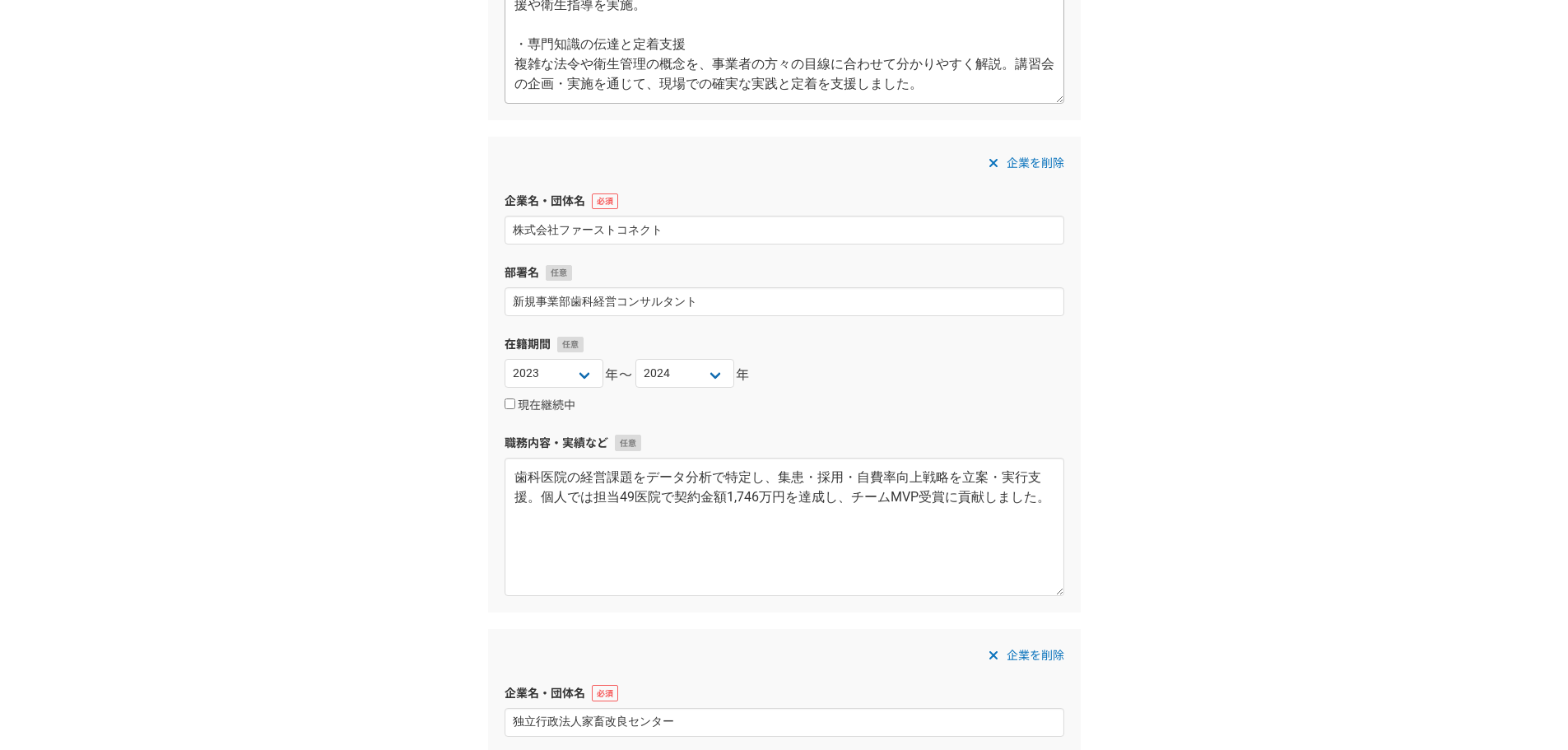
scroll to position [988, 0]
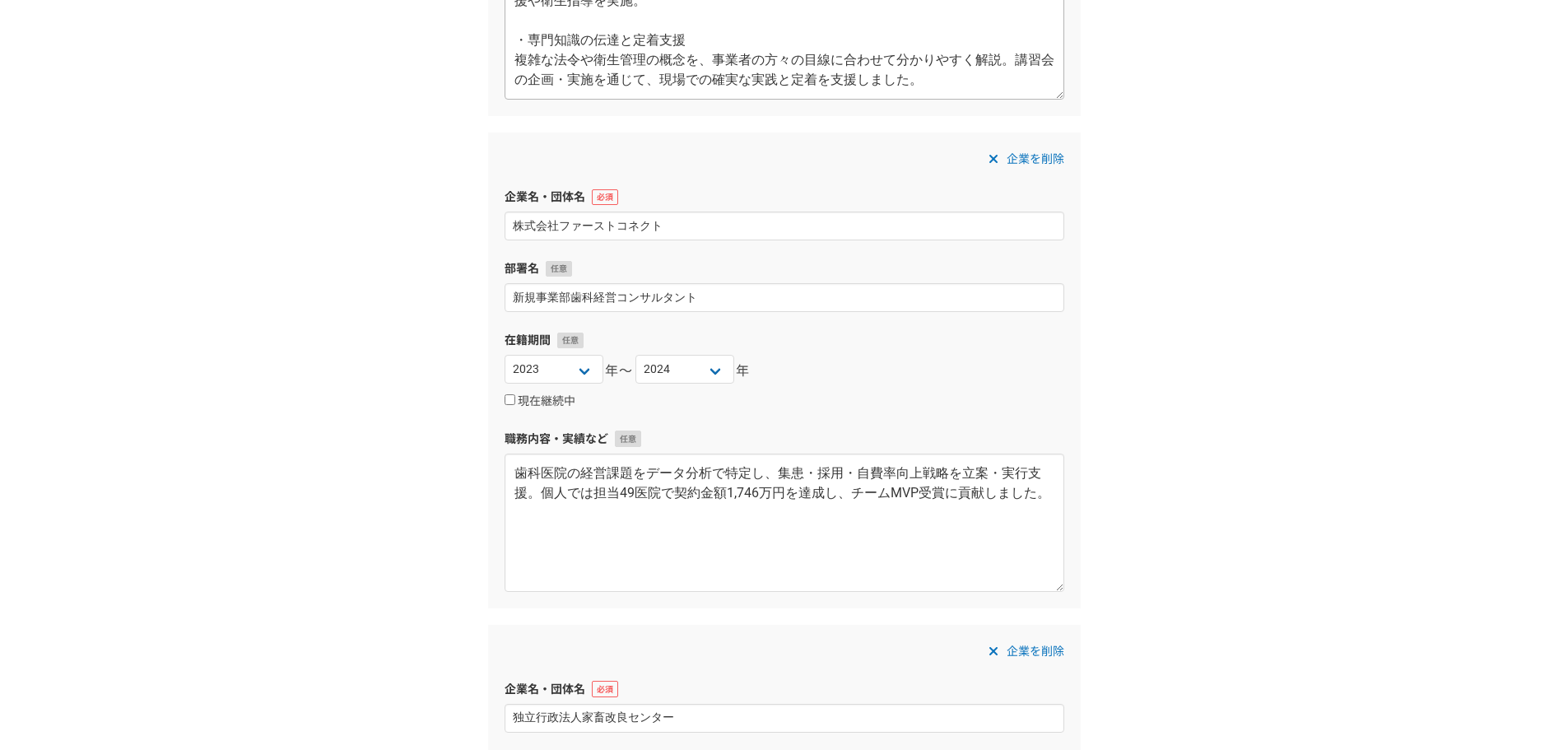
type textarea "SCSK社のERP（基幹システム）のインサイドセールスとして、AIを活用したデータ分析に基づき、顧客一人ひとりに最適化されたアプローチを立案・実行。 ・圧倒的…"
click at [711, 488] on textarea "歯科医院の経営課題をデータ分析で特定し、集患・採用・自費率向上戦略を立案・実行支援。個人では担当49医院で契約金額1,746万円を達成し、チームMVP受賞に貢…" at bounding box center [784, 522] width 559 height 138
click at [582, 483] on textarea "歯科医院の経営課題をデータ分析で特定し、集患・採用・自費率向上戦略を立案・実行支援。個人では担当49医院で契約金額1,746万円を達成し、チームMVP受賞に貢…" at bounding box center [784, 522] width 559 height 138
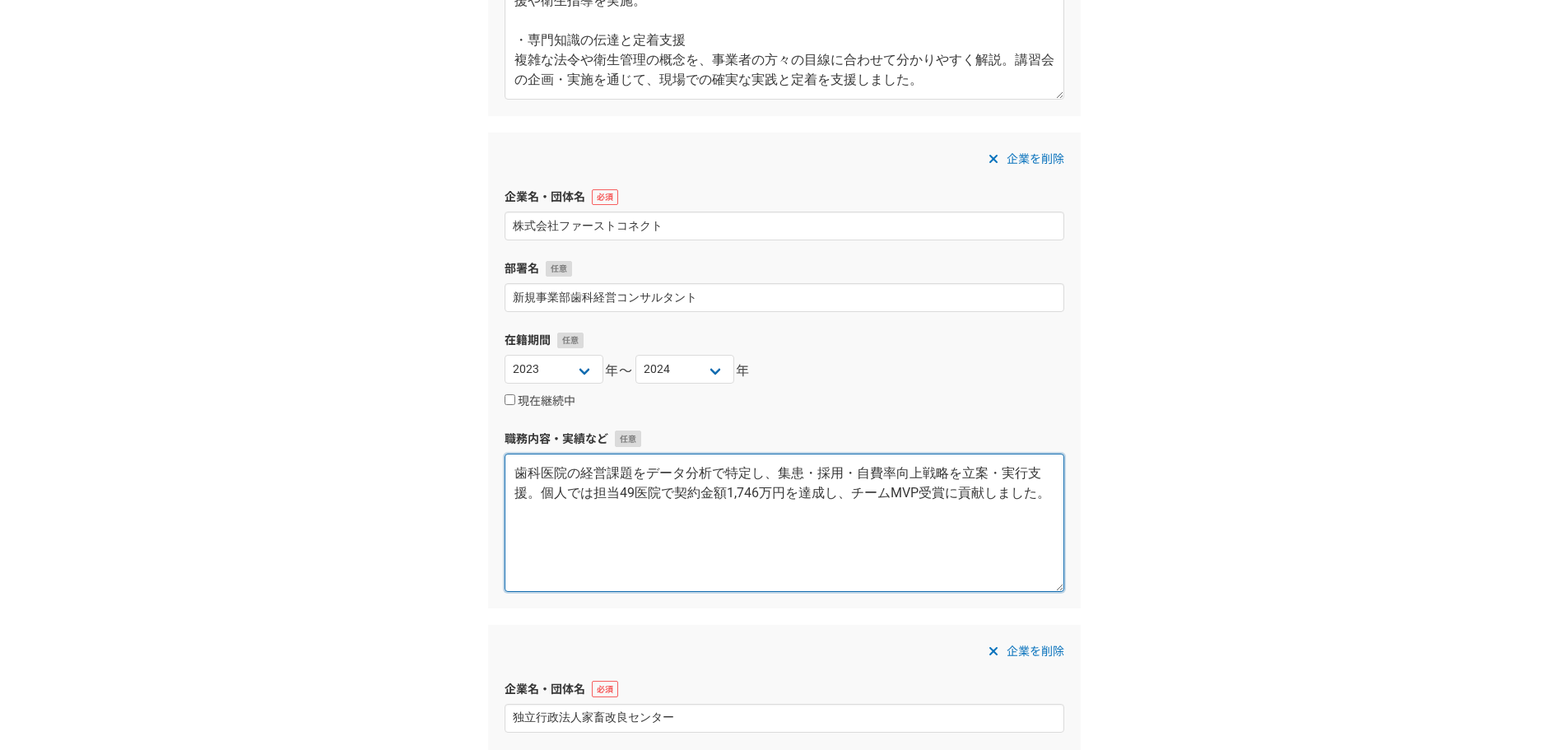
paste textarea "クライアントである歯科医院の事業成長にコミットする、まさに「カスタマーサクセス」の役割を担いました。 データに基づく戦略立案と実行支援: 経営データを分析して…"
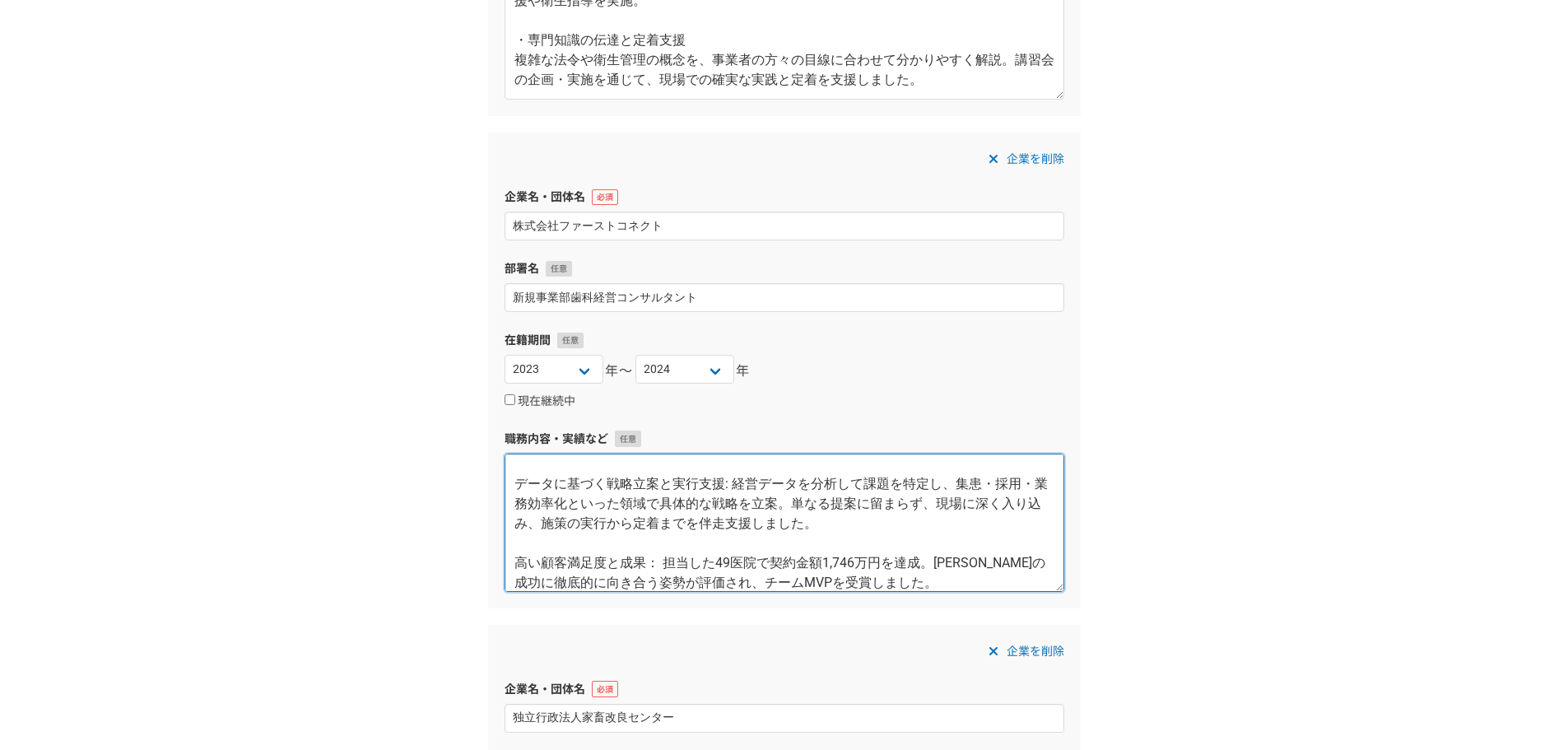
scroll to position [0, 0]
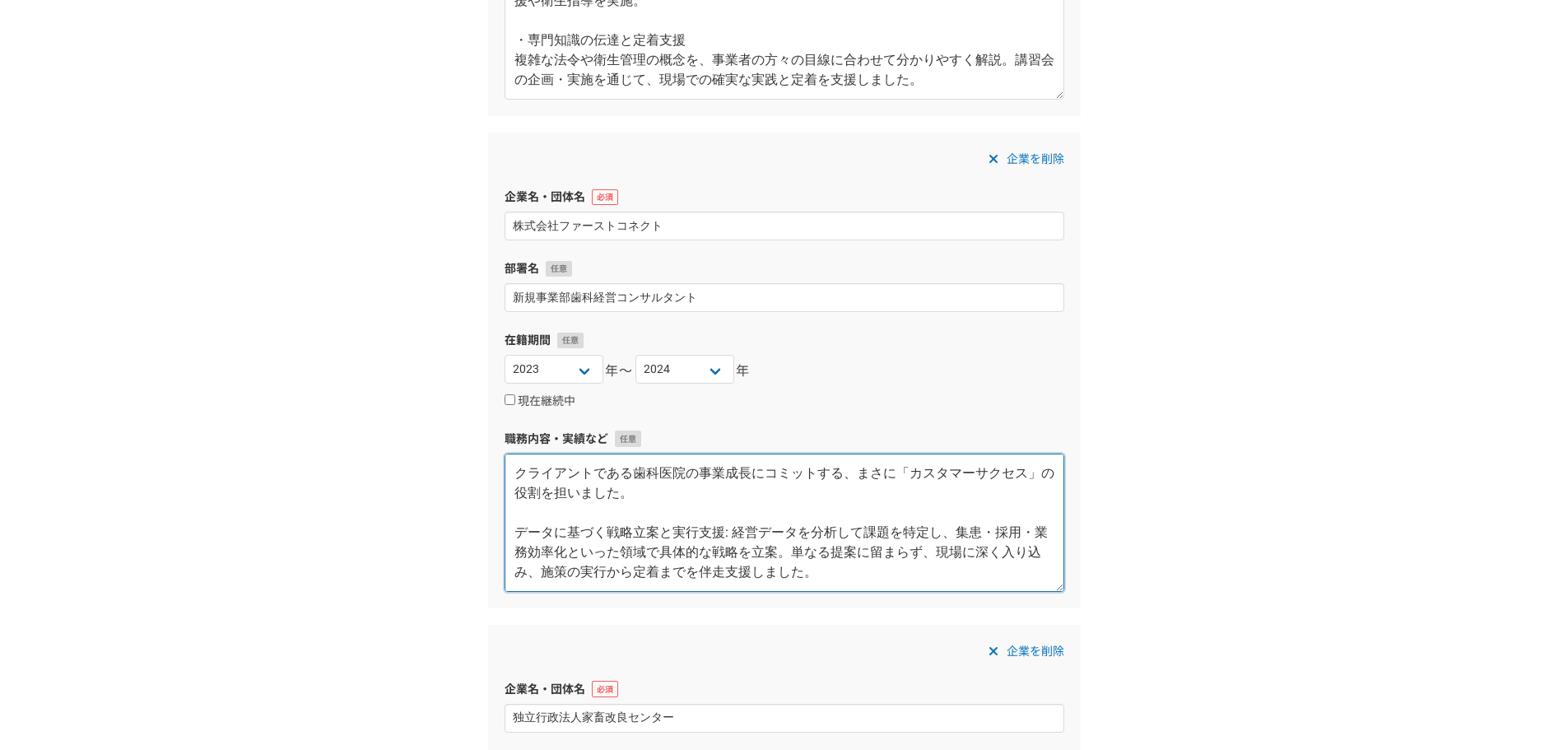
click at [853, 477] on textarea "クライアントである歯科医院の事業成長にコミットする、まさに「カスタマーサクセス」の役割を担いました。 データに基づく戦略立案と実行支援: 経営データを分析して…" at bounding box center [784, 522] width 559 height 138
click at [724, 535] on textarea "クライアントである歯科医院の事業成長にコミットする、「カスタマーサクセス」の役割を担いました。 データに基づく戦略立案と実行支援: 経営データを分析して課題を…" at bounding box center [784, 522] width 559 height 138
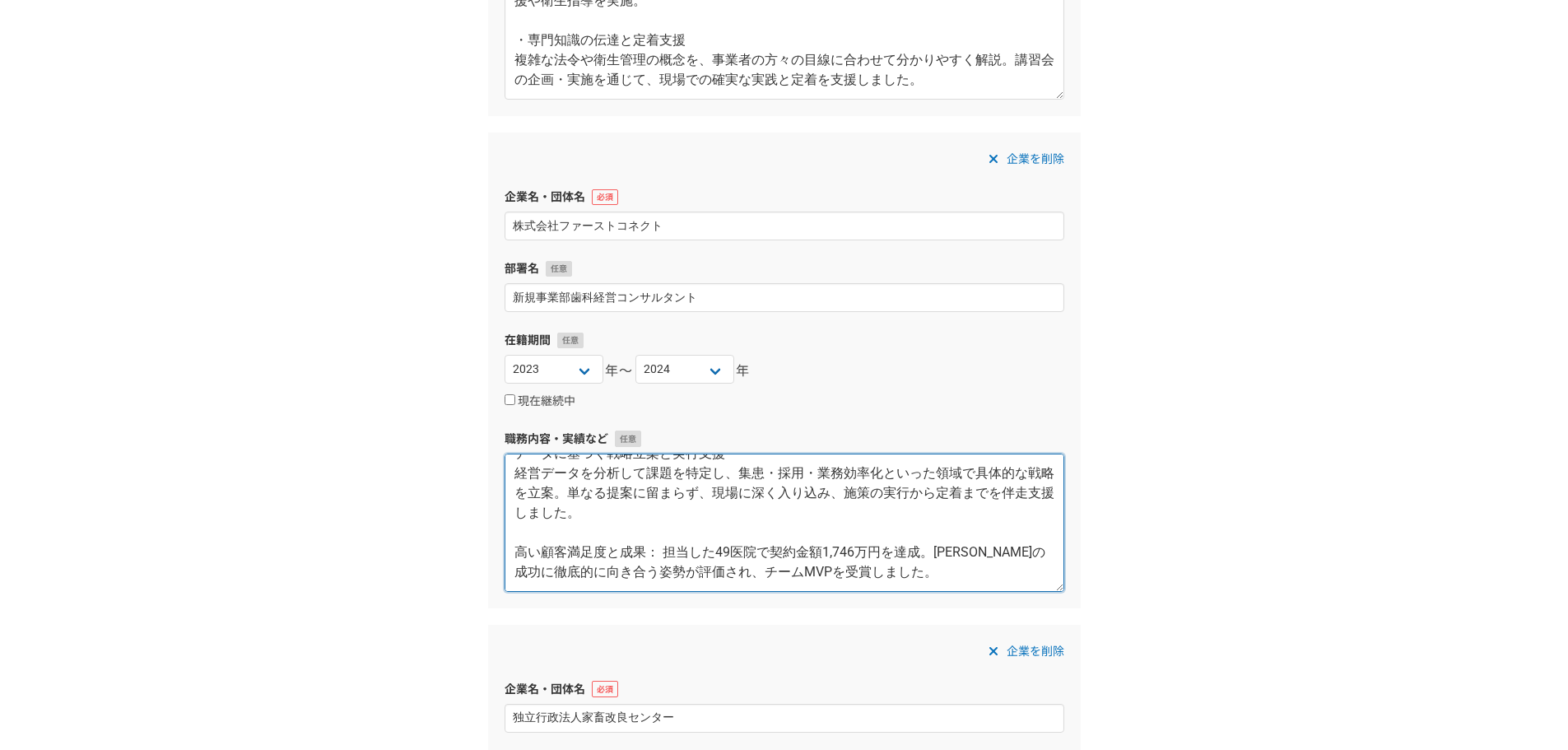
scroll to position [1071, 0]
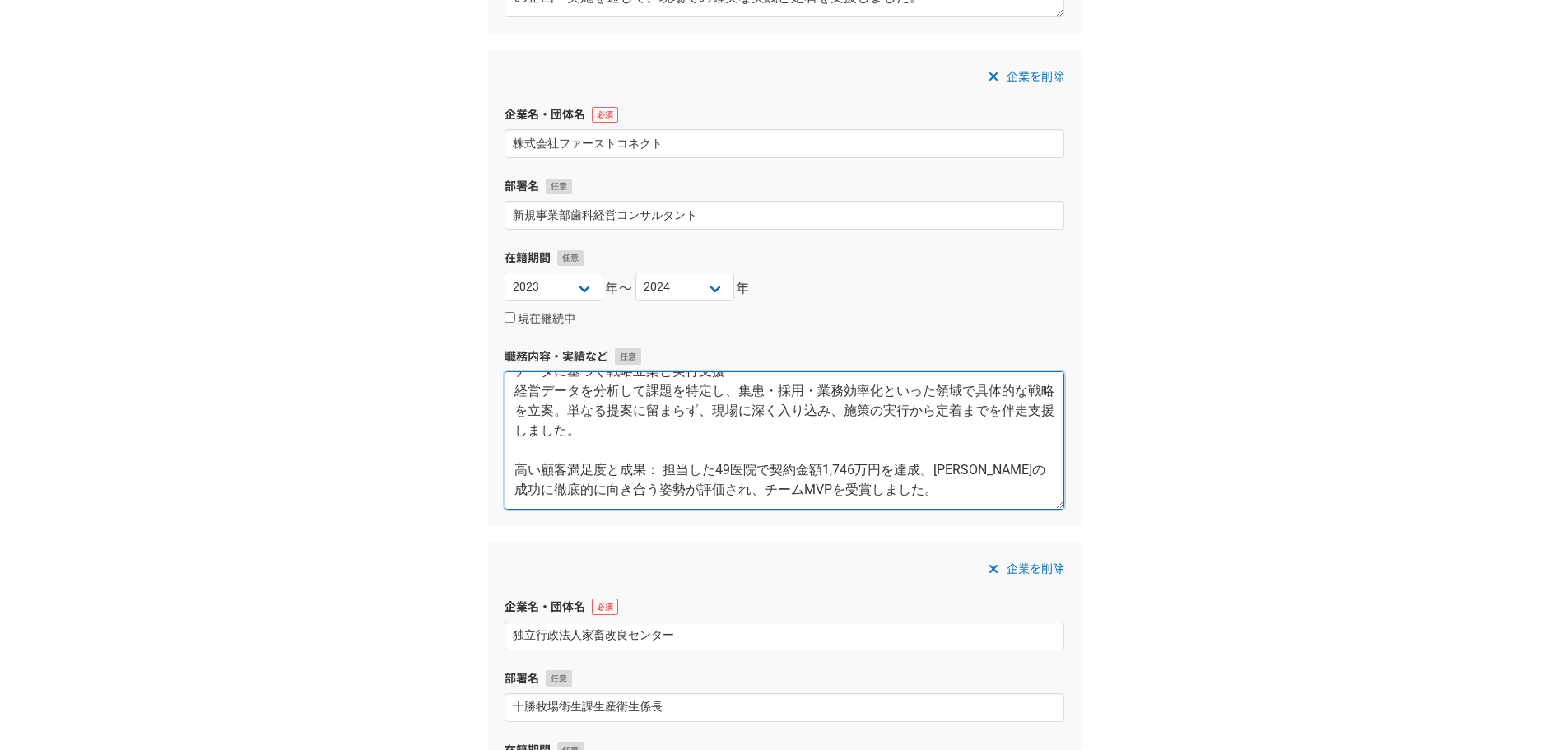
click at [662, 465] on textarea "クライアントである歯科医院の事業成長にコミットする、「カスタマーサクセス」の役割を担いました。 データに基づく戦略立案と実行支援 経営データを分析して課題を特…" at bounding box center [784, 440] width 559 height 138
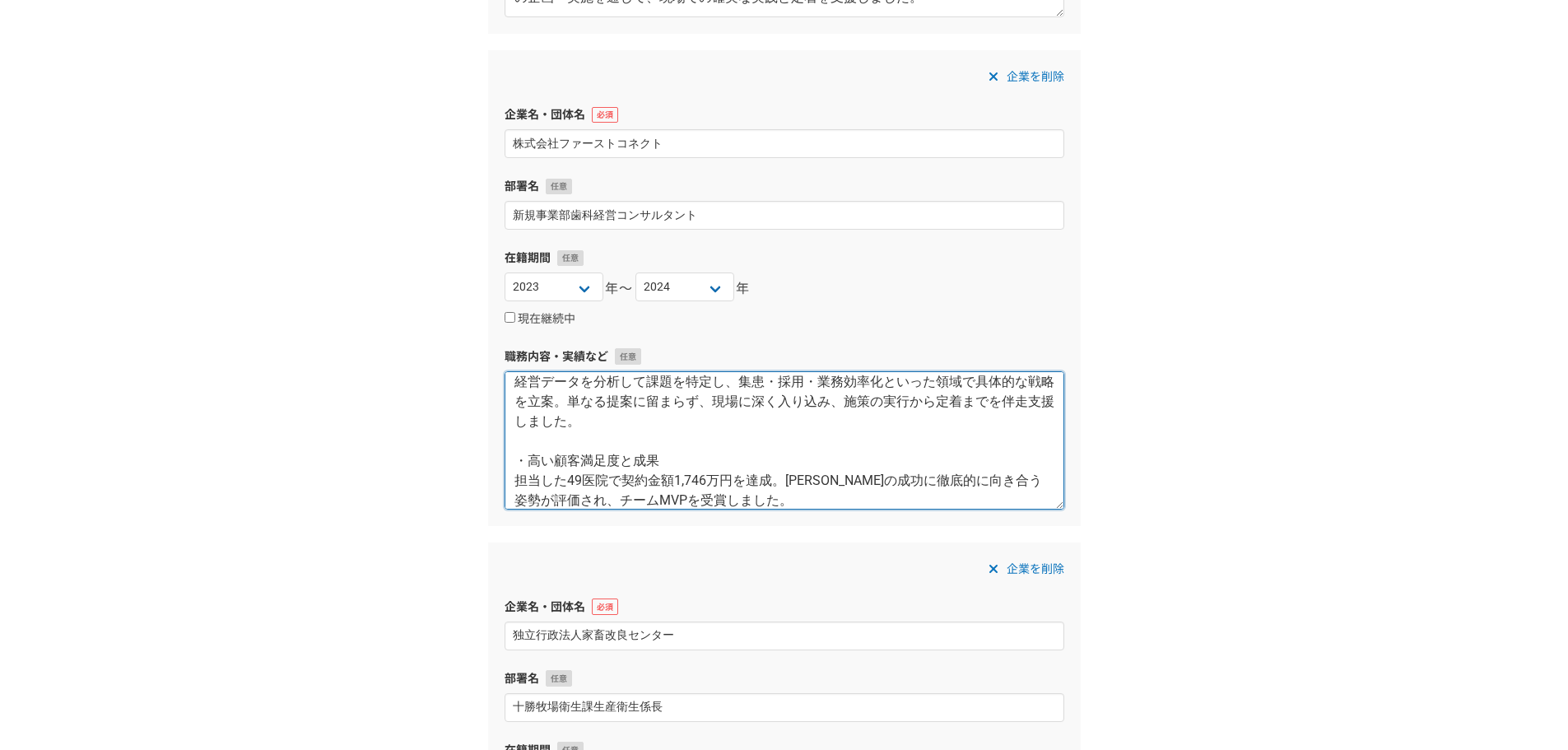
scroll to position [99, 0]
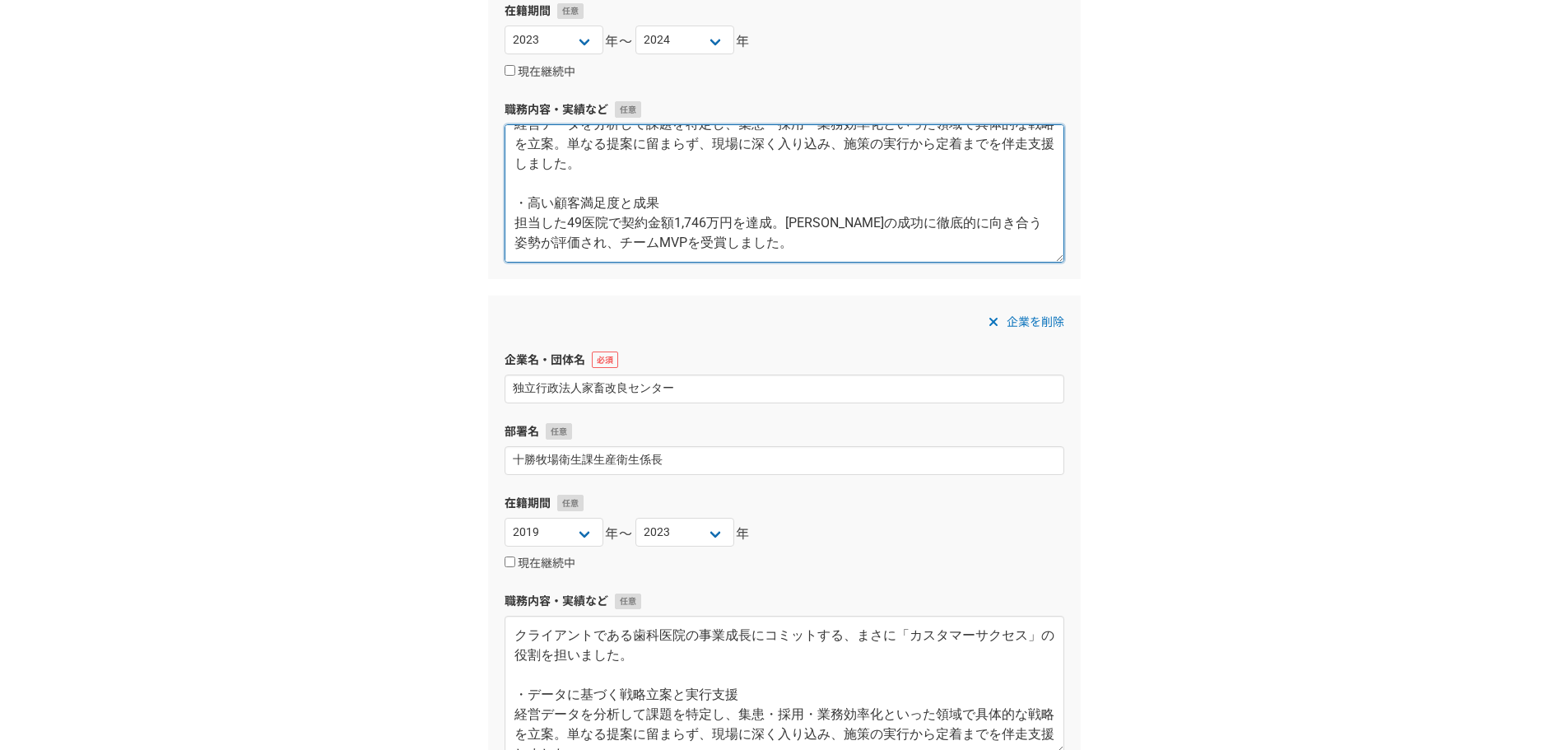
type textarea "クライアントである歯科医院の事業成長にコミットする、「カスタマーサクセス」の役割を担いました。 ・データに基づく戦略立案と実行支援 経営データを分析して課題を…"
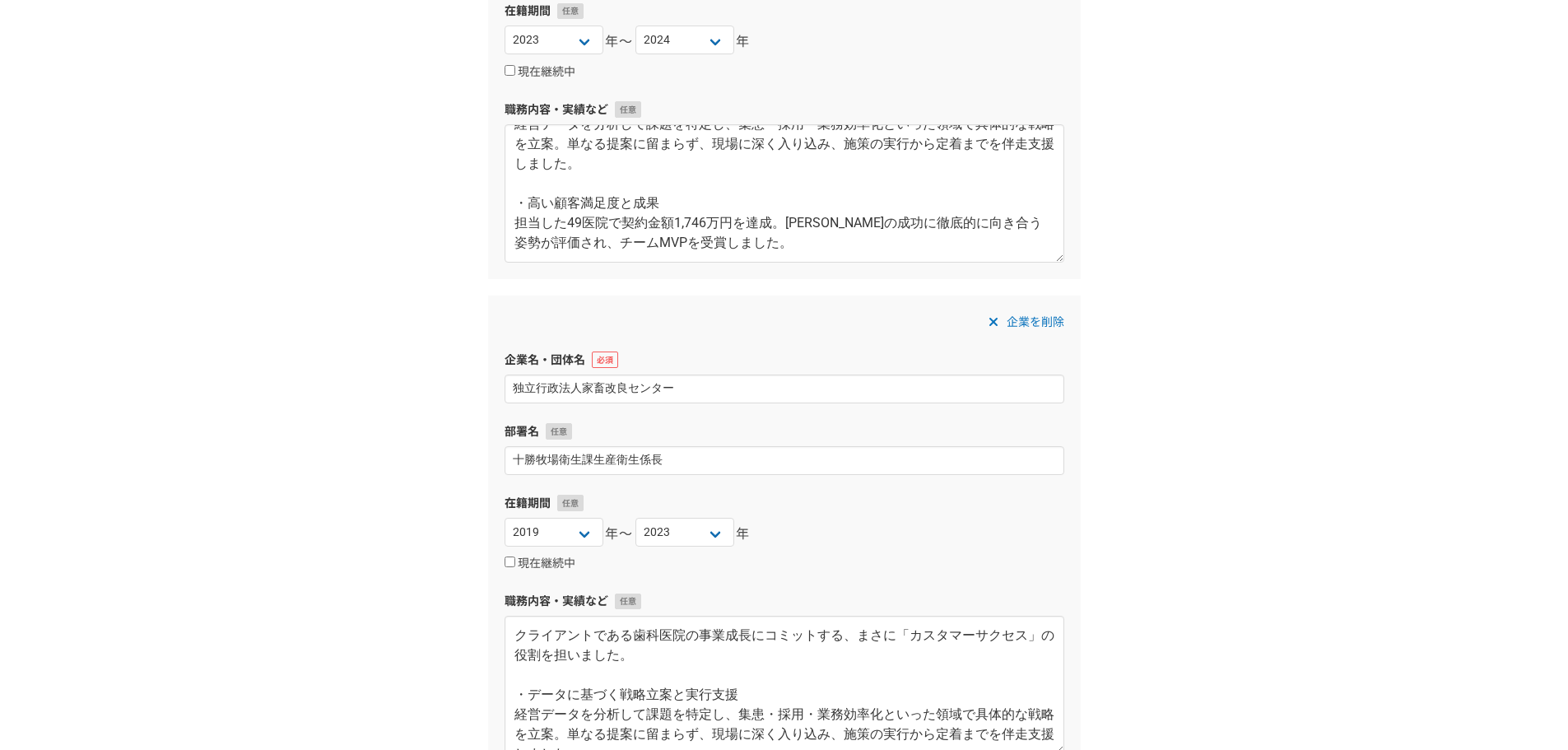
click at [430, 573] on div "職務経歴・学歴 職務経歴 企業名・団体名 株式会社Maroo 部署名 在籍期間 [DATE] [DATE] [DATE] [DATE] [DATE] [DAT…" at bounding box center [784, 53] width 1568 height 2609
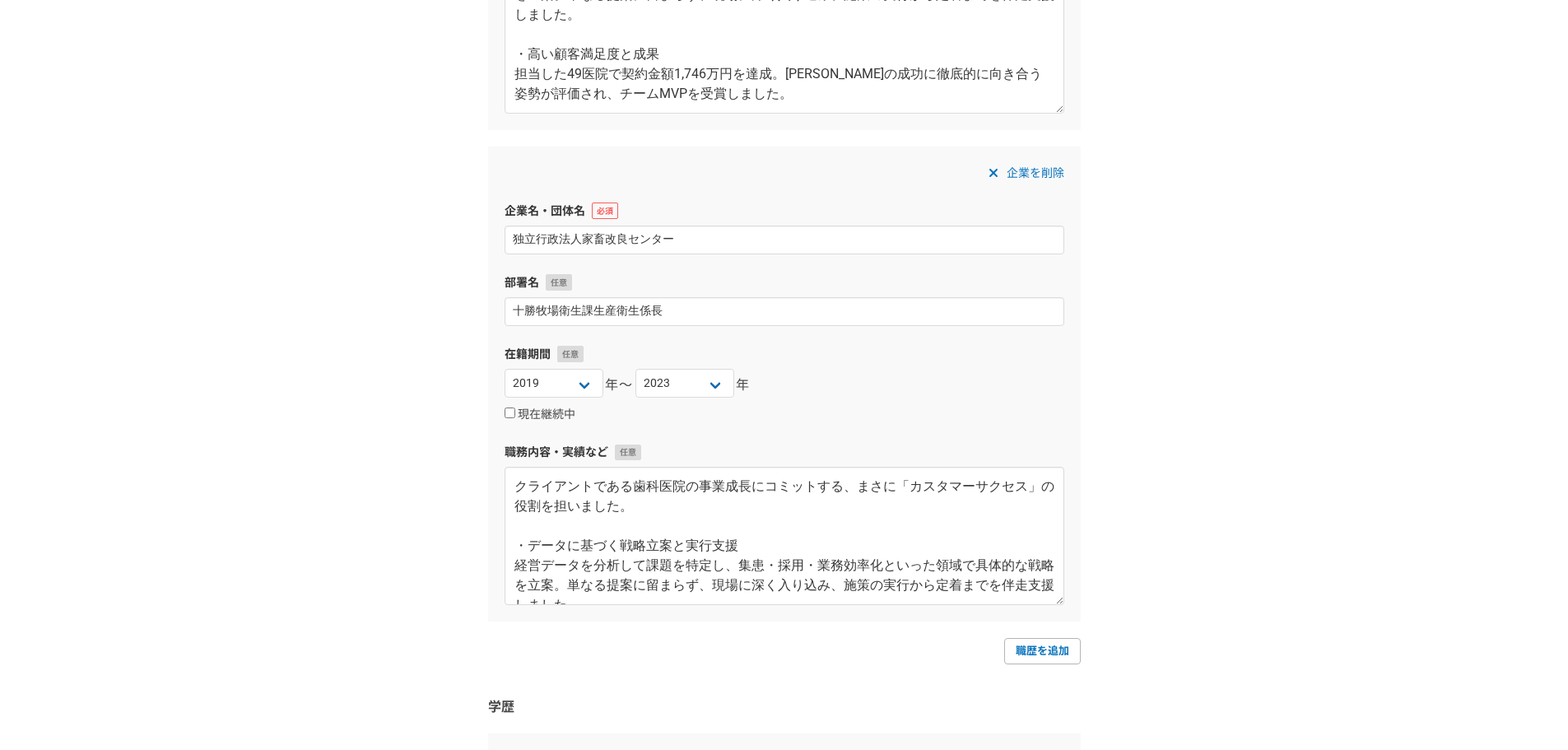
scroll to position [1482, 0]
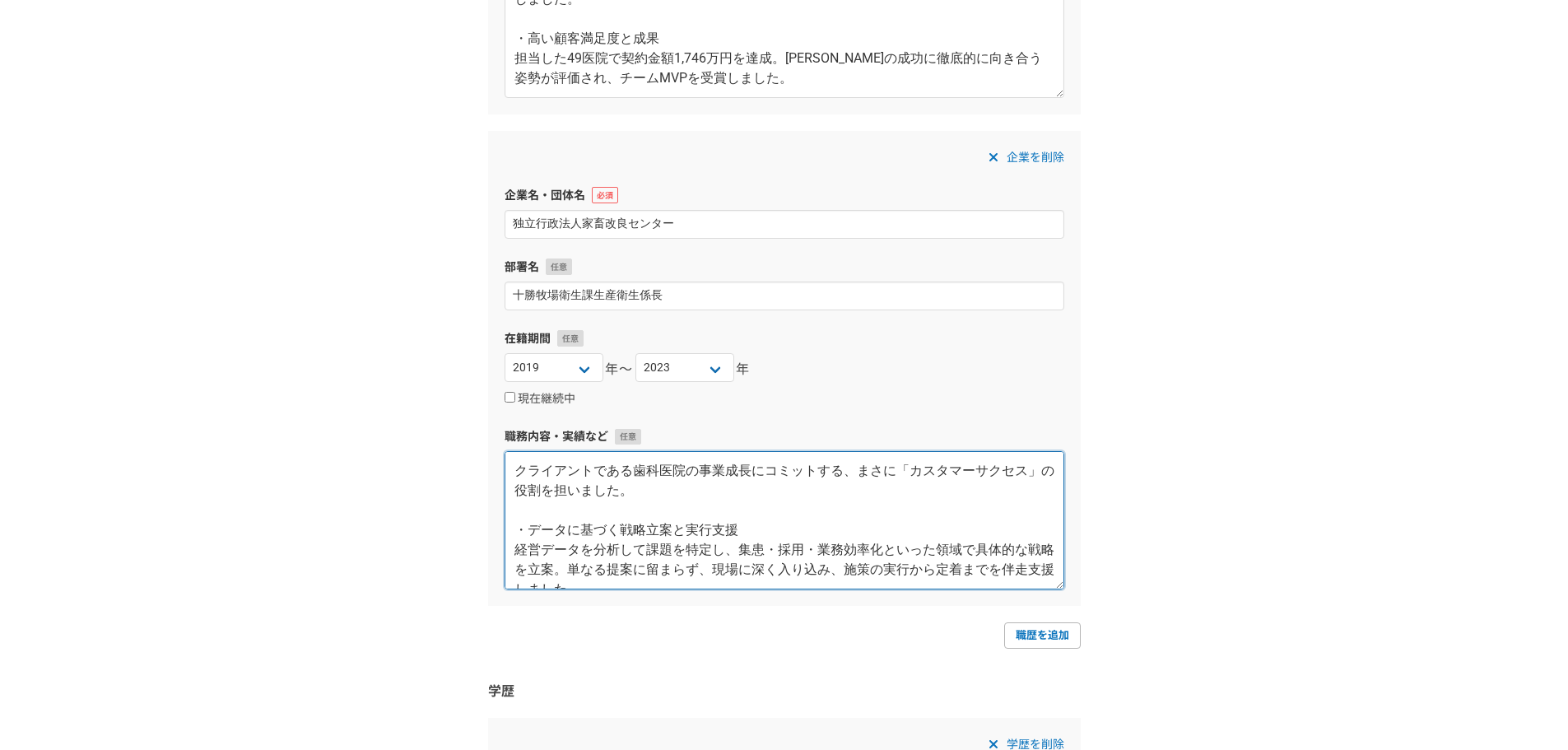
click at [581, 489] on textarea "クライアントである歯科医院の事業成長にコミットする、まさに「カスタマーサクセス」の役割を担いました。 ・データに基づく戦略立案と実行支援 経営データを分析して…" at bounding box center [784, 519] width 559 height 138
paste textarea "獣医師として家畜の健康管理に従事する傍ら、係長としてデータ分析に基づく生産性向上プロジェクトを推進。 データ分析による課題解決: 膨大な診療・生産データを分析…"
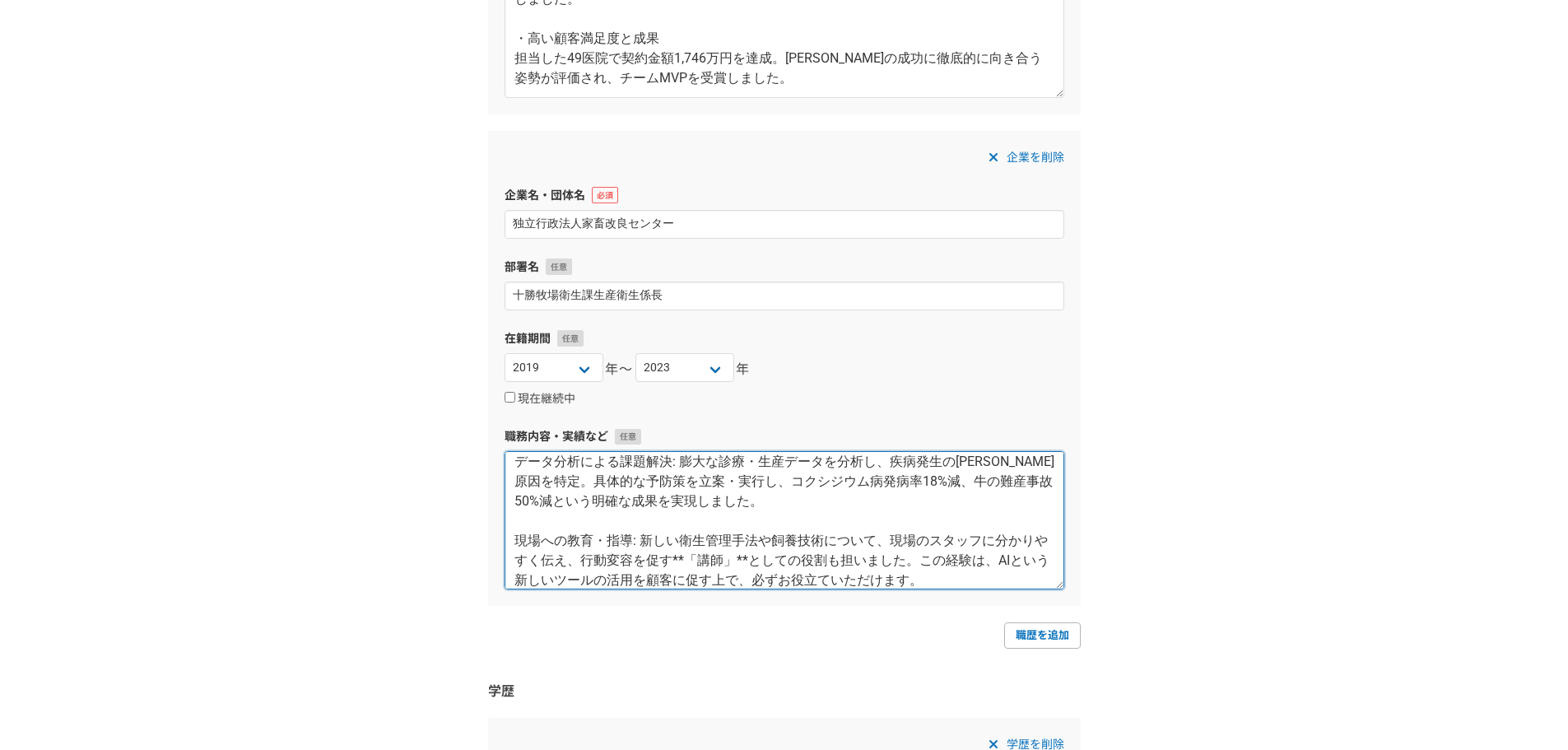
scroll to position [0, 0]
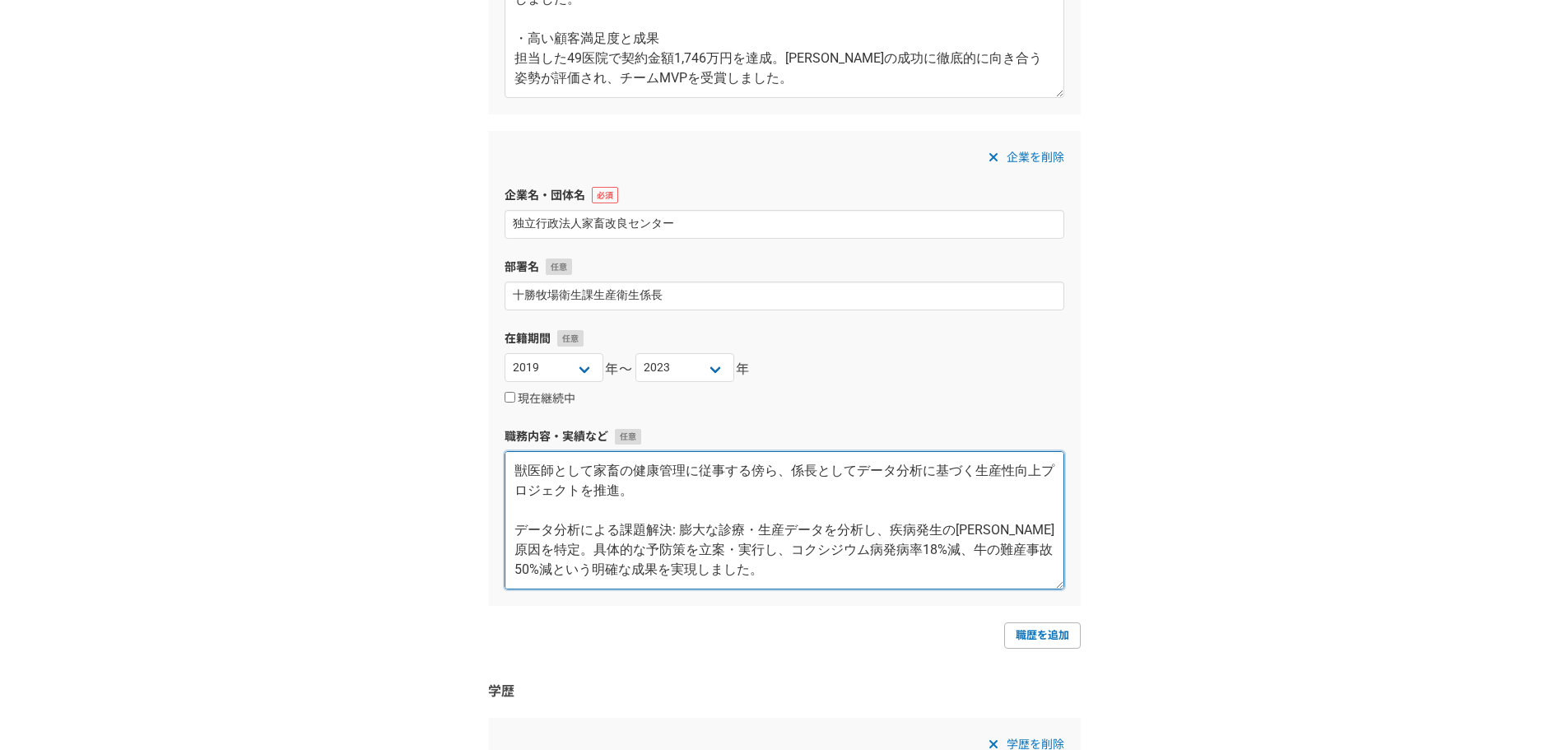
click at [516, 532] on textarea "獣医師として家畜の健康管理に従事する傍ら、係長としてデータ分析に基づく生産性向上プロジェクトを推進。 データ分析による課題解決: 膨大な診療・生産データを分析…" at bounding box center [784, 519] width 559 height 138
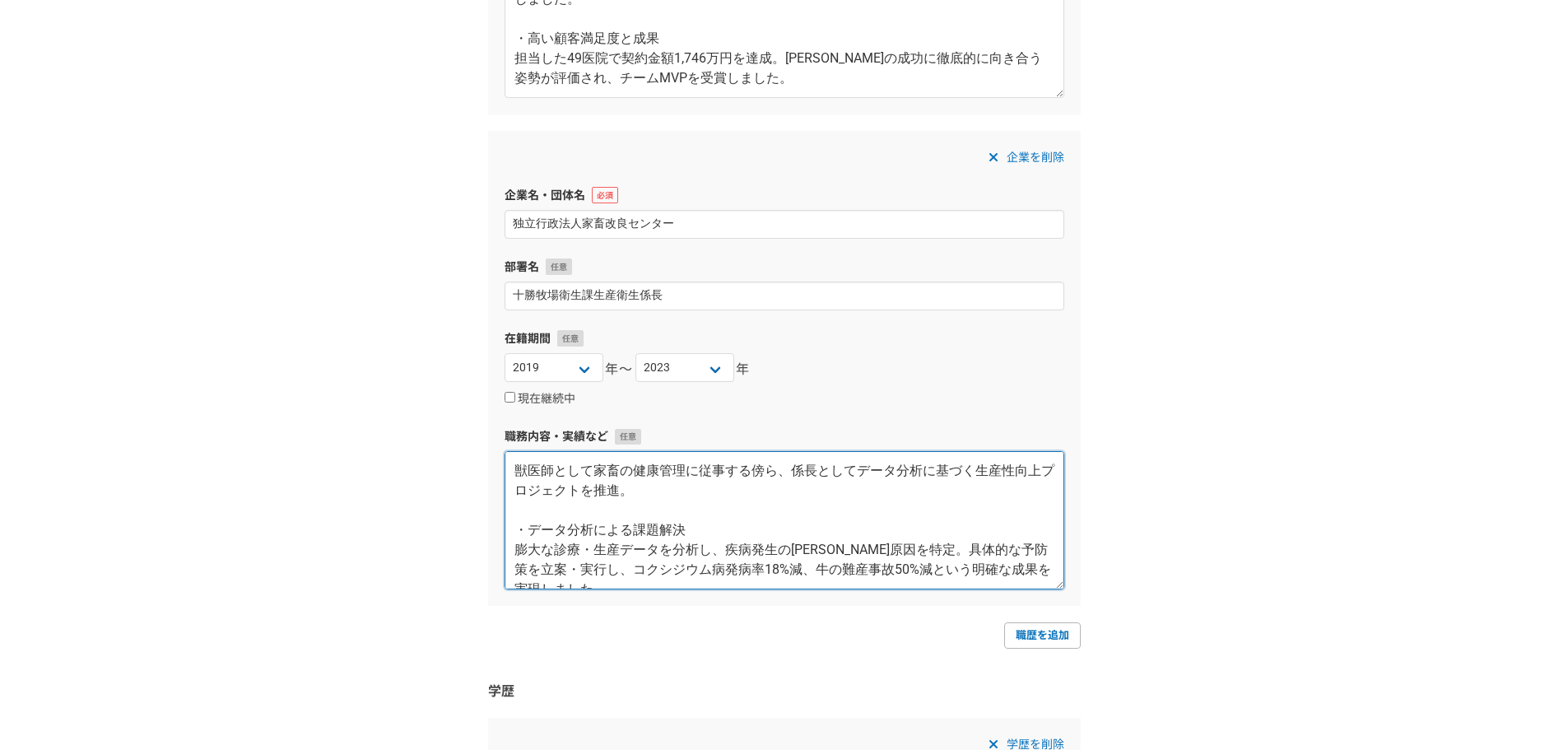
type textarea "獣医師として家畜の健康管理に従事する傍ら、係長としてデータ分析に基づく生産性向上プロジェクトを推進。 ・データ分析による課題解決 膨大な診療・生産データを分析…"
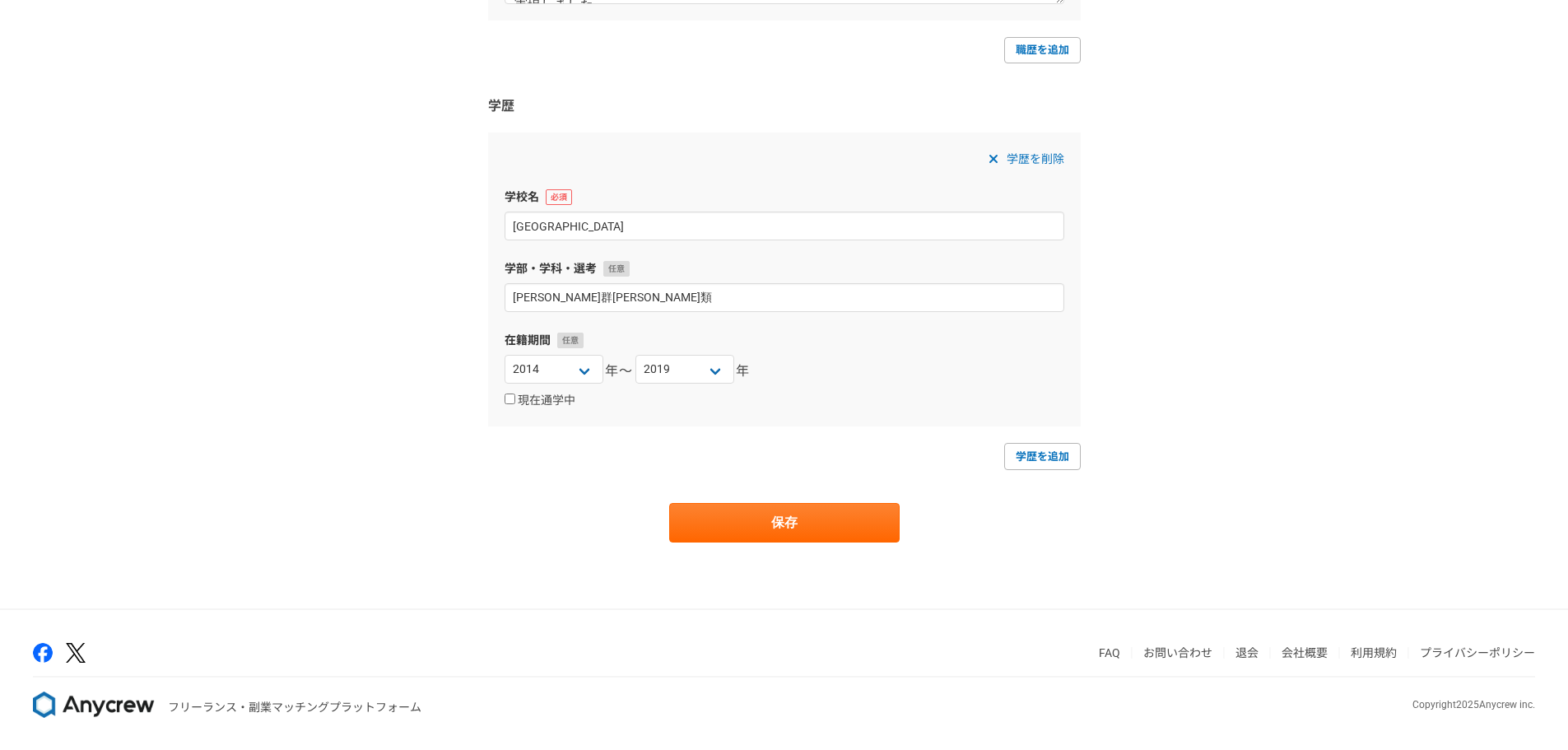
scroll to position [2069, 0]
click at [739, 522] on button "保存" at bounding box center [784, 521] width 231 height 39
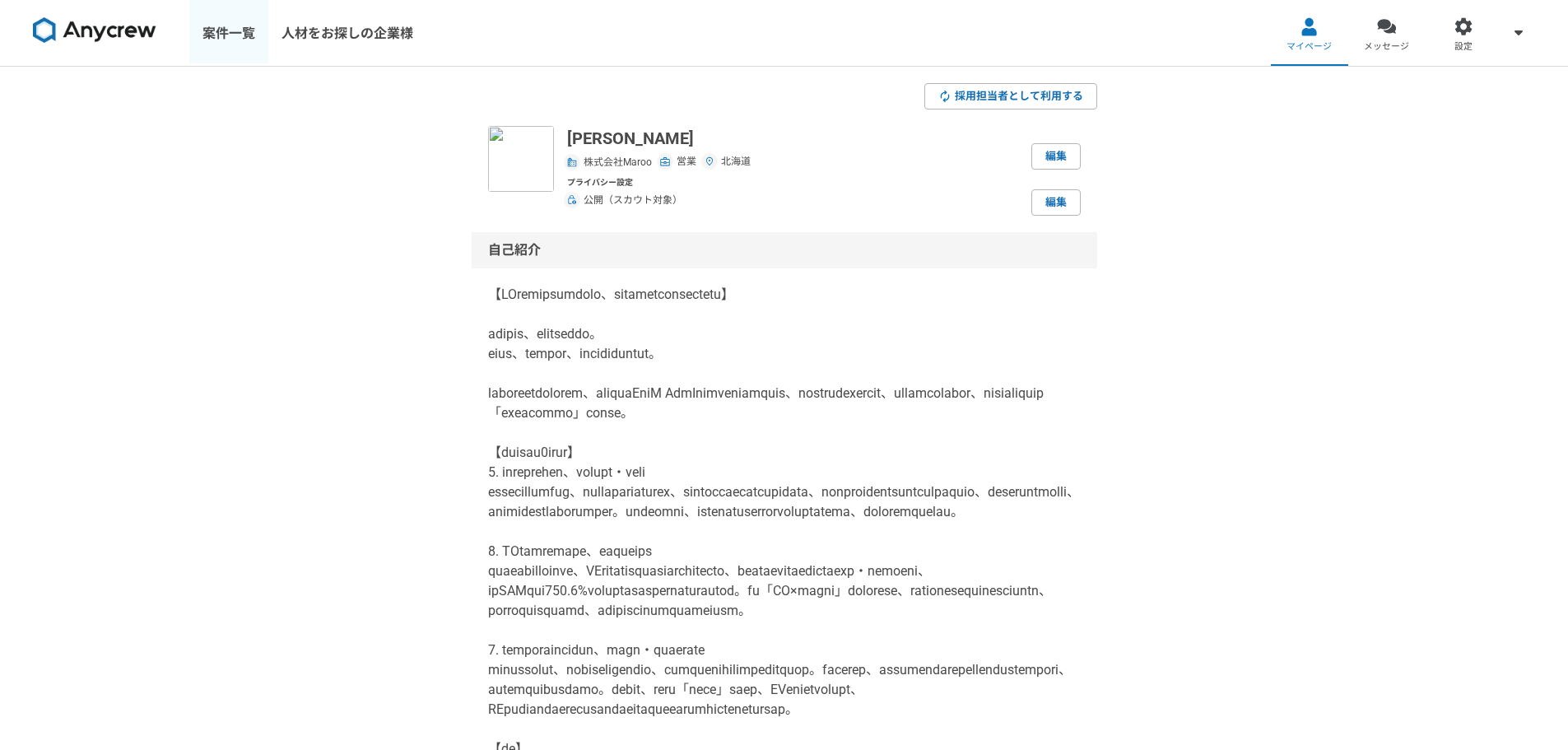
click at [245, 31] on link "案件一覧" at bounding box center [229, 33] width 79 height 66
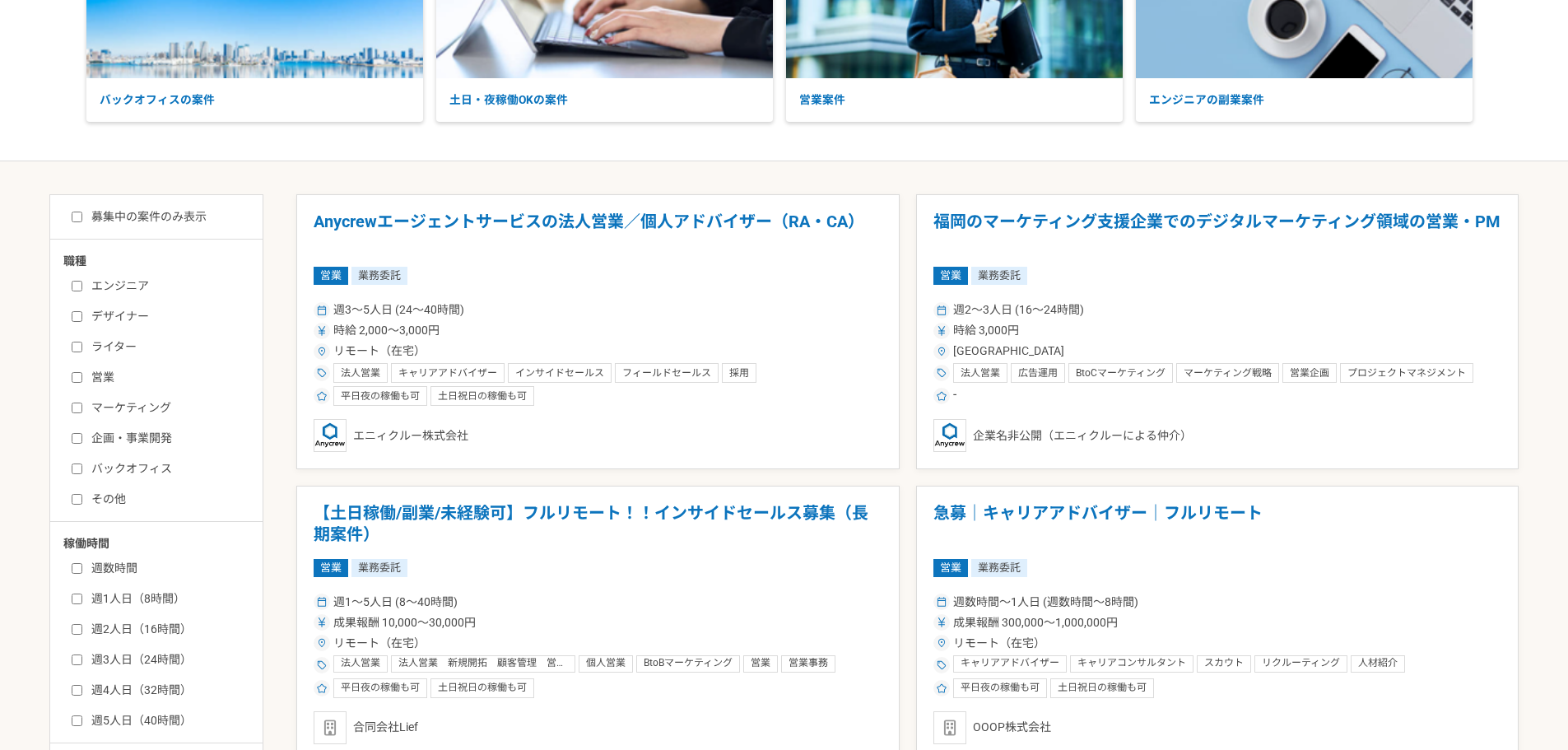
scroll to position [247, 0]
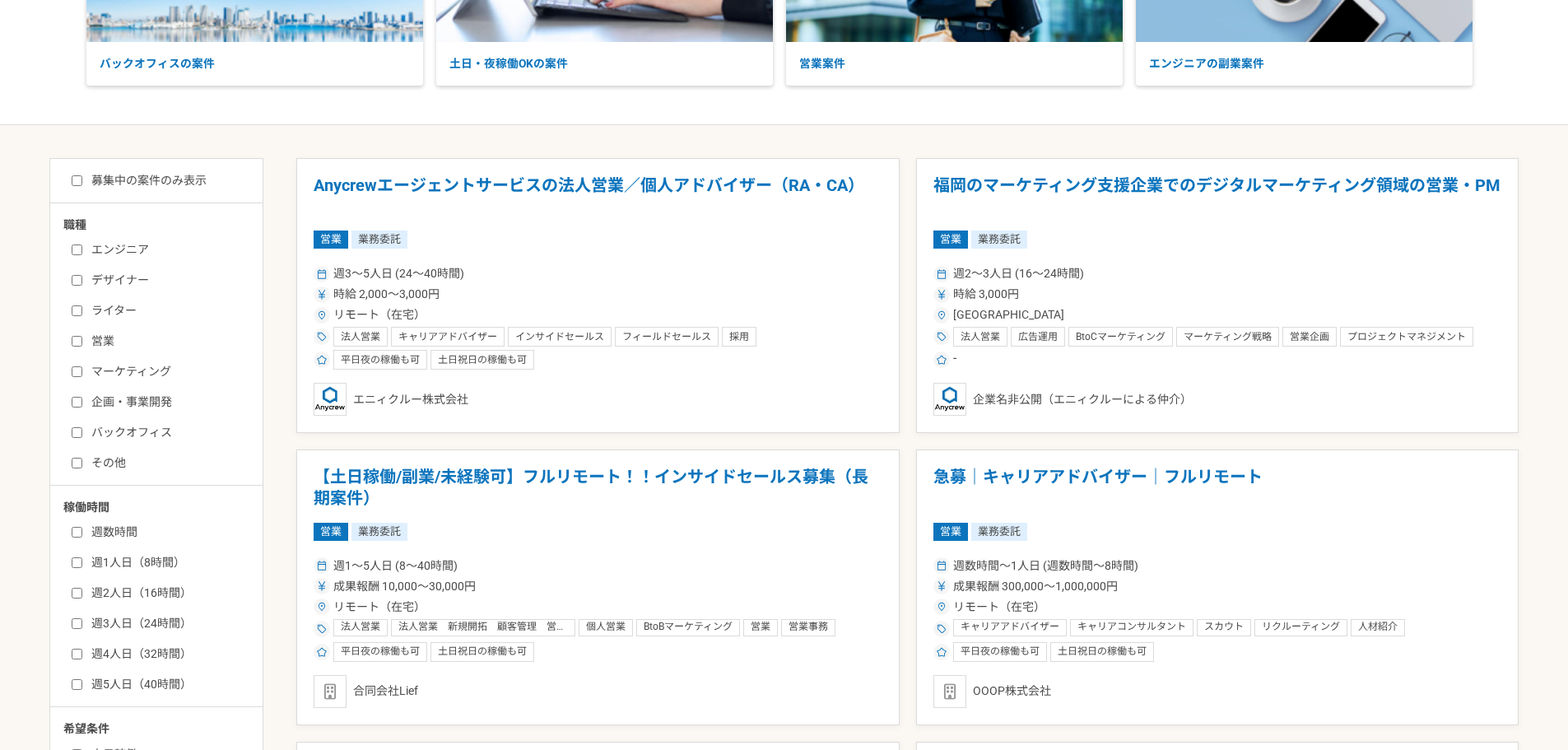
click at [84, 339] on label "営業" at bounding box center [166, 340] width 190 height 17
click at [82, 339] on input "営業" at bounding box center [77, 341] width 11 height 11
checkbox input "true"
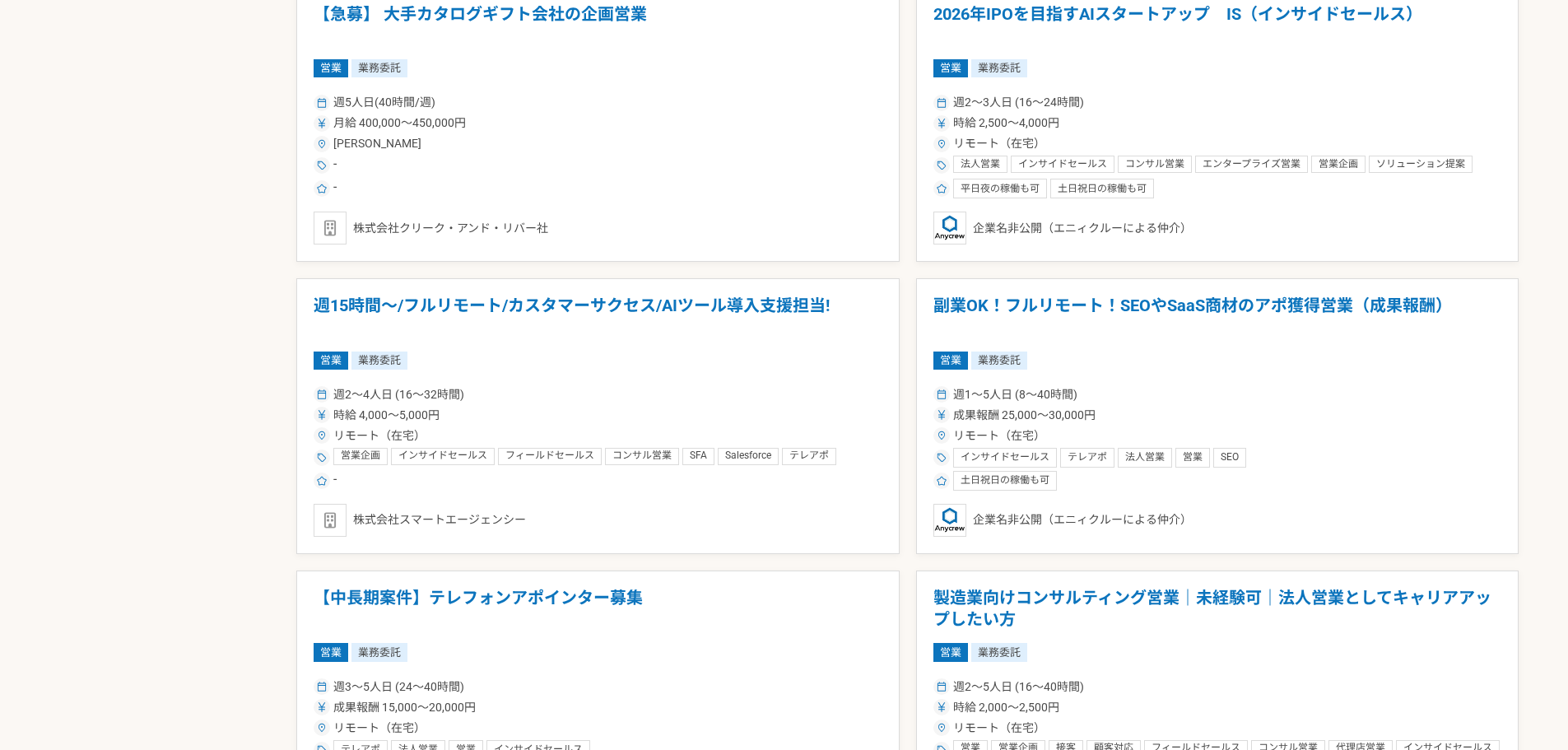
scroll to position [1894, 0]
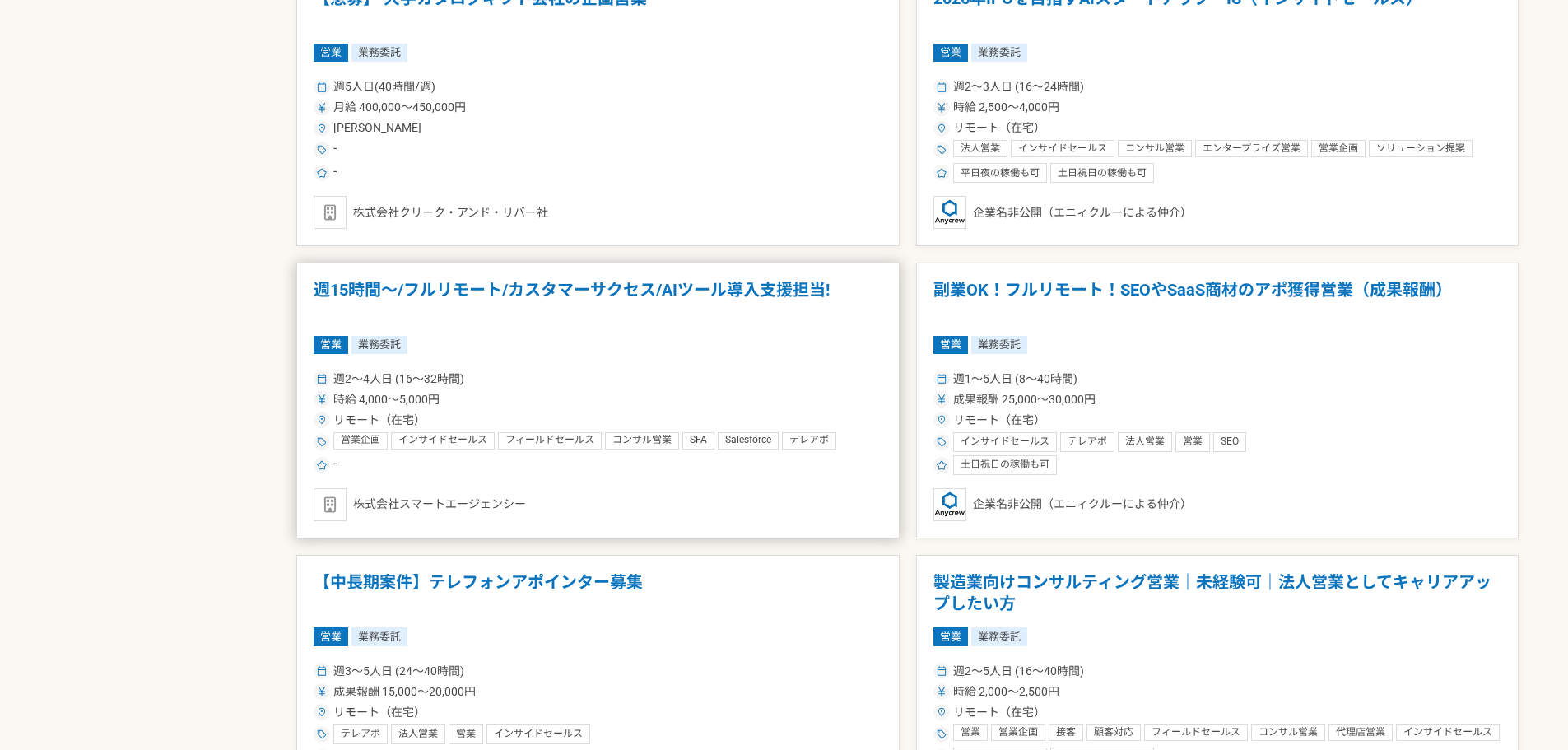
click at [551, 394] on div "時給 4,000〜5,000円" at bounding box center [597, 399] width 569 height 17
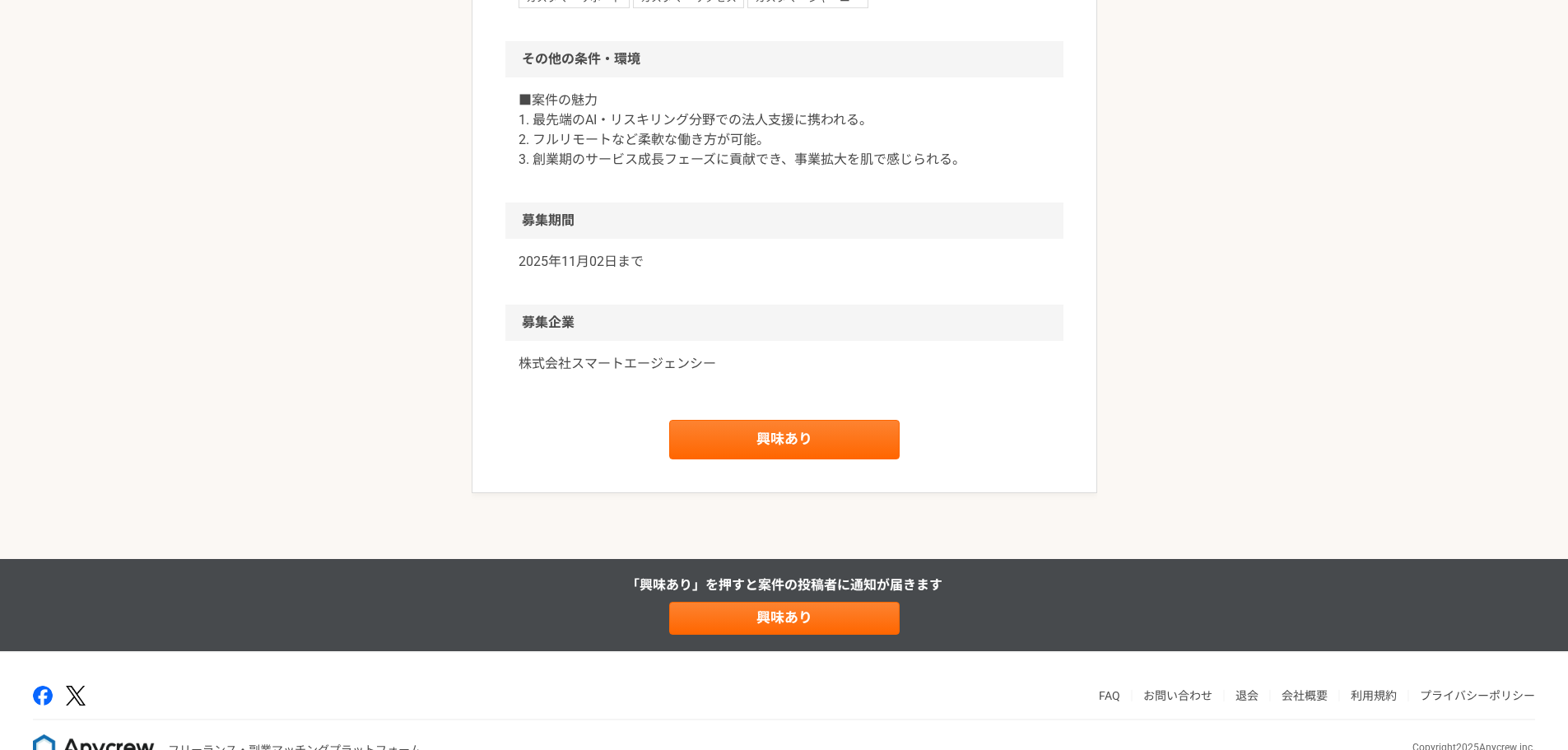
scroll to position [1157, 0]
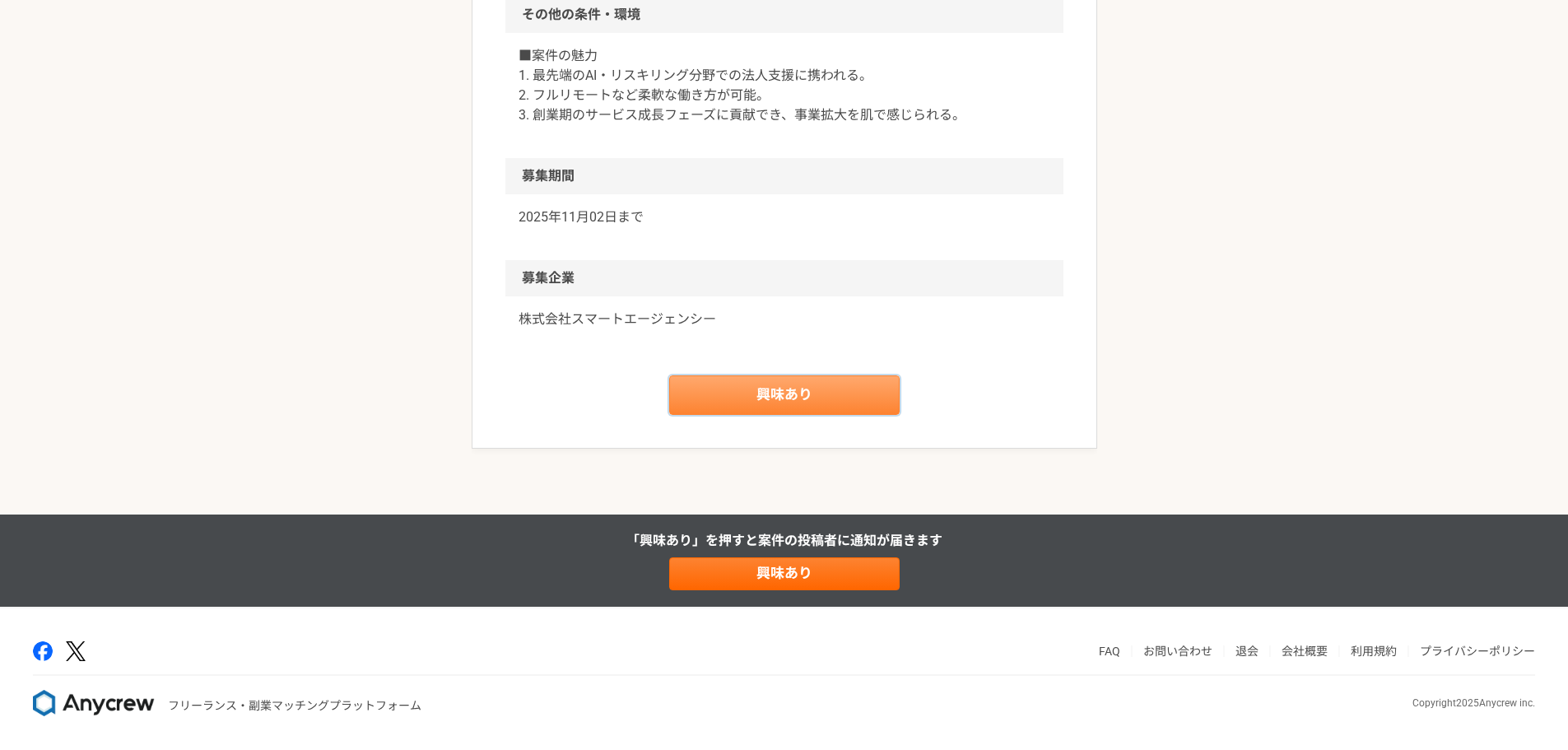
click at [770, 398] on link "興味あり" at bounding box center [784, 395] width 231 height 39
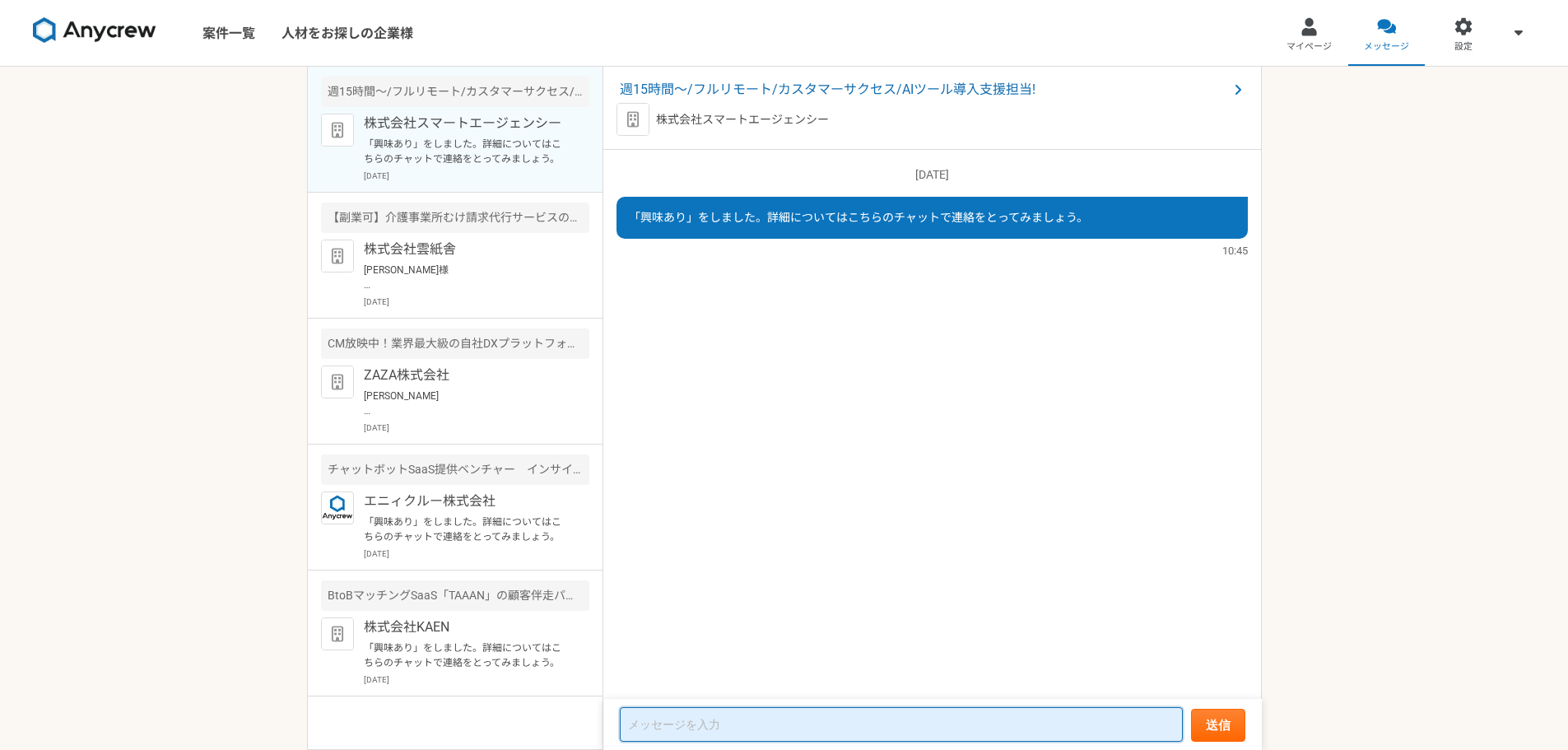
click at [809, 718] on textarea at bounding box center [901, 724] width 563 height 35
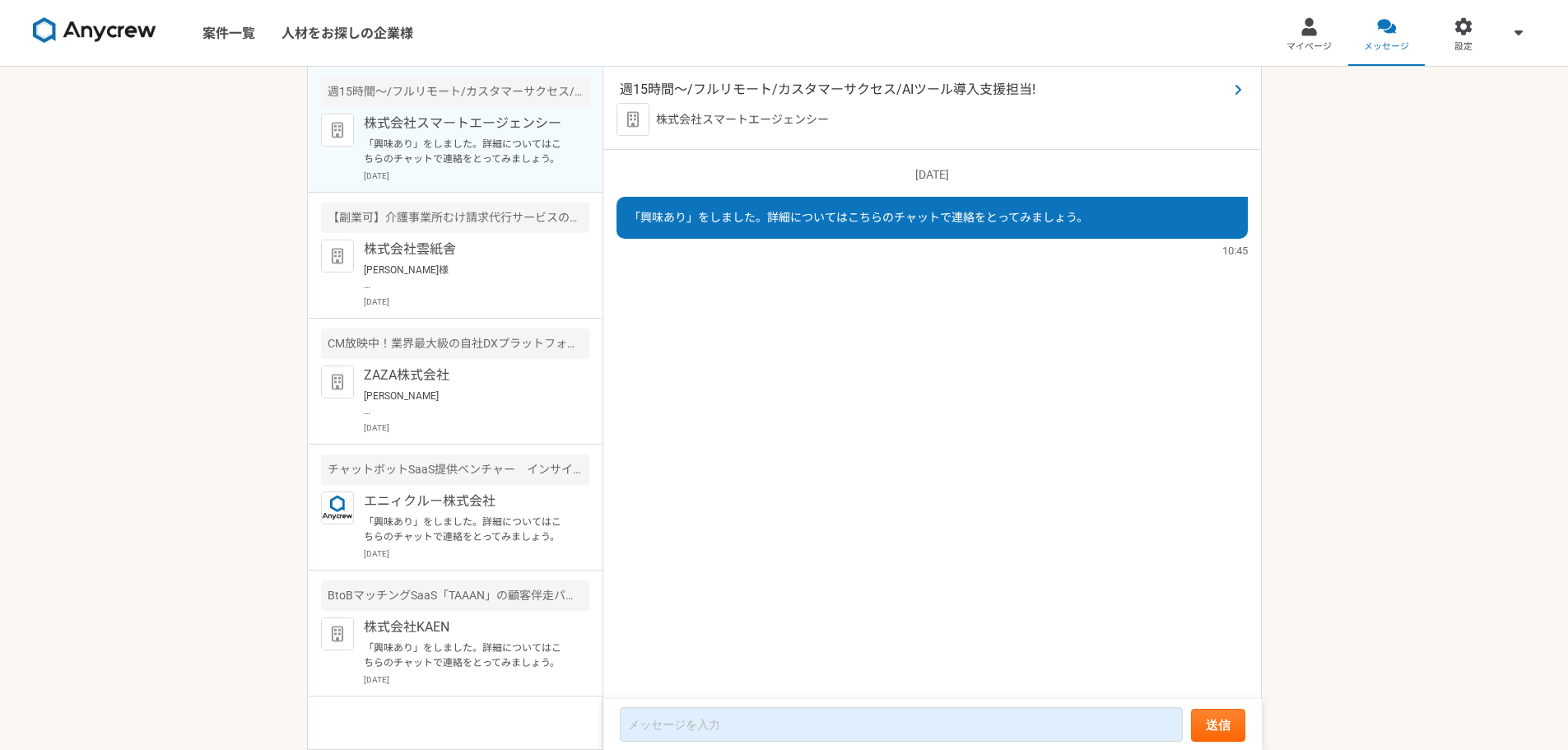
click at [736, 93] on span "週15時間〜/フルリモート/カスタマーサクセス/AIツール導入支援担当!" at bounding box center [923, 90] width 608 height 20
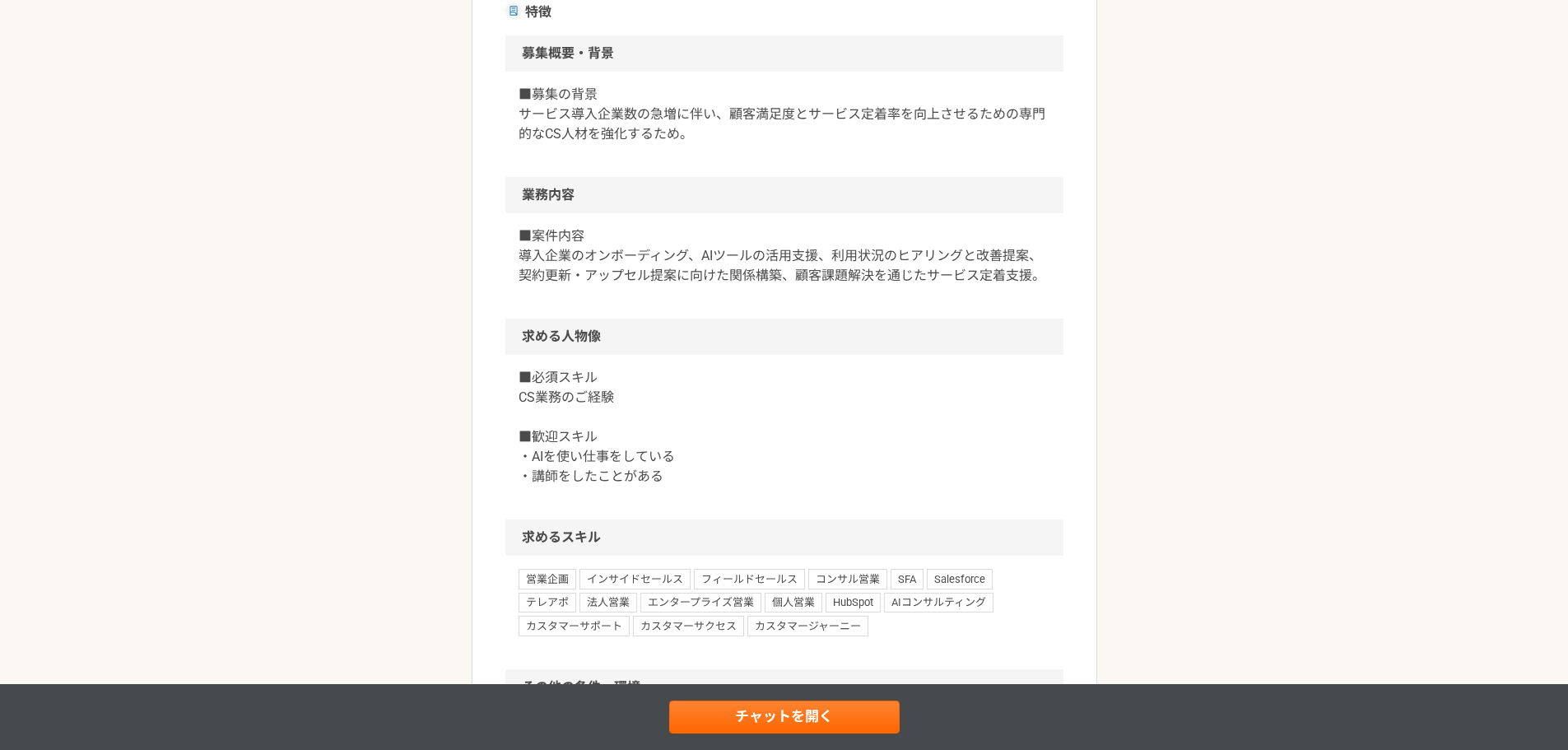
scroll to position [494, 0]
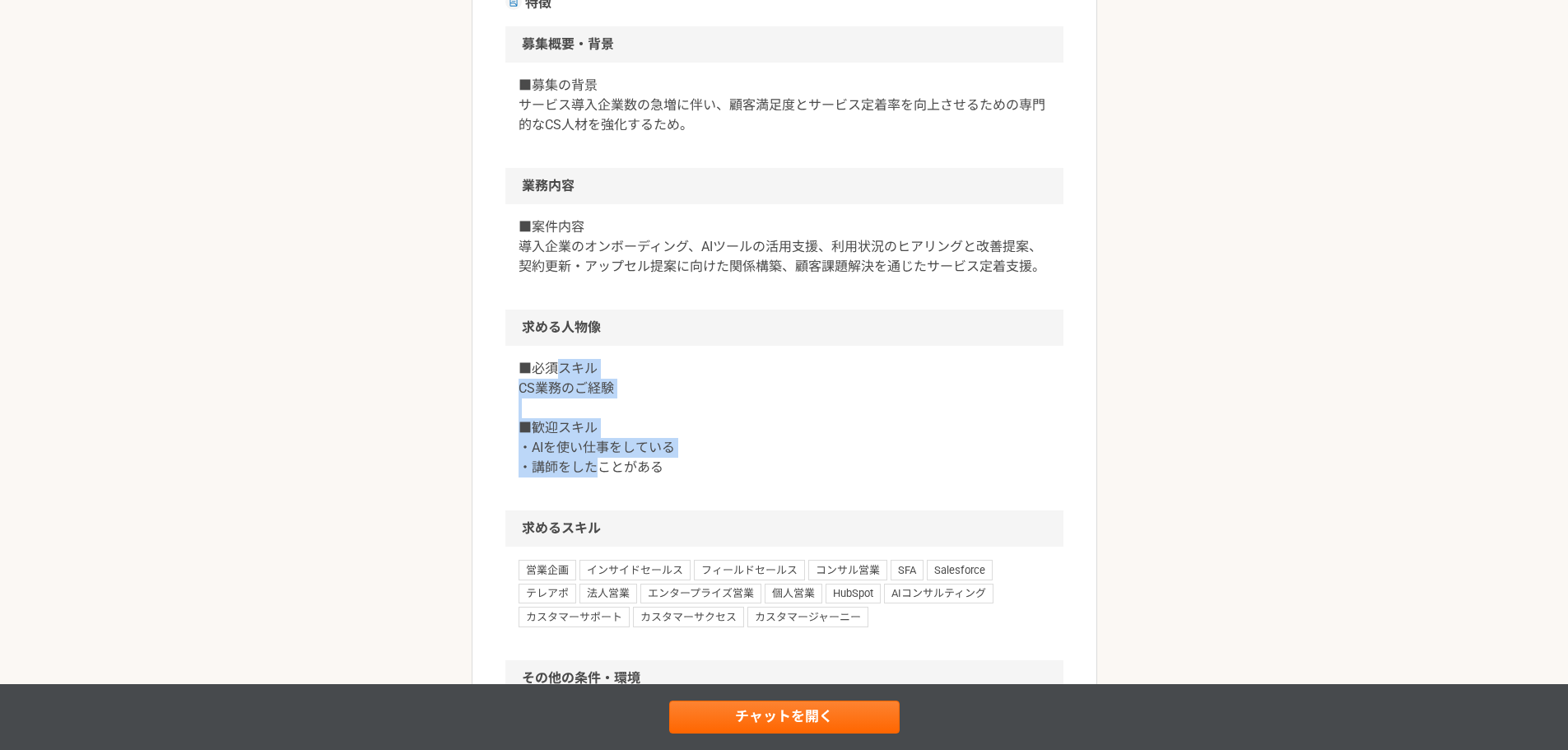
drag, startPoint x: 596, startPoint y: 460, endPoint x: 557, endPoint y: 376, distance: 92.6
click at [557, 376] on p "■必須スキル CS業務のご経験 ■歓迎スキル ・AIを使い仕事をしている ・講師をしたことがある" at bounding box center [784, 418] width 532 height 118
copy div "lore ipsumdolor sitam conse ad el s21do〜/eiusmo/temporinc/UTlaboreetd! magn ali…"
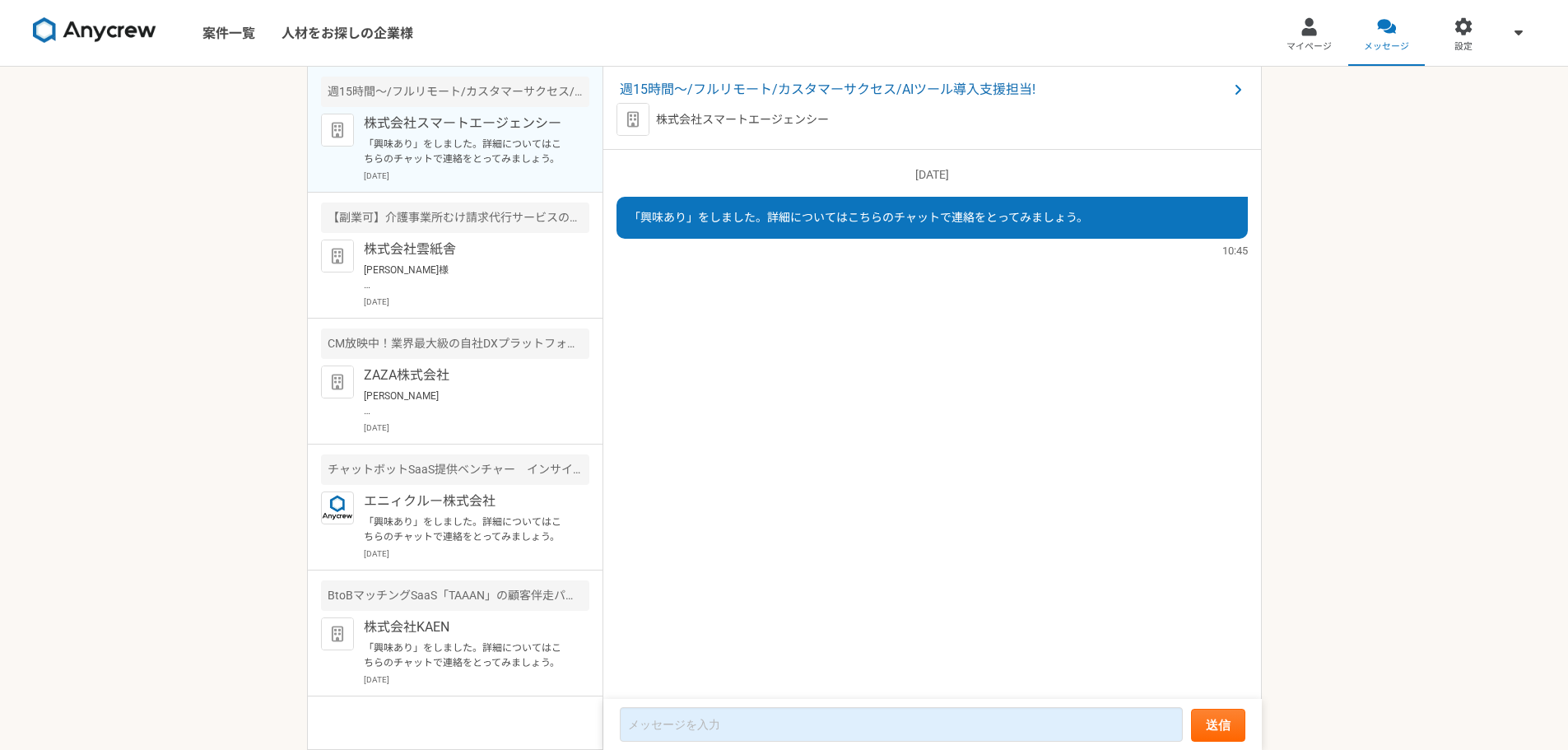
click at [718, 439] on div "[DATE] 「興味あり」をしました。詳細についてはこちらのチャットで連絡をとってみましょう。 10:45" at bounding box center [931, 425] width 658 height 550
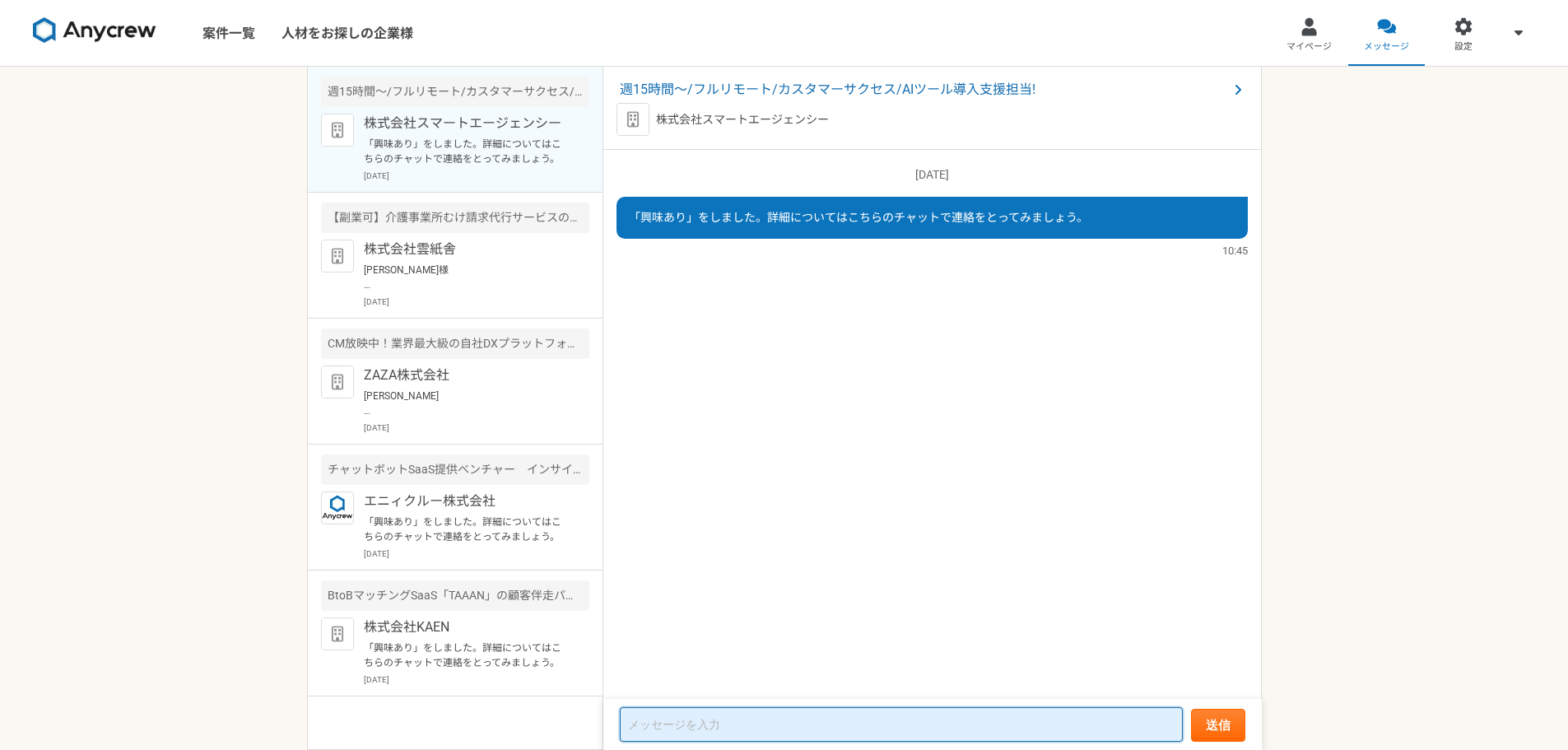
click at [696, 721] on textarea at bounding box center [901, 724] width 563 height 35
click at [685, 729] on textarea at bounding box center [901, 724] width 563 height 35
paste textarea "loremipsumdolor sitam consec、adipiscin。 elit、seddoeiusm「temporinc/UTlaboreetd」m…"
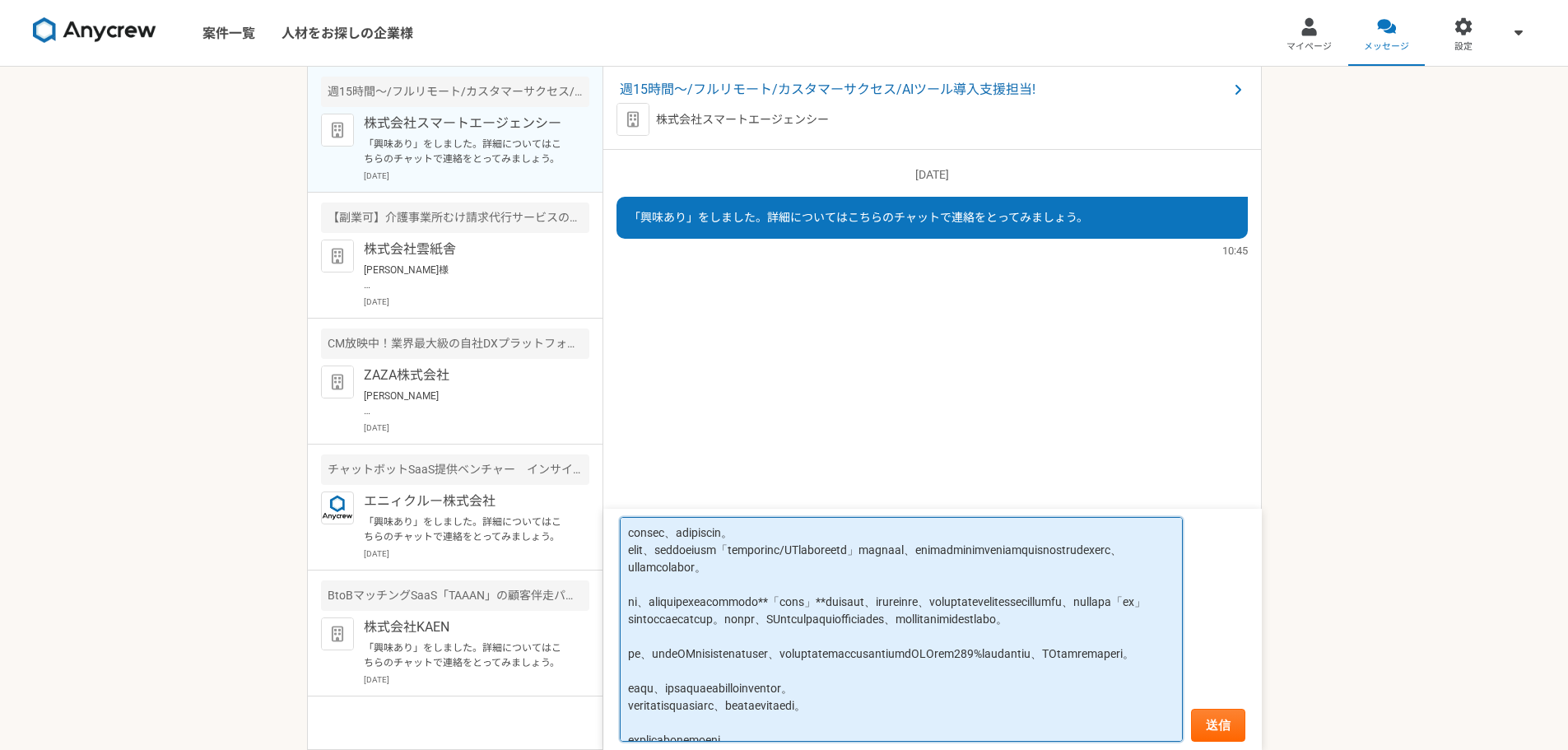
scroll to position [82, 0]
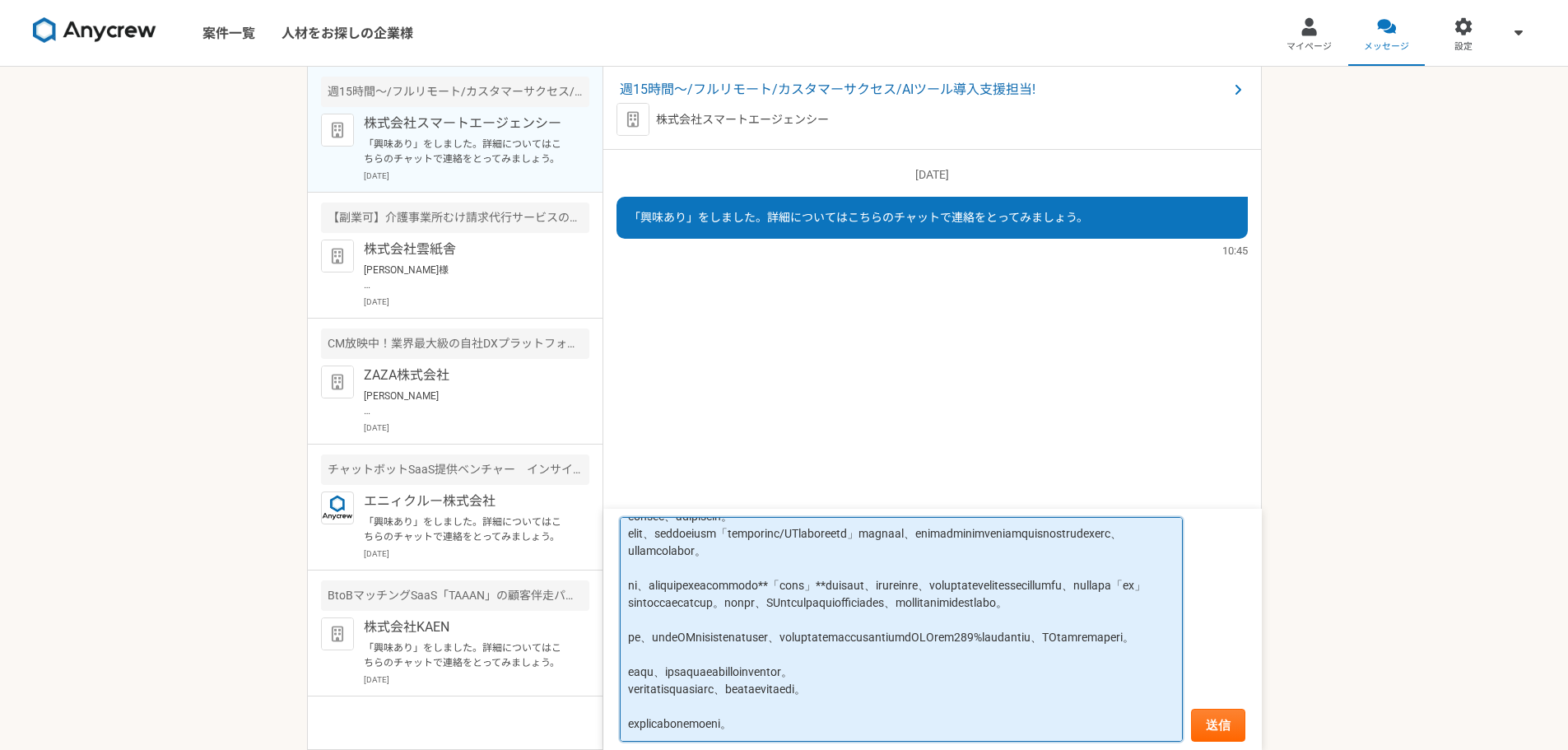
click at [875, 571] on textarea at bounding box center [901, 629] width 563 height 224
type textarea "loremipsumdolor sitam consec、adipiscin。 elit、seddoeiusm「temporinc/UTlaboreetd」m…"
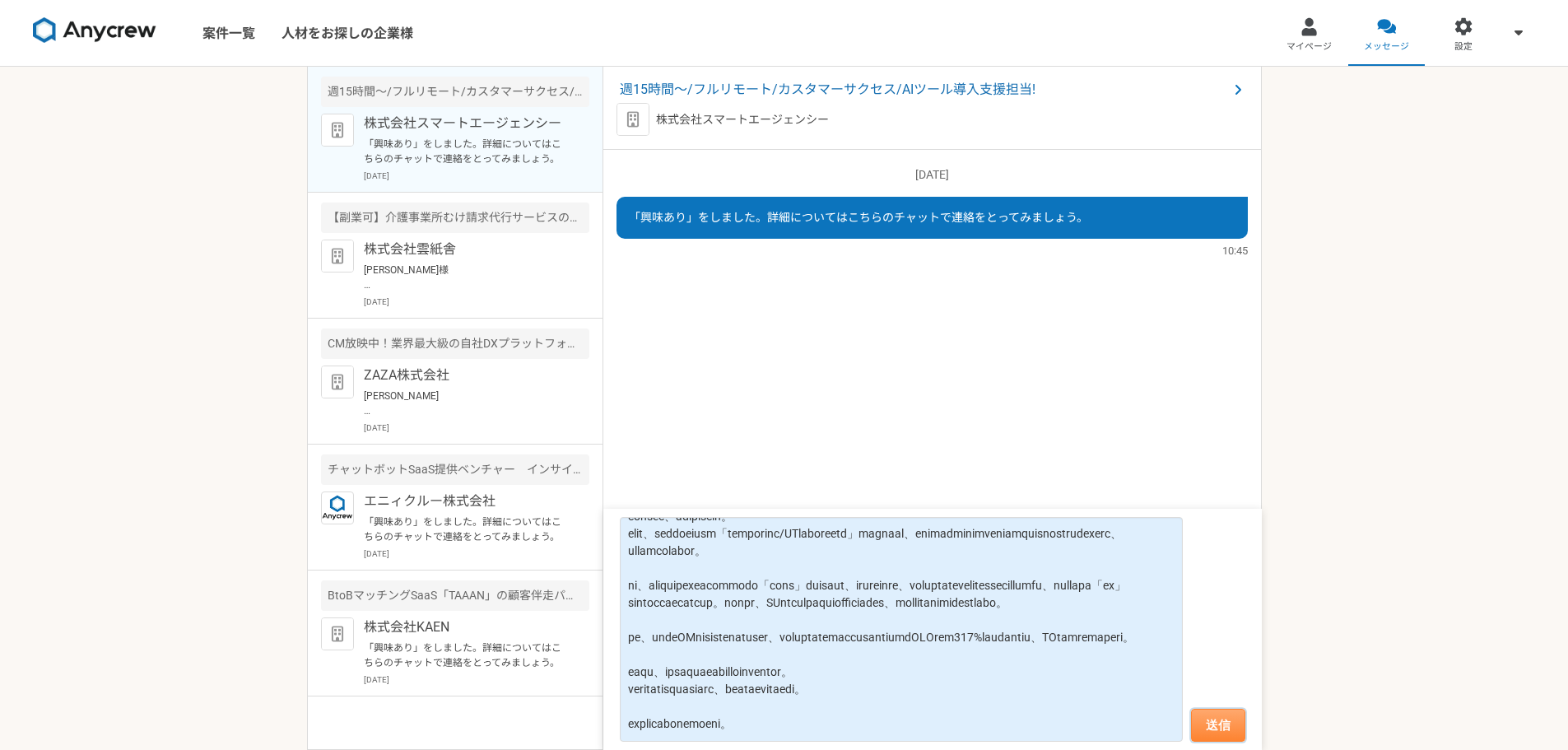
click at [1223, 719] on button "送信" at bounding box center [1217, 725] width 54 height 33
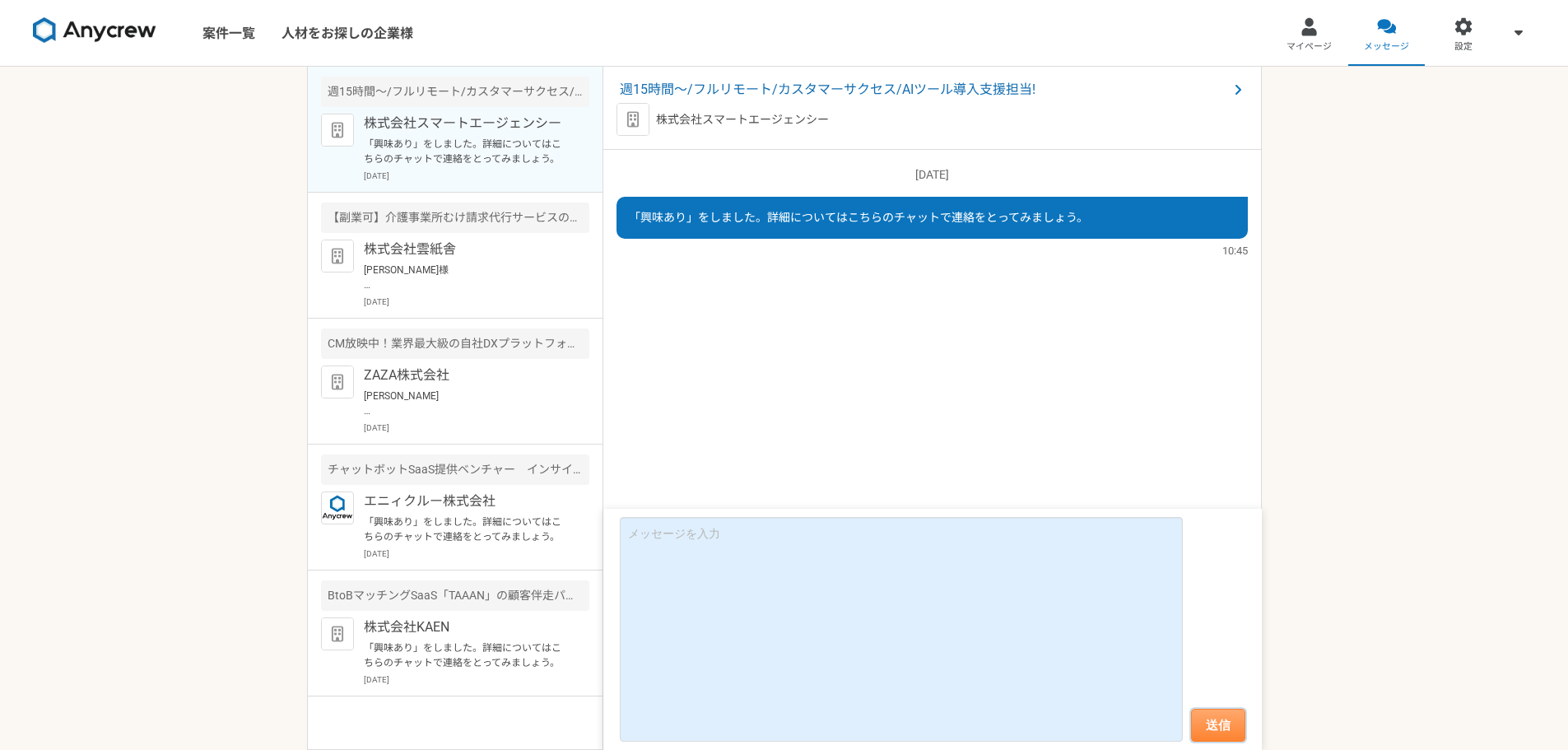
scroll to position [0, 0]
